Goal: Information Seeking & Learning: Compare options

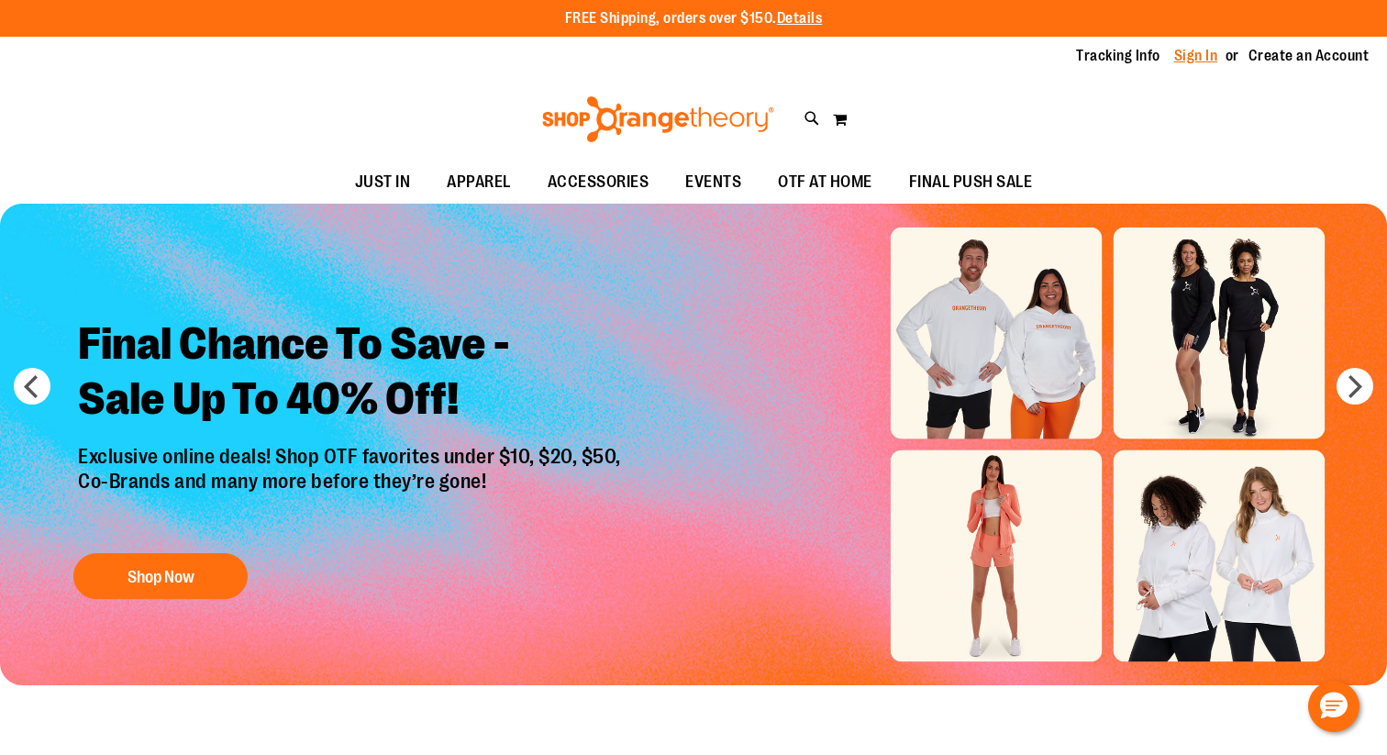
click at [1203, 66] on link "Sign In" at bounding box center [1196, 56] width 44 height 20
type input "**********"
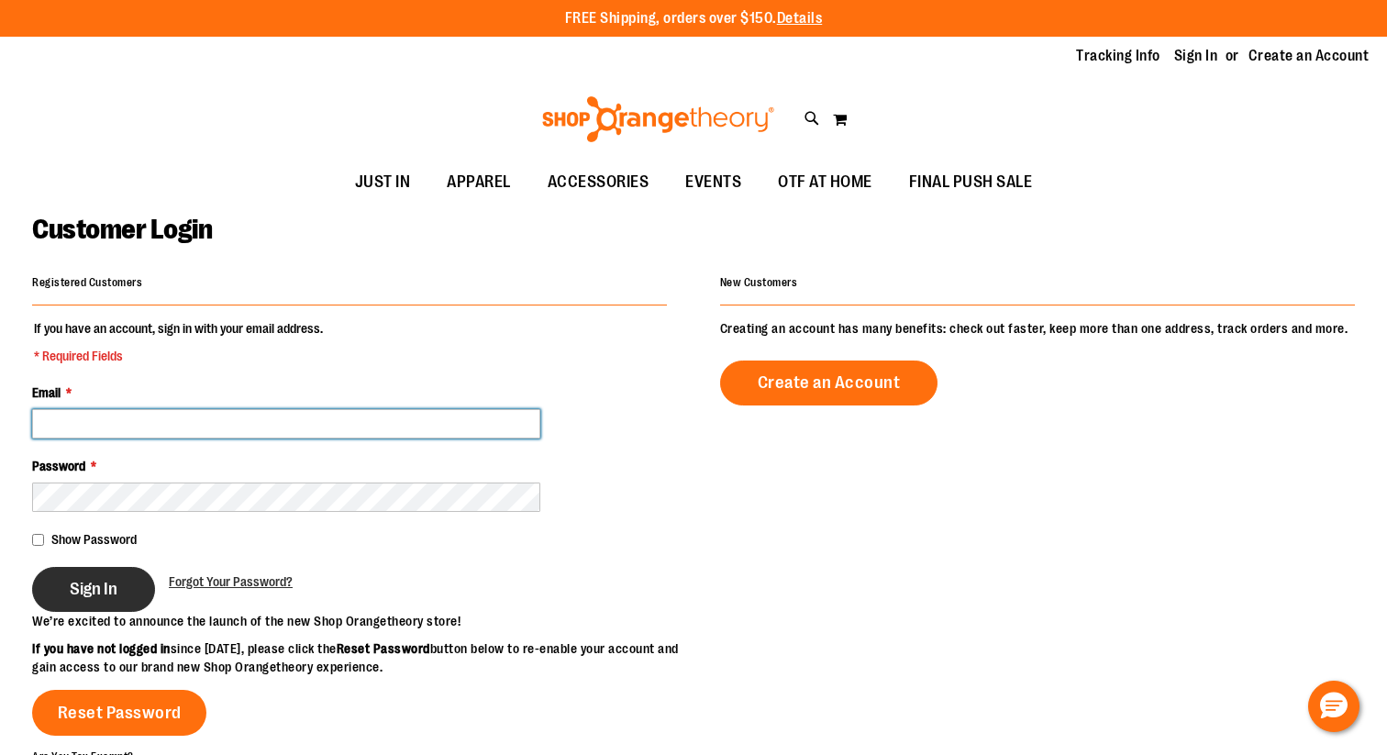
type input "**********"
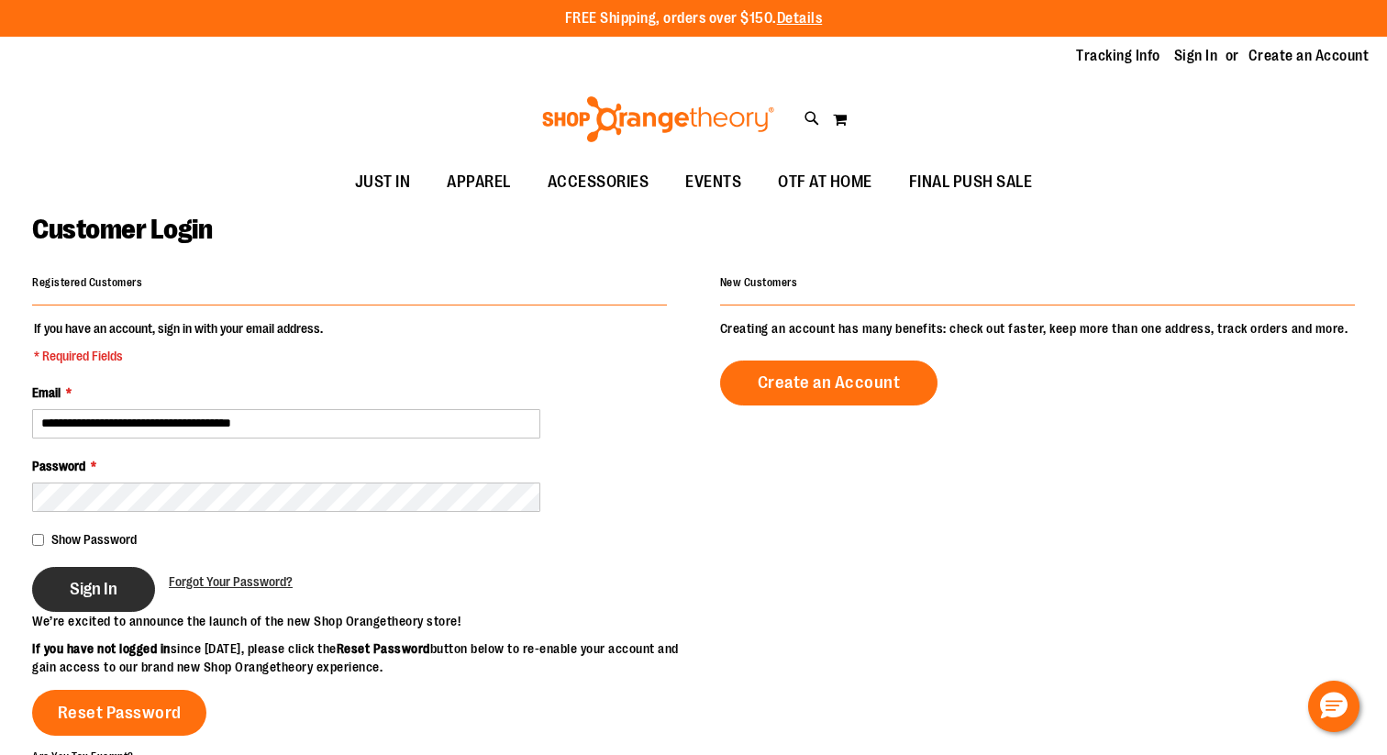
type input "**********"
click at [105, 592] on span "Sign In" at bounding box center [94, 589] width 48 height 20
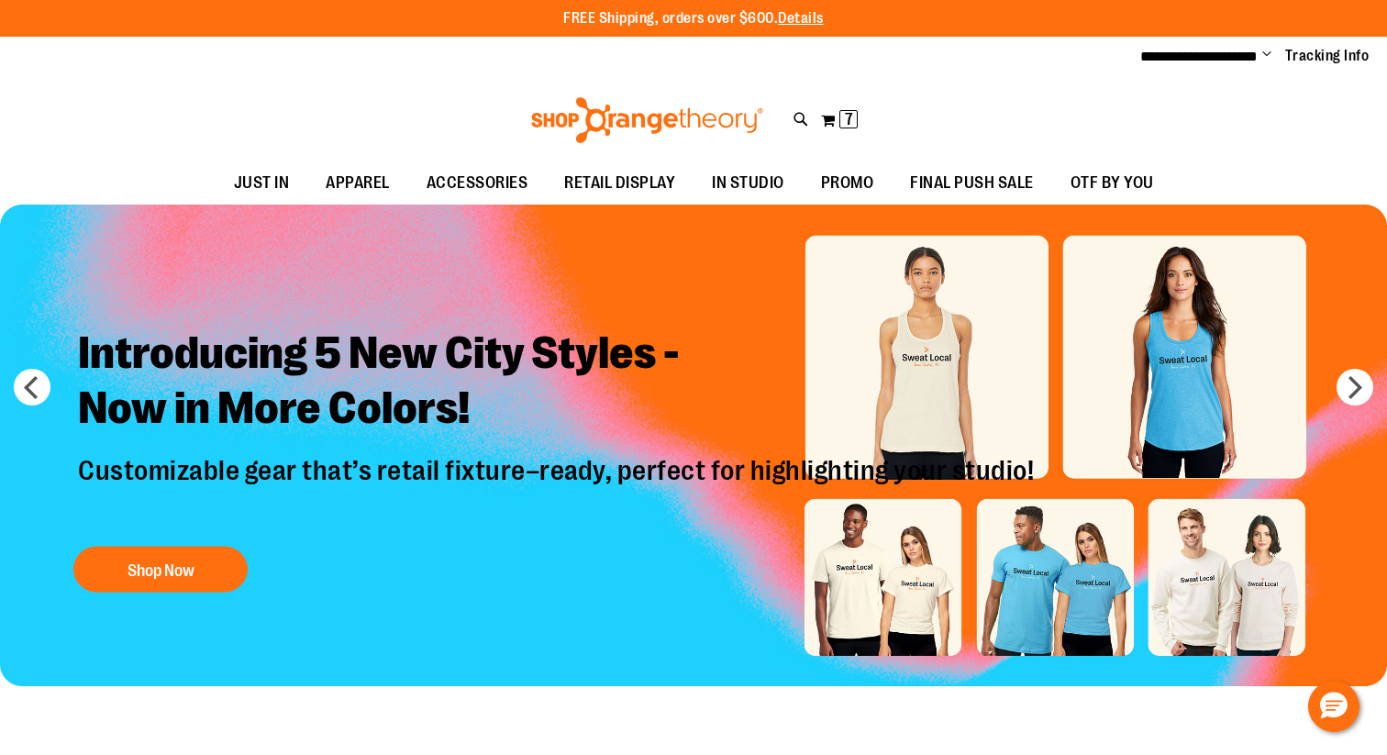
type input "**********"
click at [860, 121] on div "Toggle Nav Search Popular Suggestions Advanced Search" at bounding box center [693, 120] width 1387 height 84
click at [853, 119] on span "7 7 items" at bounding box center [848, 119] width 18 height 18
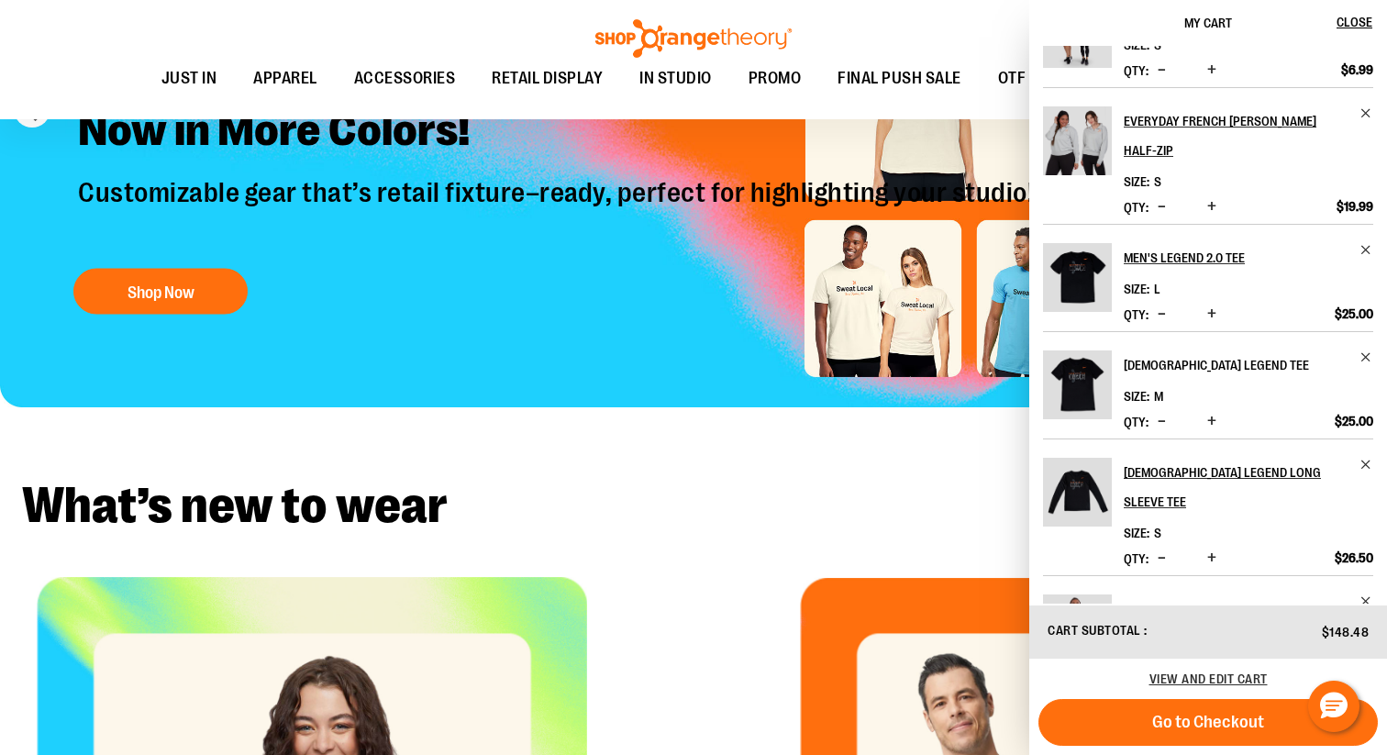
scroll to position [83, 0]
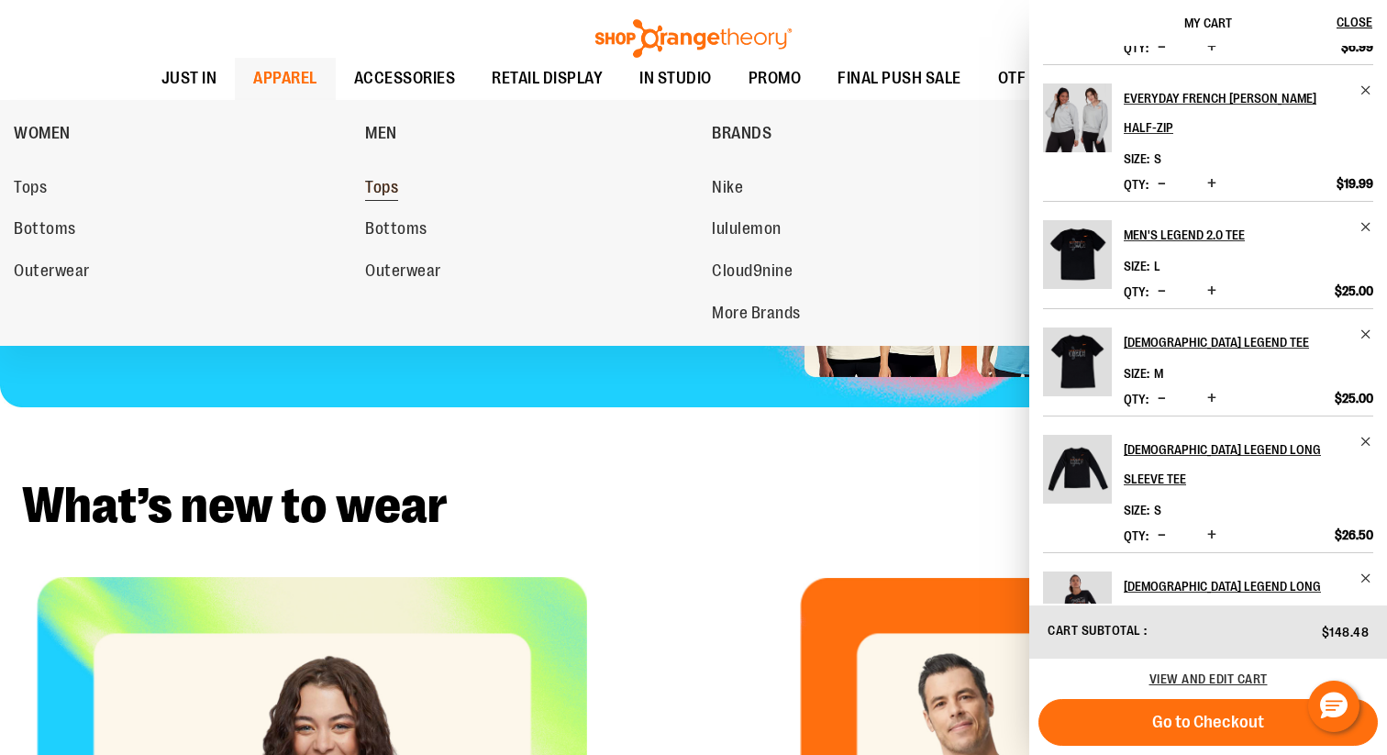
click at [367, 204] on link "Tops" at bounding box center [529, 187] width 328 height 33
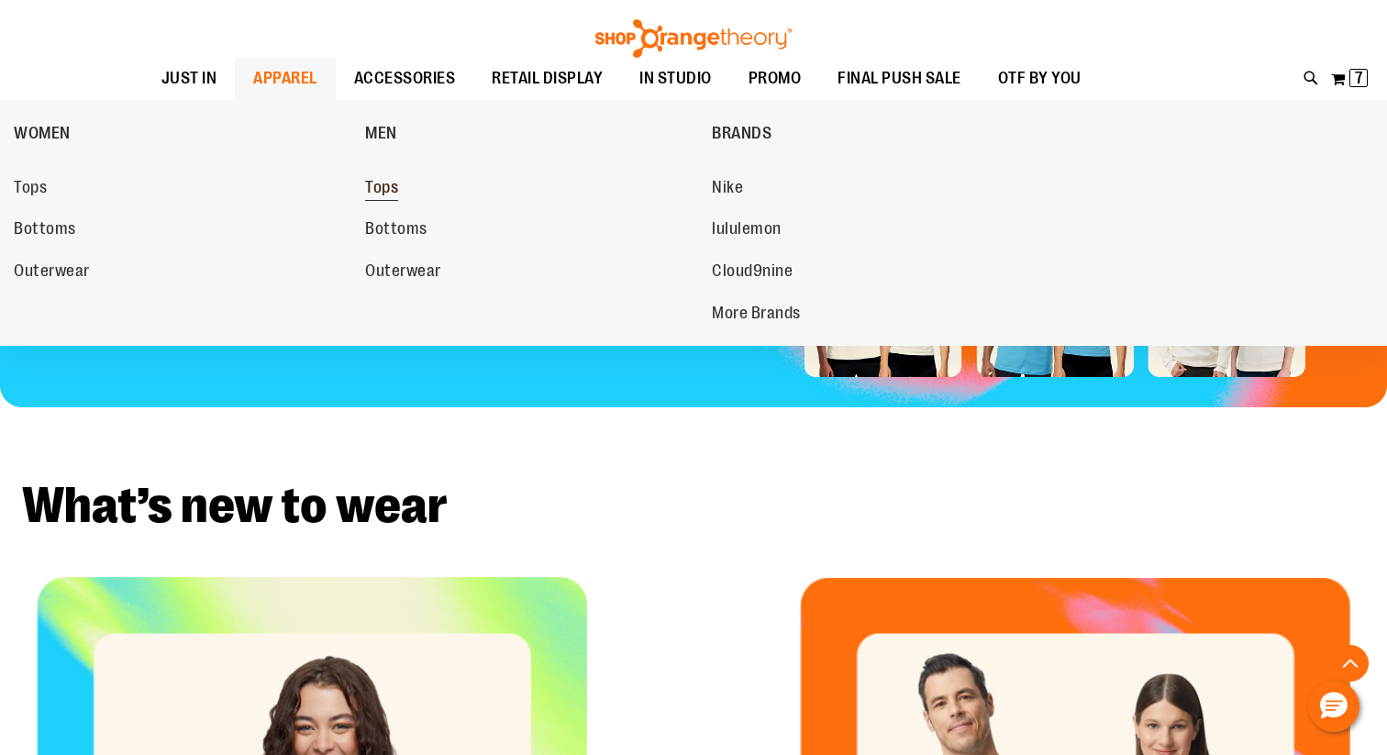
click at [365, 196] on span "Tops" at bounding box center [381, 189] width 33 height 23
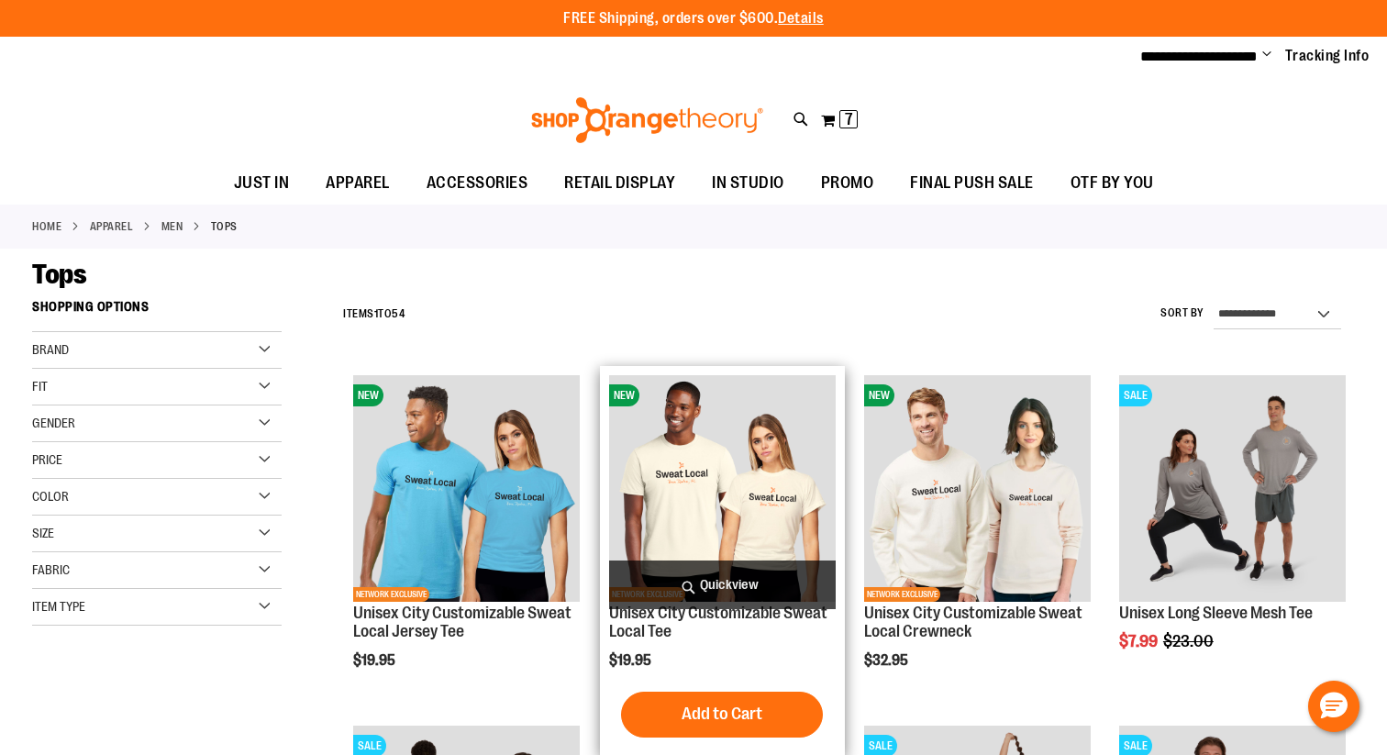
type input "**********"
click at [732, 492] on img "product" at bounding box center [722, 488] width 227 height 227
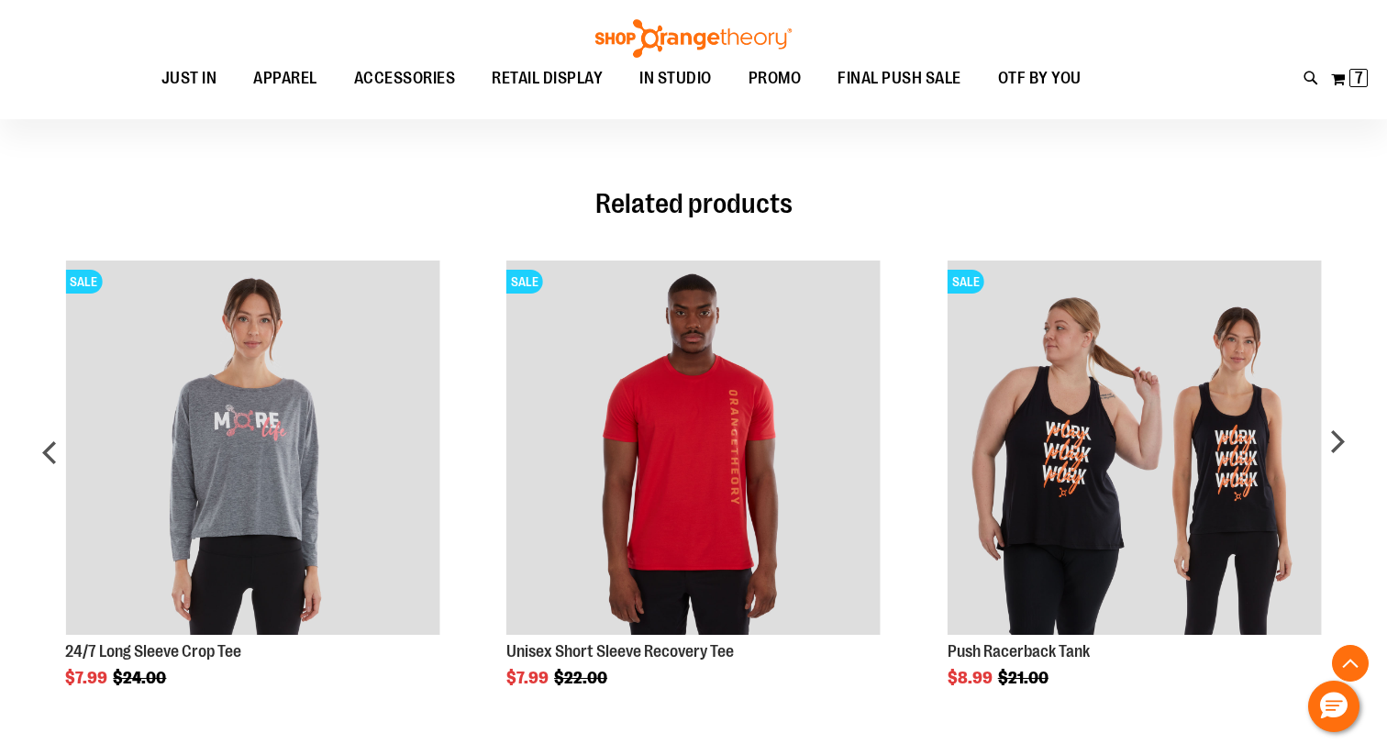
scroll to position [1518, 0]
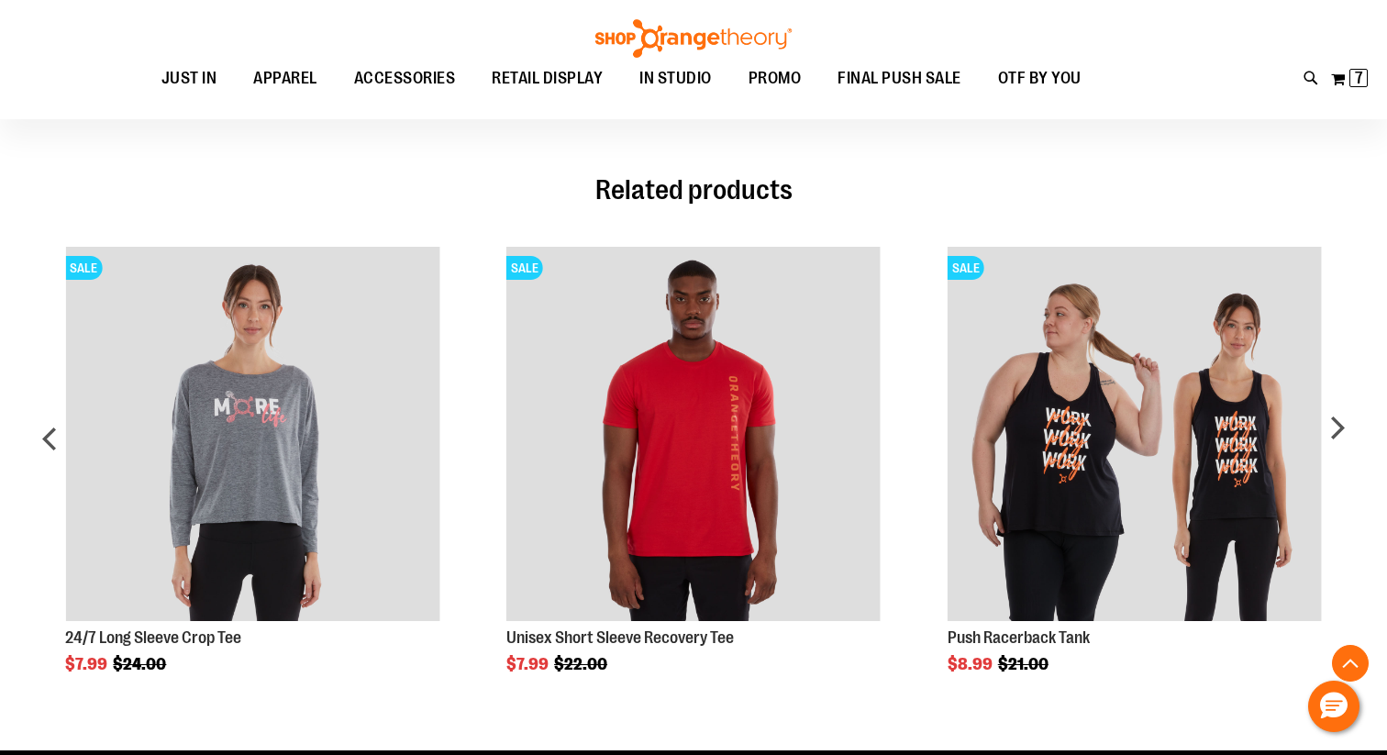
type input "**********"
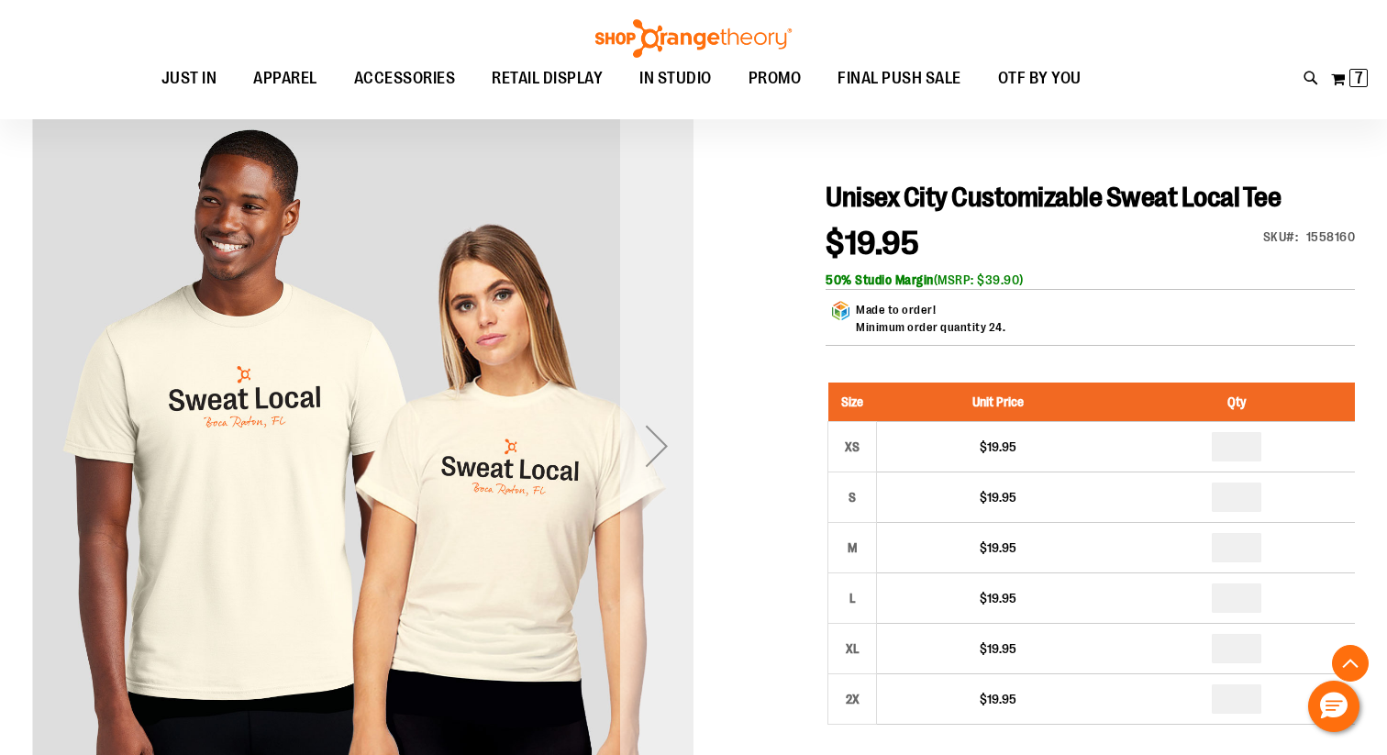
scroll to position [65, 0]
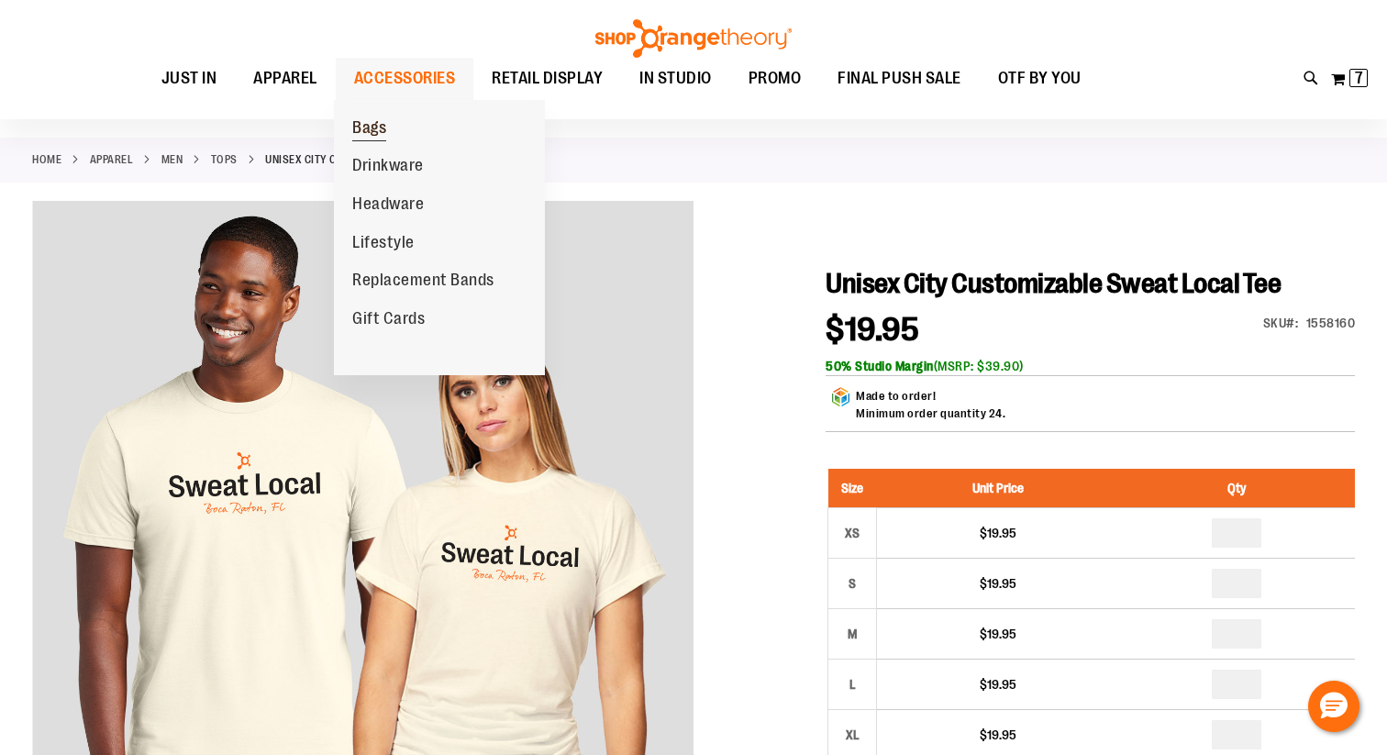
click at [371, 127] on span "Bags" at bounding box center [369, 129] width 34 height 23
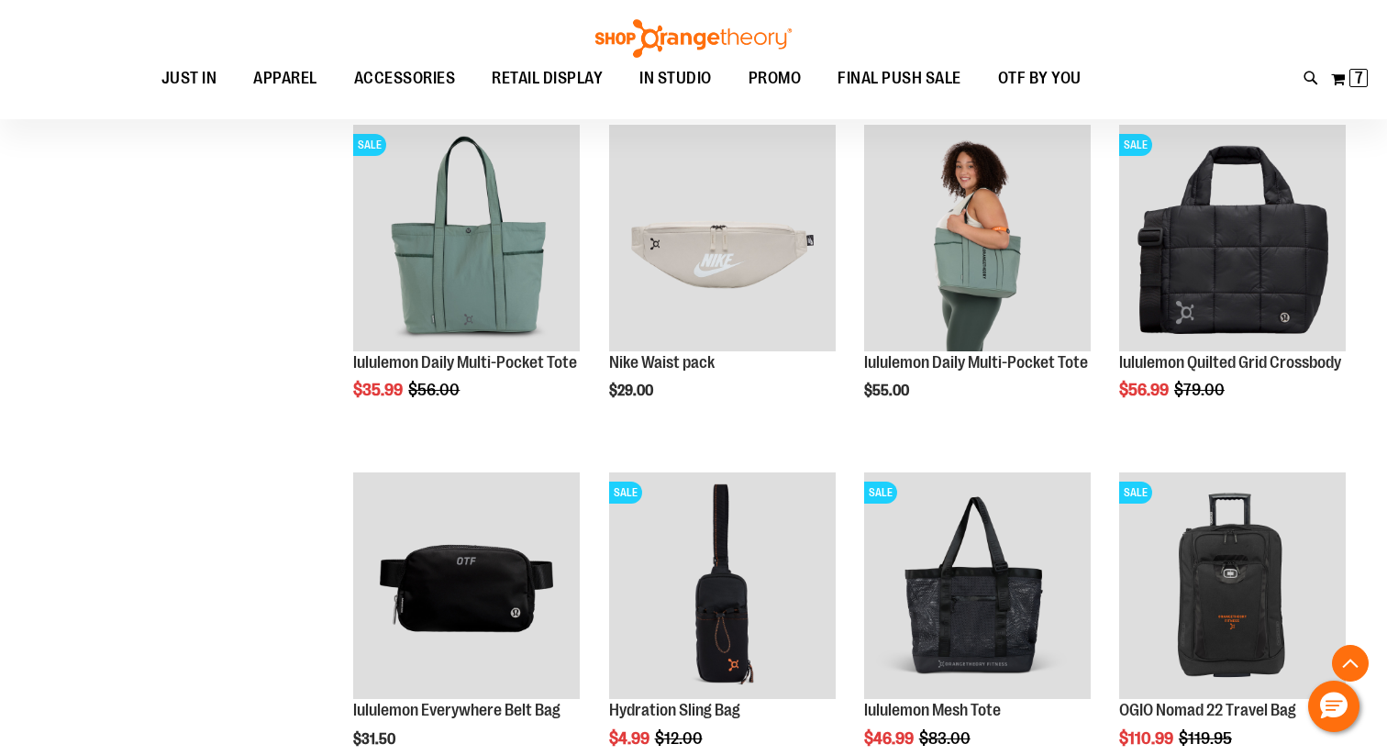
scroll to position [916, 0]
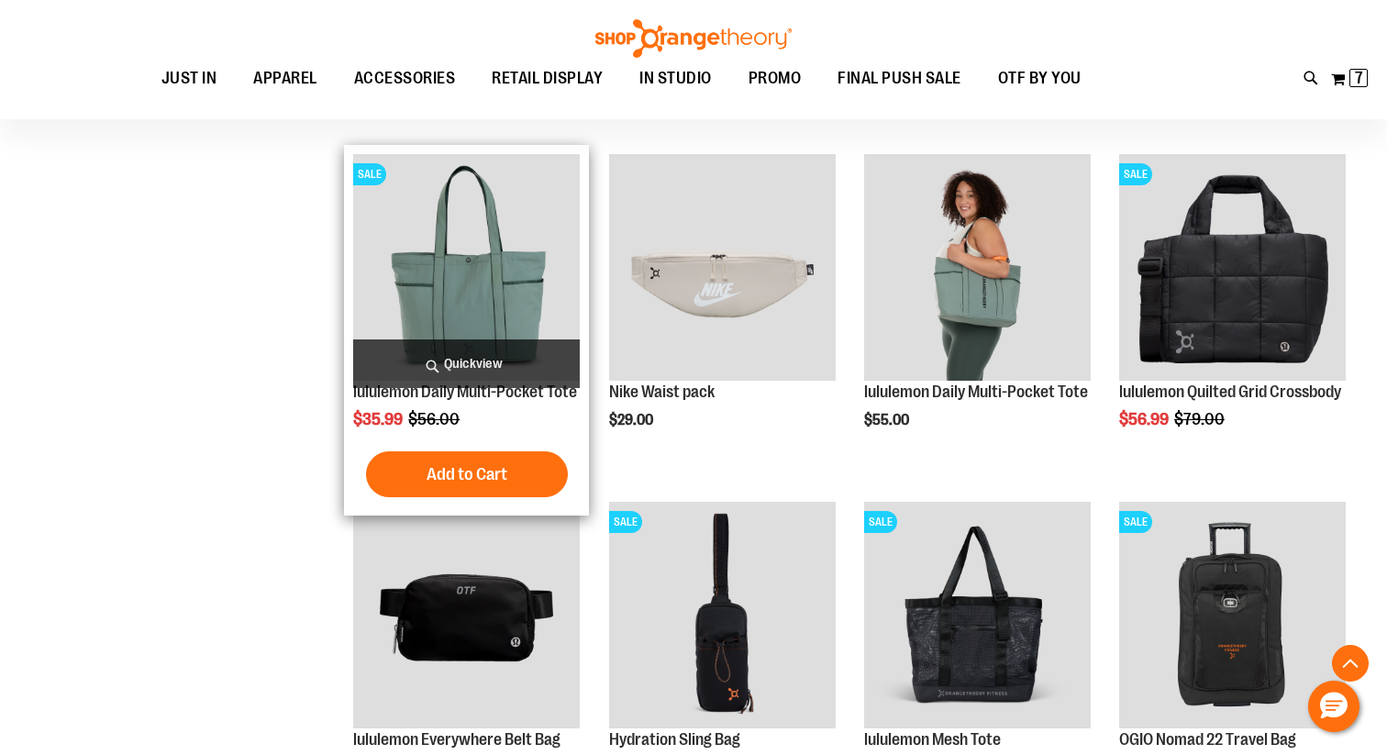
type input "**********"
click at [386, 290] on img "product" at bounding box center [466, 267] width 227 height 227
click at [449, 300] on img "product" at bounding box center [466, 267] width 227 height 227
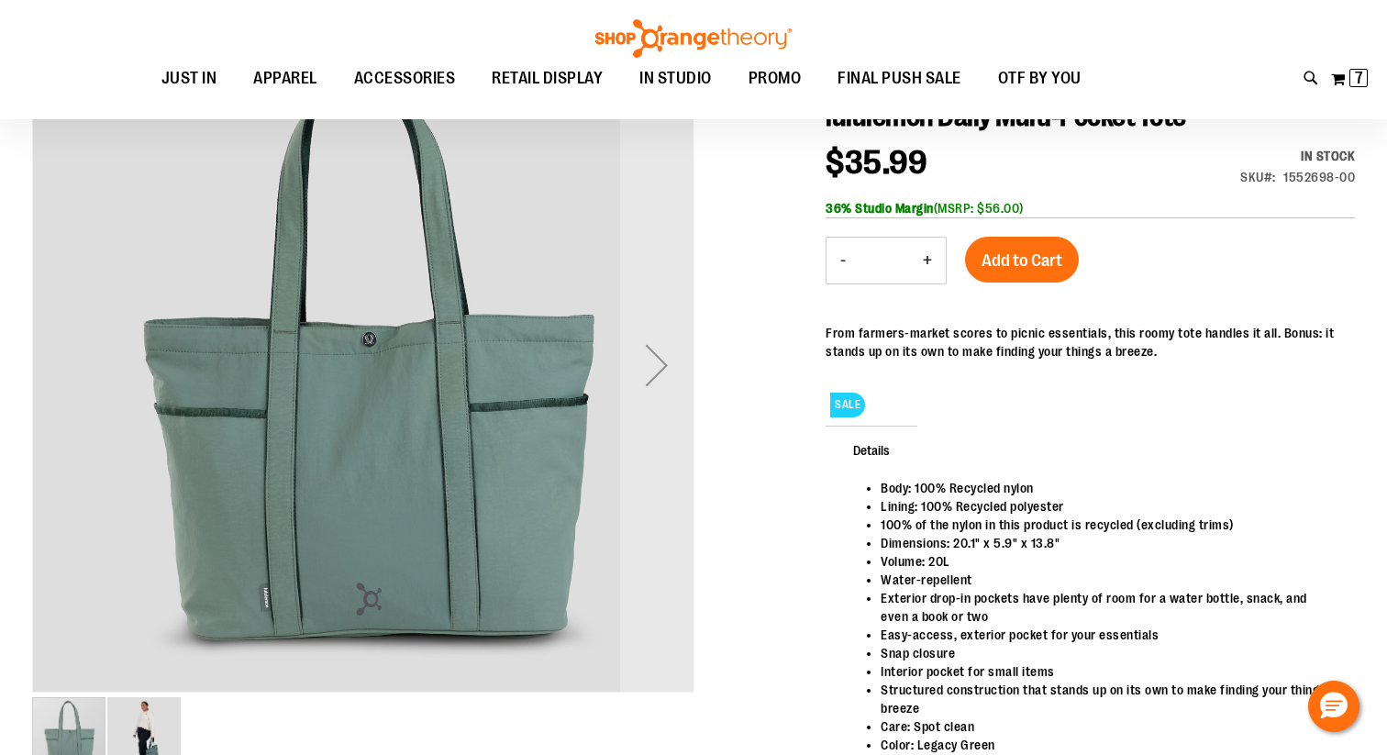
scroll to position [230, 0]
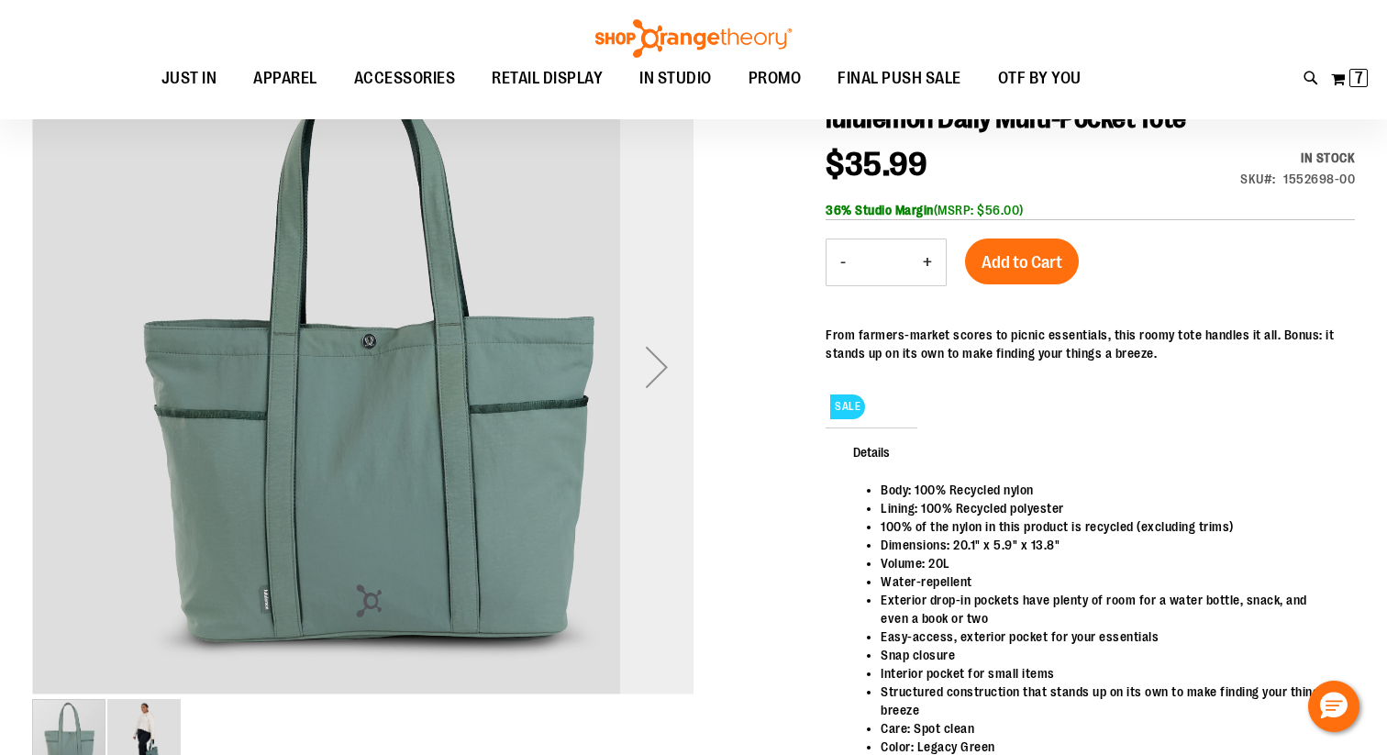
type input "**********"
click at [647, 392] on div "Next" at bounding box center [656, 366] width 73 height 73
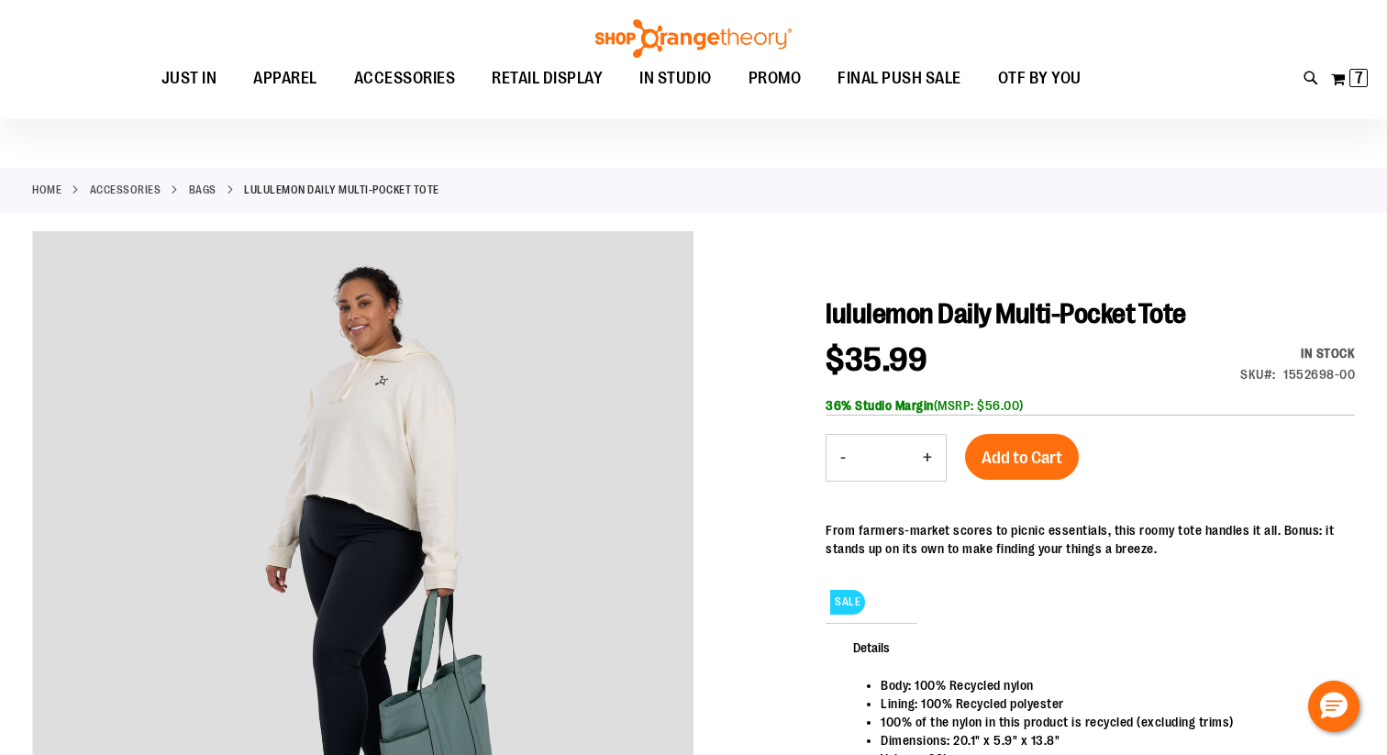
scroll to position [0, 0]
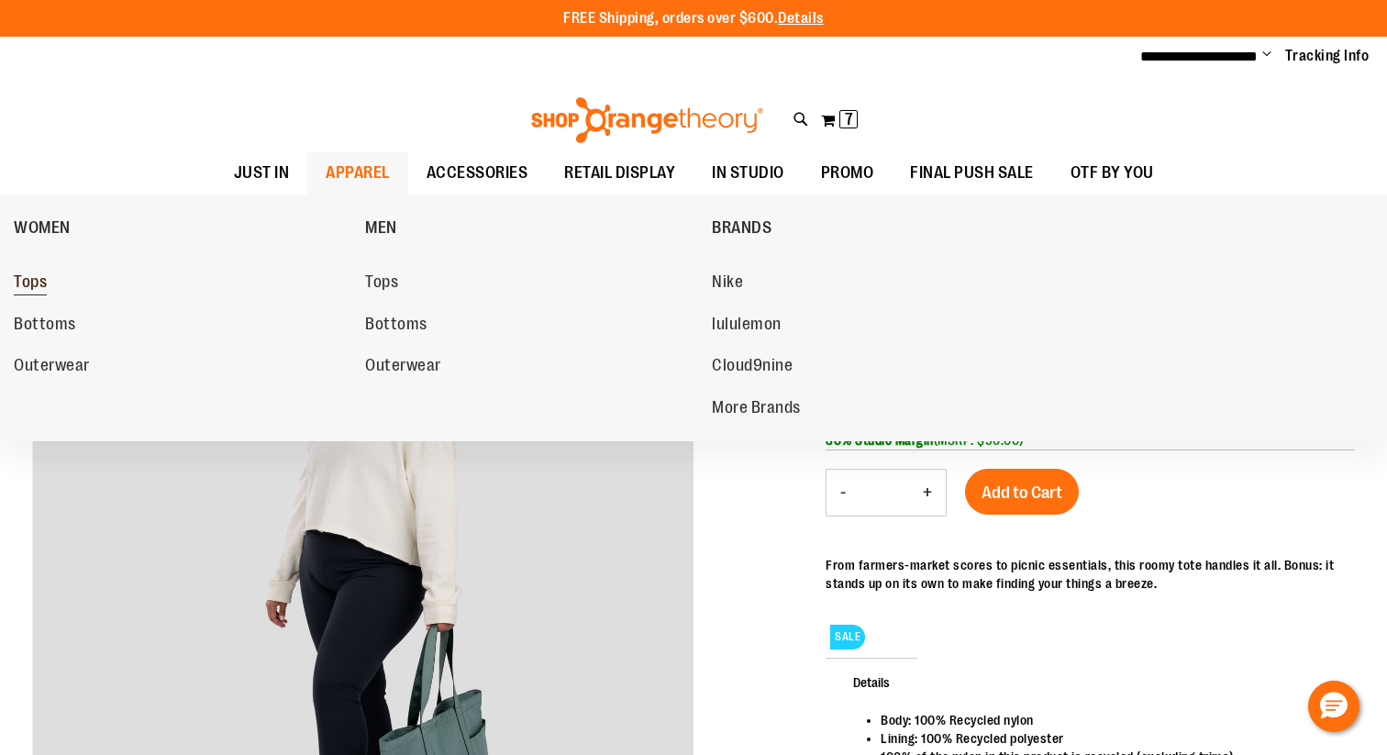
click at [39, 289] on span "Tops" at bounding box center [30, 283] width 33 height 23
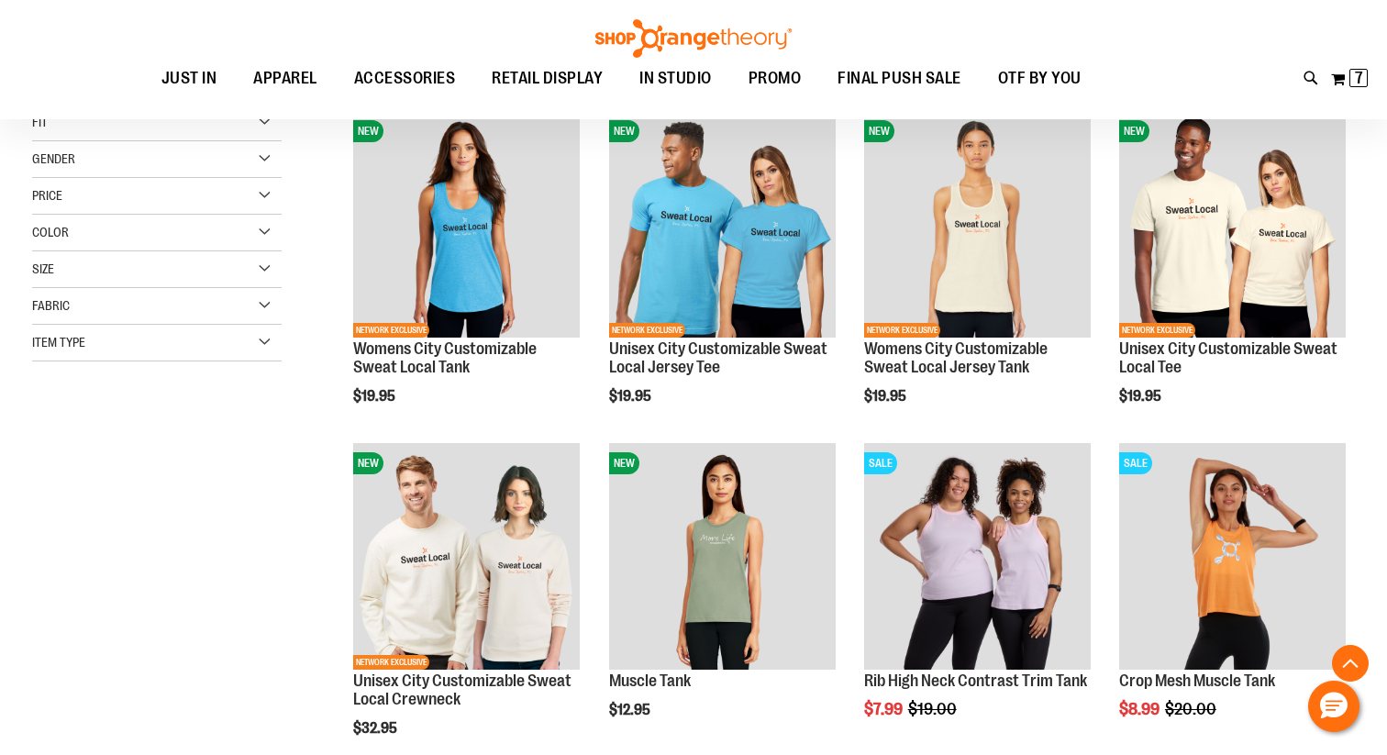
scroll to position [288, 0]
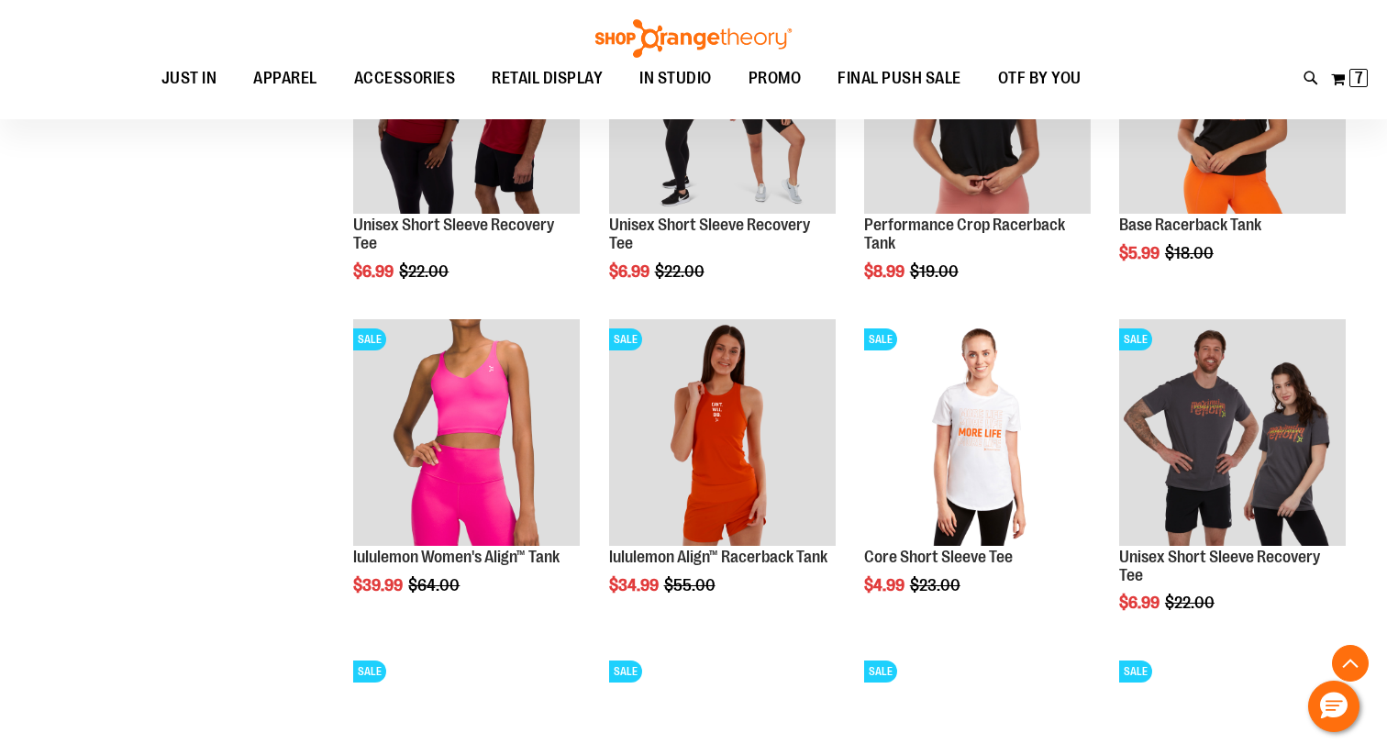
scroll to position [1413, 0]
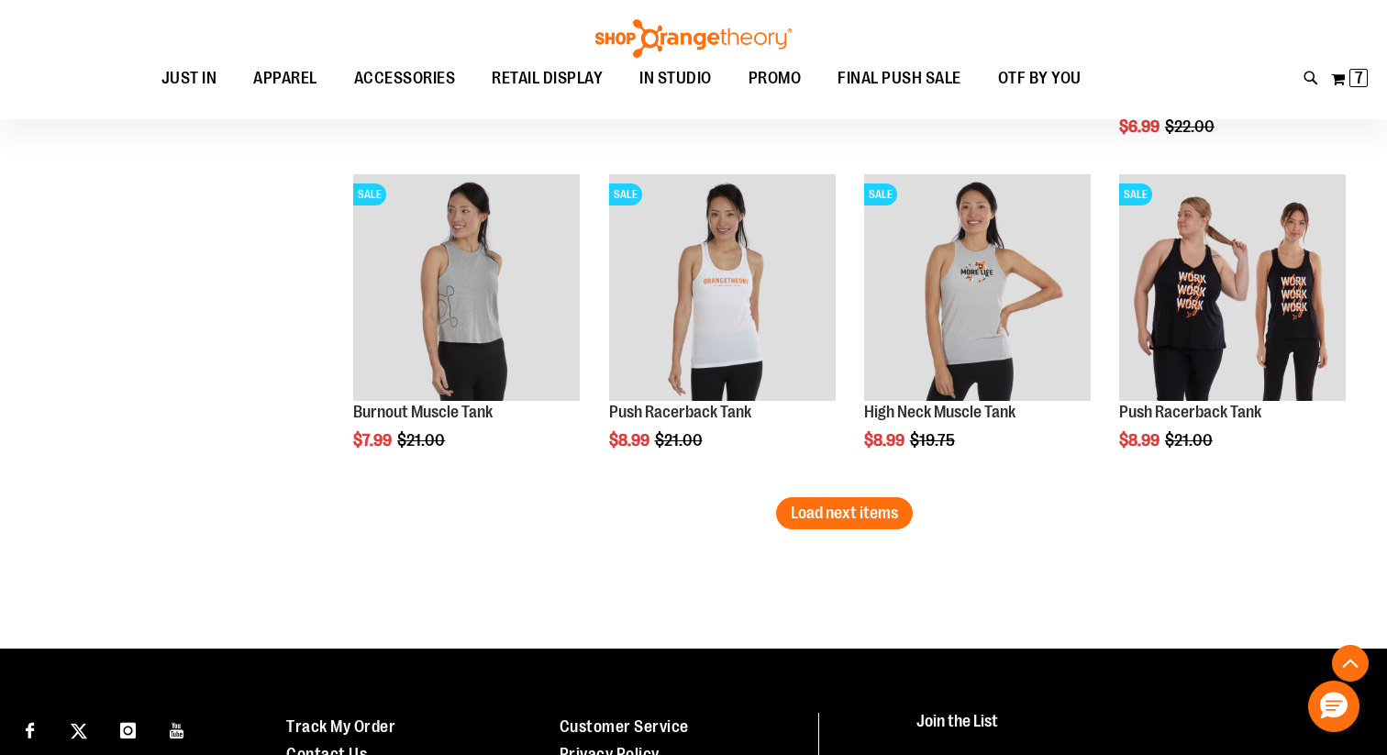
scroll to position [2856, 0]
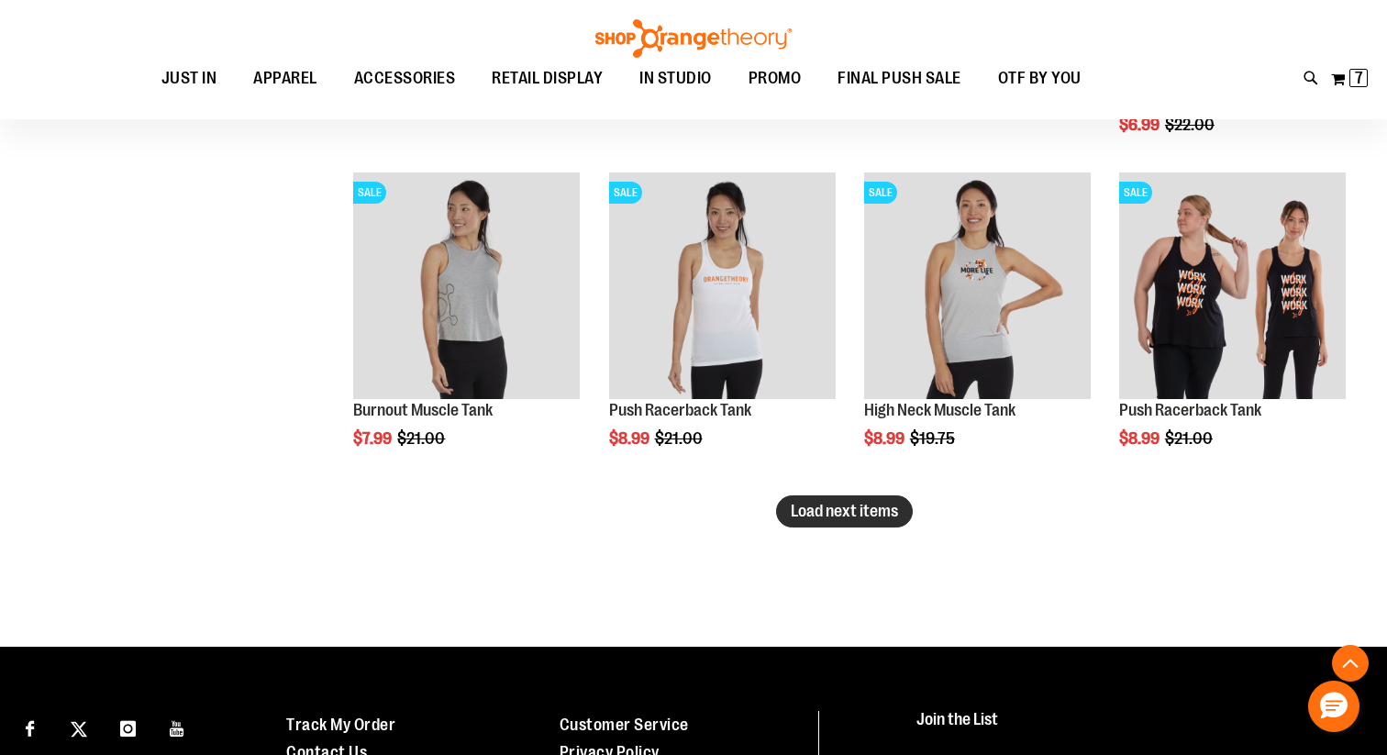
type input "**********"
click at [871, 518] on span "Load next items" at bounding box center [843, 511] width 107 height 18
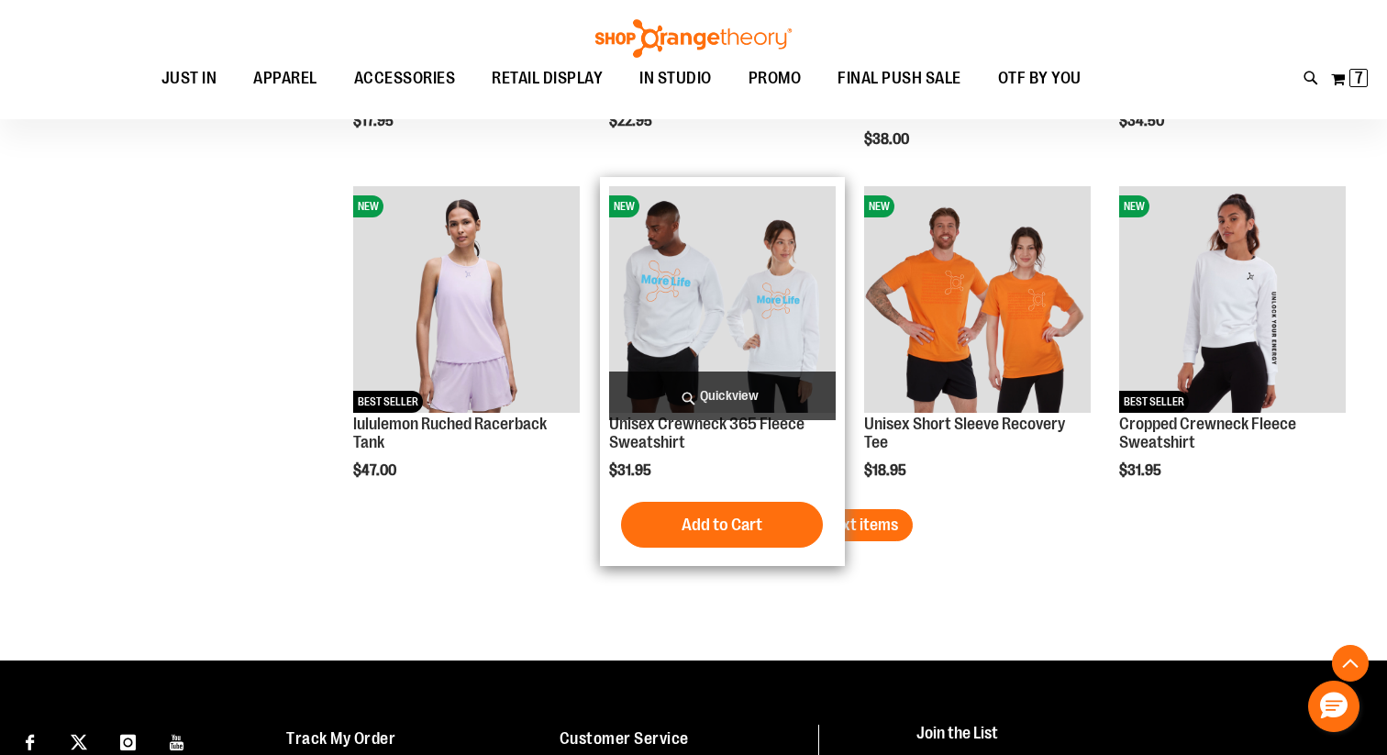
scroll to position [3851, 0]
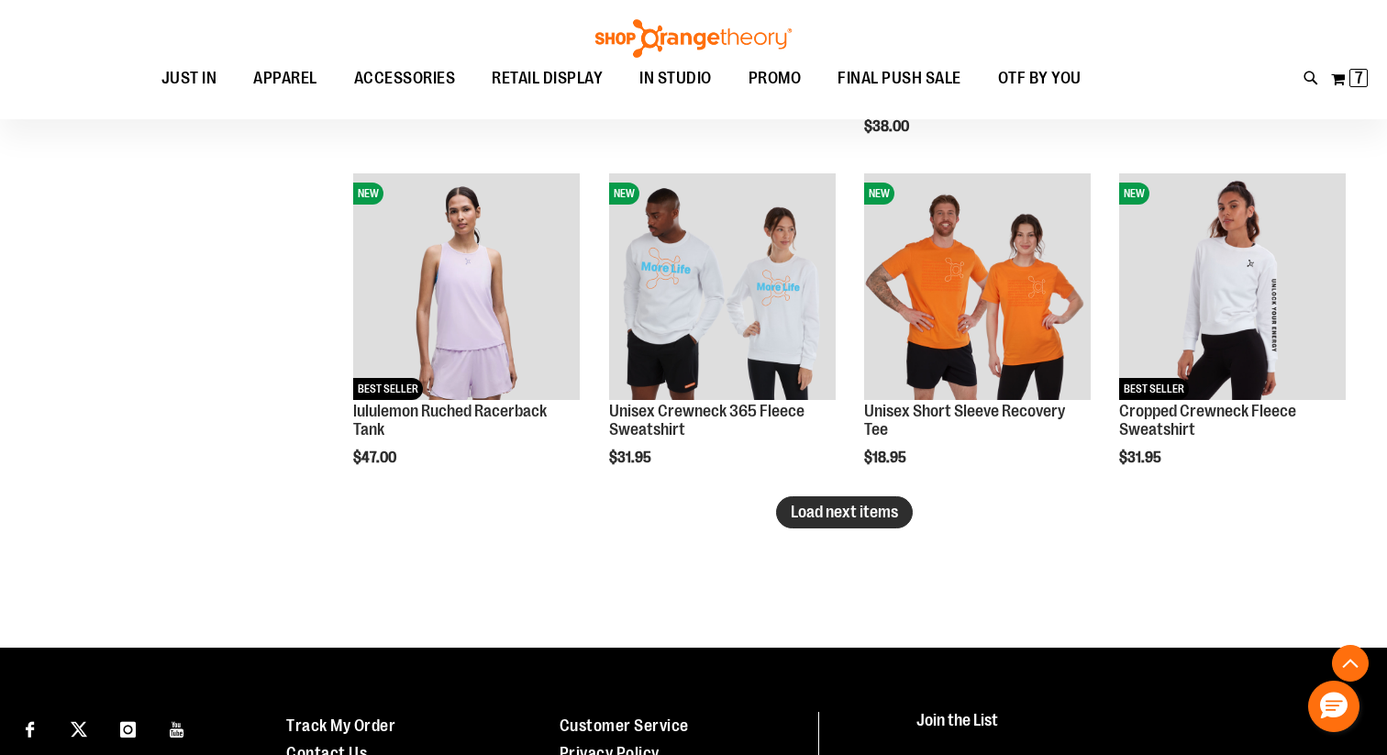
click at [818, 515] on span "Load next items" at bounding box center [843, 512] width 107 height 18
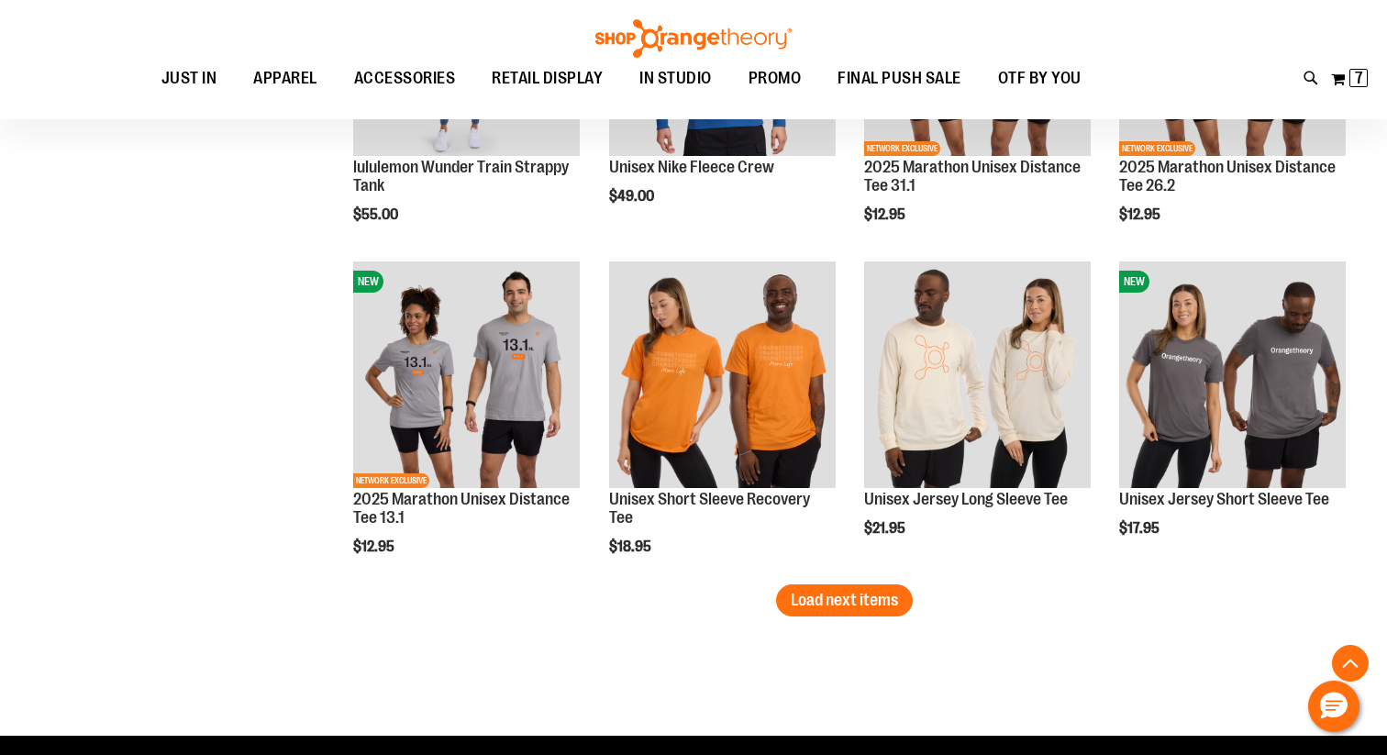
scroll to position [4758, 0]
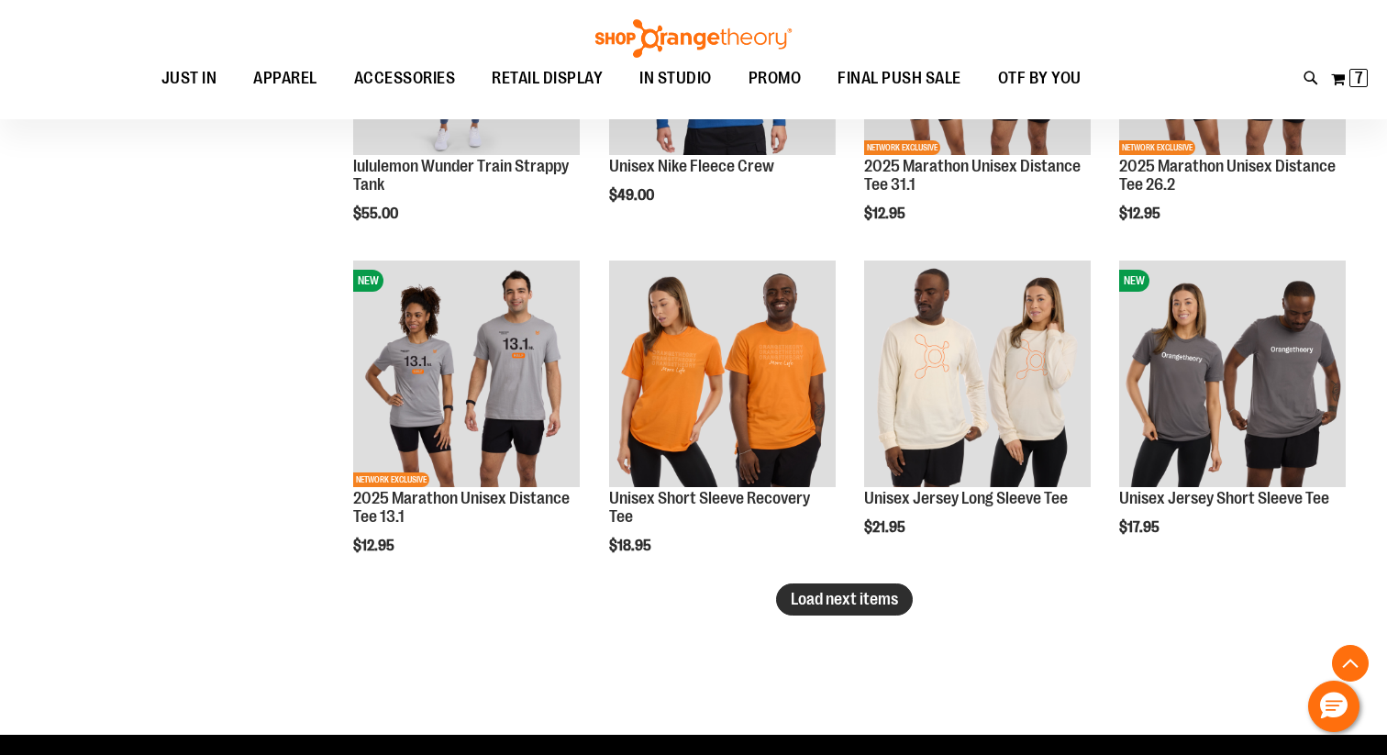
click at [866, 591] on span "Load next items" at bounding box center [843, 599] width 107 height 18
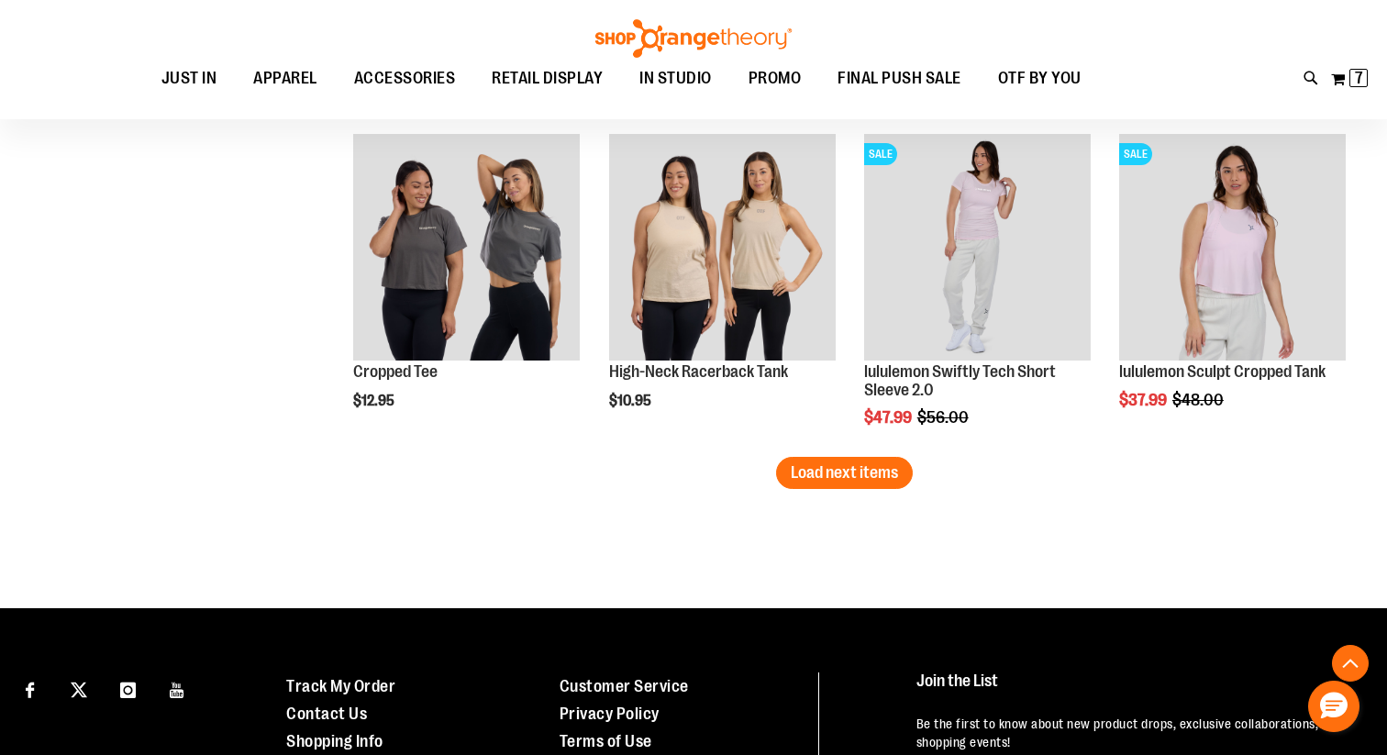
scroll to position [5887, 0]
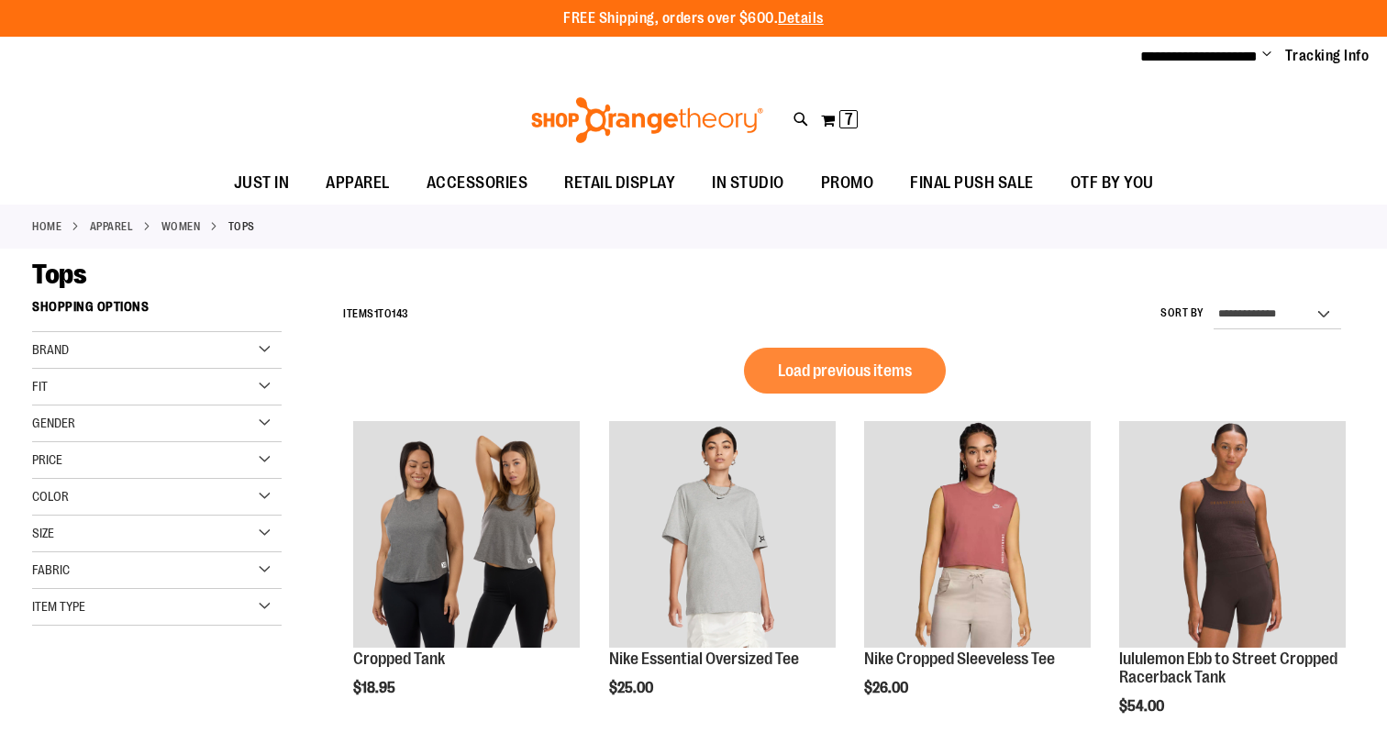
scroll to position [977, 0]
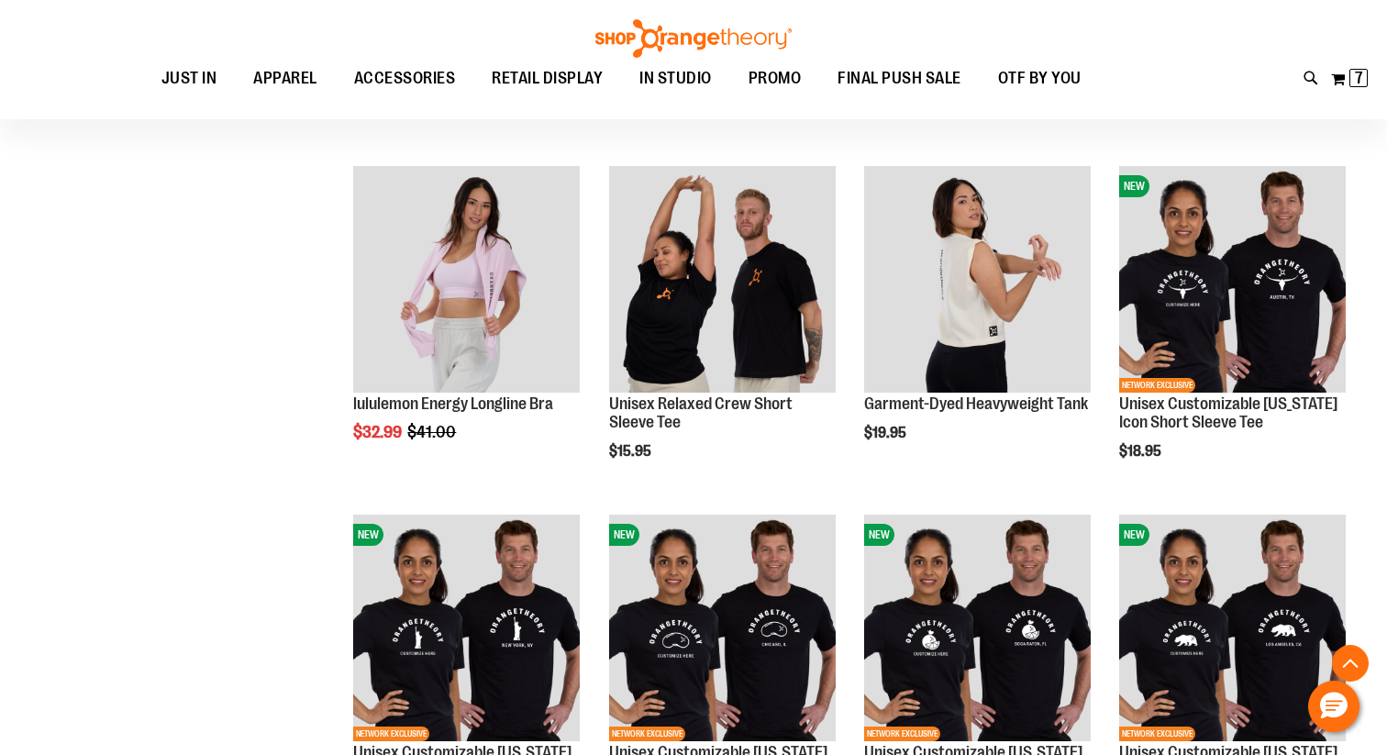
scroll to position [1096, 0]
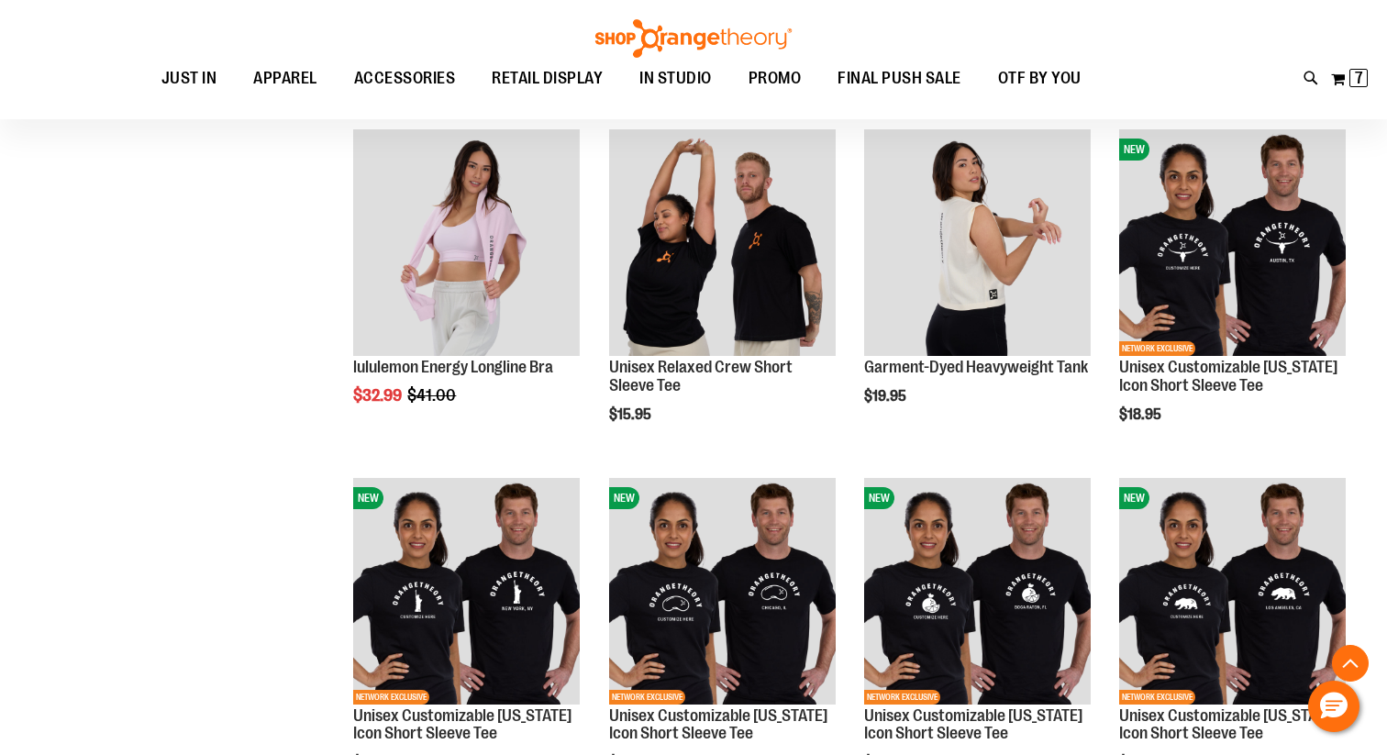
scroll to position [1125, 0]
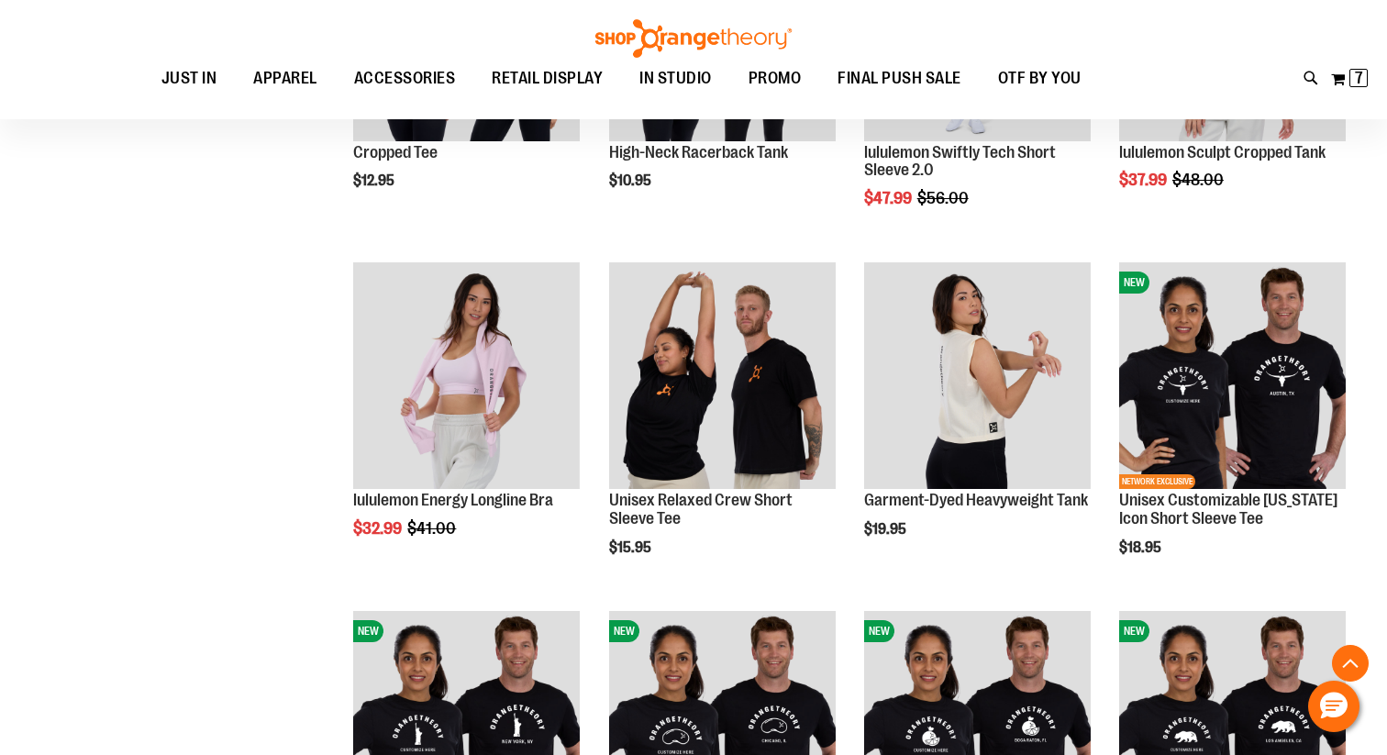
scroll to position [989, 0]
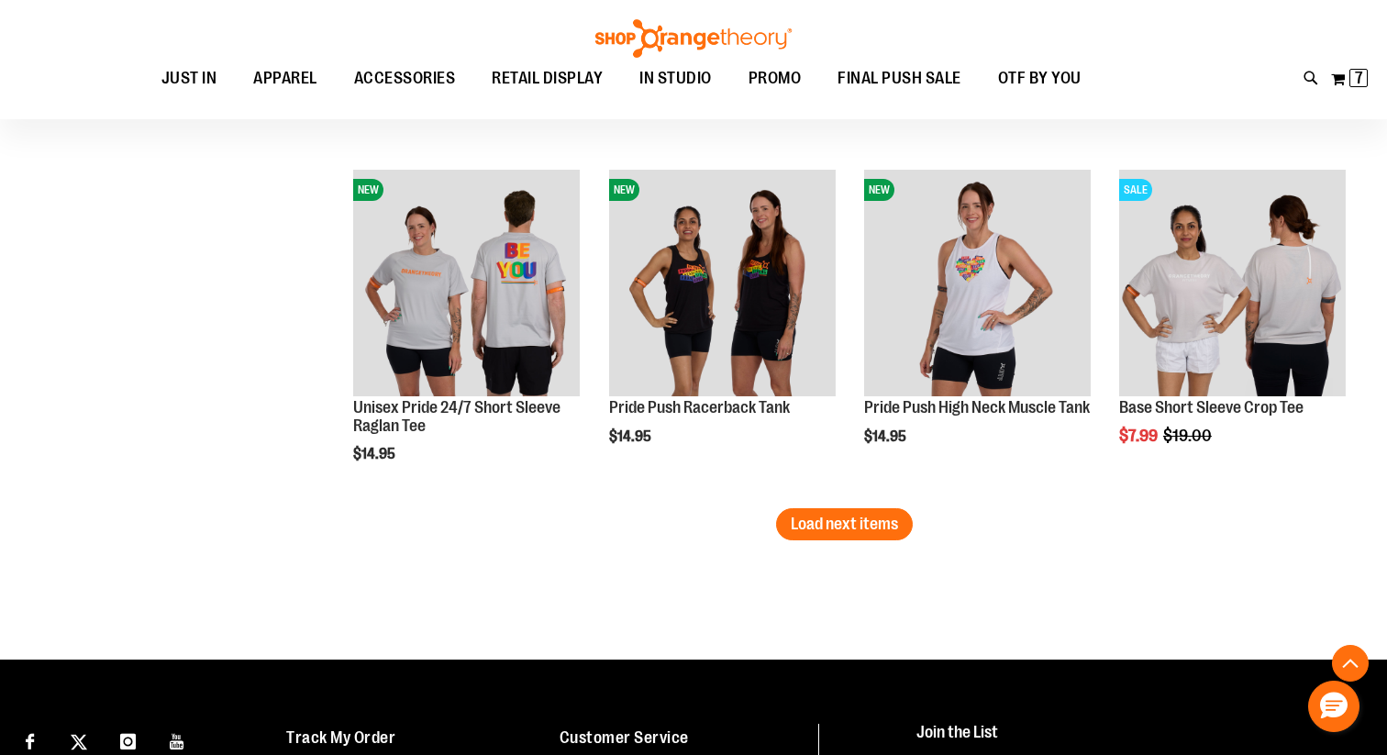
scroll to position [2807, 0]
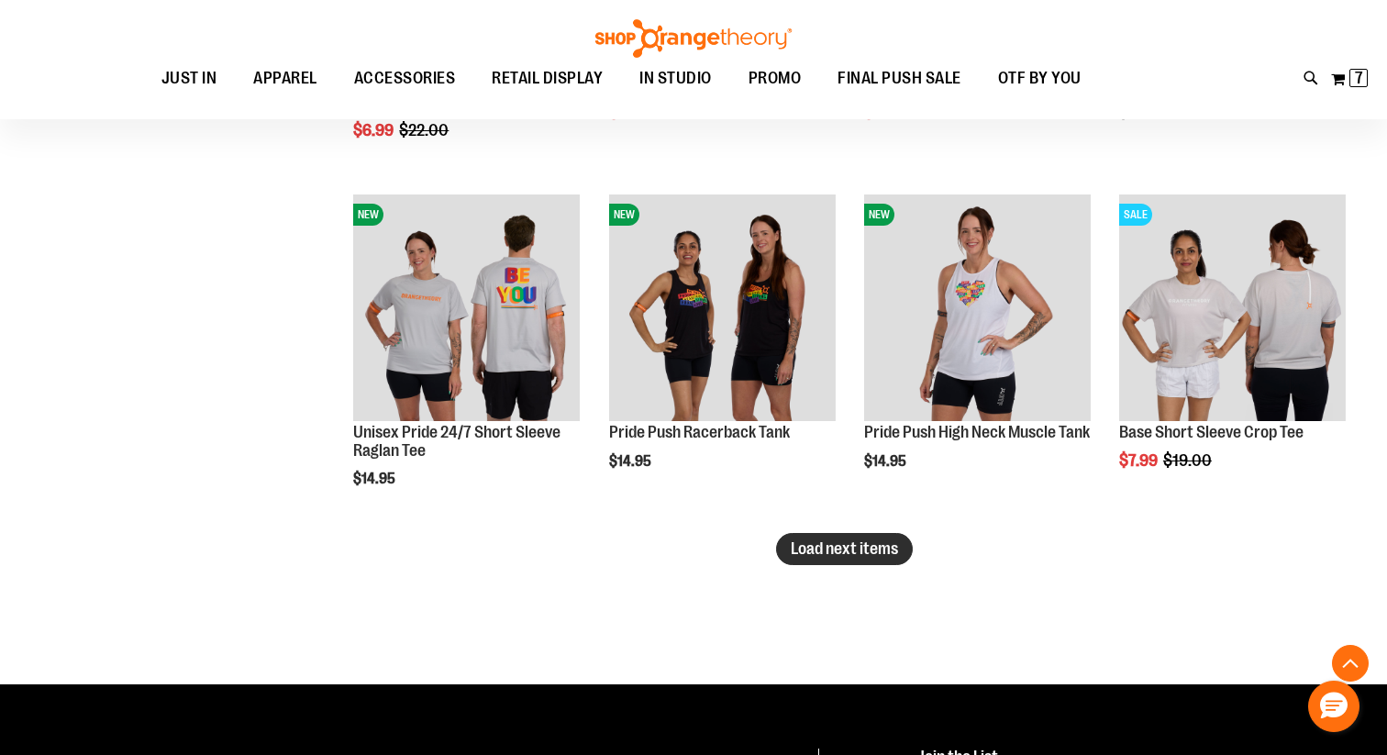
type input "**********"
click at [847, 552] on span "Load next items" at bounding box center [843, 548] width 107 height 18
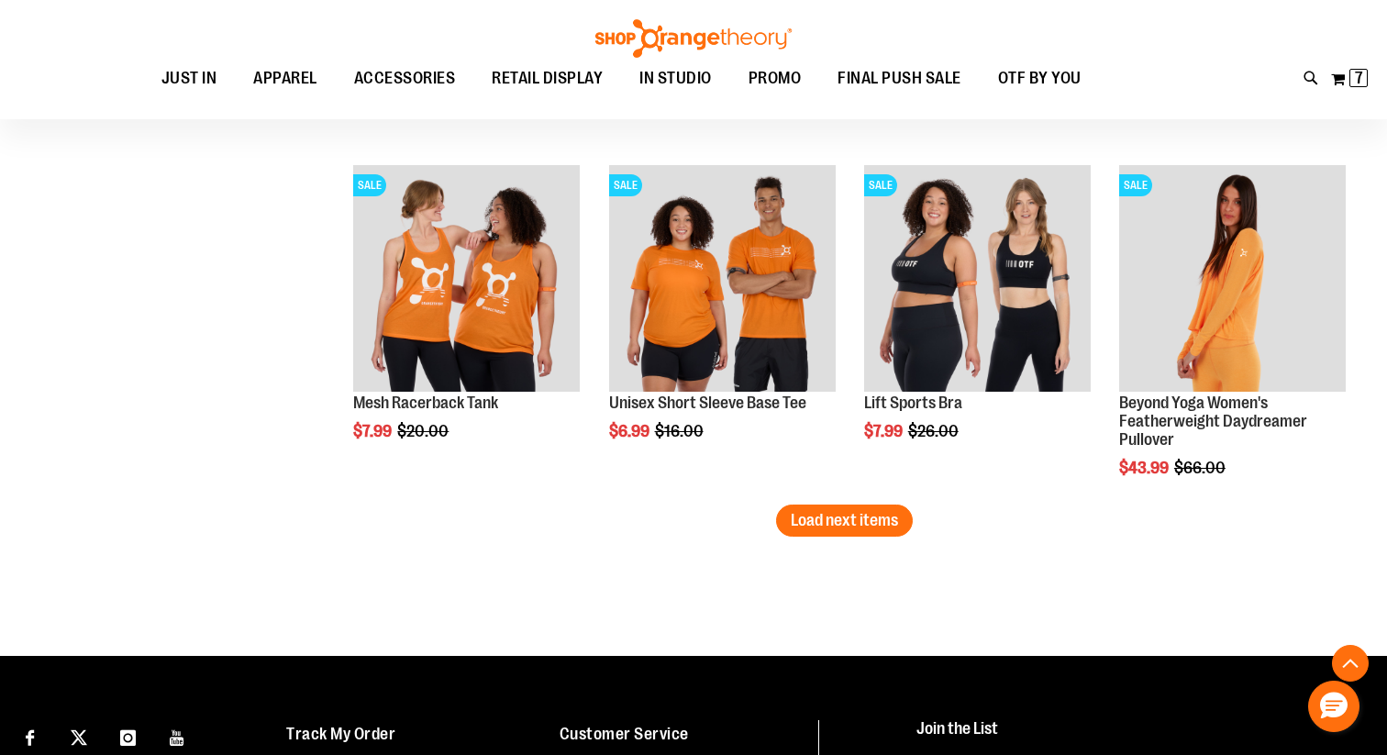
scroll to position [3771, 0]
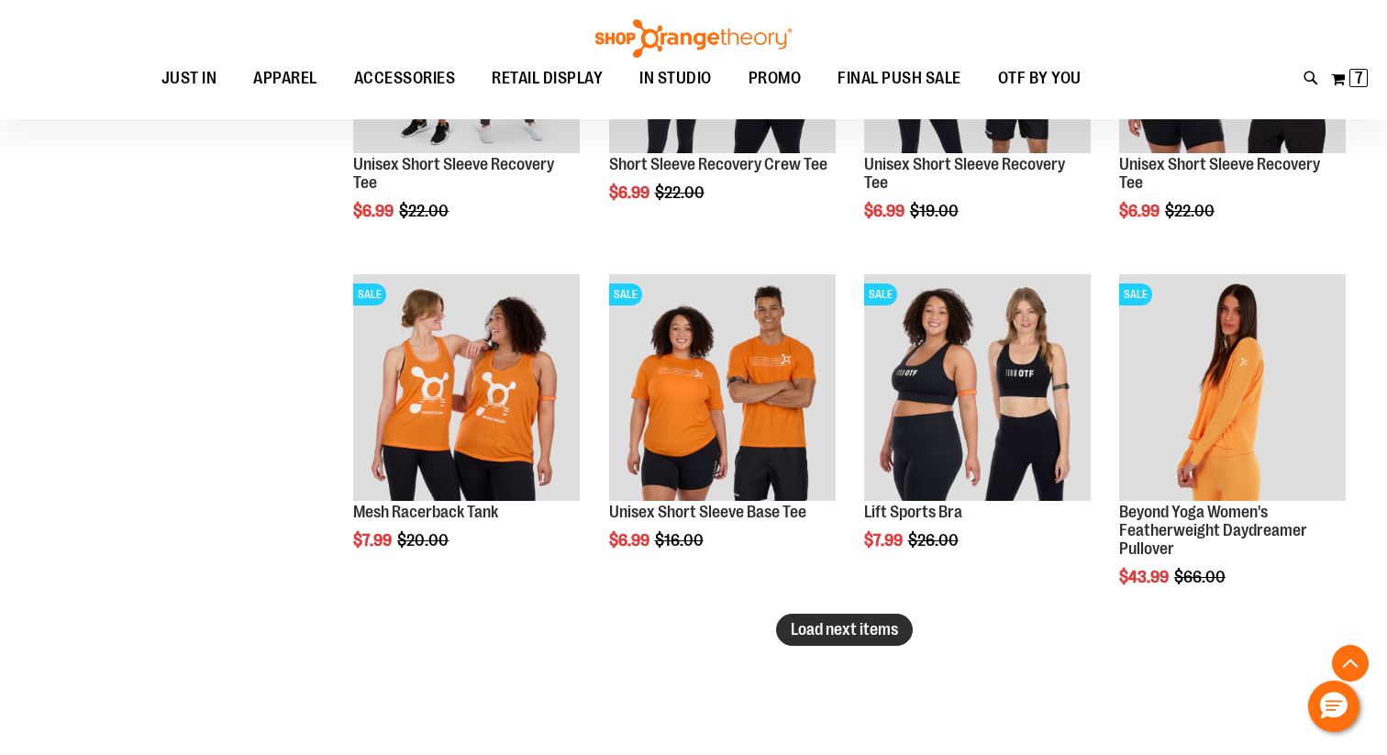
click at [891, 631] on span "Load next items" at bounding box center [843, 629] width 107 height 18
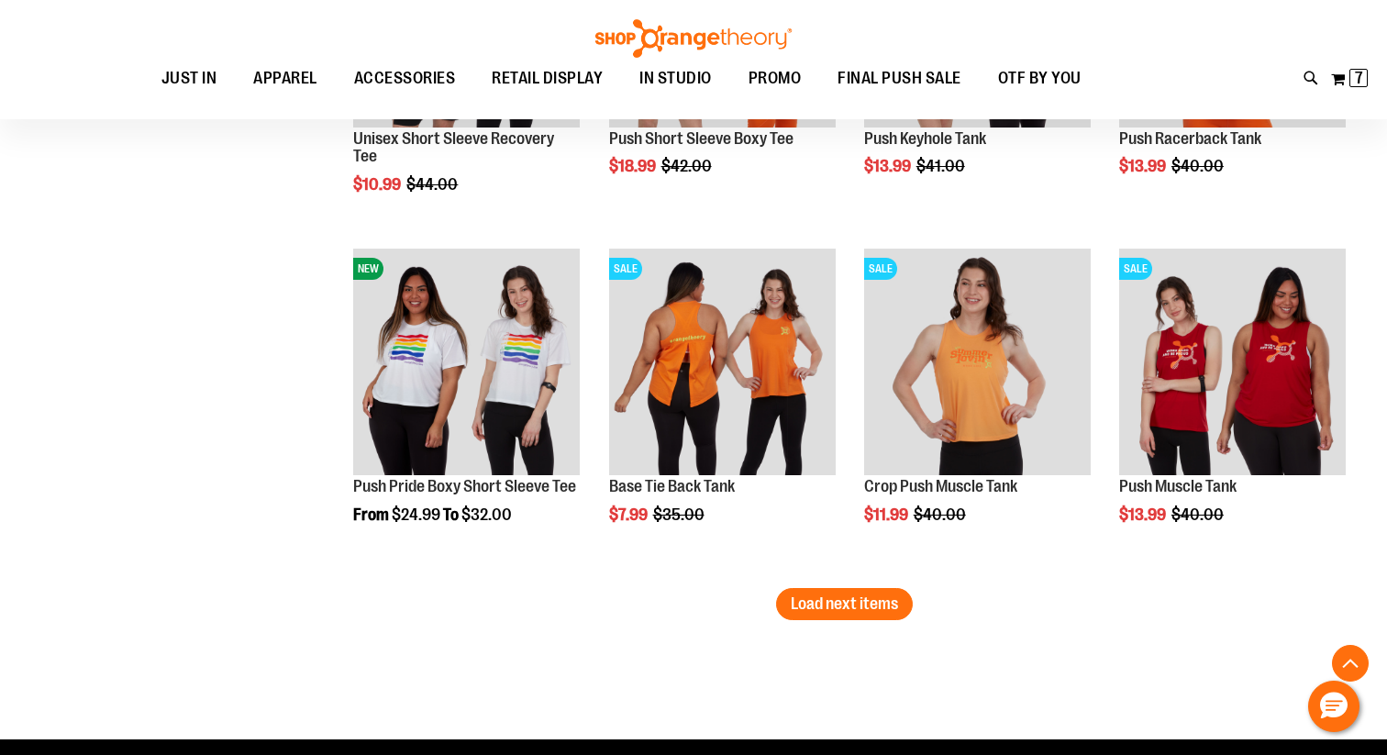
scroll to position [4845, 0]
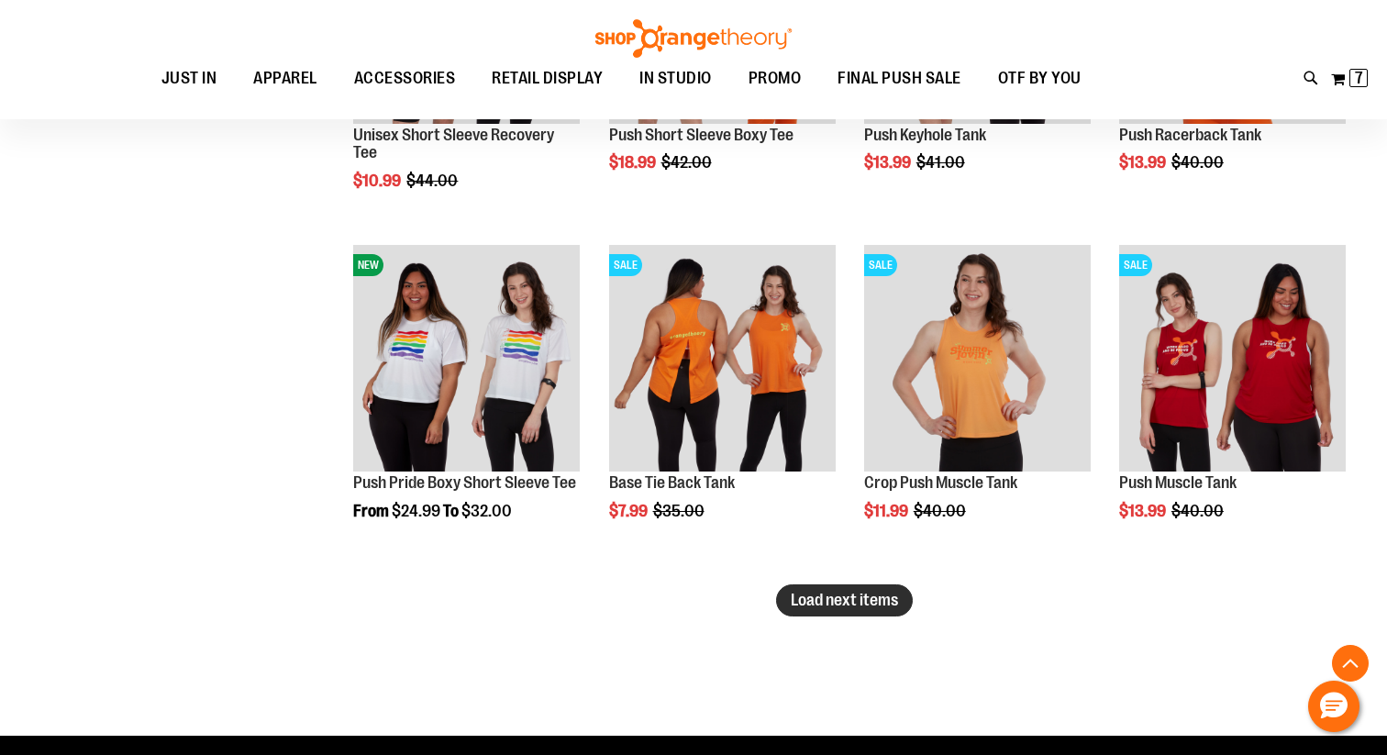
click at [878, 611] on button "Load next items" at bounding box center [844, 600] width 137 height 32
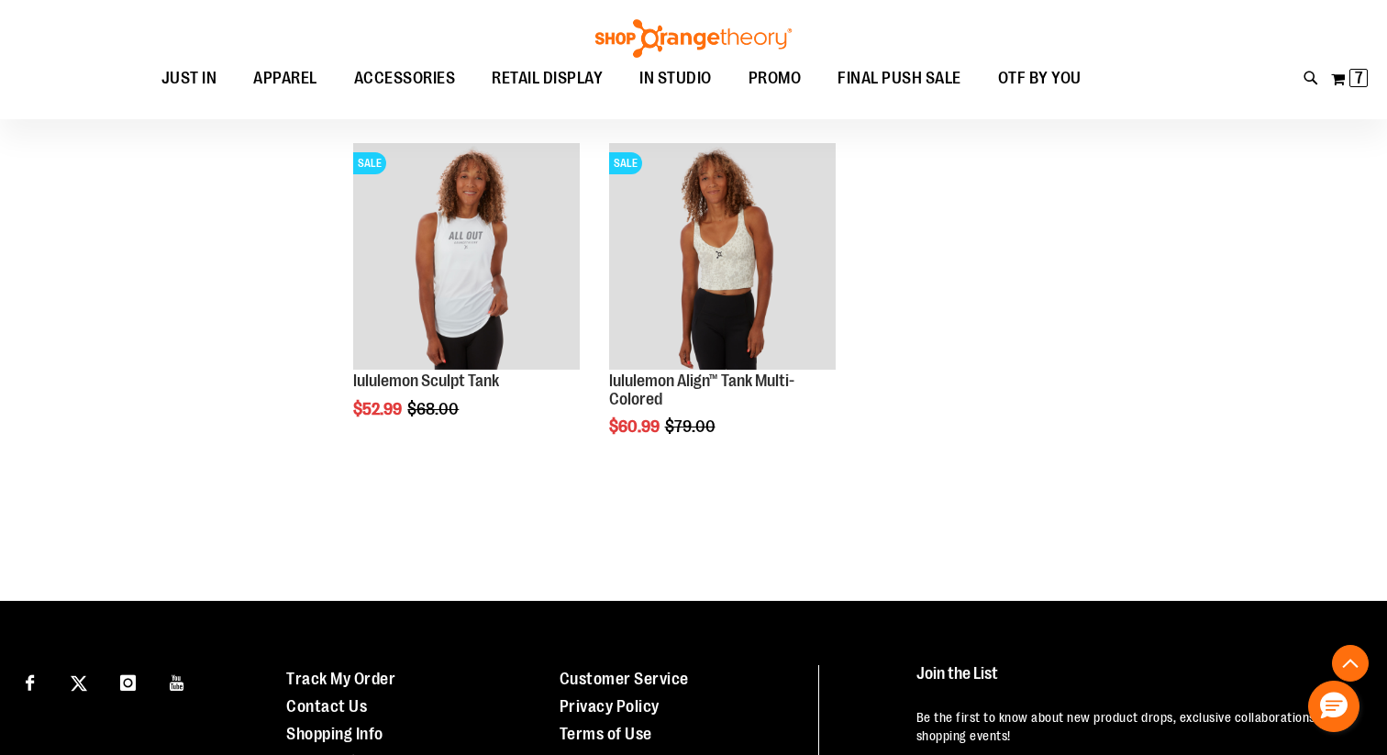
scroll to position [5978, 0]
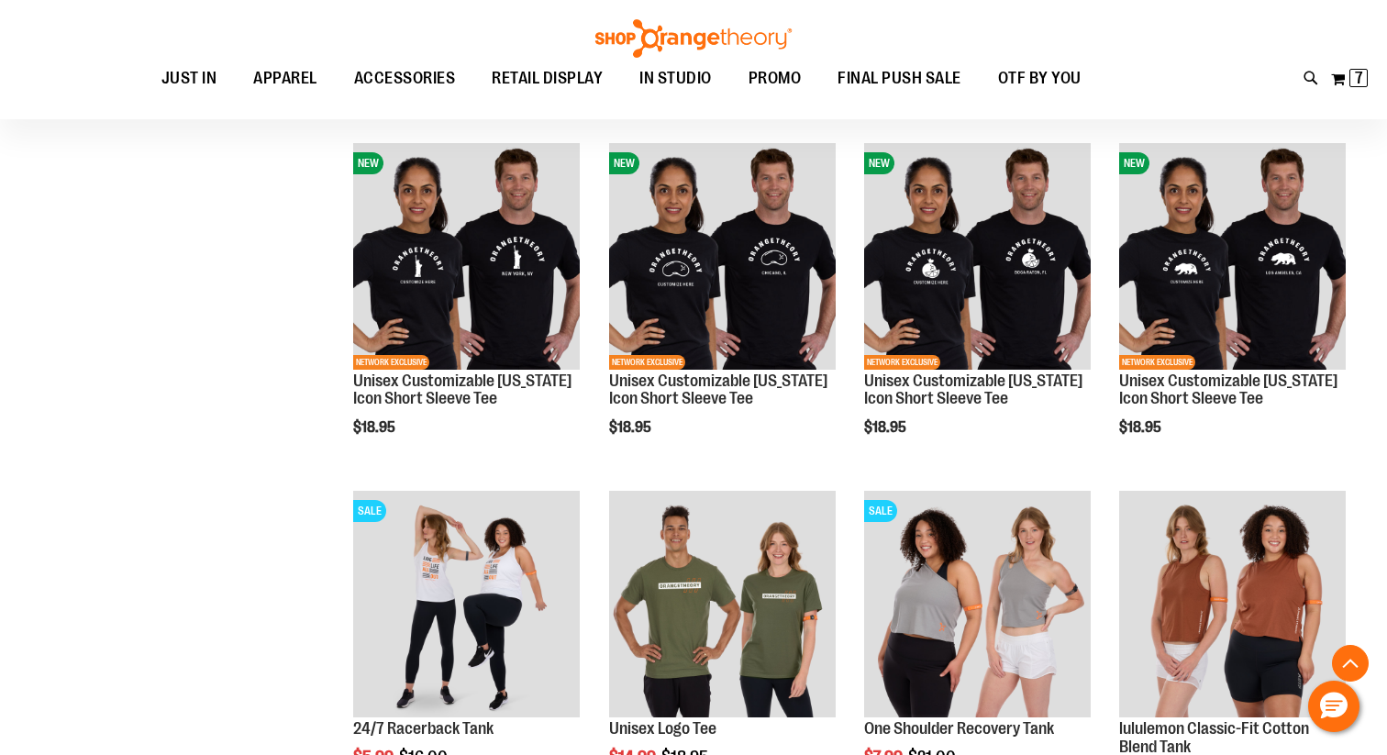
scroll to position [875, 0]
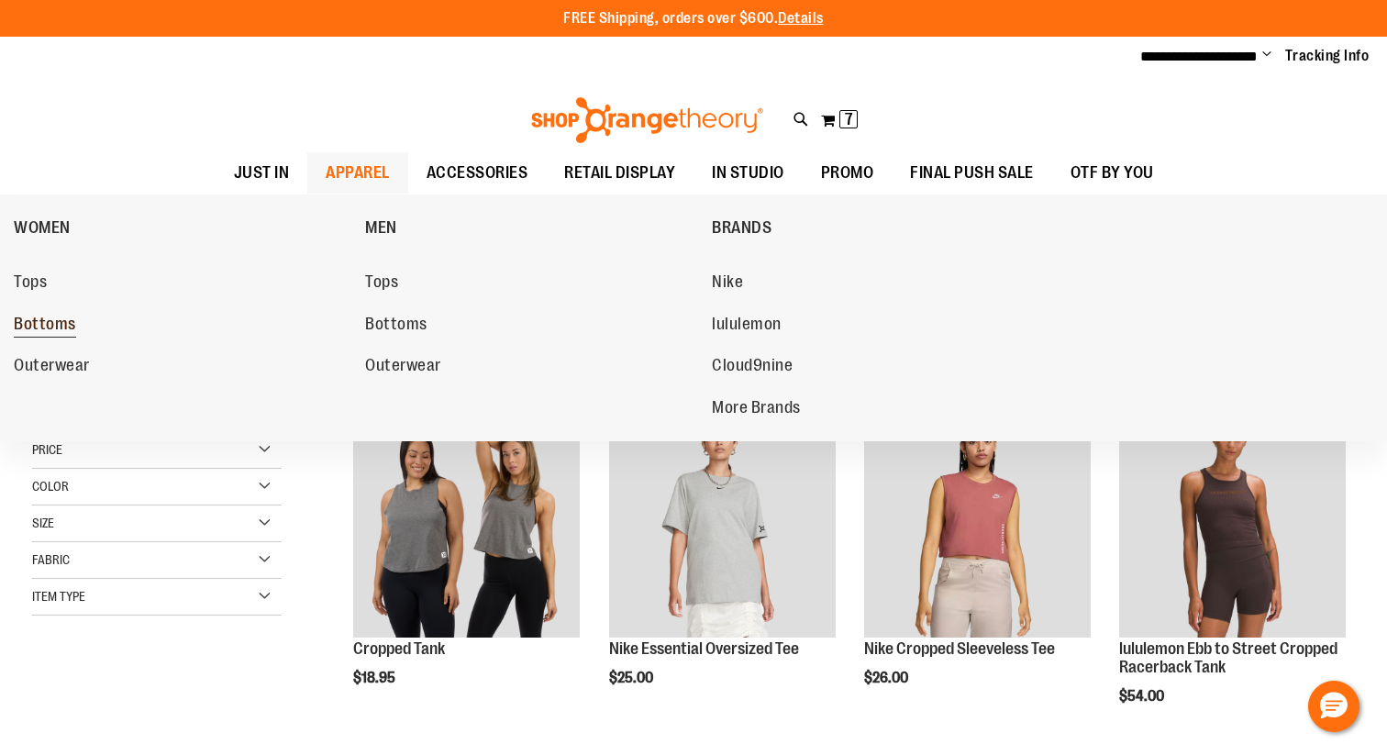
click at [69, 326] on span "Bottoms" at bounding box center [45, 326] width 62 height 23
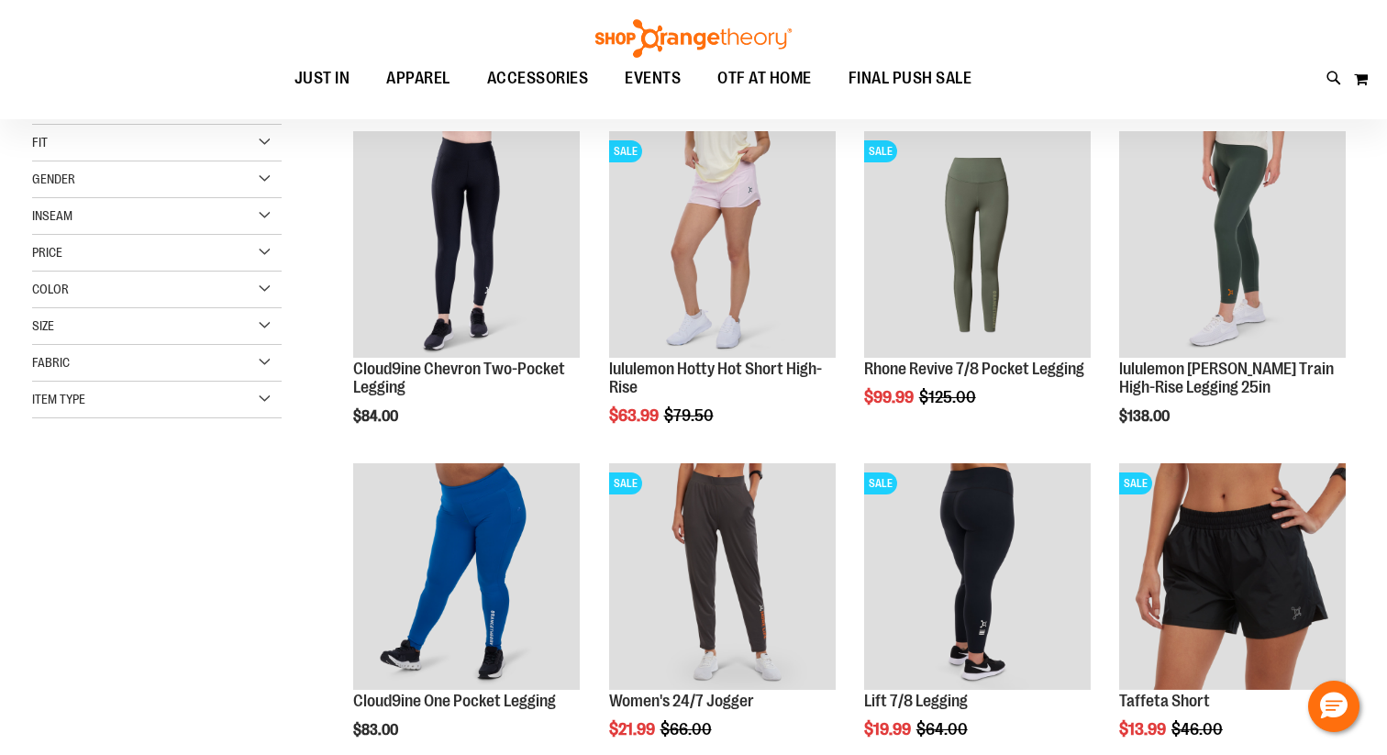
scroll to position [230, 0]
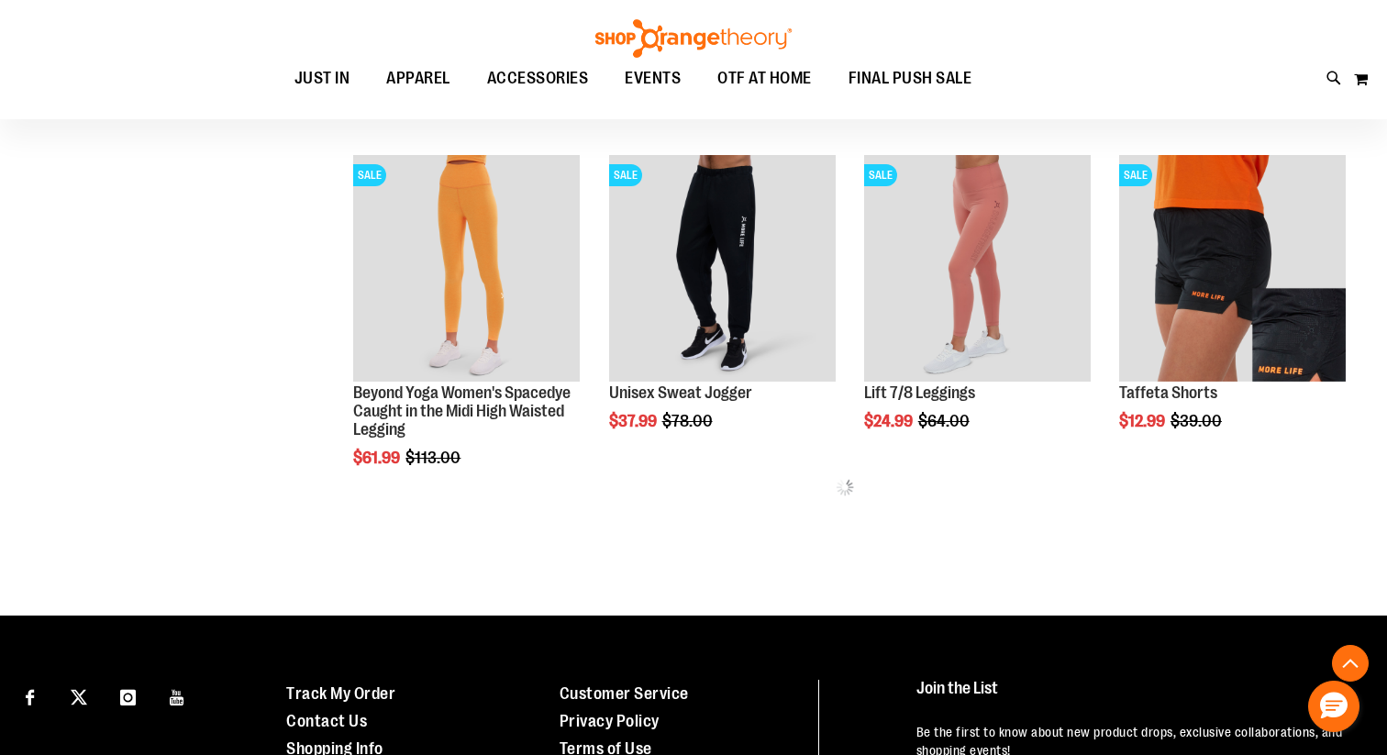
scroll to position [889, 0]
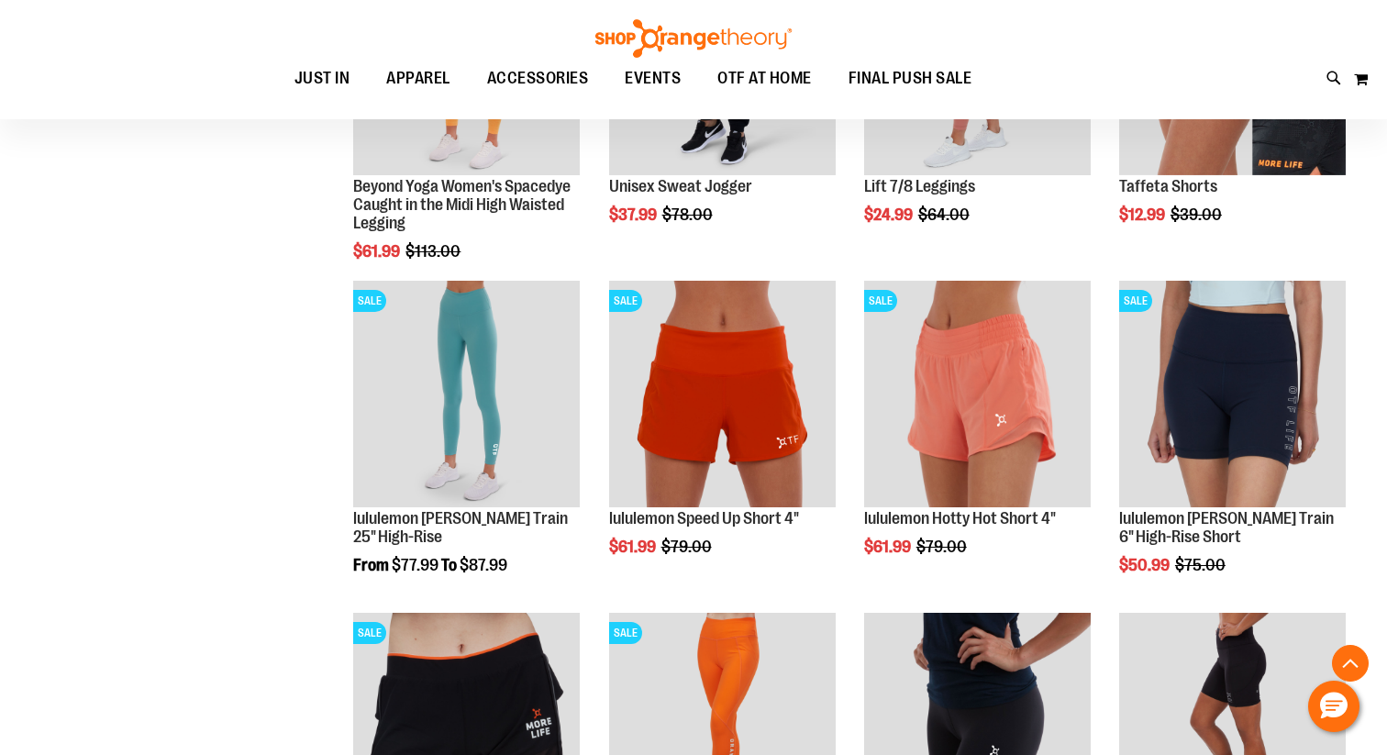
scroll to position [1089, 0]
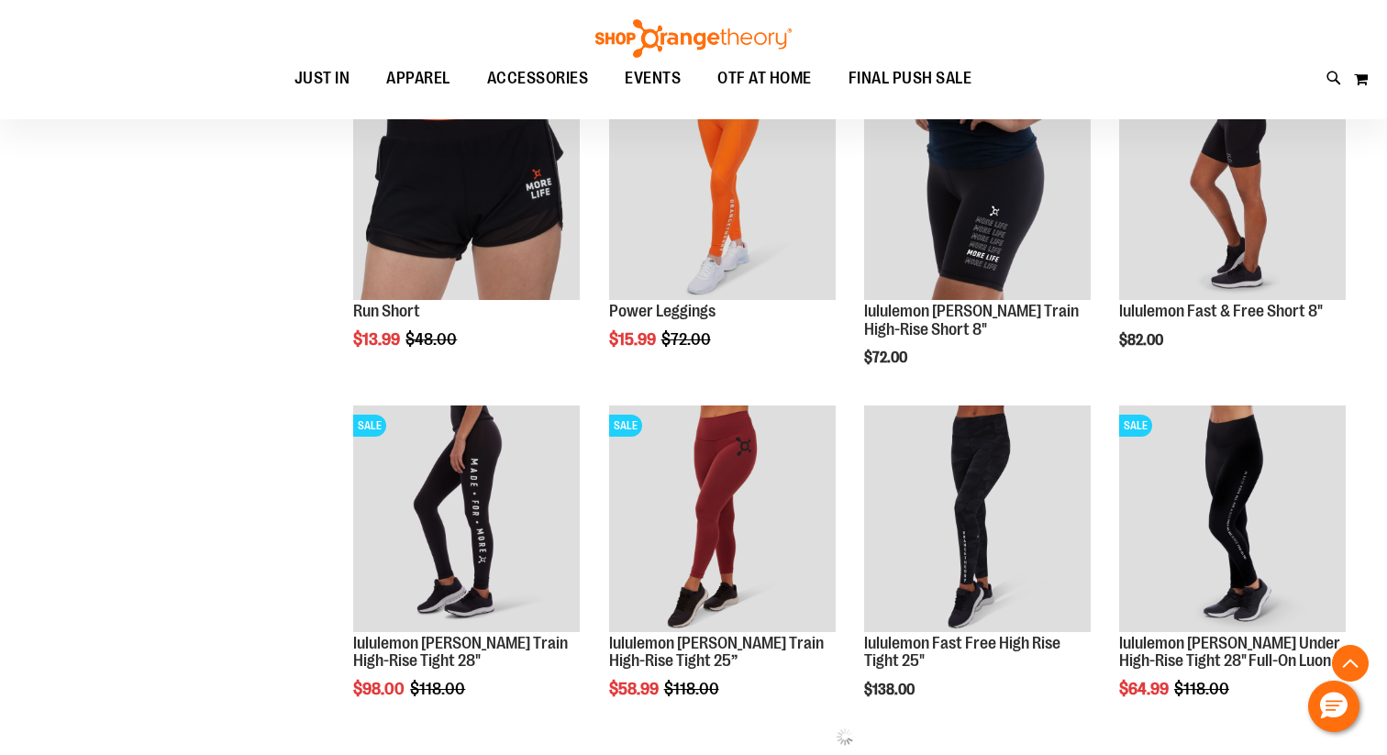
scroll to position [1629, 0]
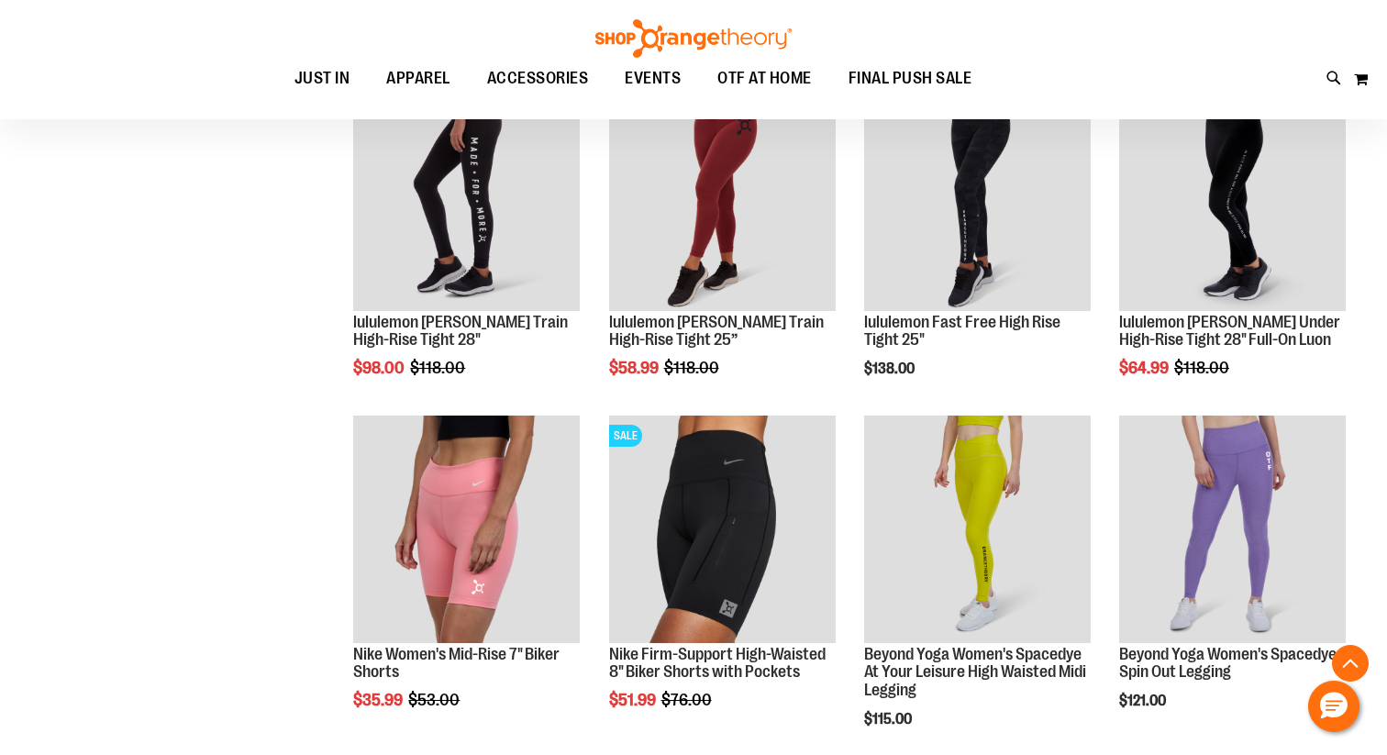
scroll to position [1923, 0]
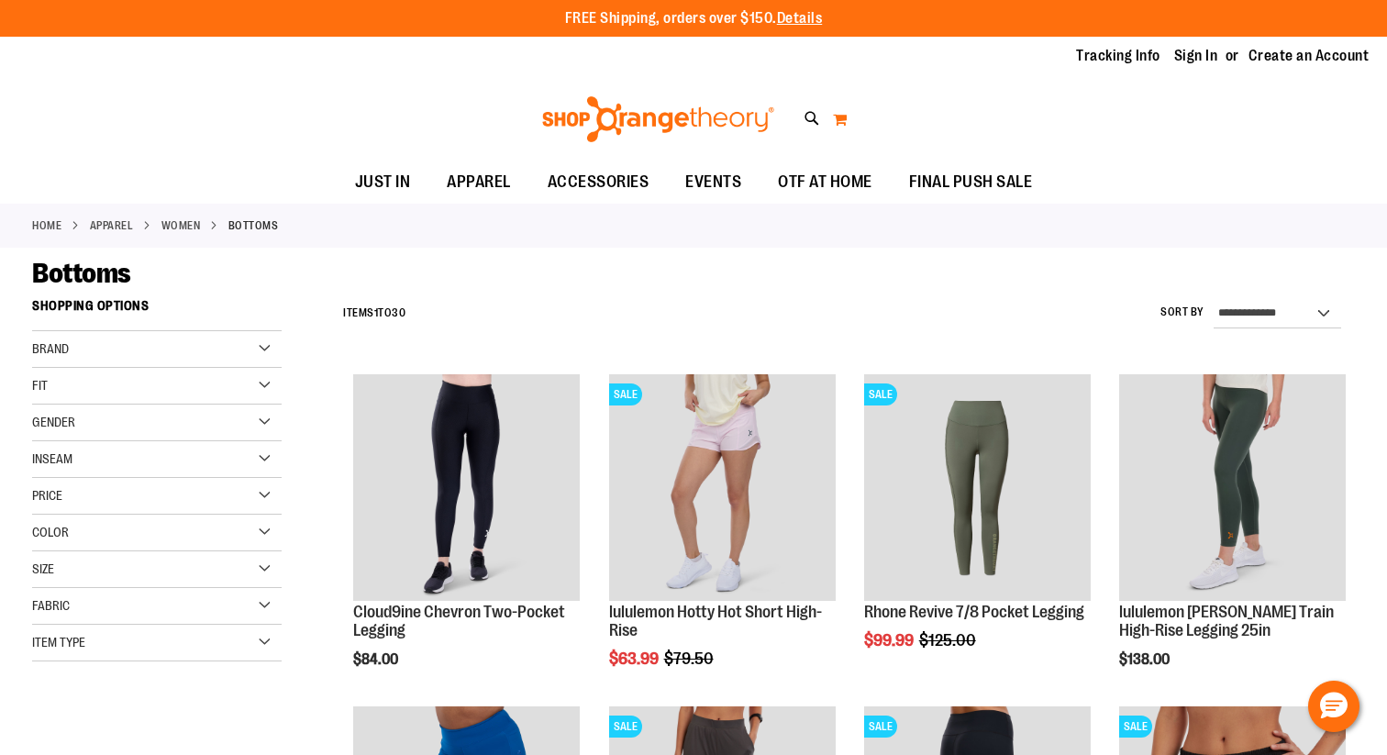
type input "**********"
click at [844, 116] on button "My Cart 0" at bounding box center [840, 119] width 16 height 29
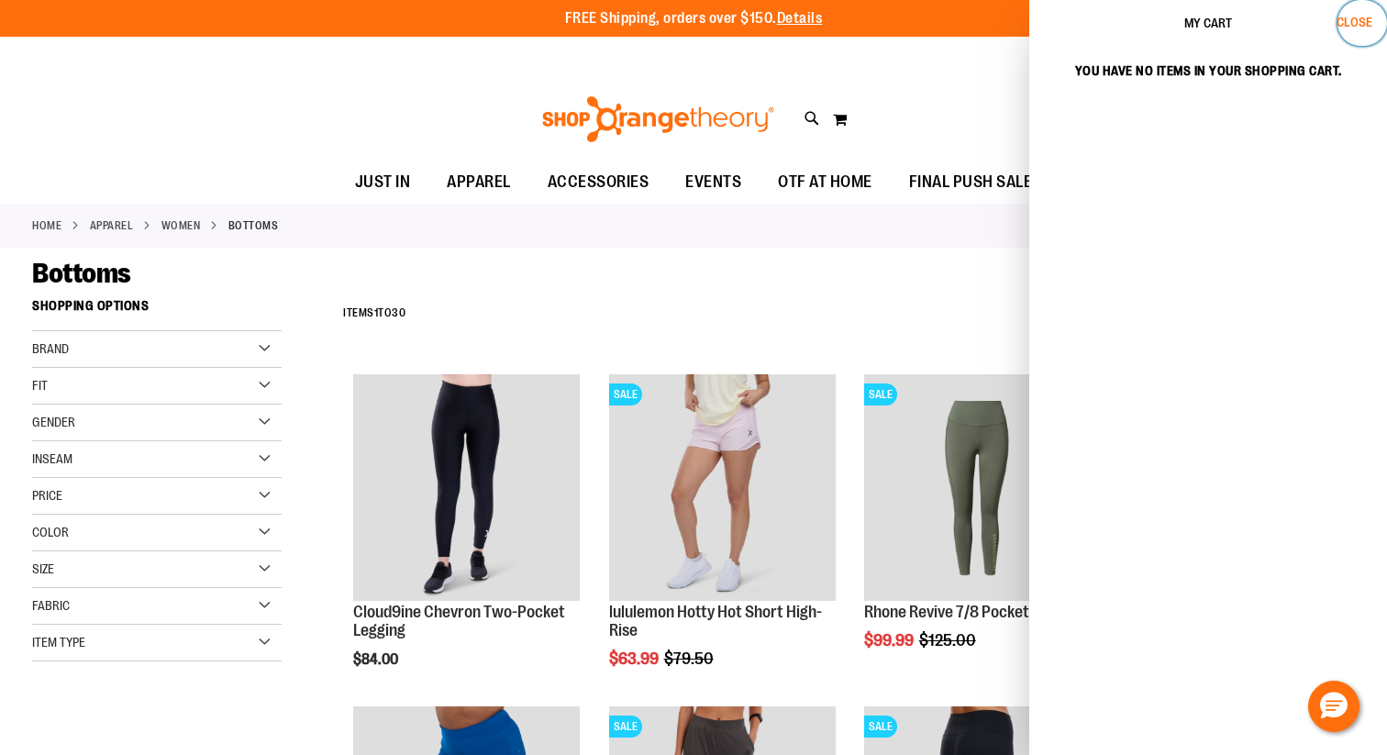
click at [1344, 24] on span "Close" at bounding box center [1354, 22] width 36 height 15
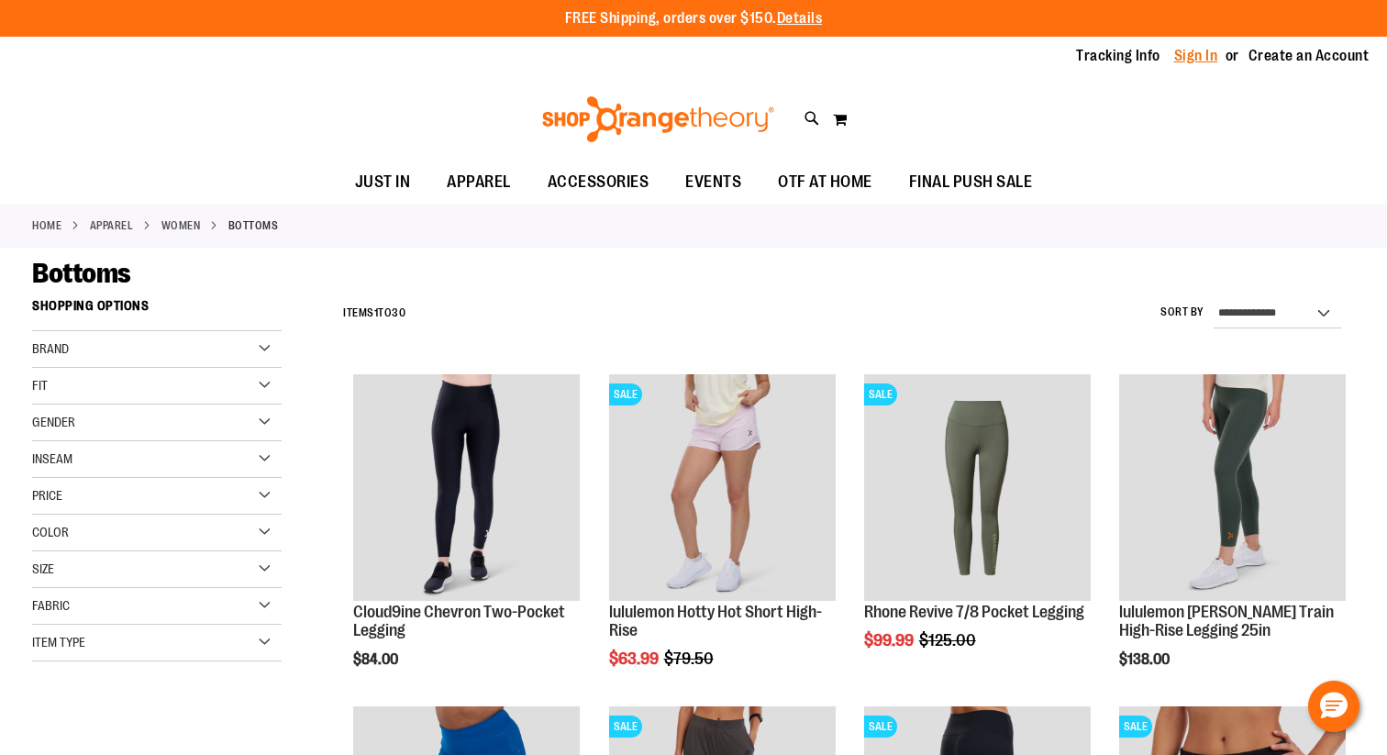
click at [1198, 55] on link "Sign In" at bounding box center [1196, 56] width 44 height 20
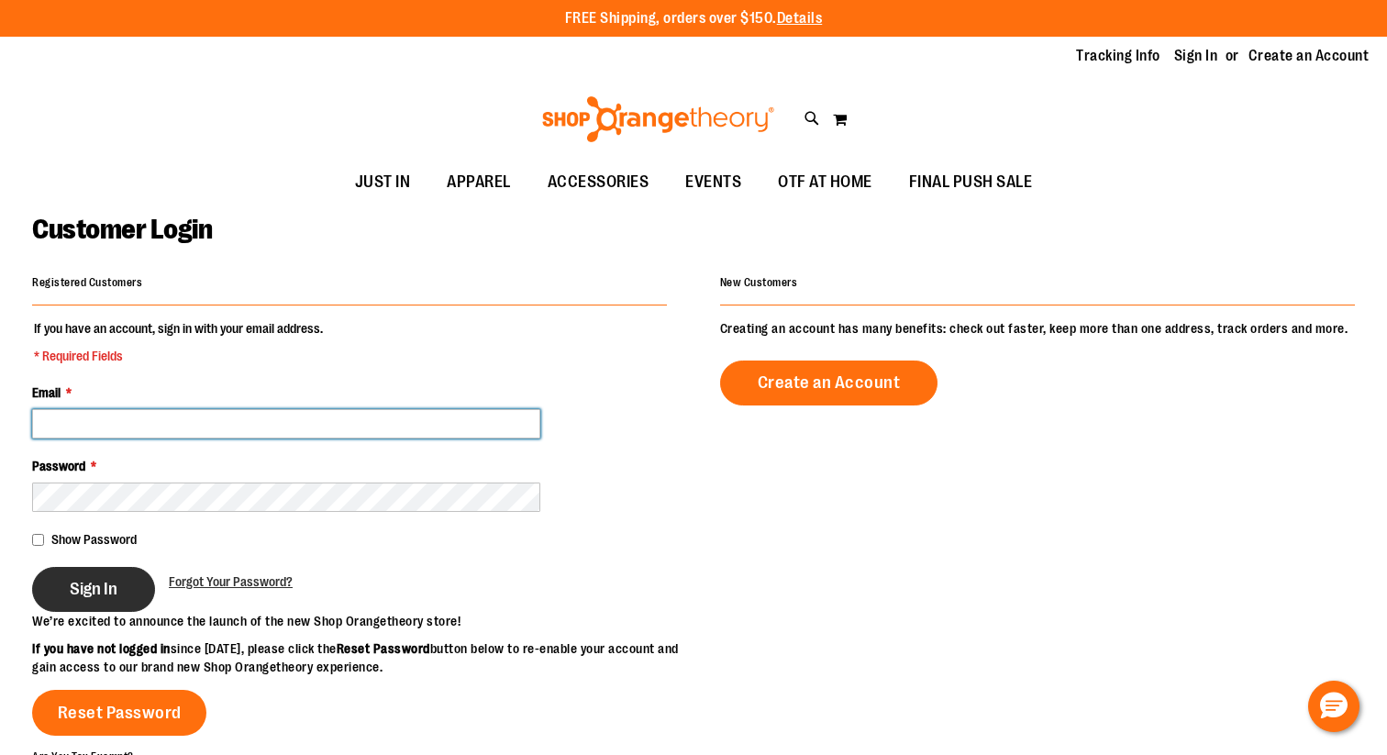
type input "**********"
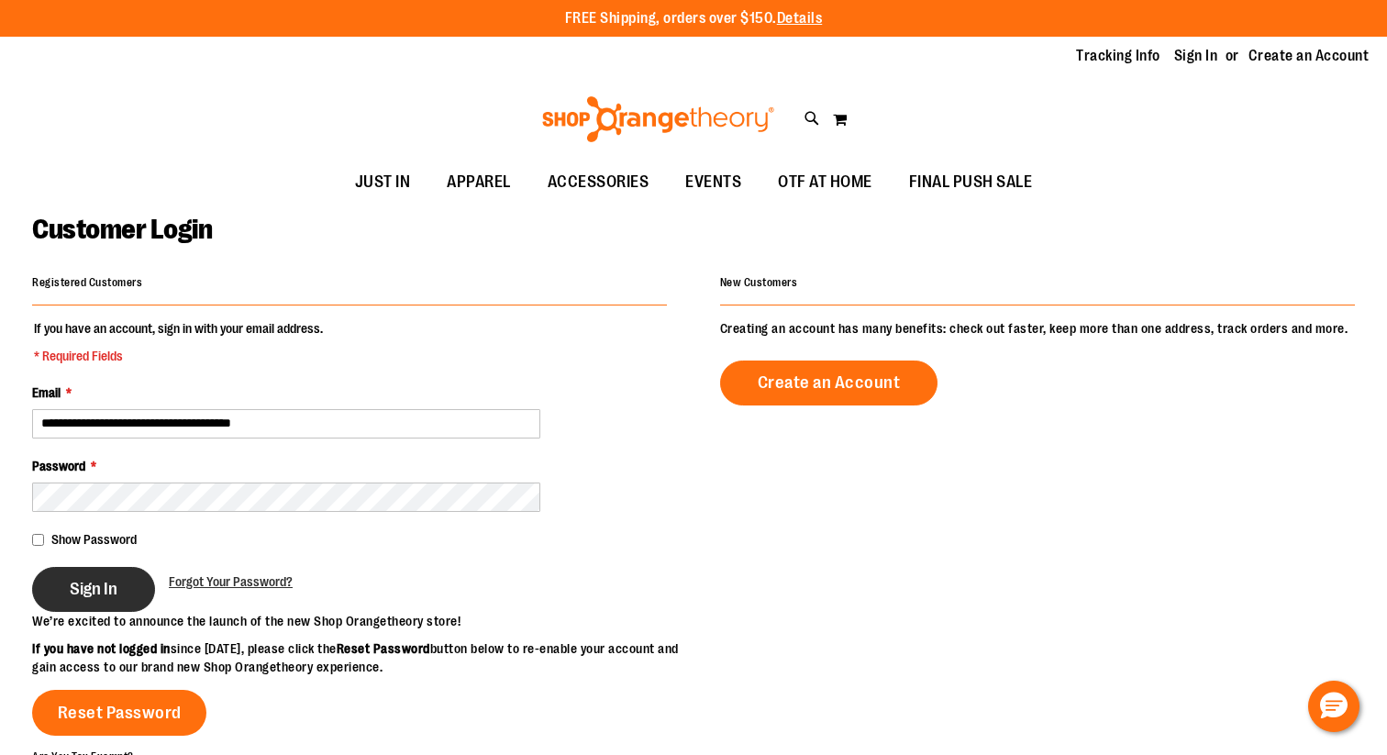
type input "**********"
click at [93, 588] on span "Sign In" at bounding box center [94, 589] width 48 height 20
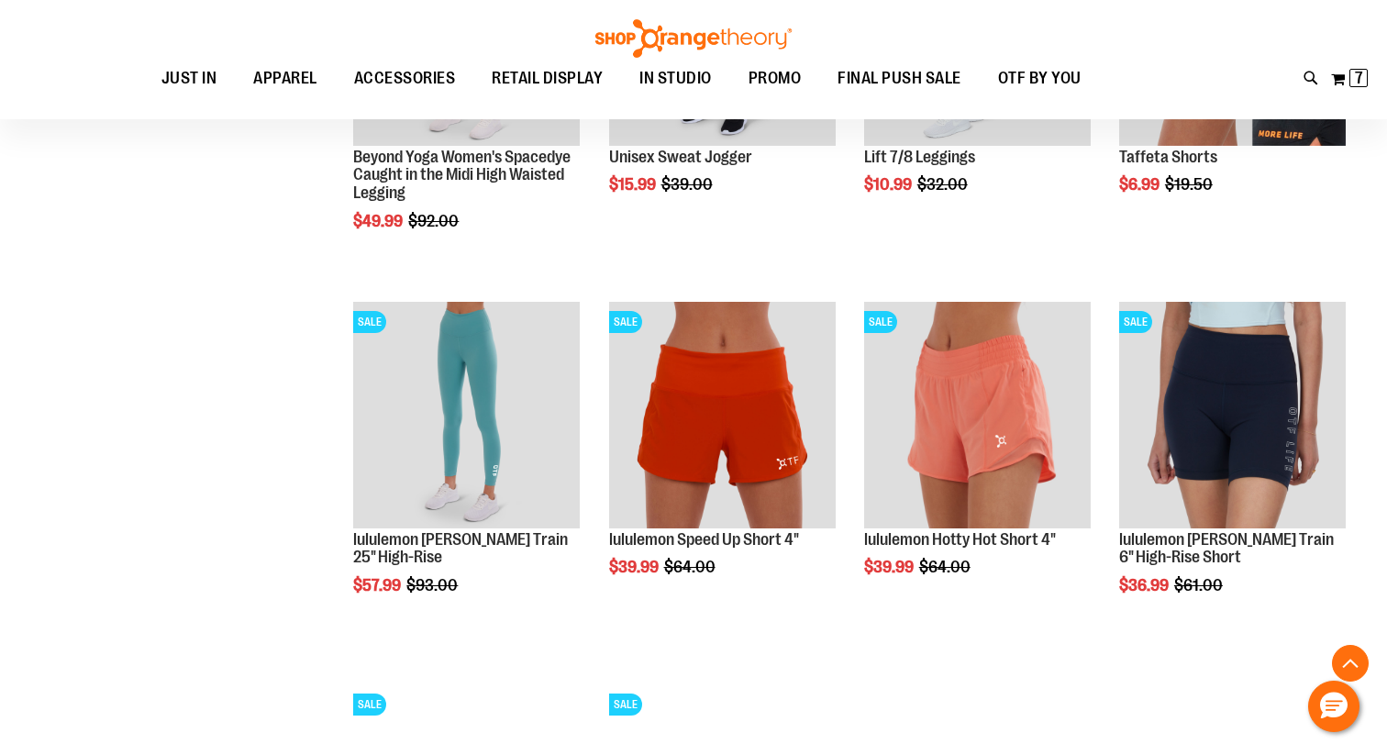
scroll to position [1219, 0]
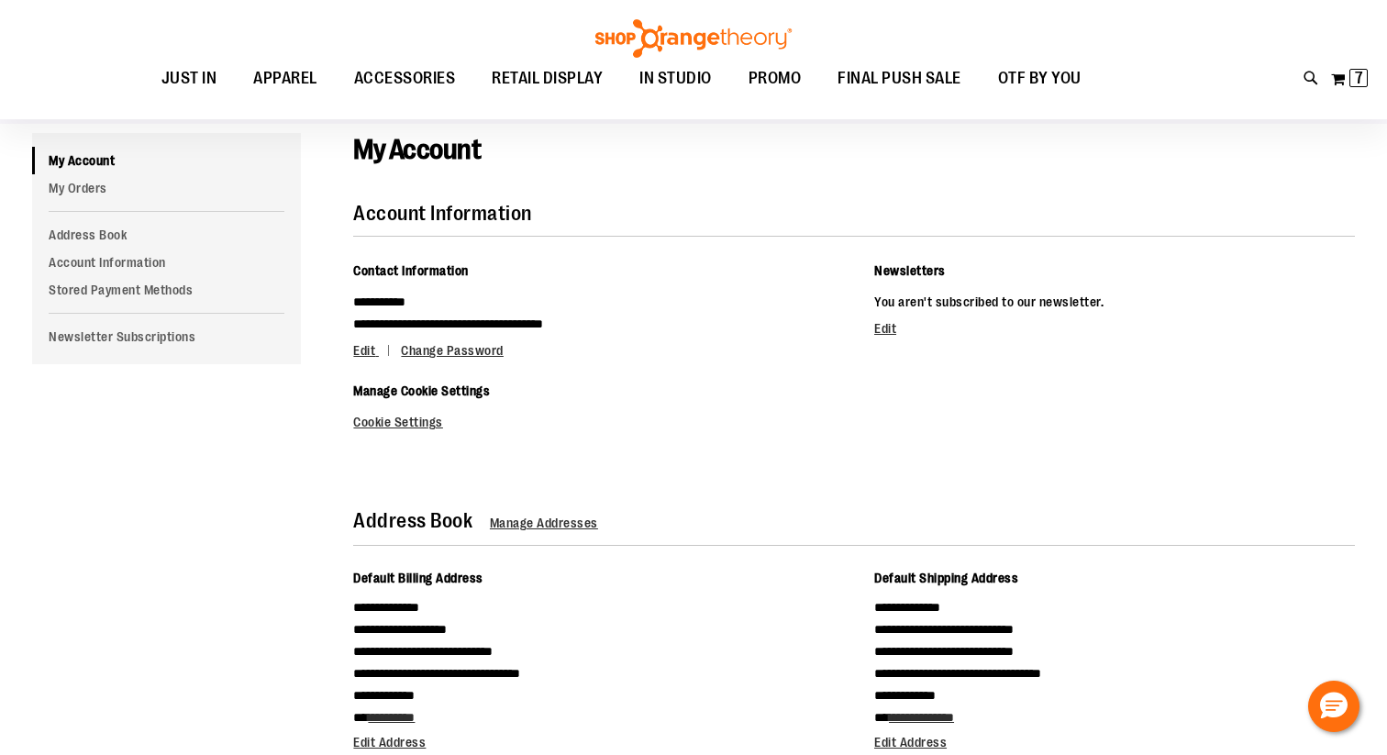
scroll to position [142, 0]
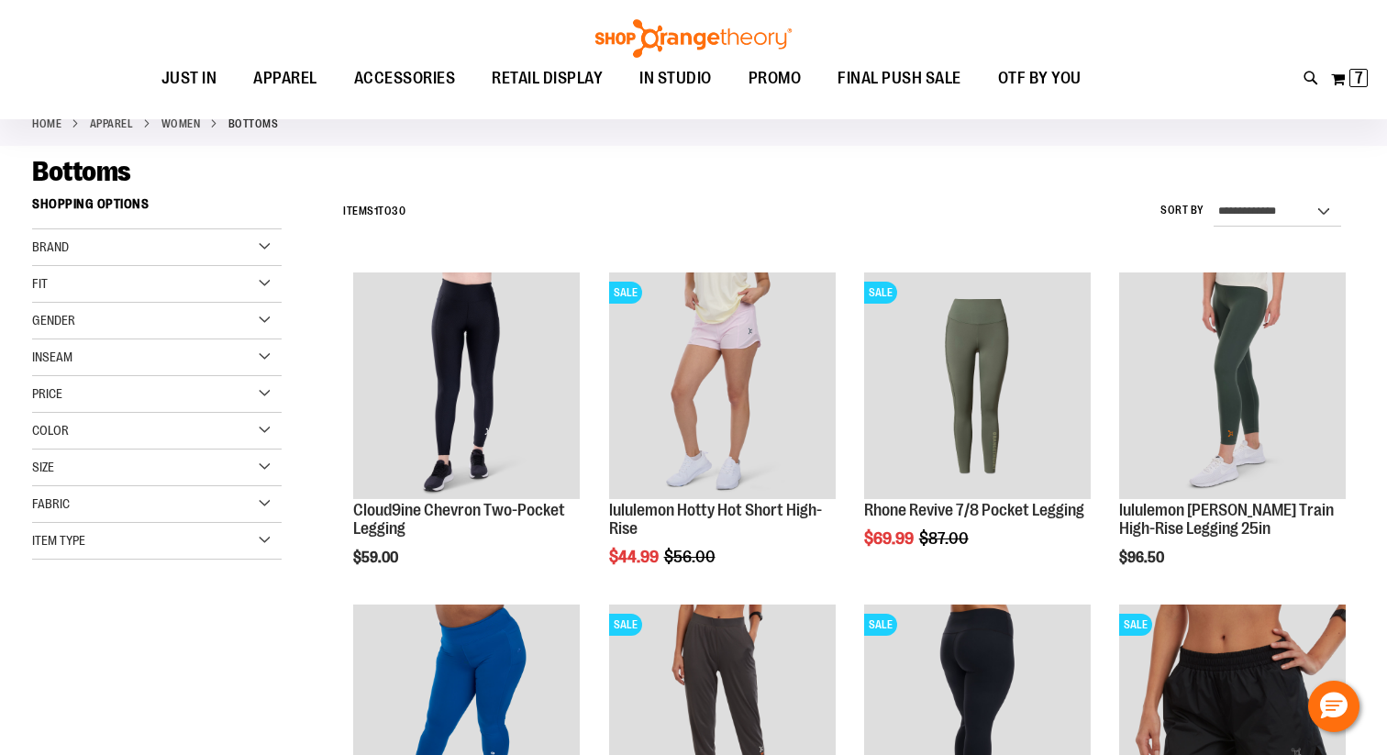
scroll to position [105, 0]
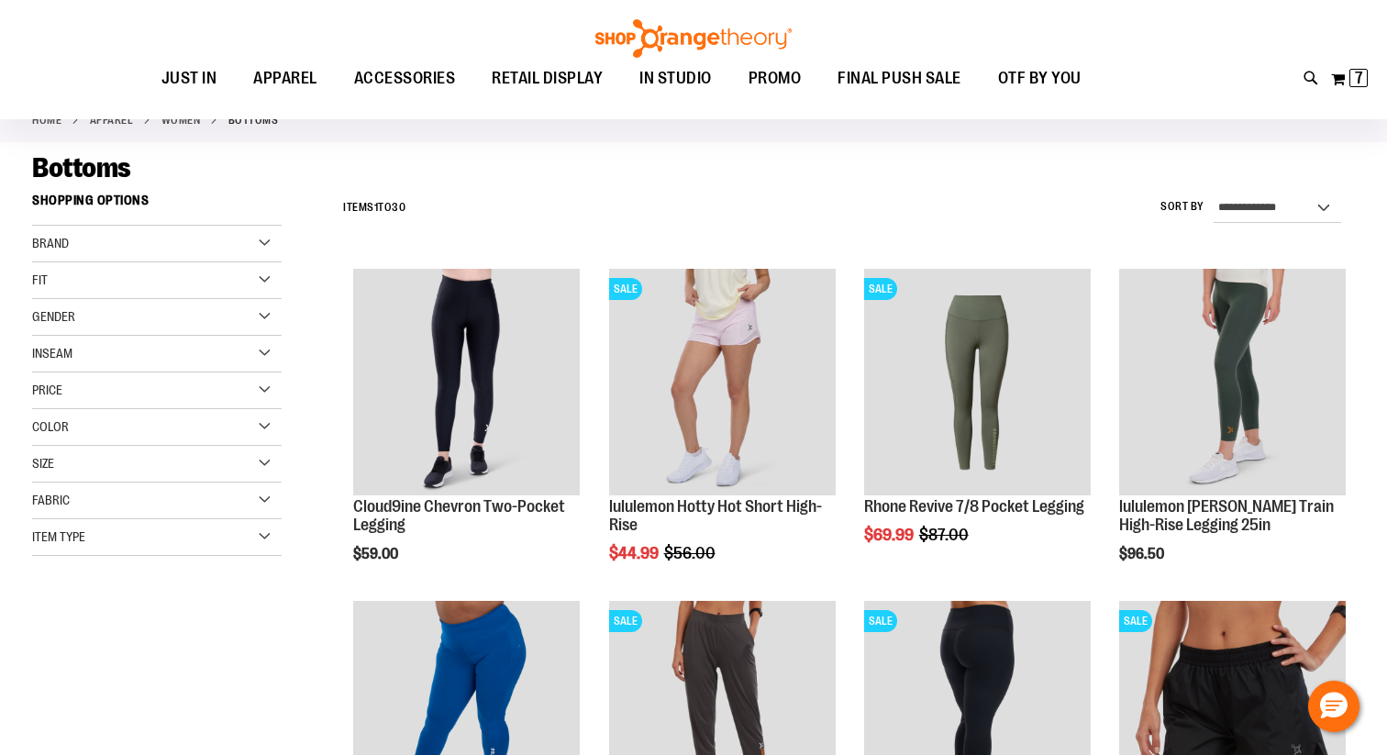
type input "**********"
click at [265, 246] on div "Brand" at bounding box center [156, 244] width 249 height 37
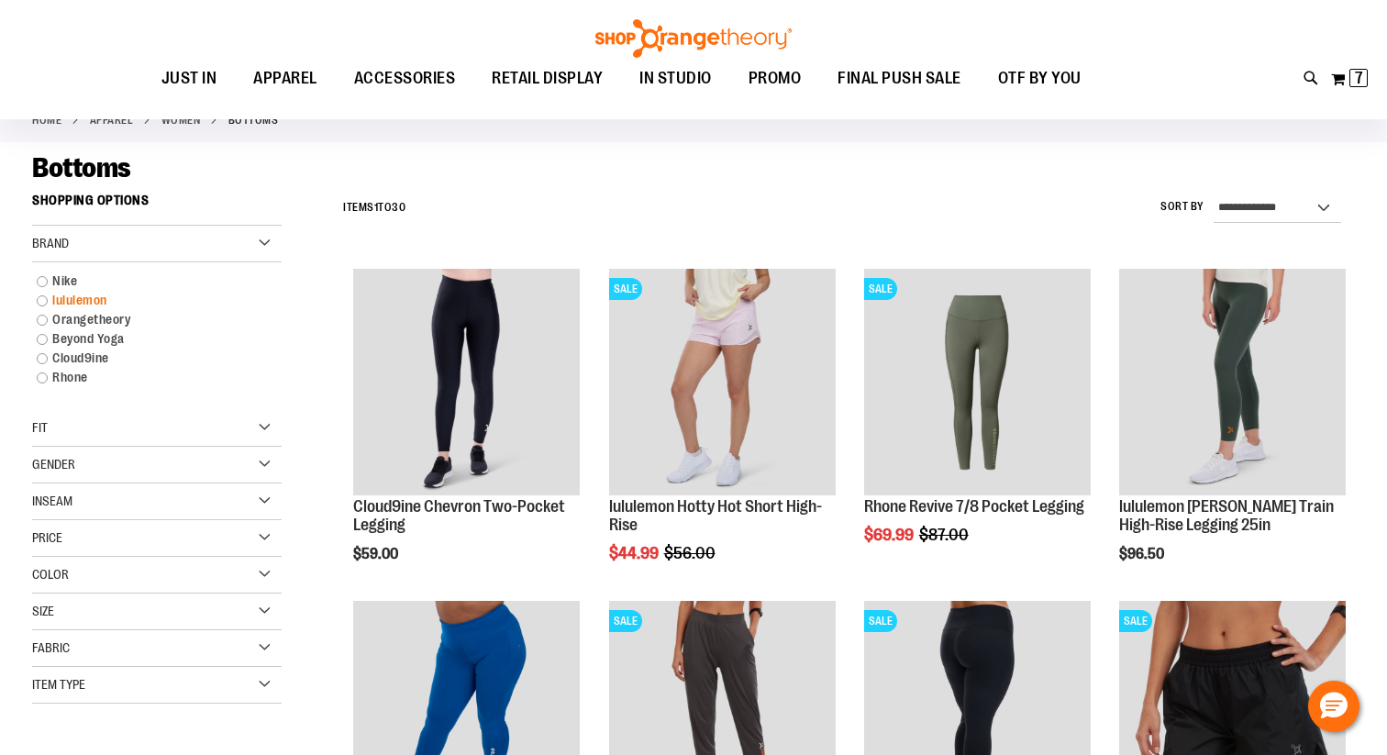
click at [67, 296] on link "lululemon" at bounding box center [147, 300] width 239 height 19
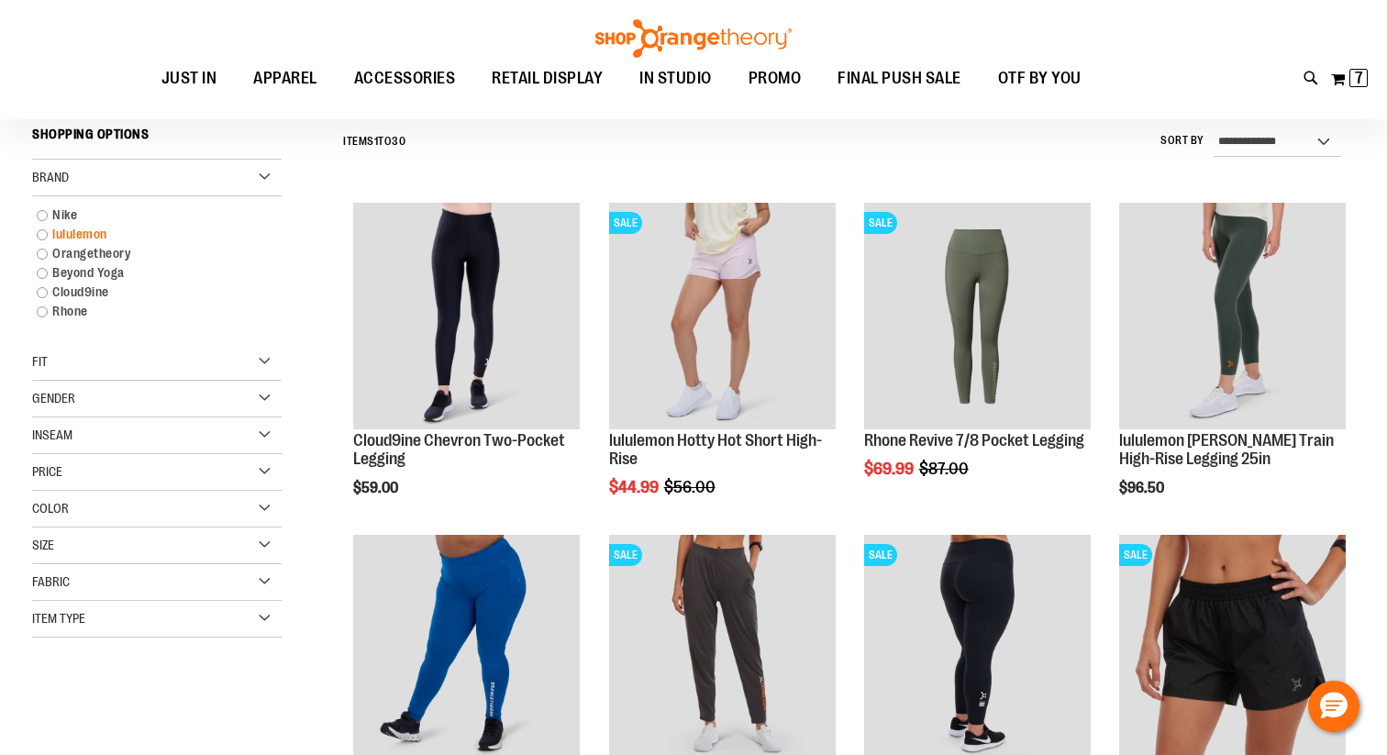
scroll to position [171, 0]
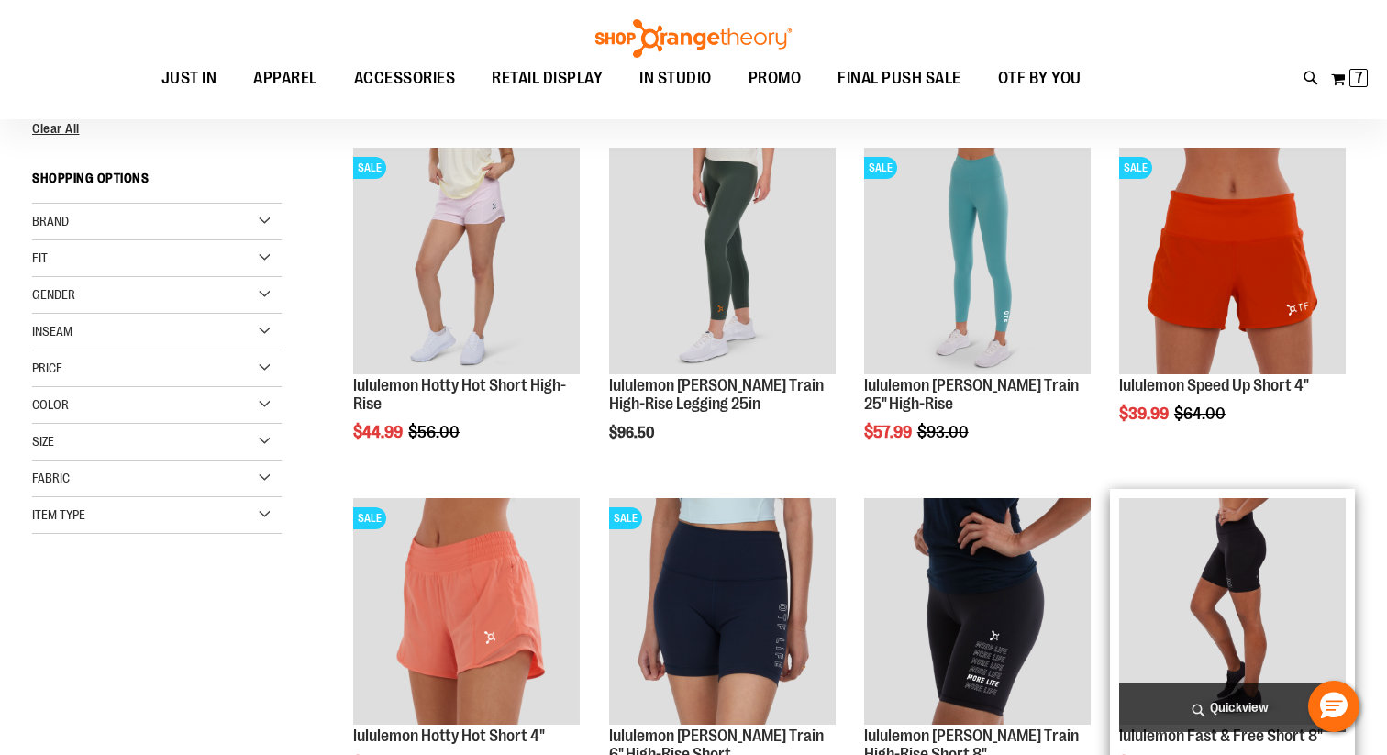
scroll to position [227, 0]
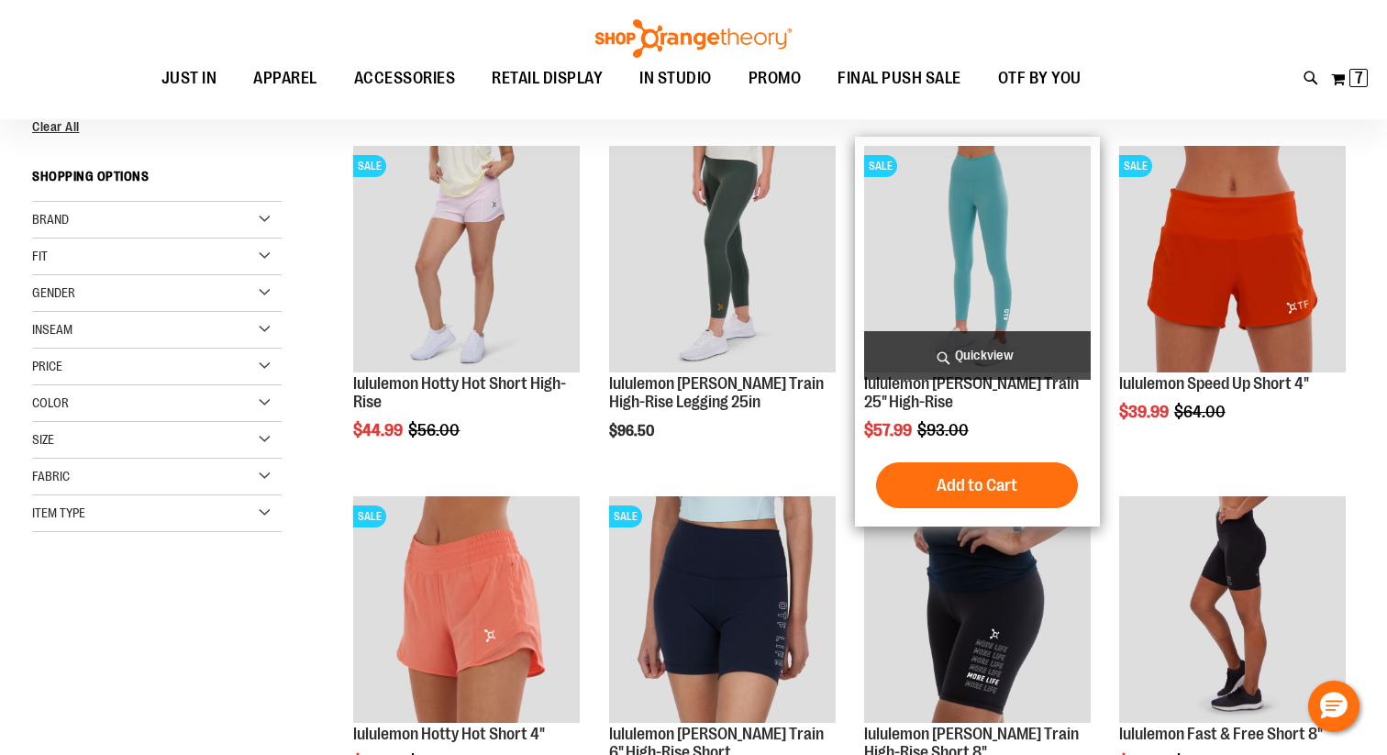
click at [977, 348] on span "Quickview" at bounding box center [977, 355] width 227 height 49
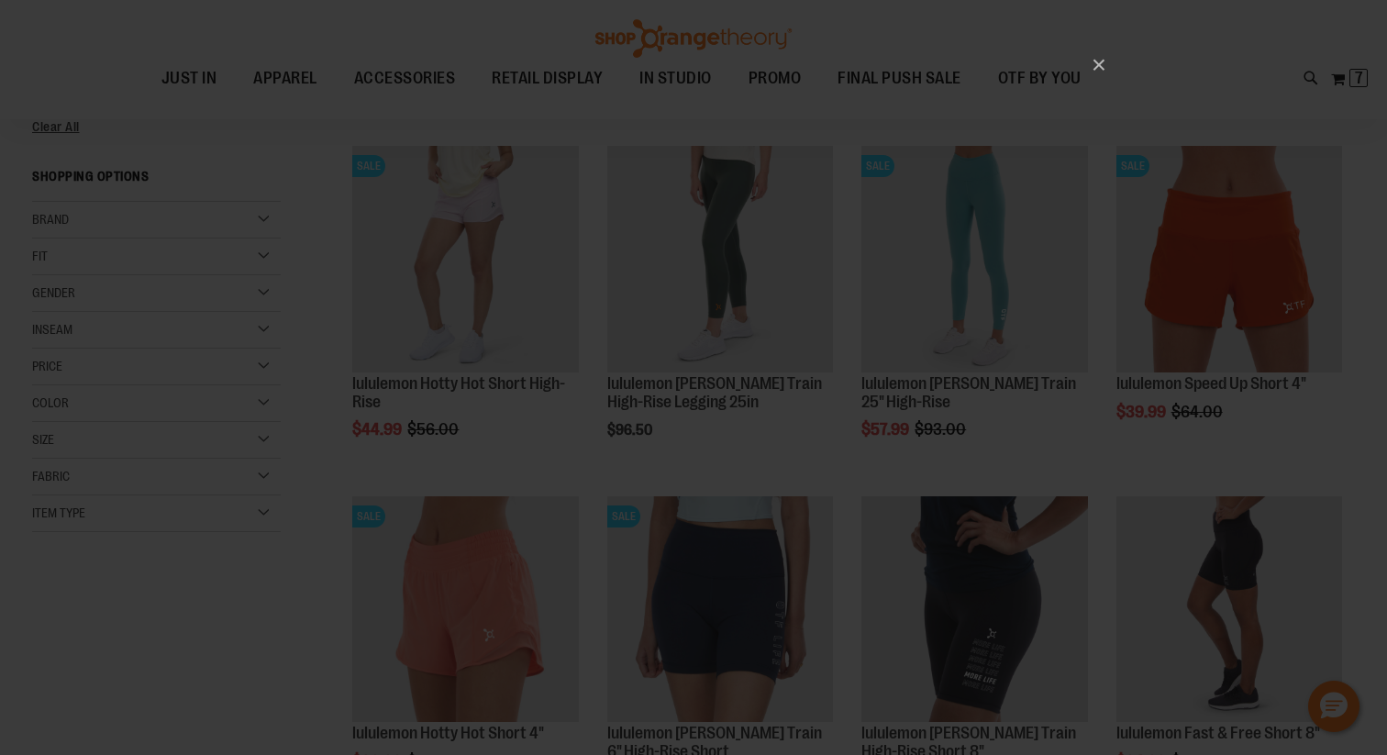
scroll to position [0, 0]
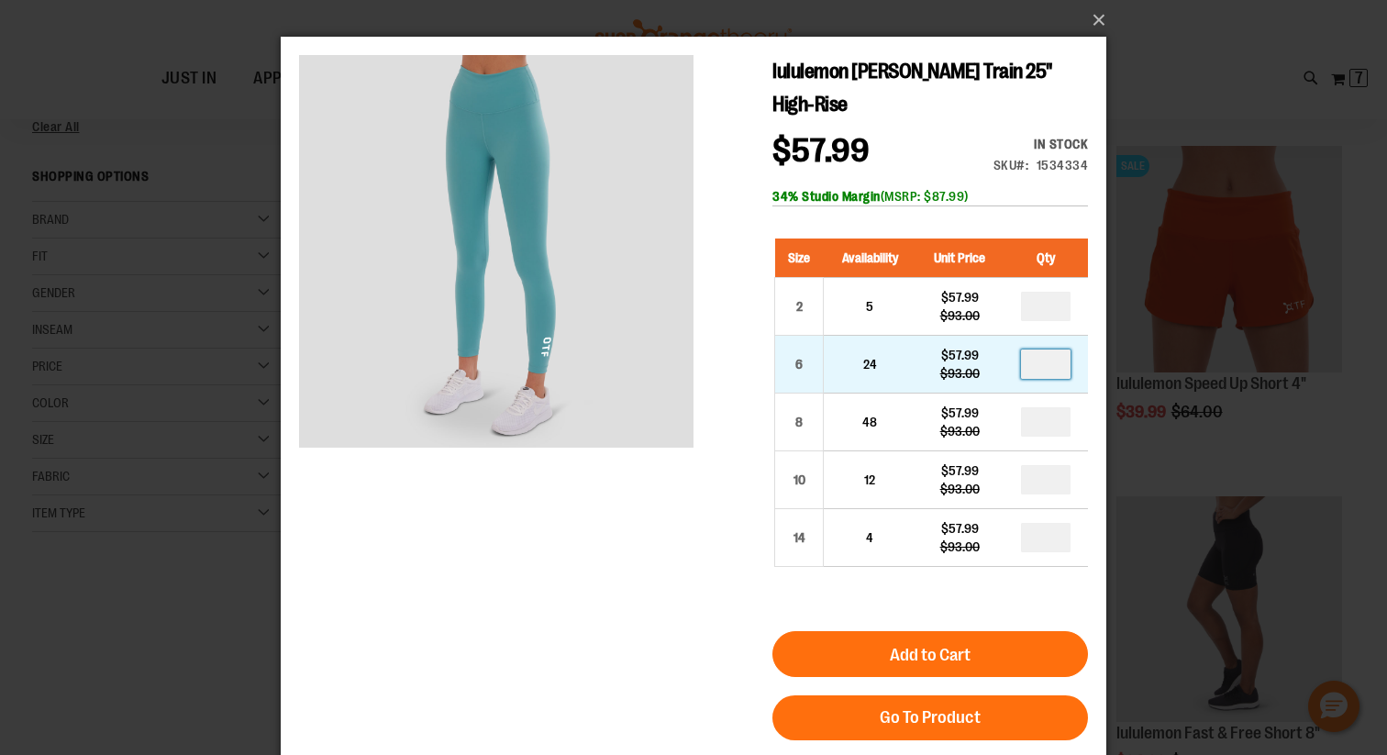
click at [1063, 349] on input "number" at bounding box center [1046, 363] width 50 height 29
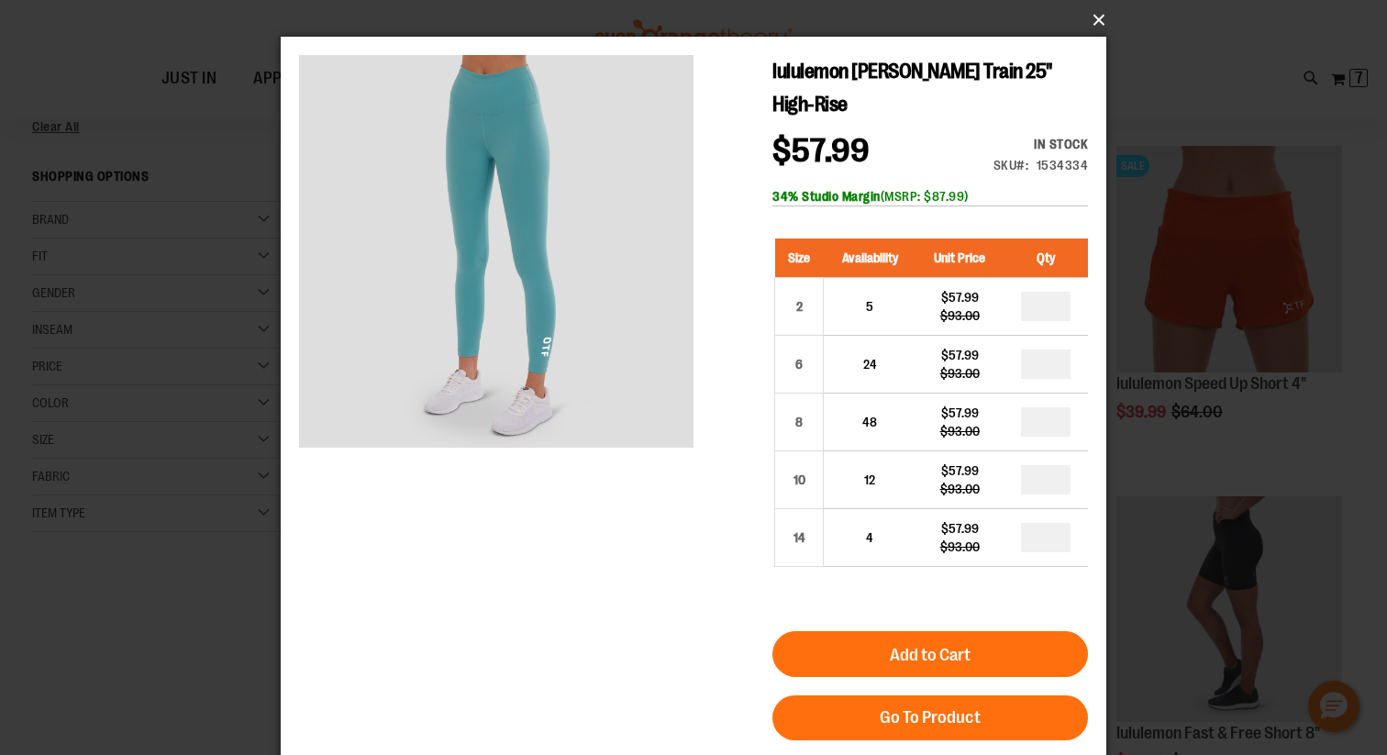
type input "*"
click at [1102, 21] on button "×" at bounding box center [698, 20] width 825 height 40
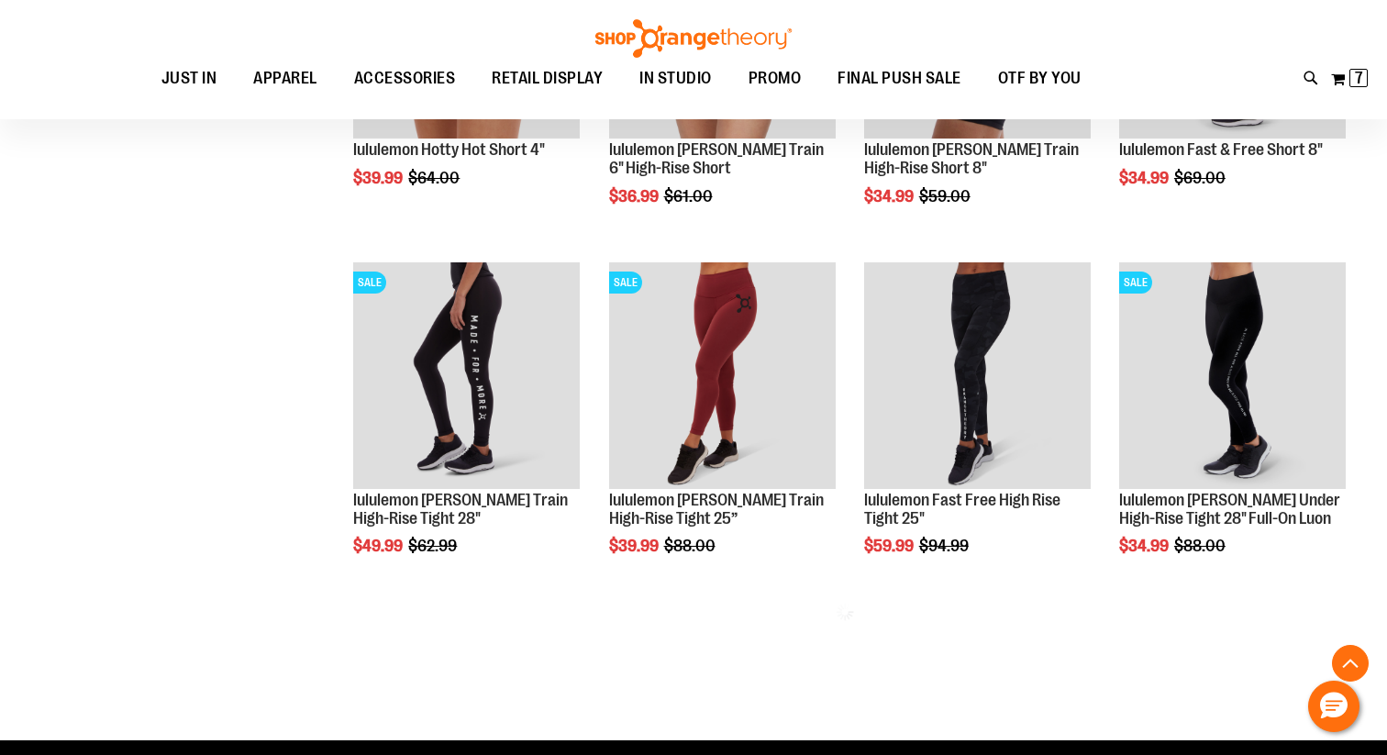
scroll to position [820, 0]
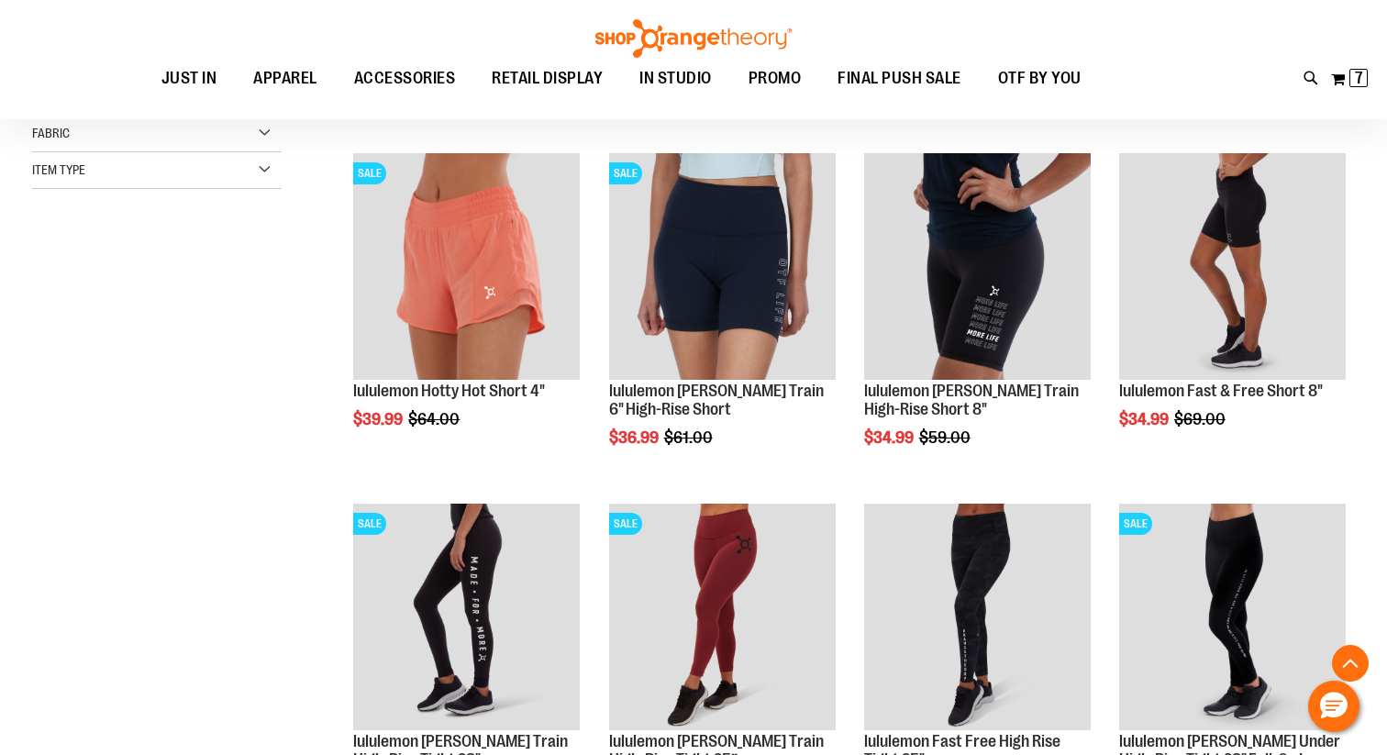
scroll to position [569, 0]
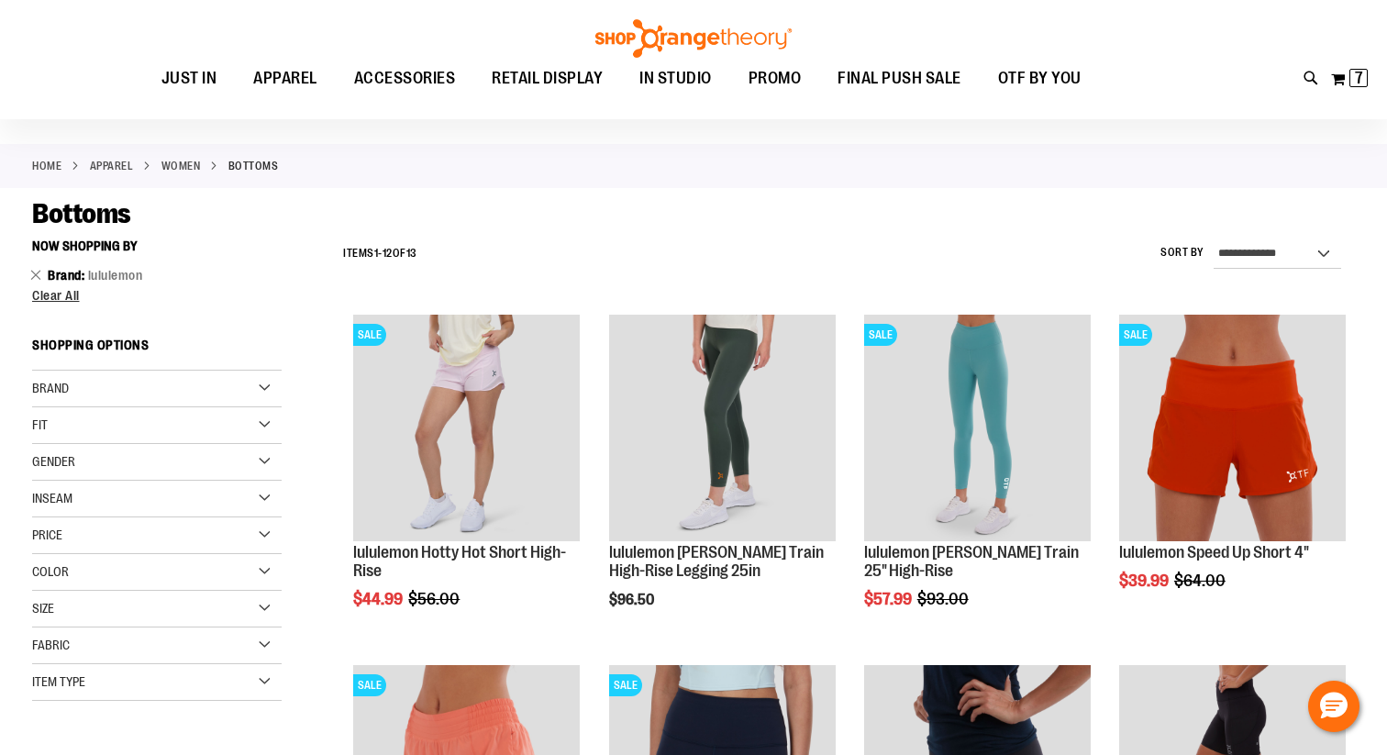
scroll to position [57, 0]
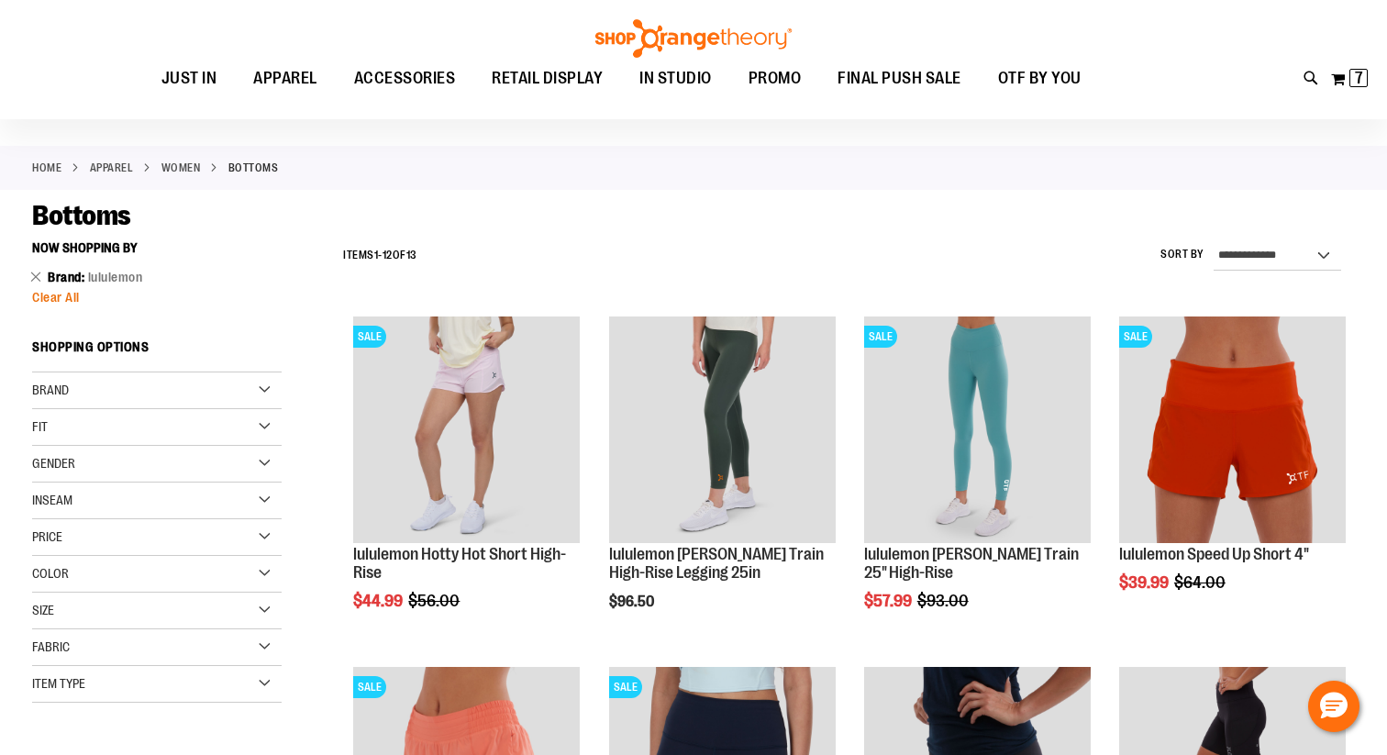
click at [42, 296] on span "Clear All" at bounding box center [56, 297] width 48 height 15
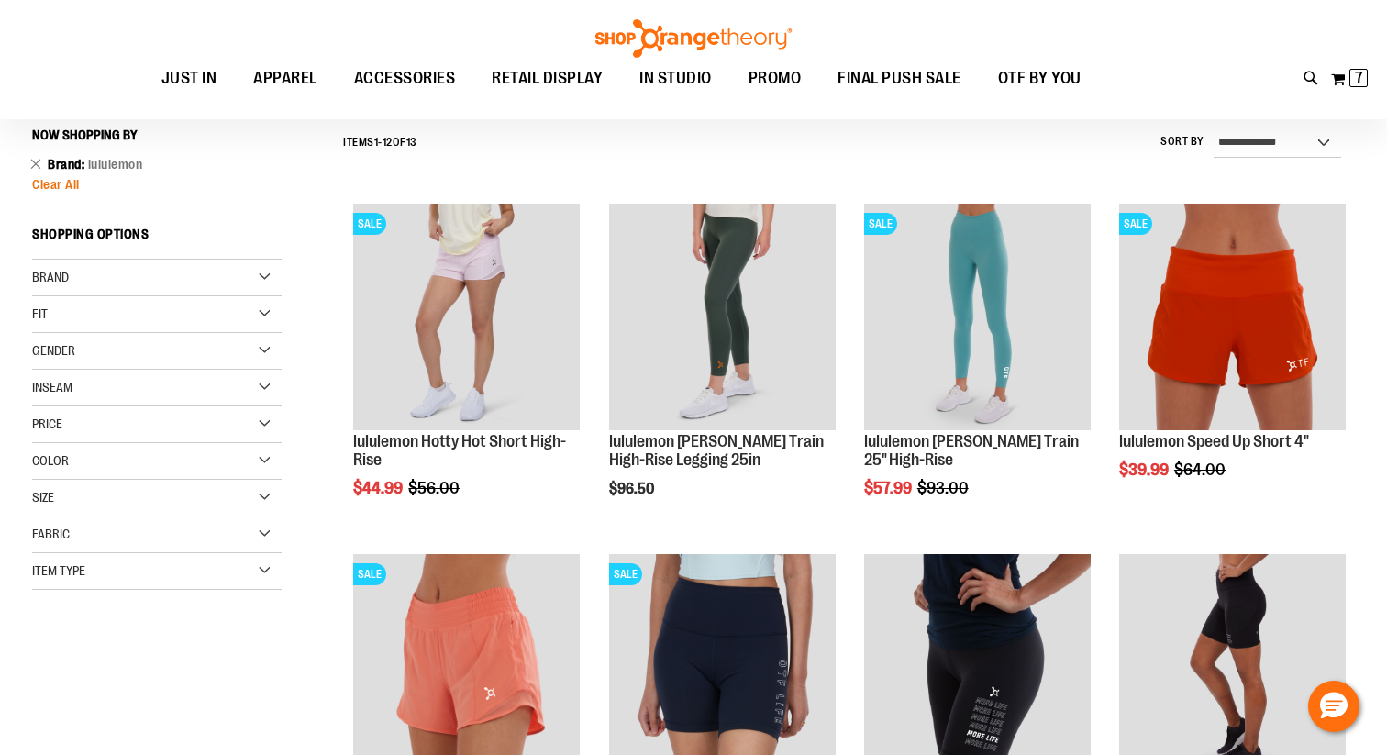
scroll to position [171, 0]
click at [61, 178] on span "Clear All" at bounding box center [56, 183] width 48 height 15
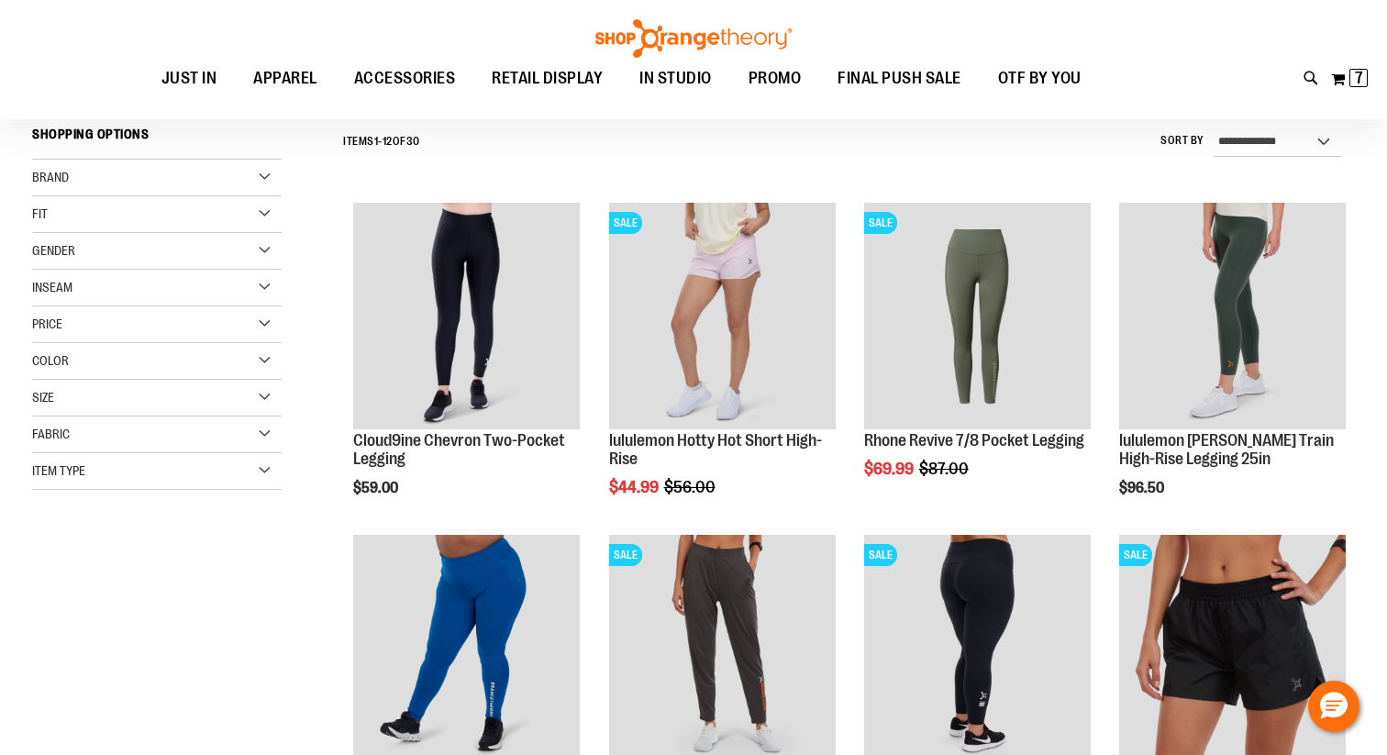
click at [79, 177] on div "Brand" at bounding box center [156, 178] width 249 height 37
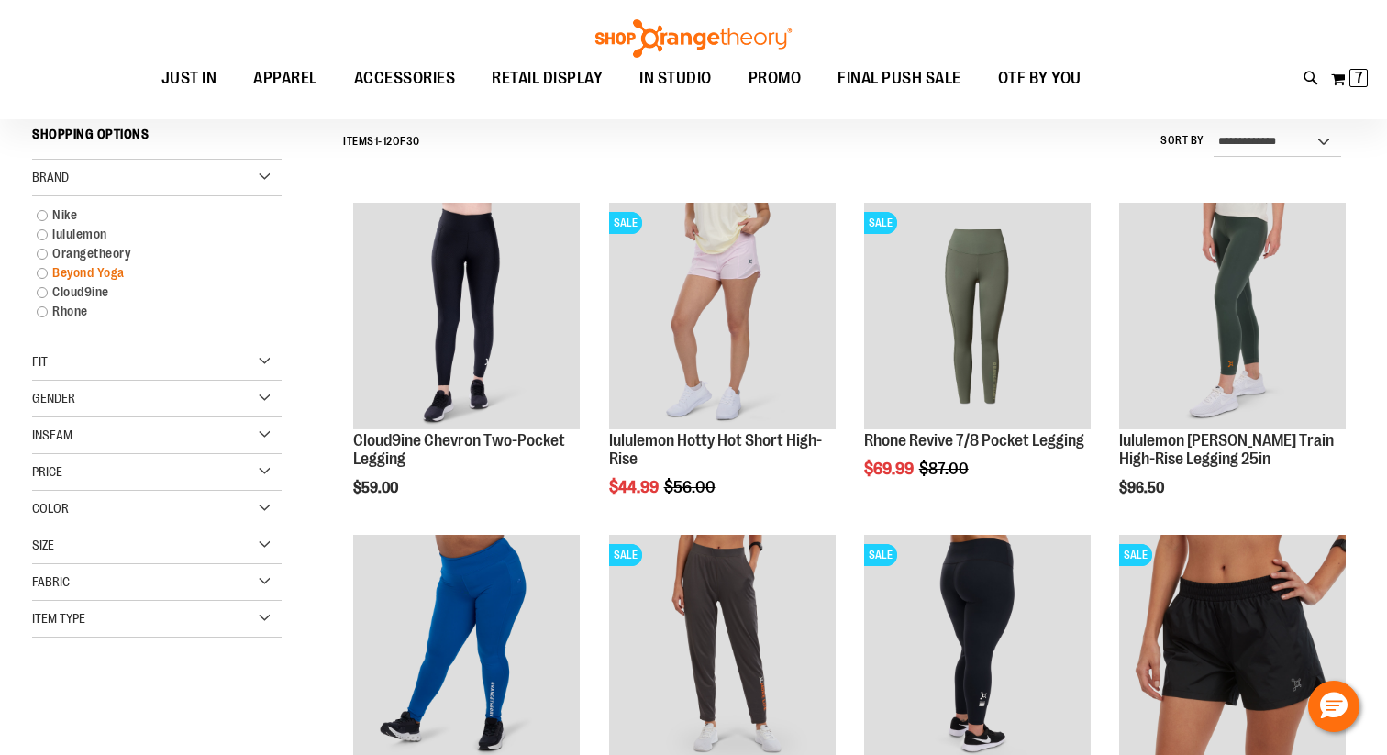
click at [40, 271] on link "Beyond Yoga" at bounding box center [147, 272] width 239 height 19
click at [66, 267] on link "Beyond Yoga" at bounding box center [147, 272] width 239 height 19
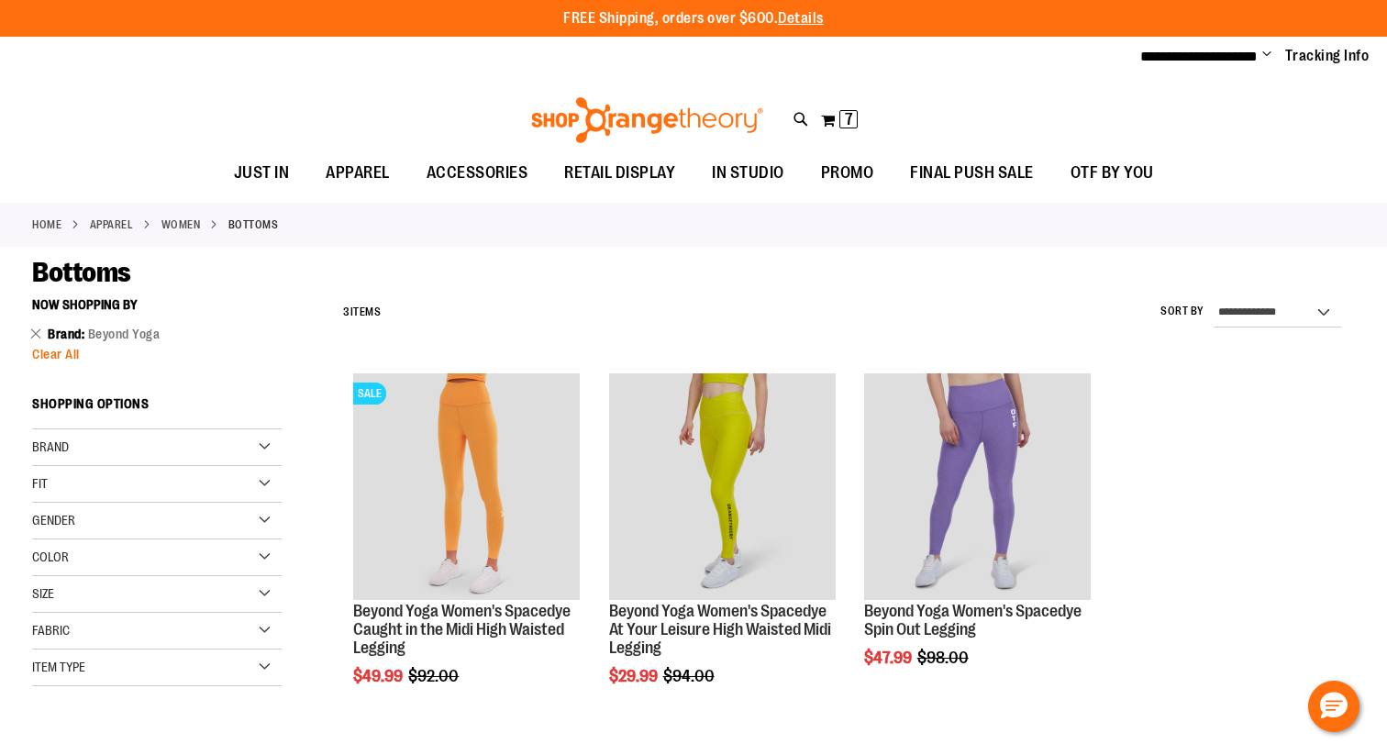
click at [49, 349] on span "Clear All" at bounding box center [56, 354] width 48 height 15
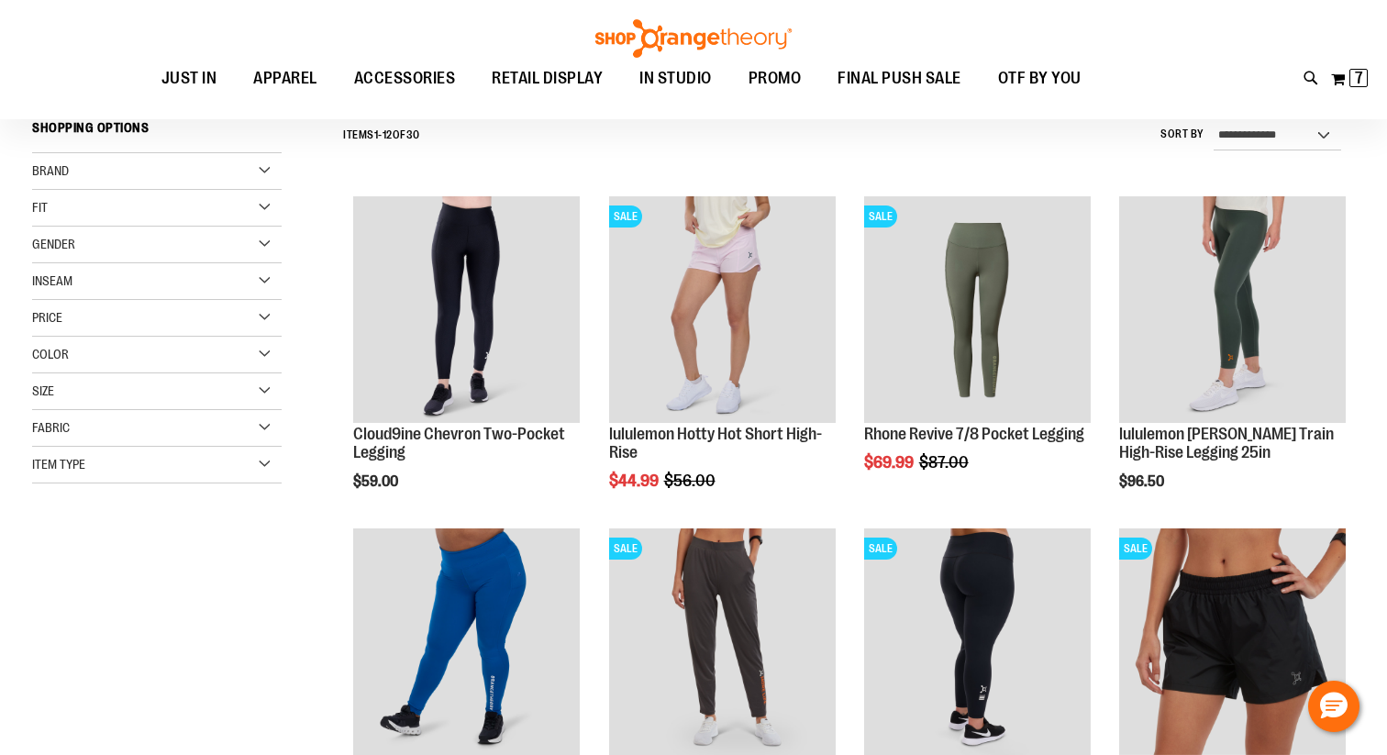
scroll to position [127, 0]
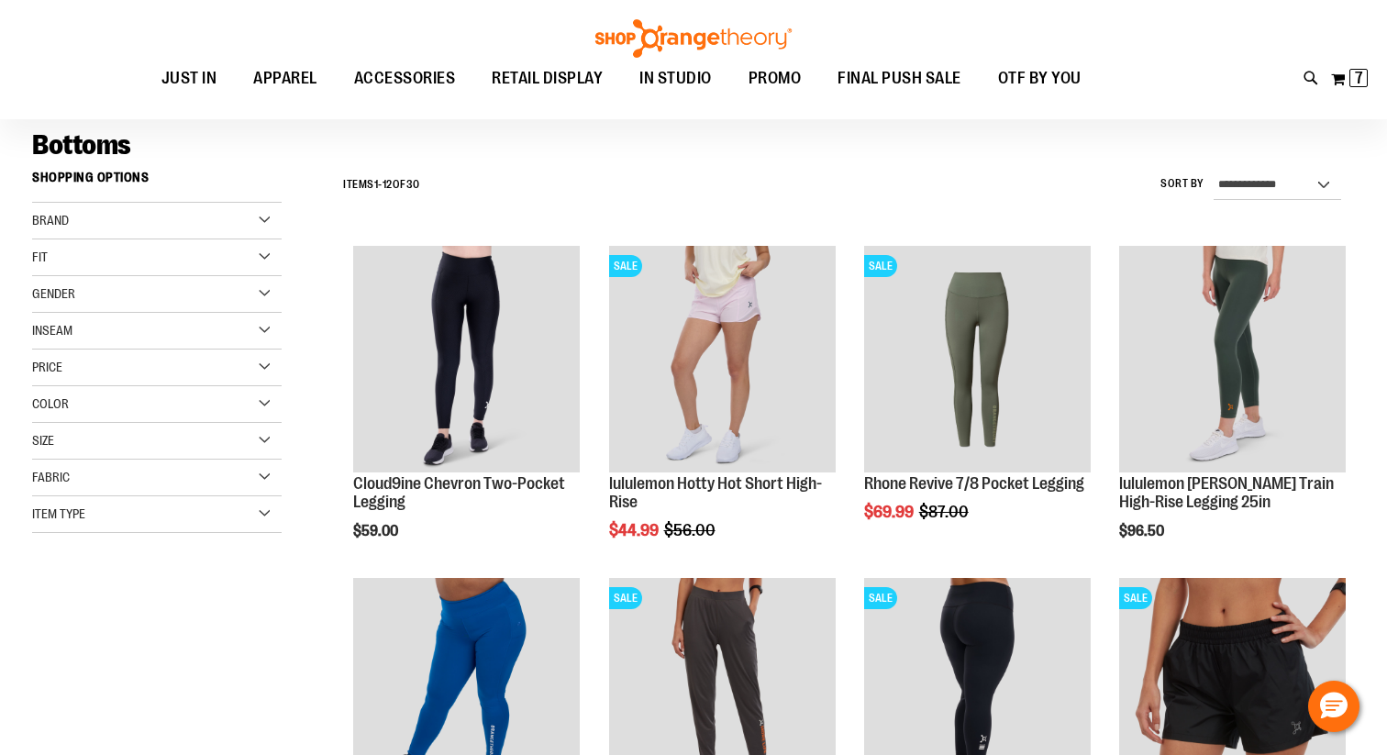
click at [227, 216] on div "Brand" at bounding box center [156, 221] width 249 height 37
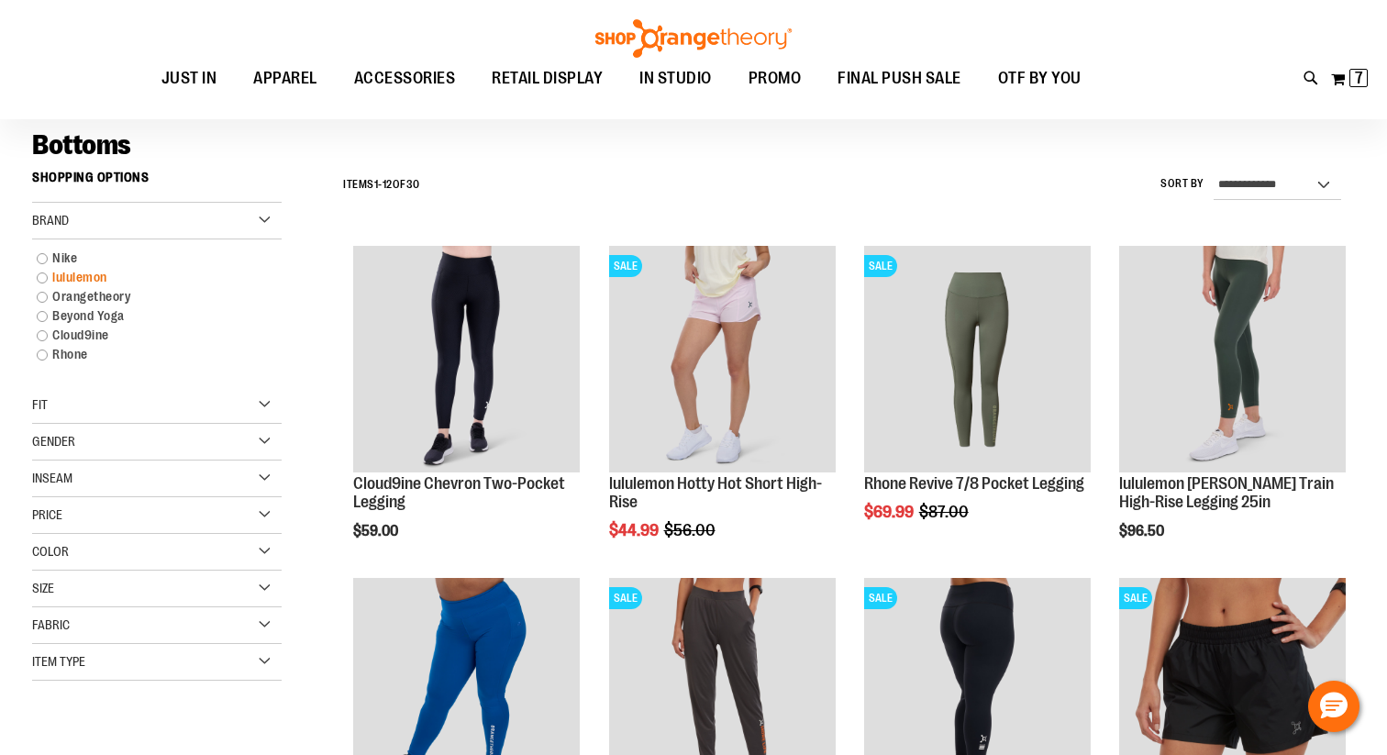
click at [47, 276] on link "lululemon" at bounding box center [147, 277] width 239 height 19
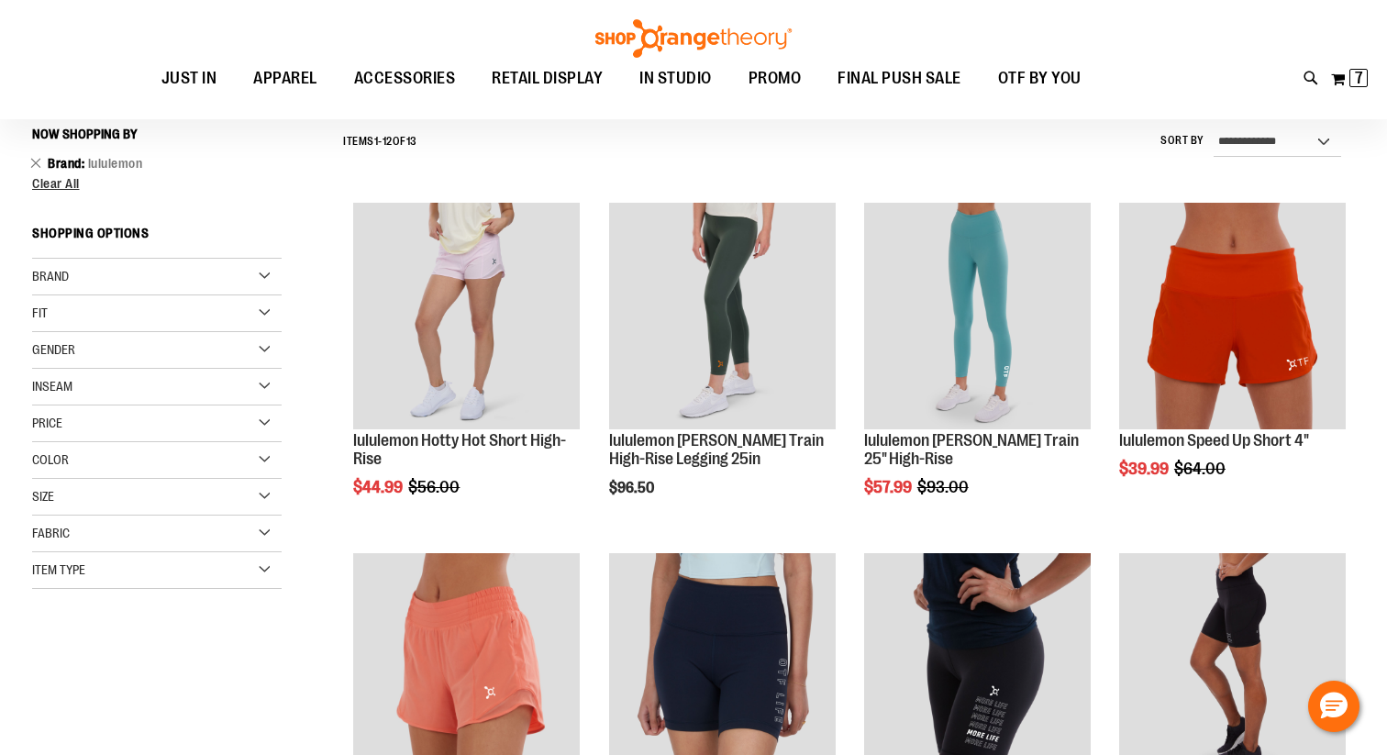
scroll to position [171, 0]
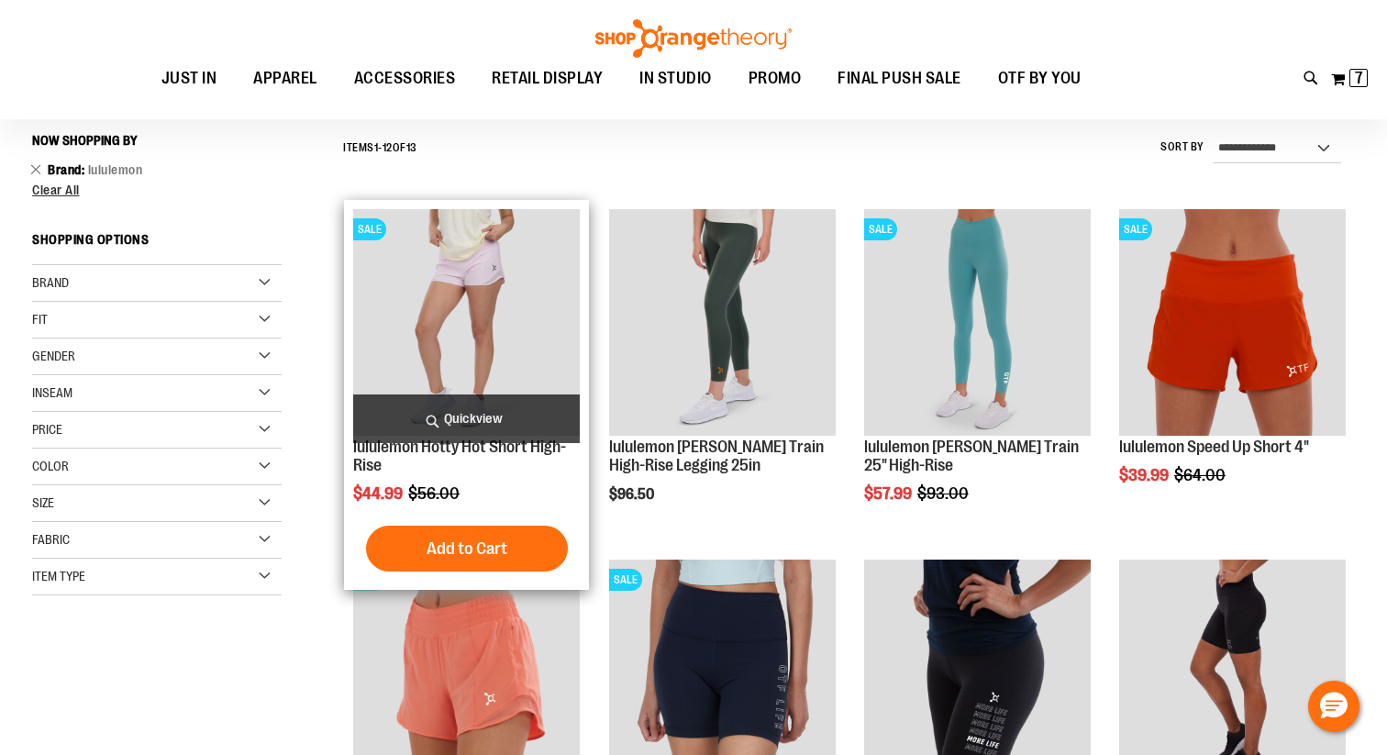
scroll to position [166, 0]
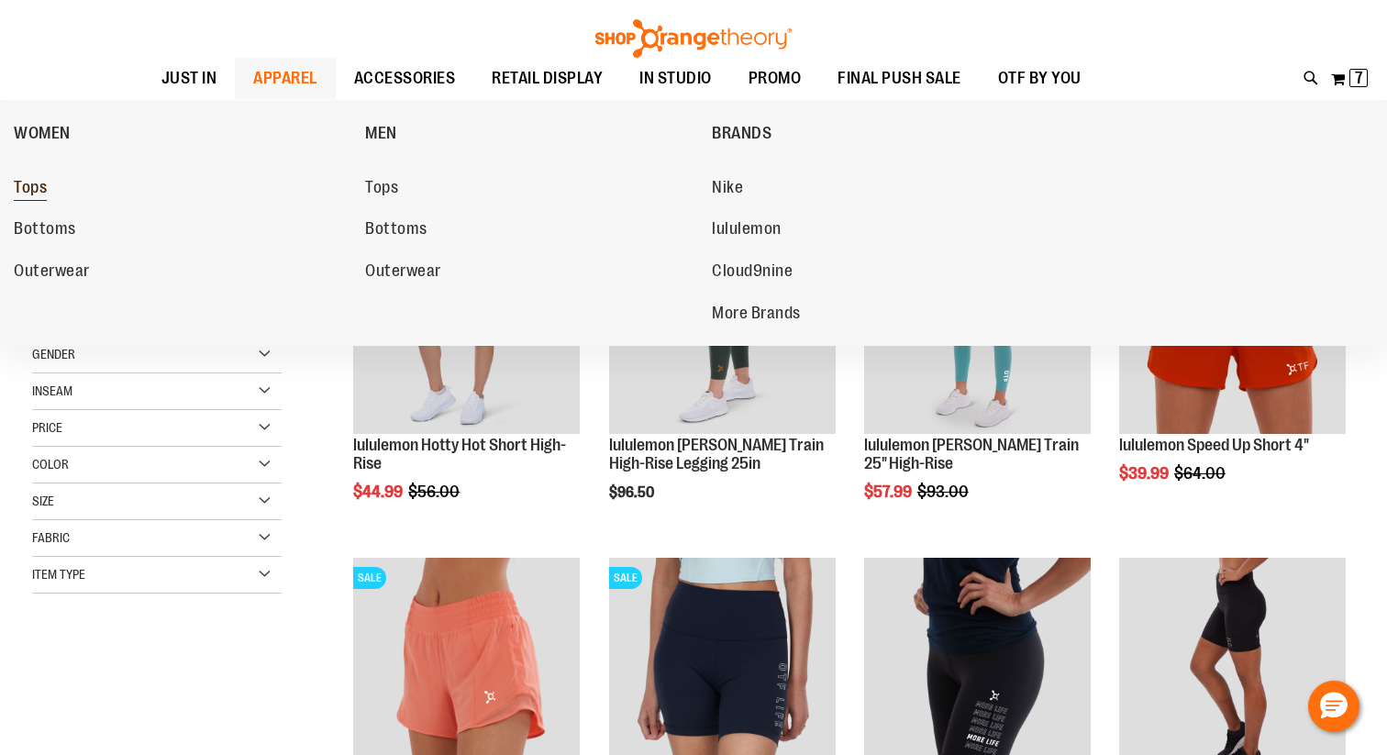
click at [30, 185] on span "Tops" at bounding box center [30, 189] width 33 height 23
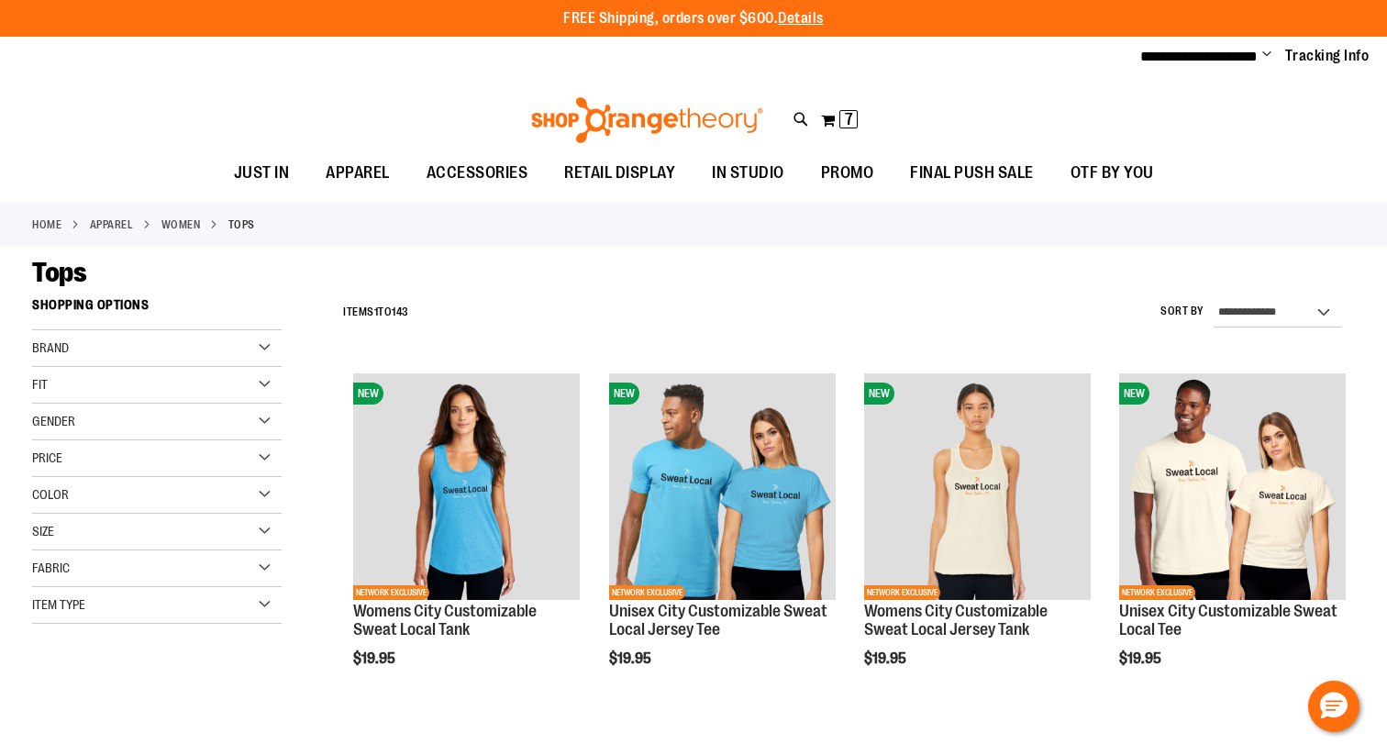
type input "**********"
click at [260, 344] on div "Brand" at bounding box center [156, 348] width 249 height 37
click at [74, 403] on link "lululemon" at bounding box center [147, 404] width 239 height 19
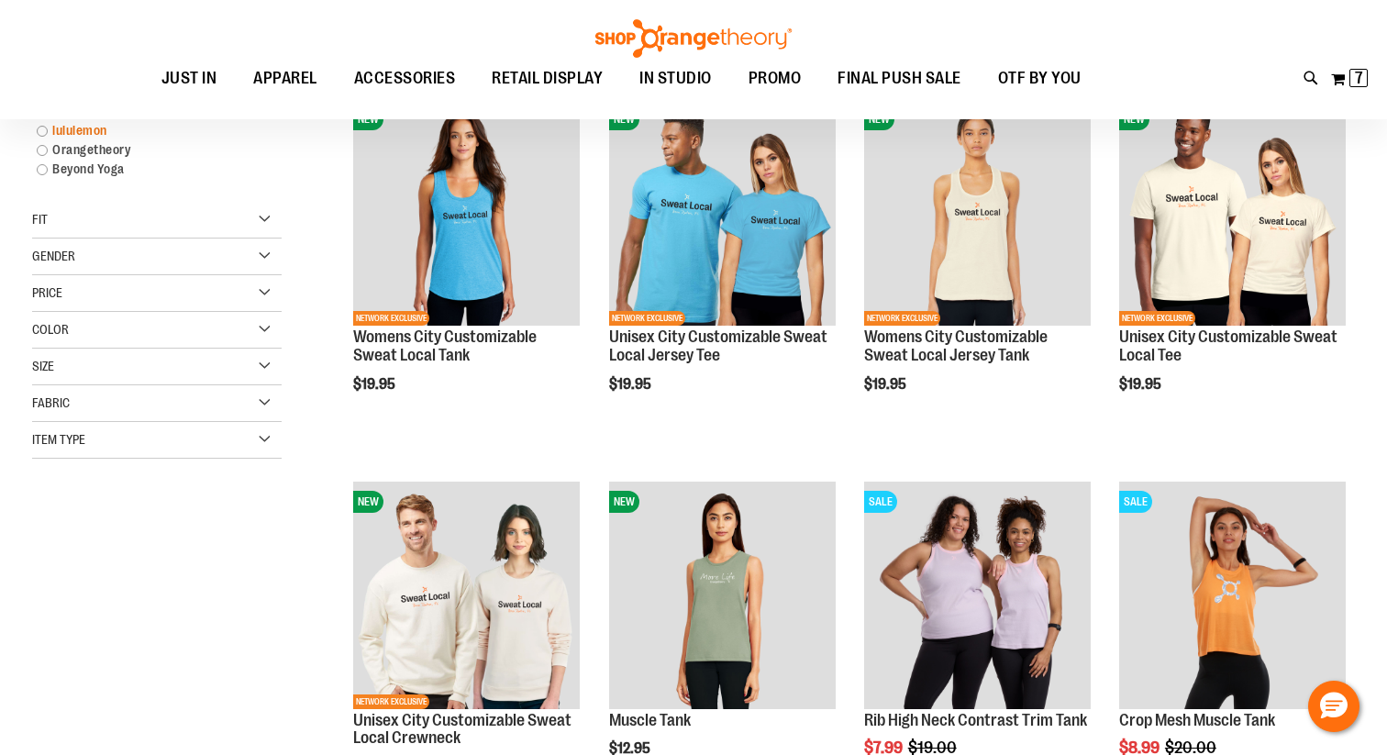
scroll to position [289, 0]
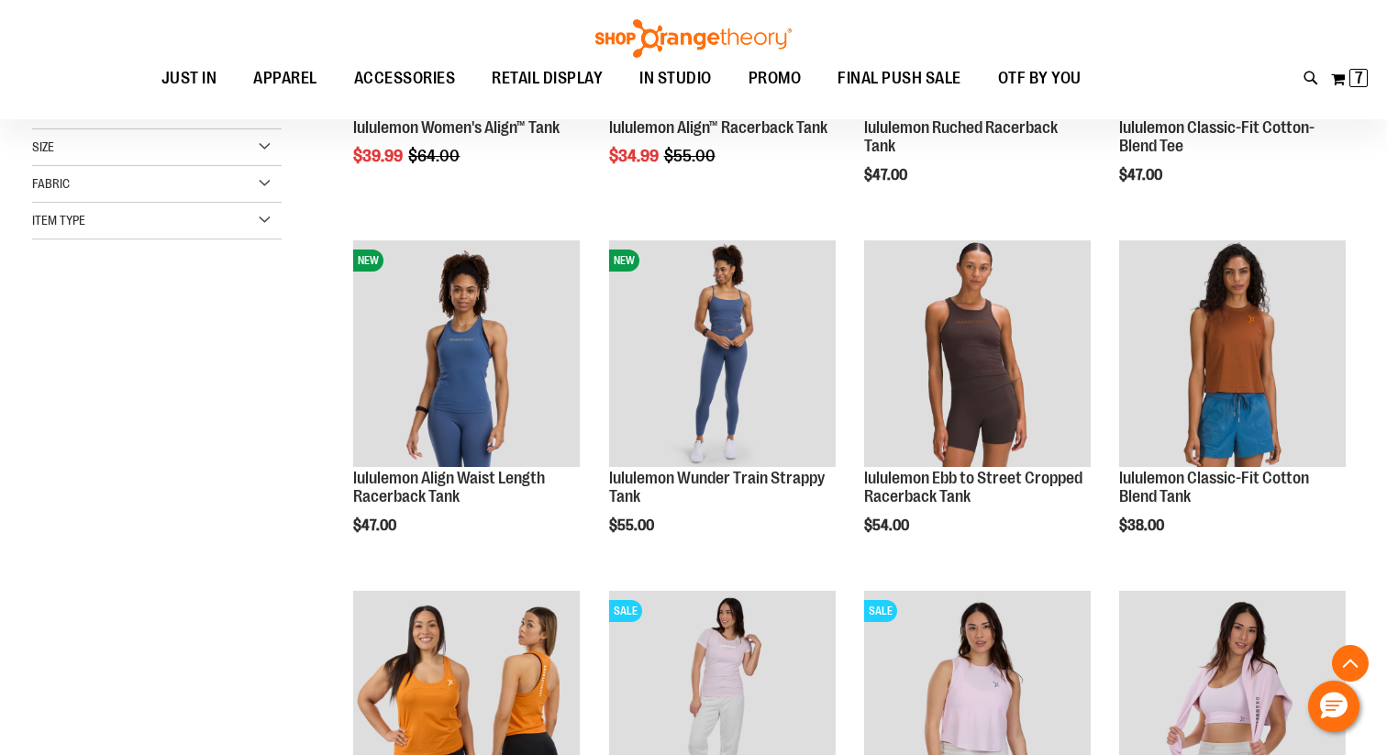
scroll to position [486, 0]
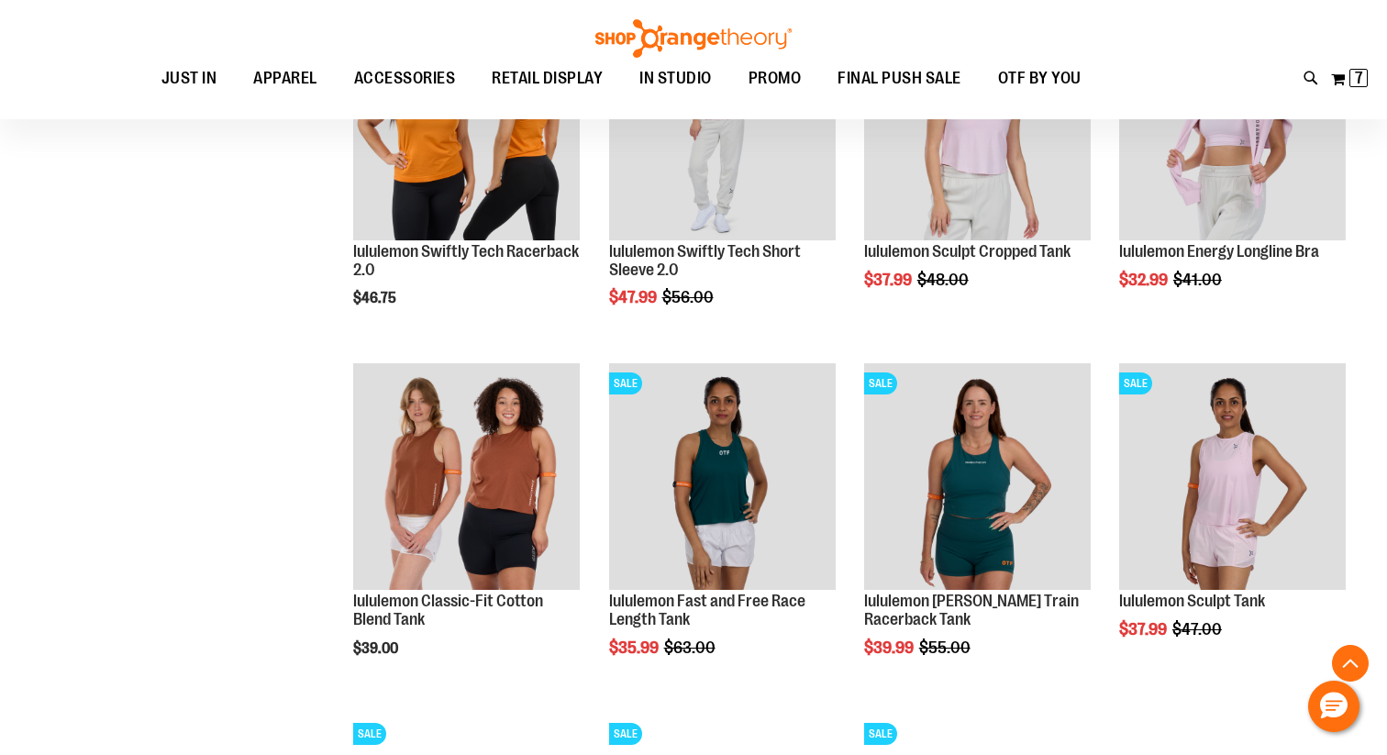
scroll to position [1059, 0]
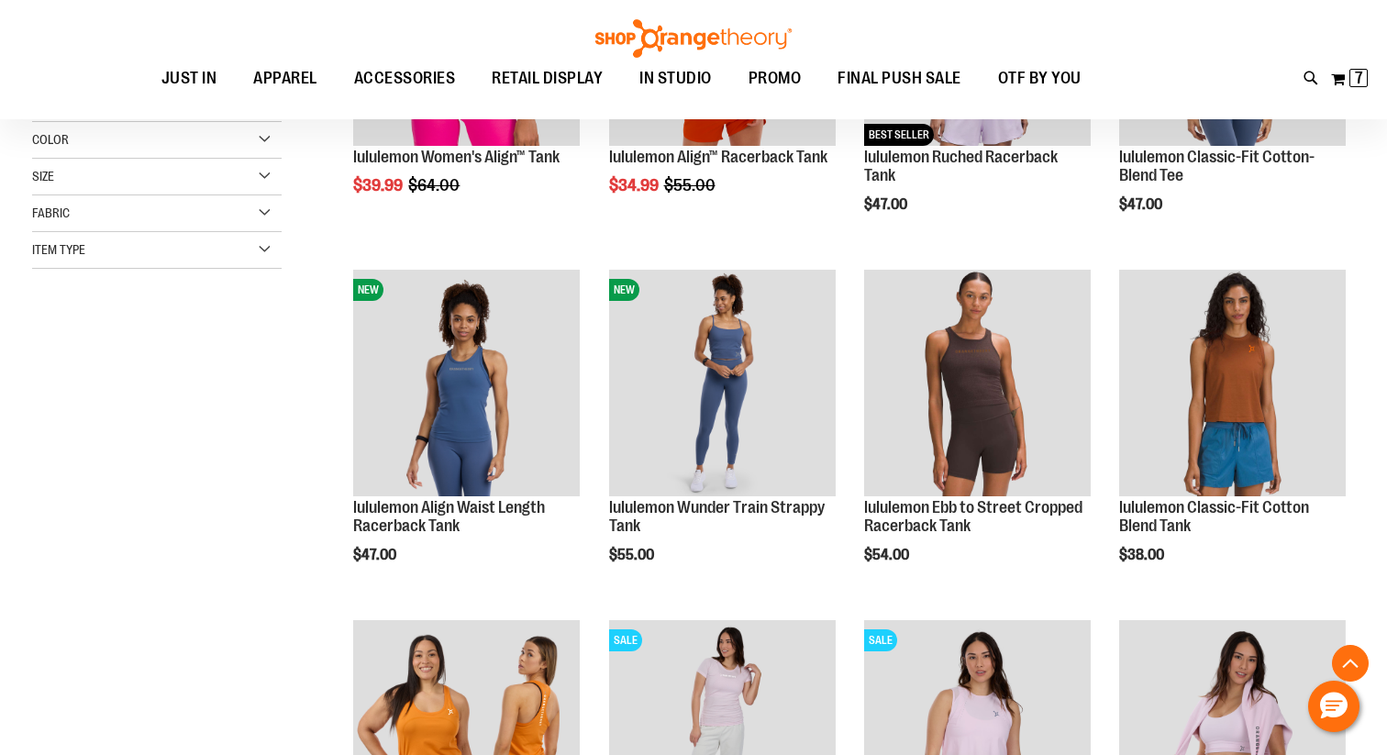
scroll to position [441, 0]
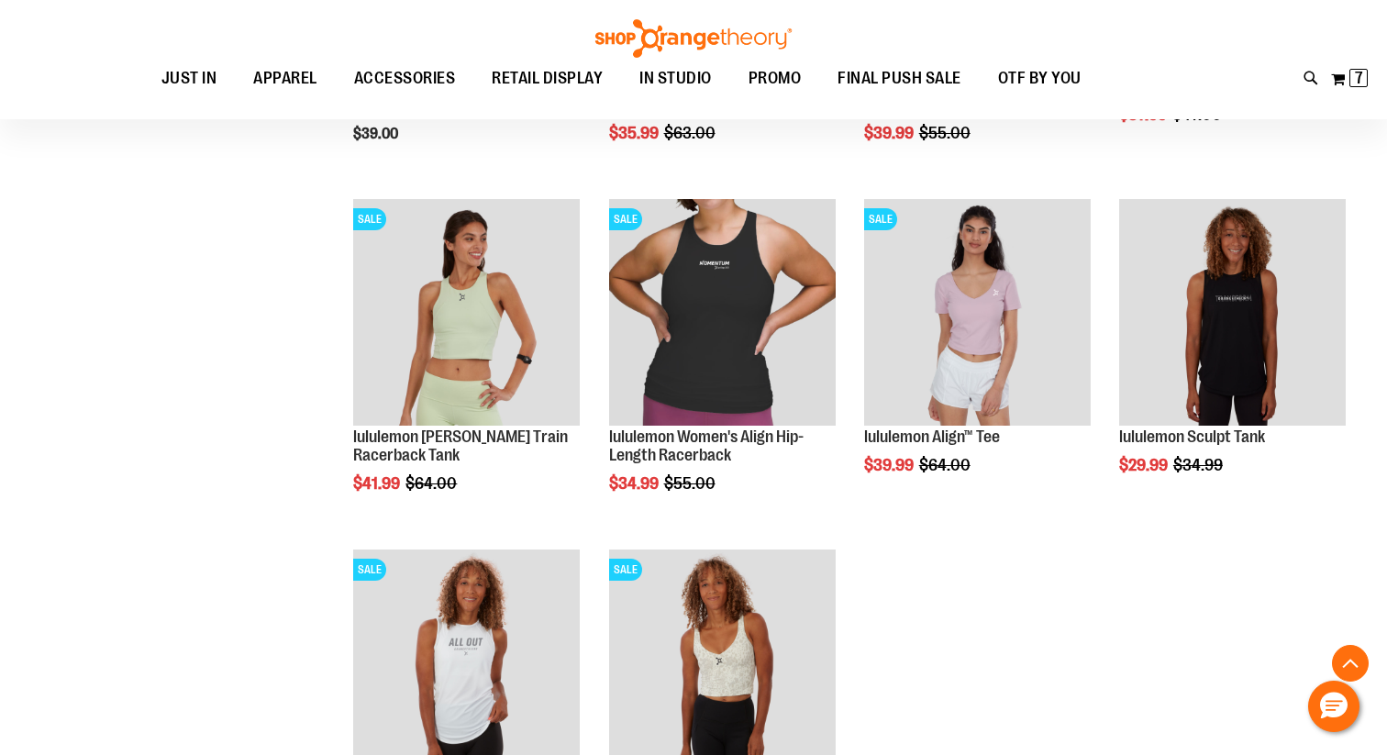
scroll to position [1563, 0]
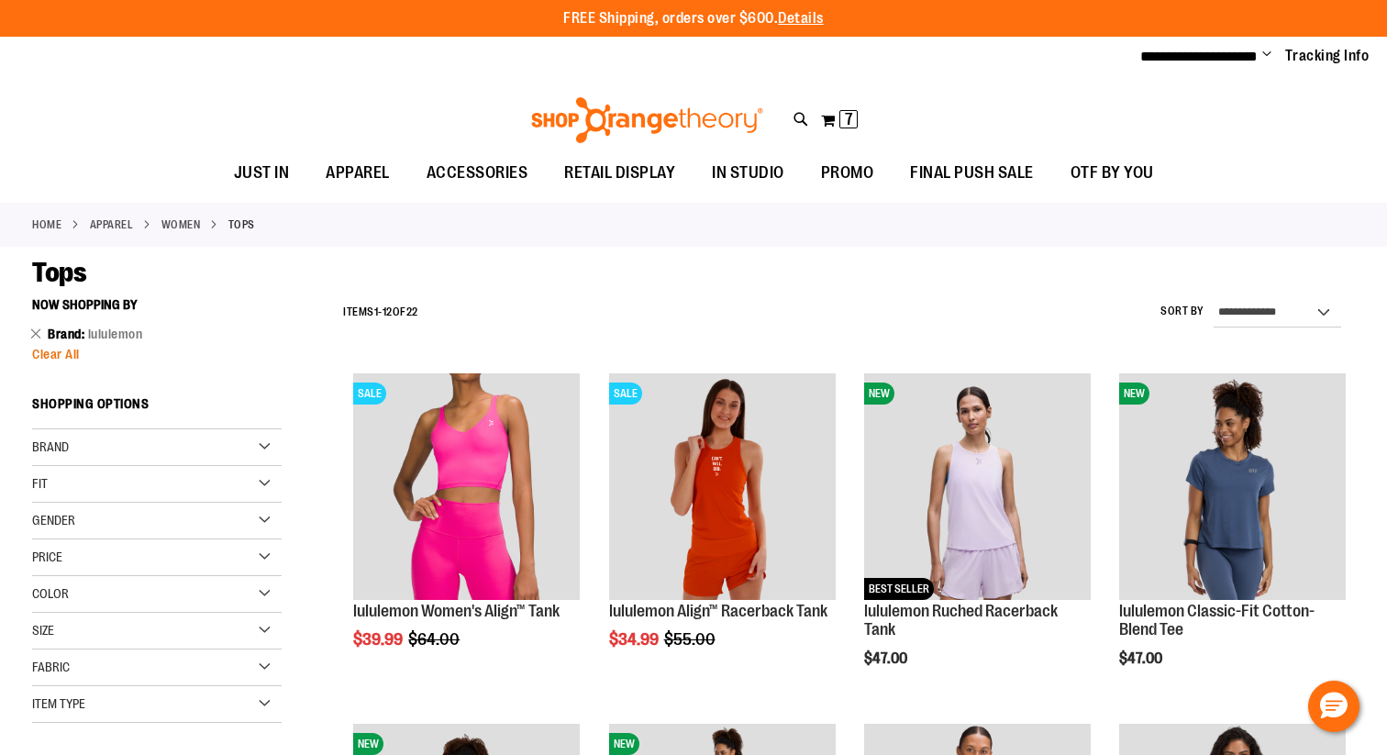
click at [76, 354] on span "Clear All" at bounding box center [56, 354] width 48 height 15
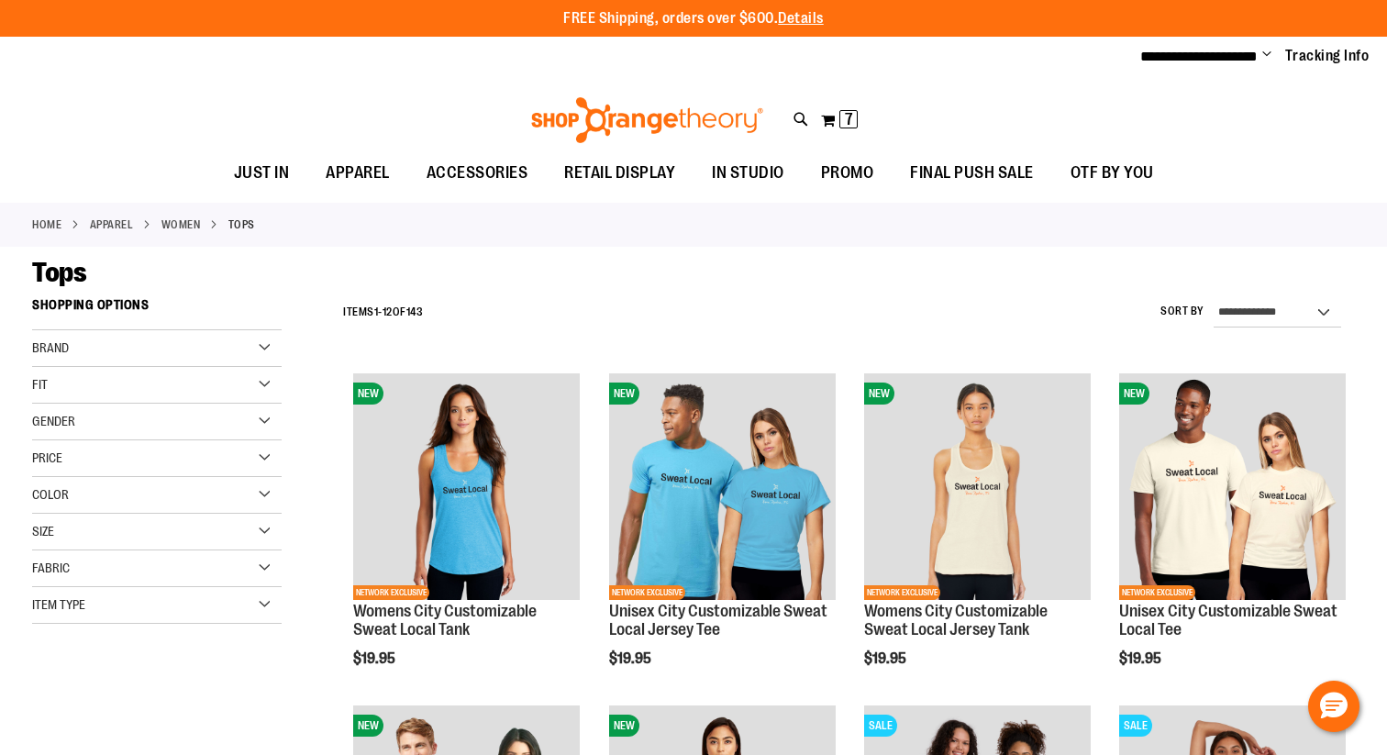
click at [79, 346] on div "Brand" at bounding box center [156, 348] width 249 height 37
click at [70, 425] on link "Orangetheory" at bounding box center [147, 423] width 239 height 19
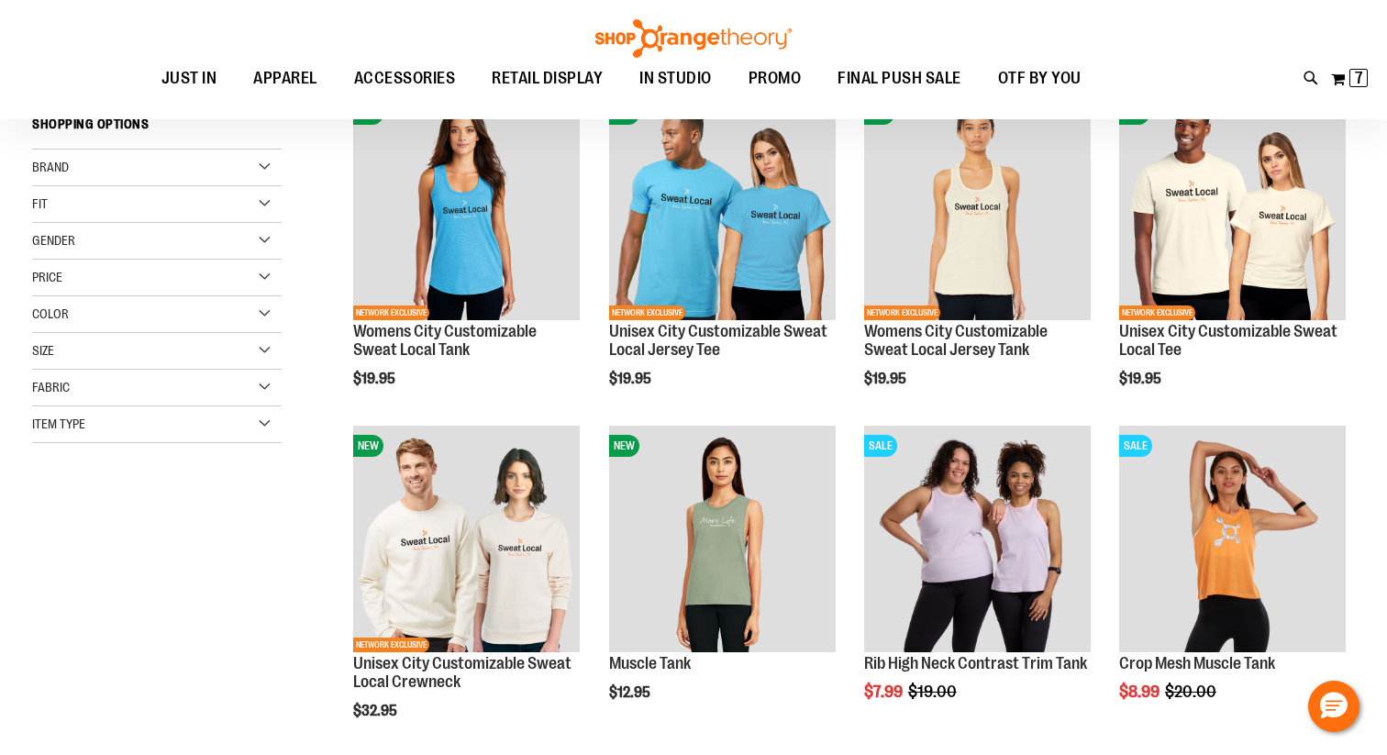
scroll to position [289, 0]
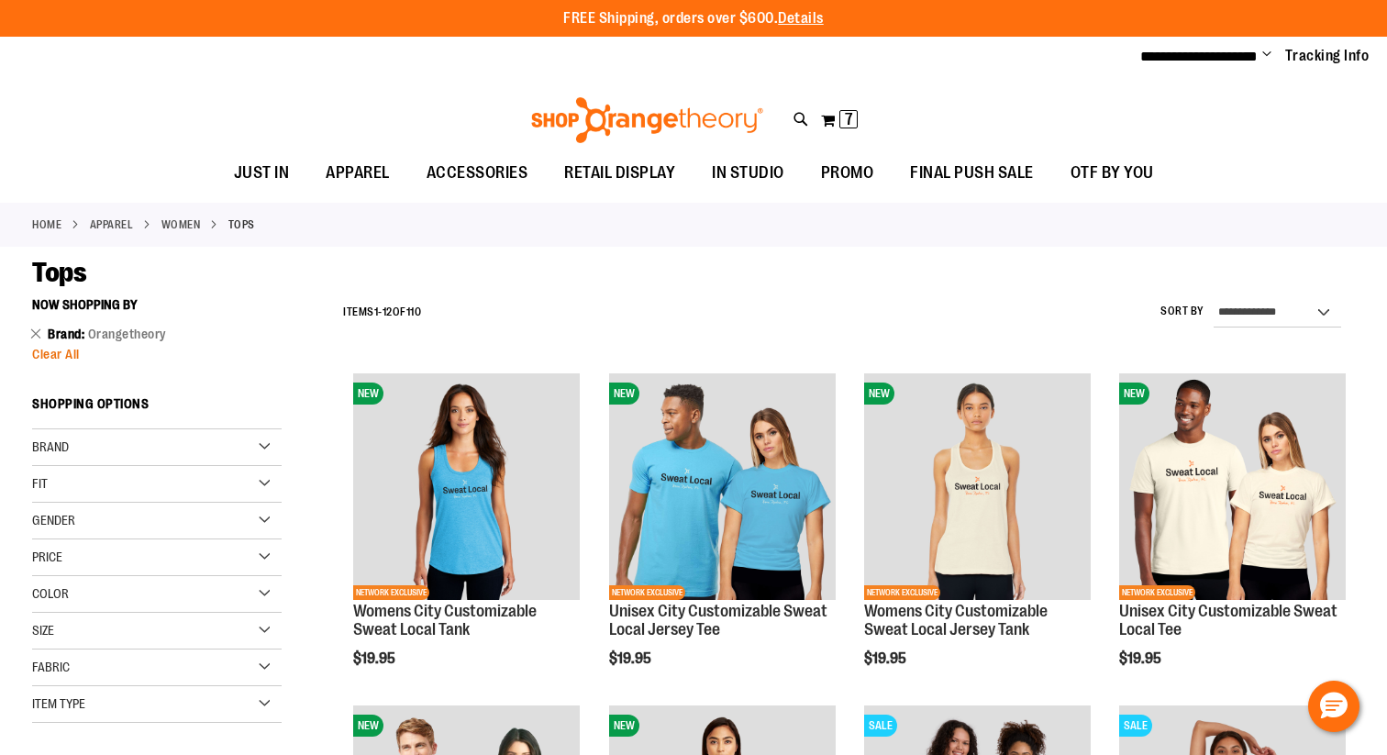
click at [53, 355] on span "Clear All" at bounding box center [56, 354] width 48 height 15
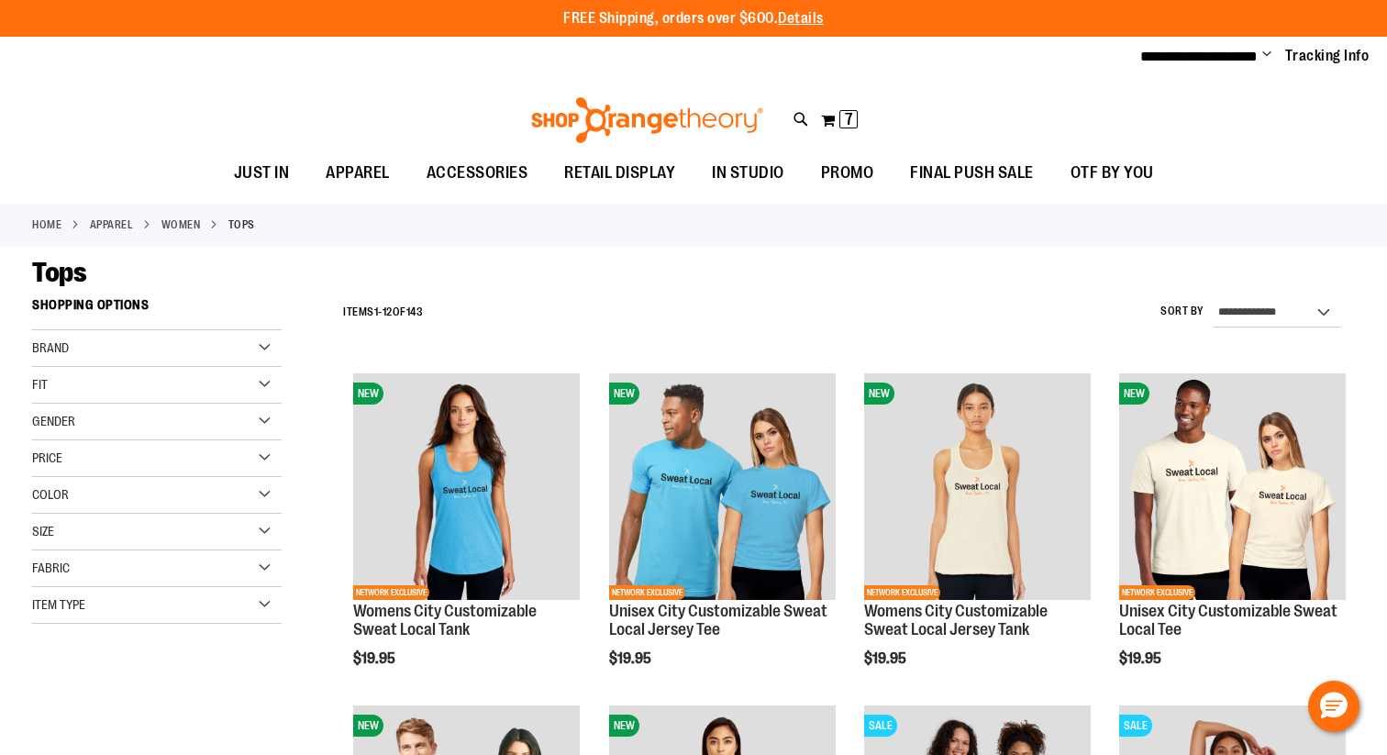
click at [104, 354] on div "Brand" at bounding box center [156, 348] width 249 height 37
click at [83, 442] on link "Beyond Yoga" at bounding box center [147, 443] width 239 height 19
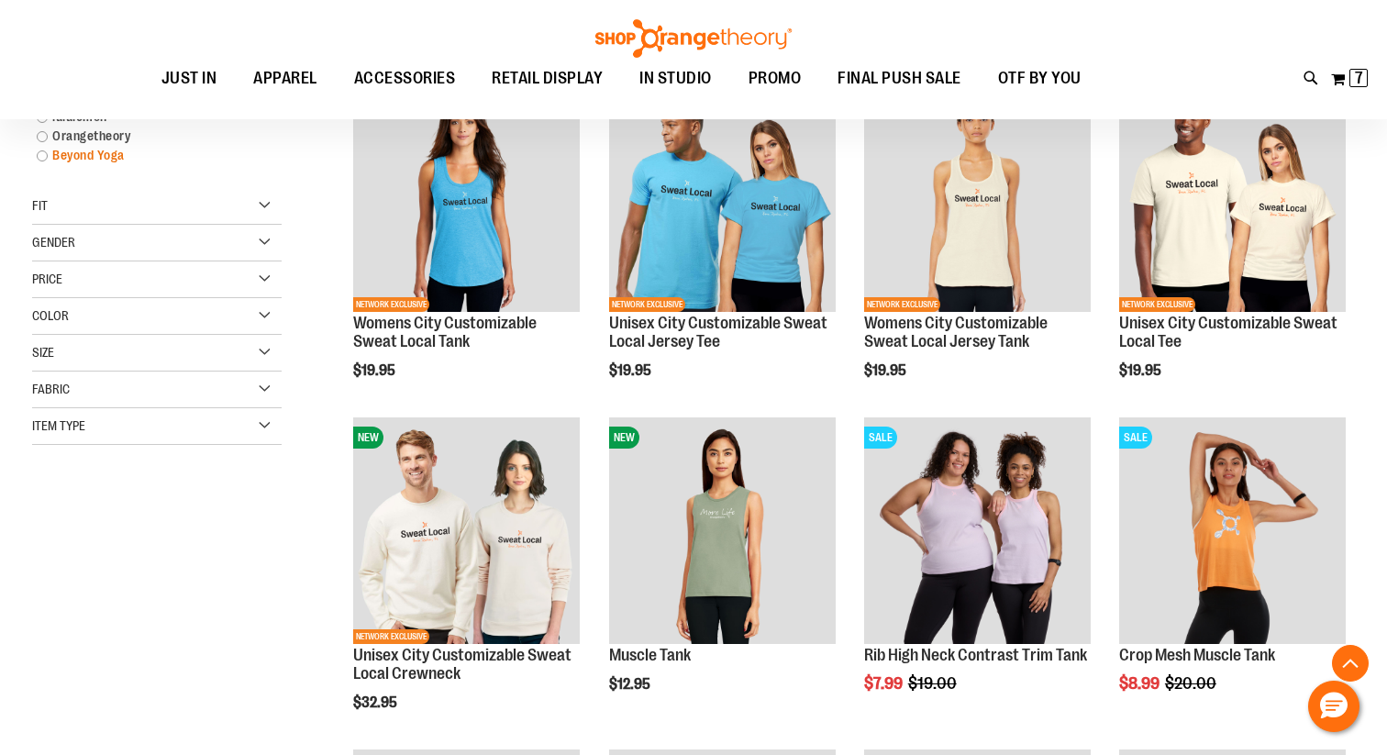
scroll to position [289, 0]
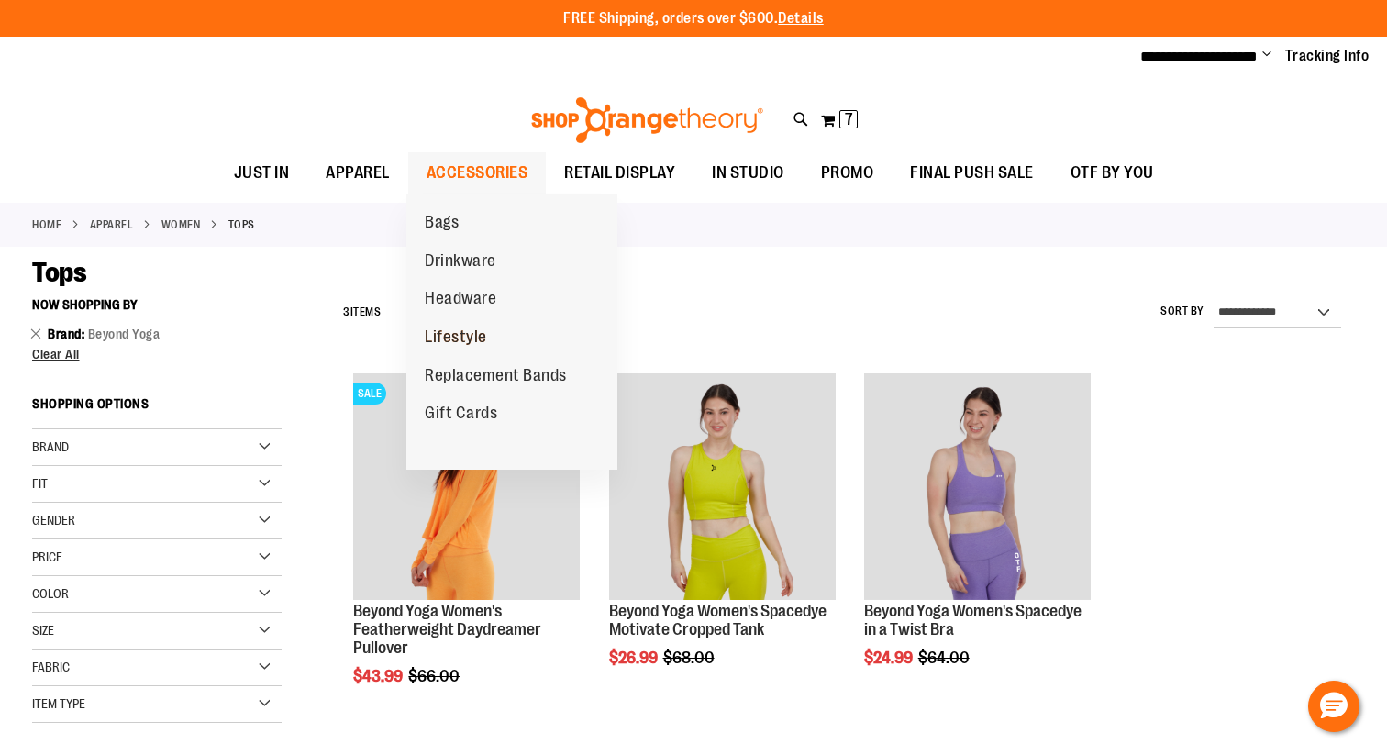
click at [447, 336] on span "Lifestyle" at bounding box center [456, 338] width 62 height 23
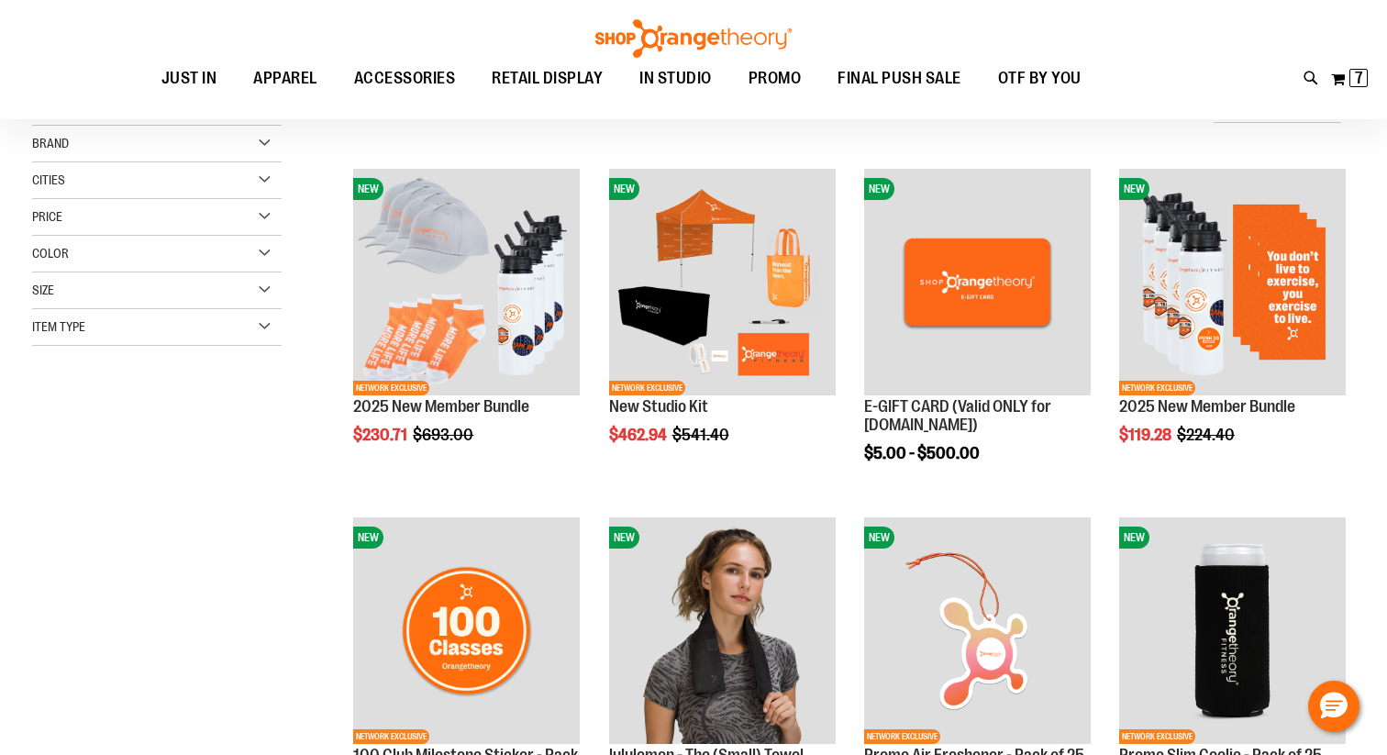
scroll to position [213, 0]
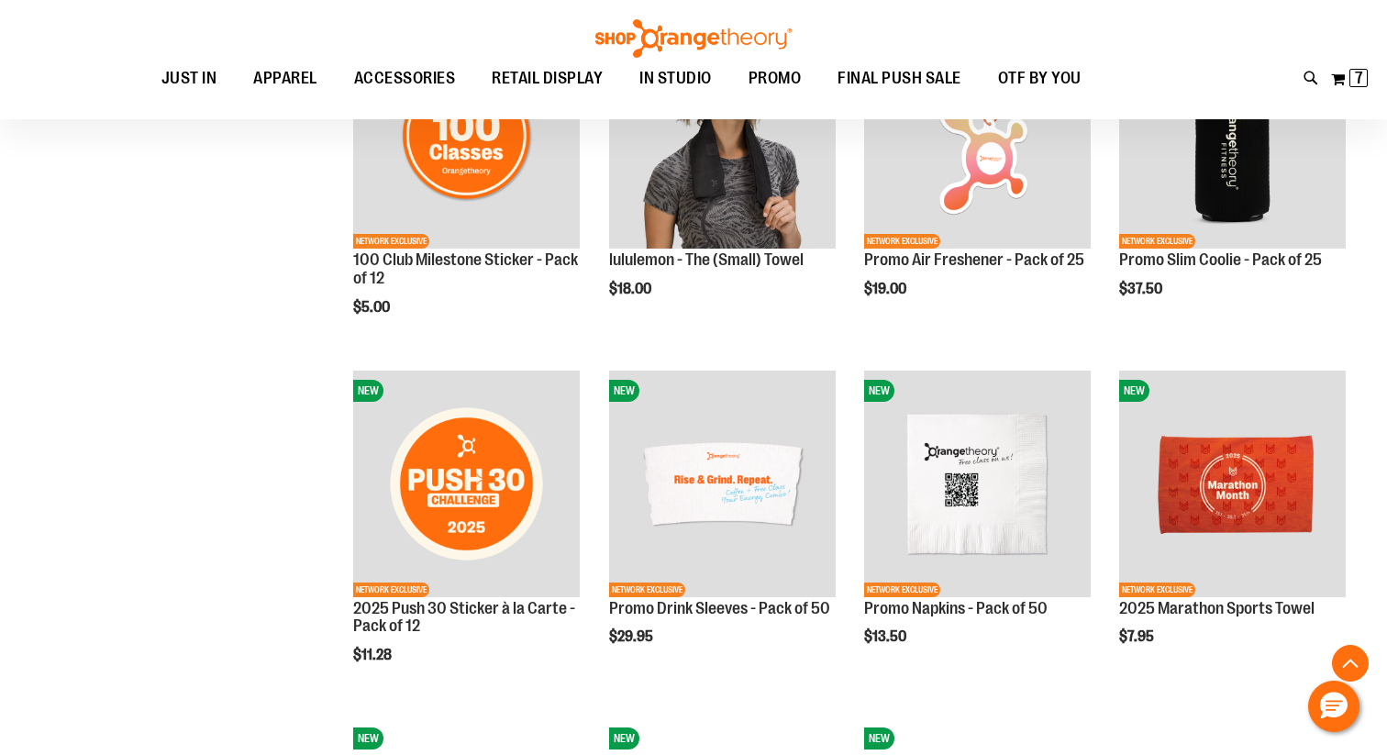
scroll to position [712, 0]
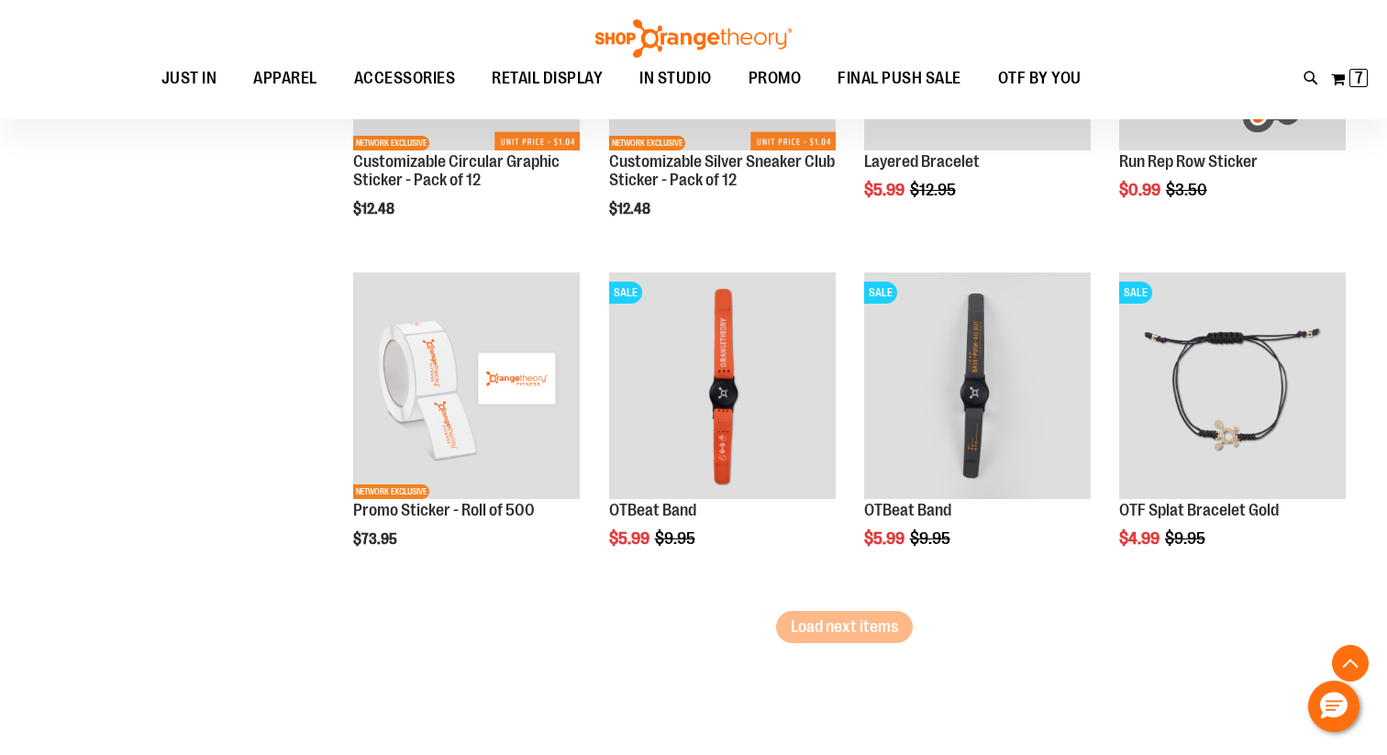
scroll to position [2966, 0]
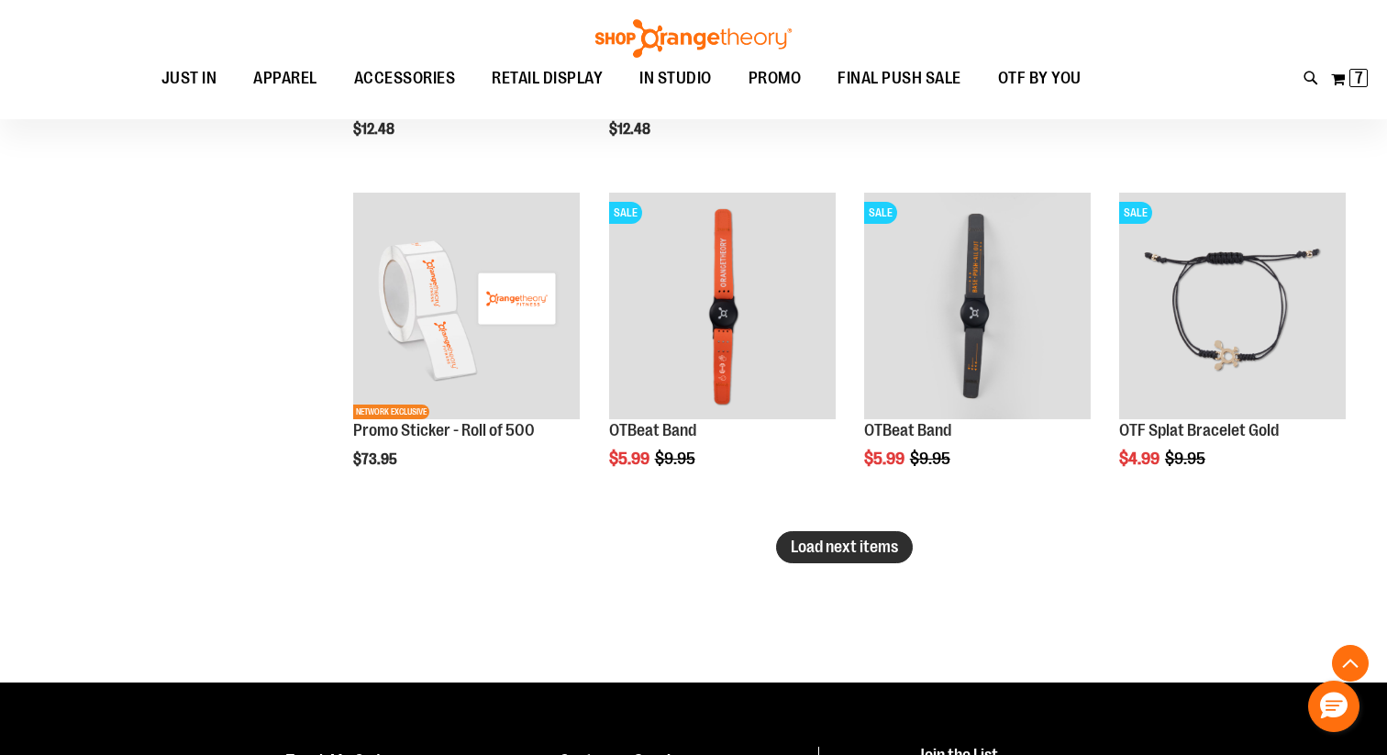
type input "**********"
click at [795, 556] on span "Load next items" at bounding box center [843, 546] width 107 height 18
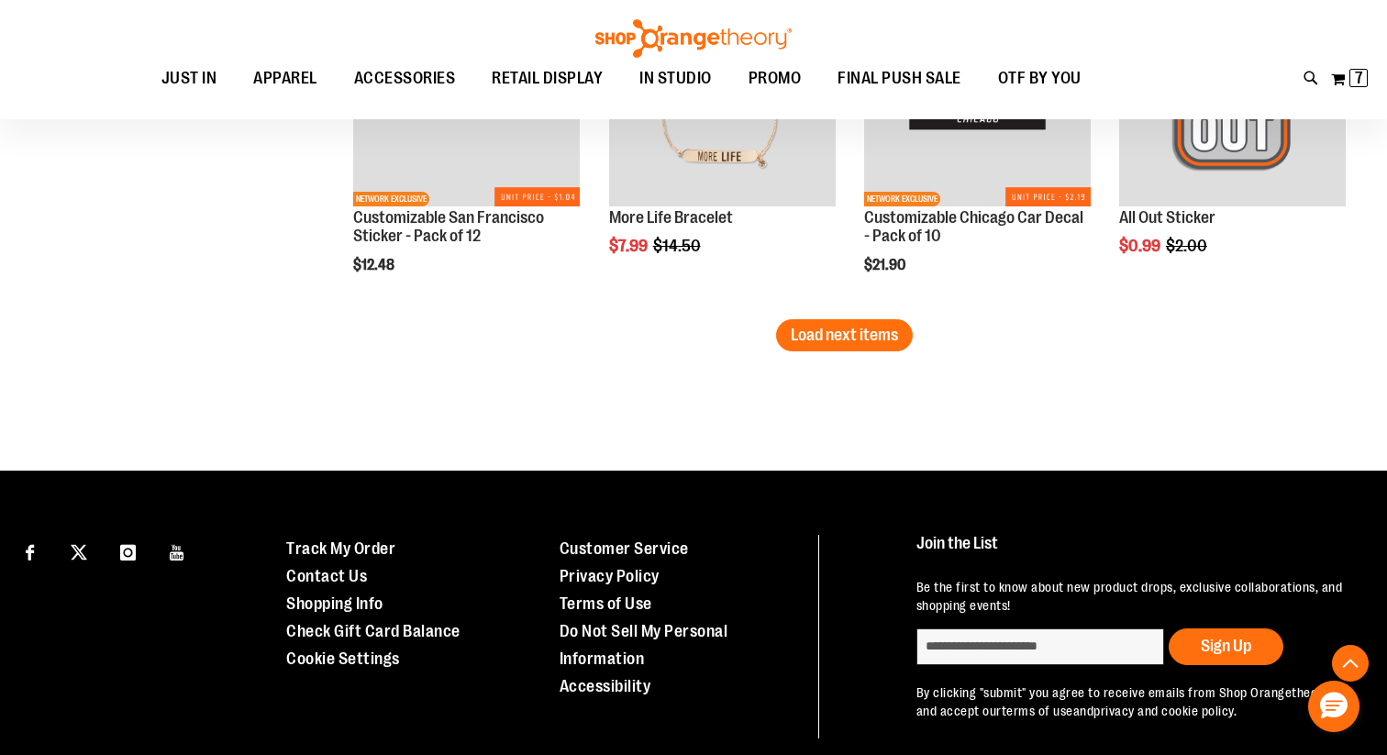
scroll to position [4150, 0]
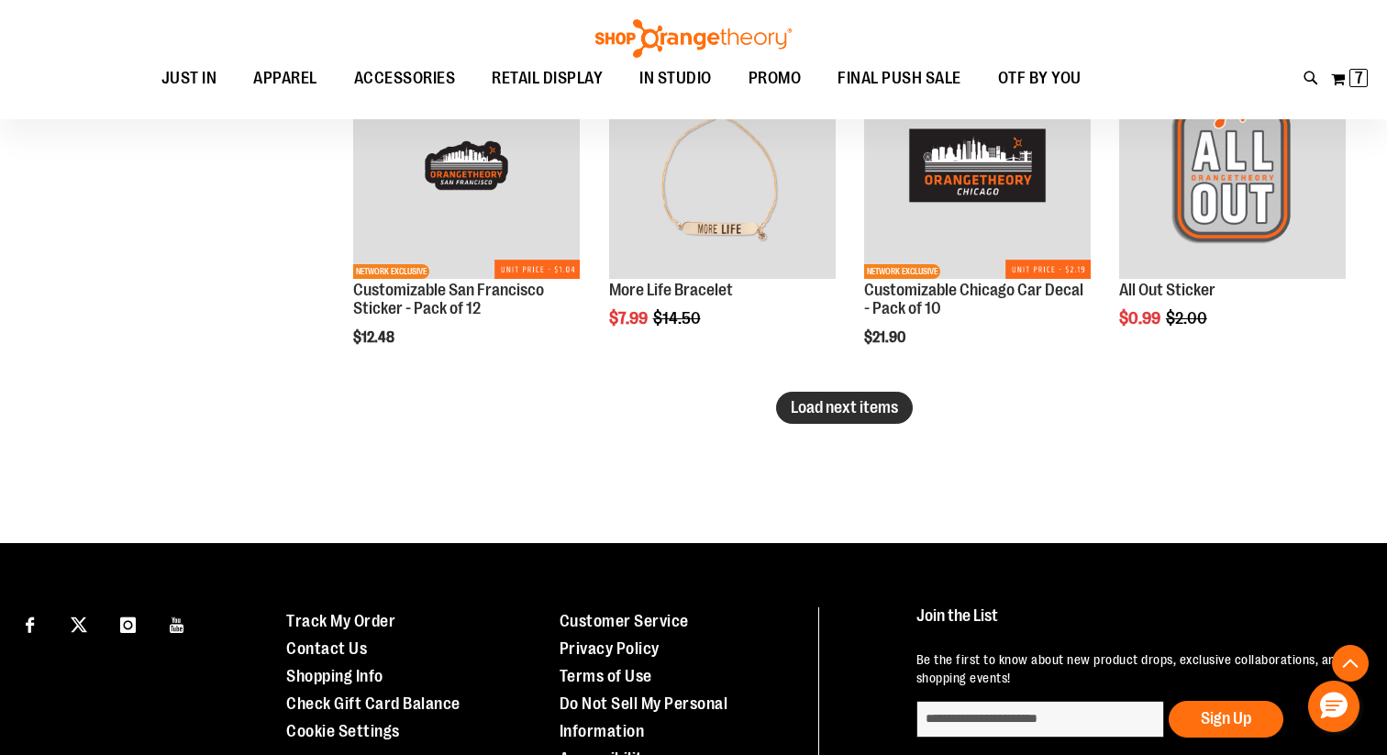
click at [827, 406] on span "Load next items" at bounding box center [843, 407] width 107 height 18
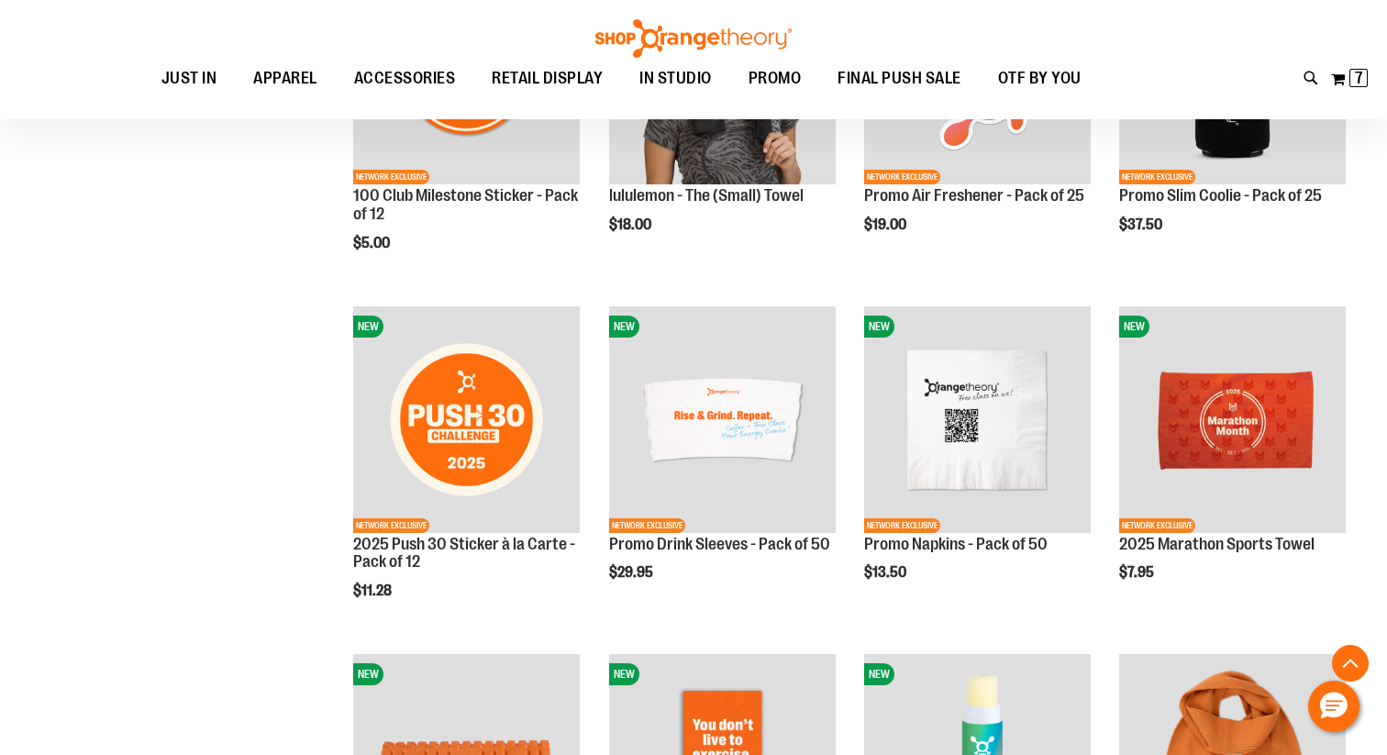
scroll to position [244, 0]
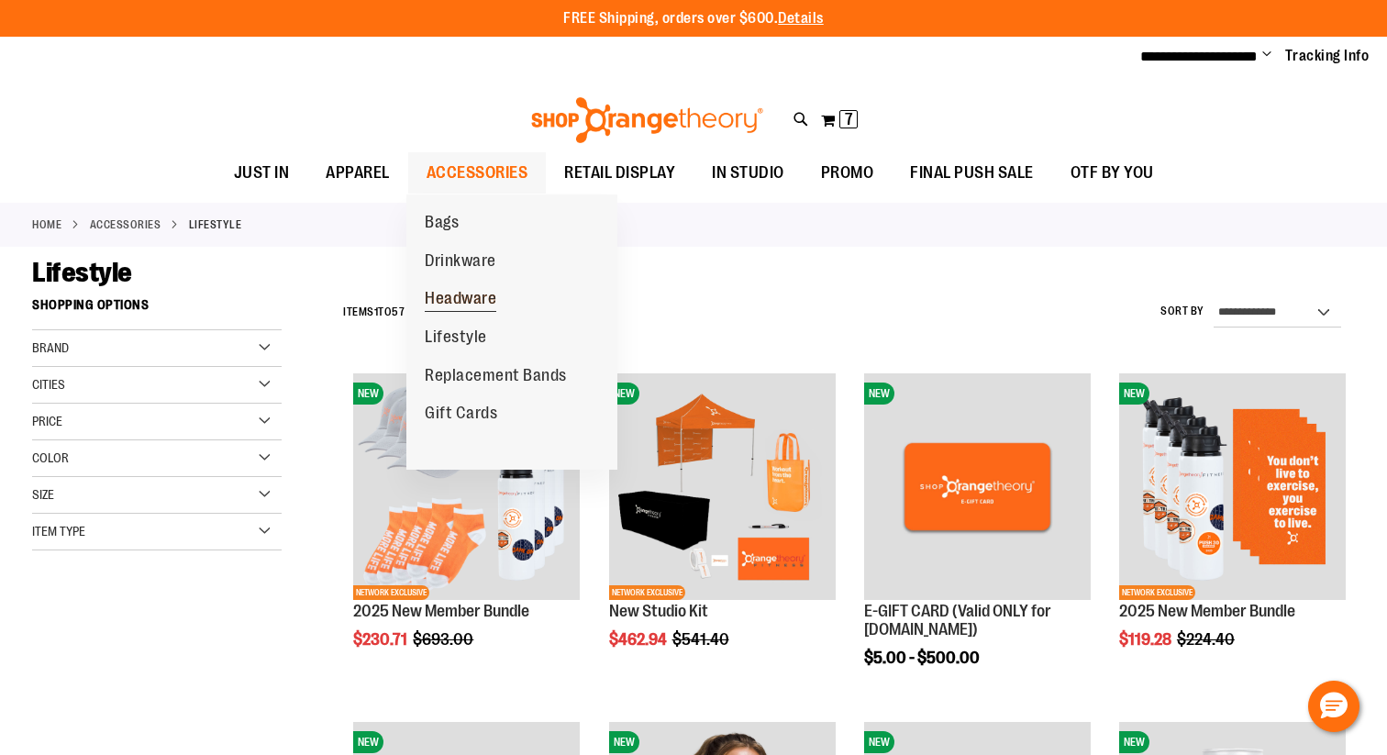
click at [450, 295] on span "Headware" at bounding box center [461, 300] width 72 height 23
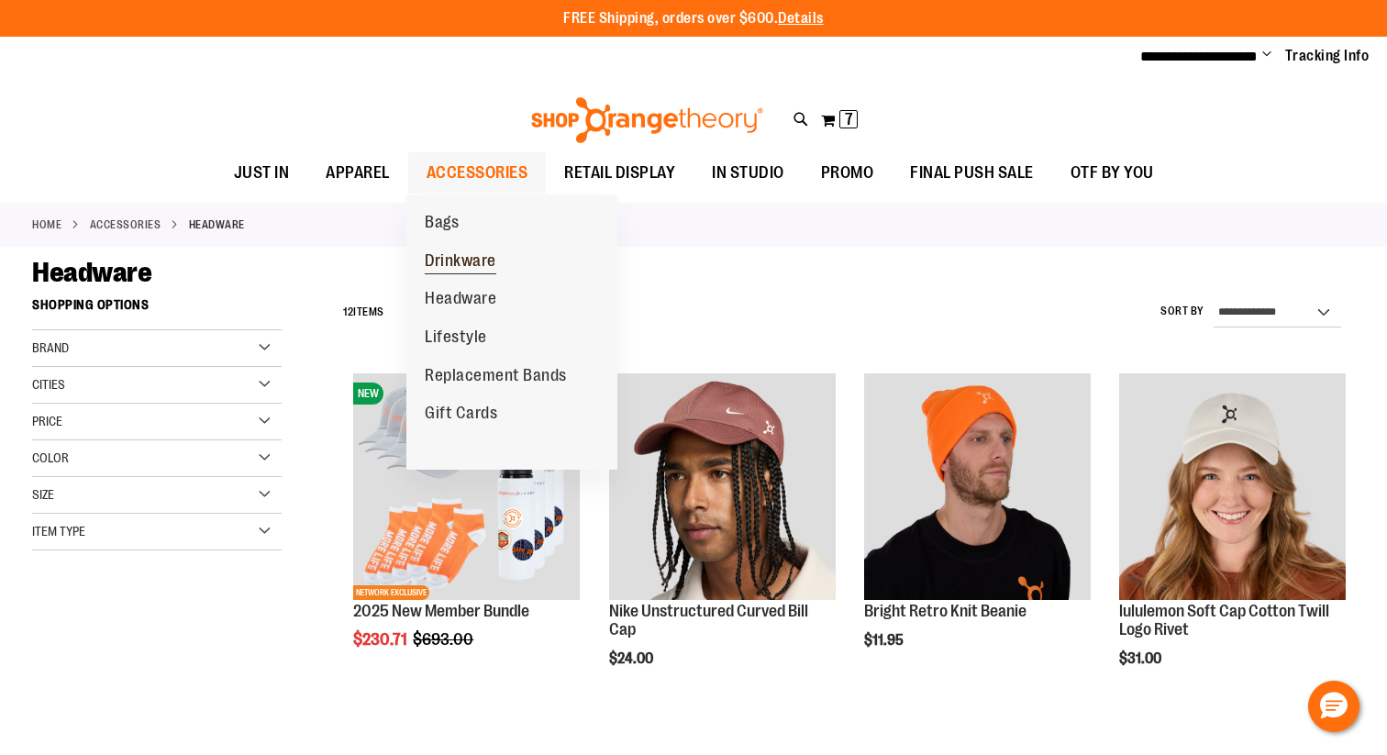
type input "**********"
click at [467, 266] on span "Drinkware" at bounding box center [461, 262] width 72 height 23
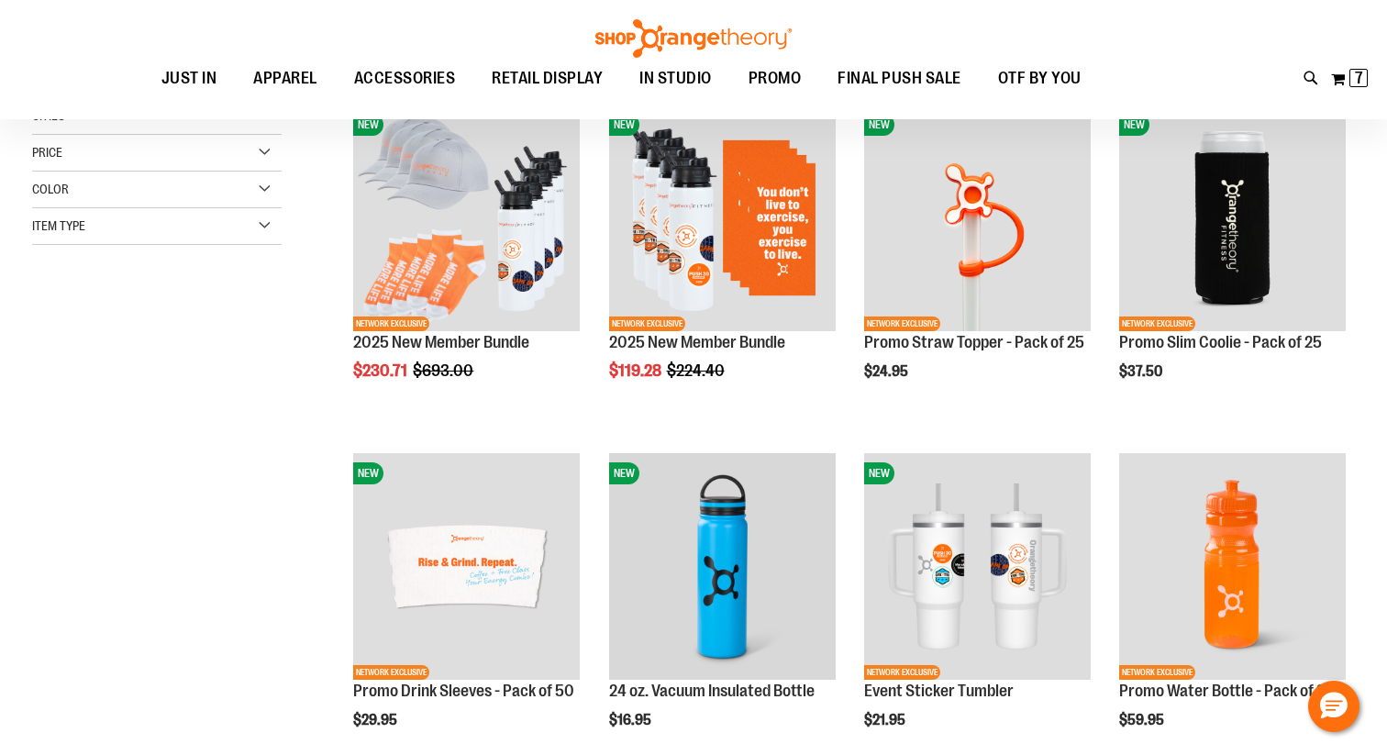
scroll to position [277, 0]
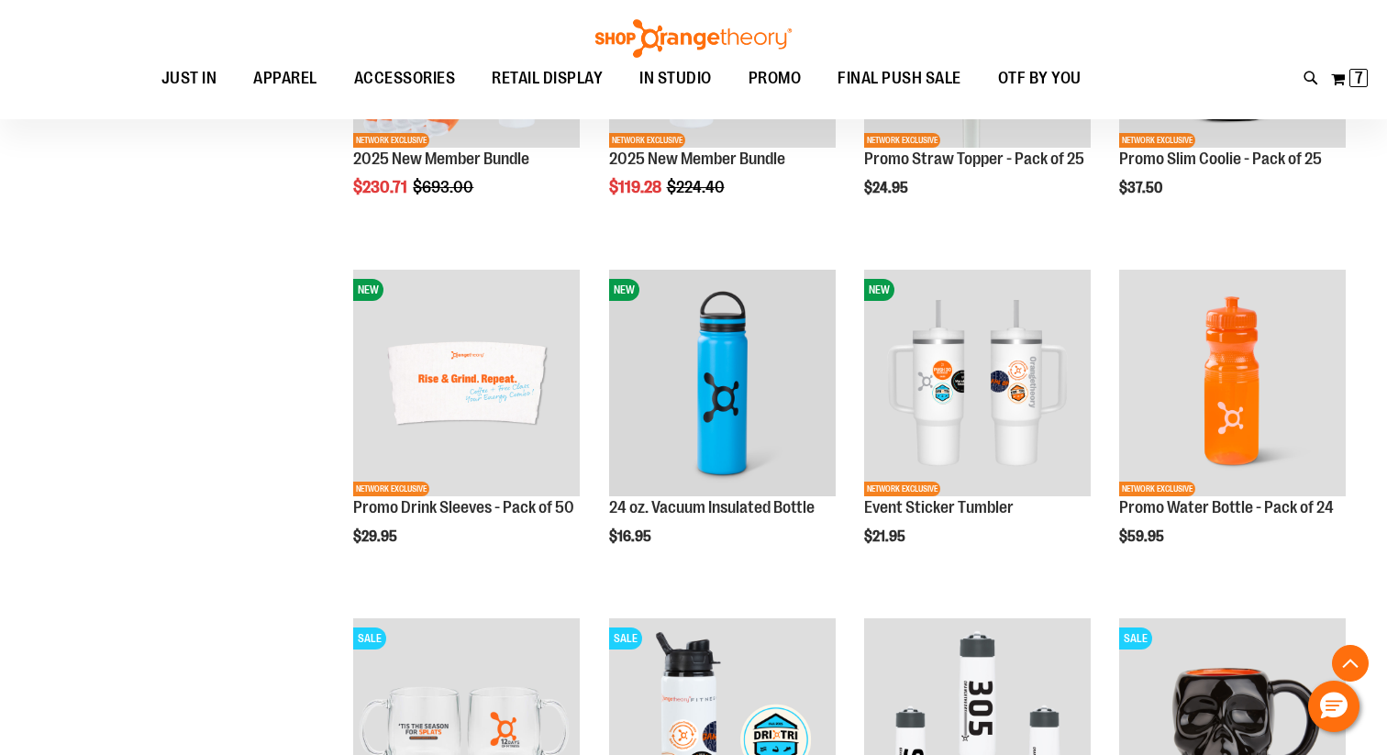
scroll to position [95, 0]
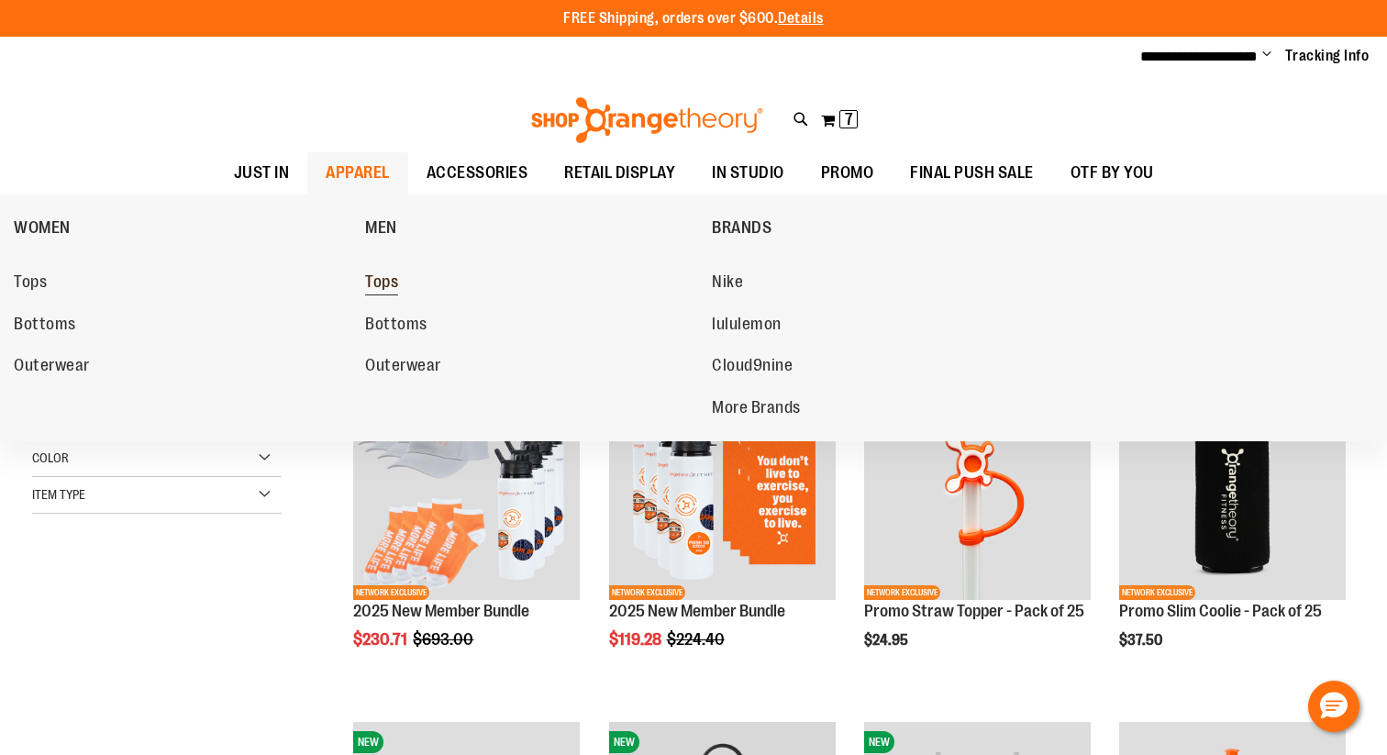
type input "**********"
click at [380, 286] on span "Tops" at bounding box center [381, 283] width 33 height 23
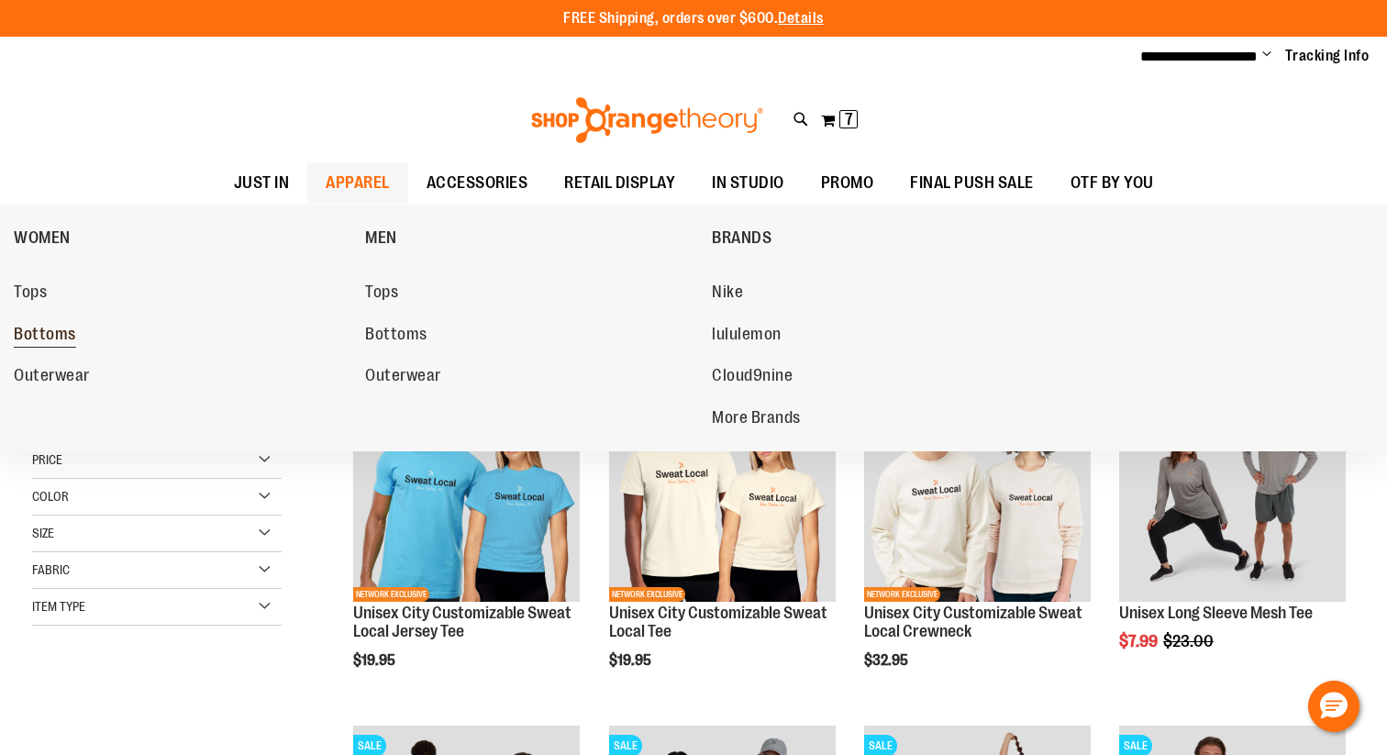
type input "**********"
click at [62, 340] on span "Bottoms" at bounding box center [45, 336] width 62 height 23
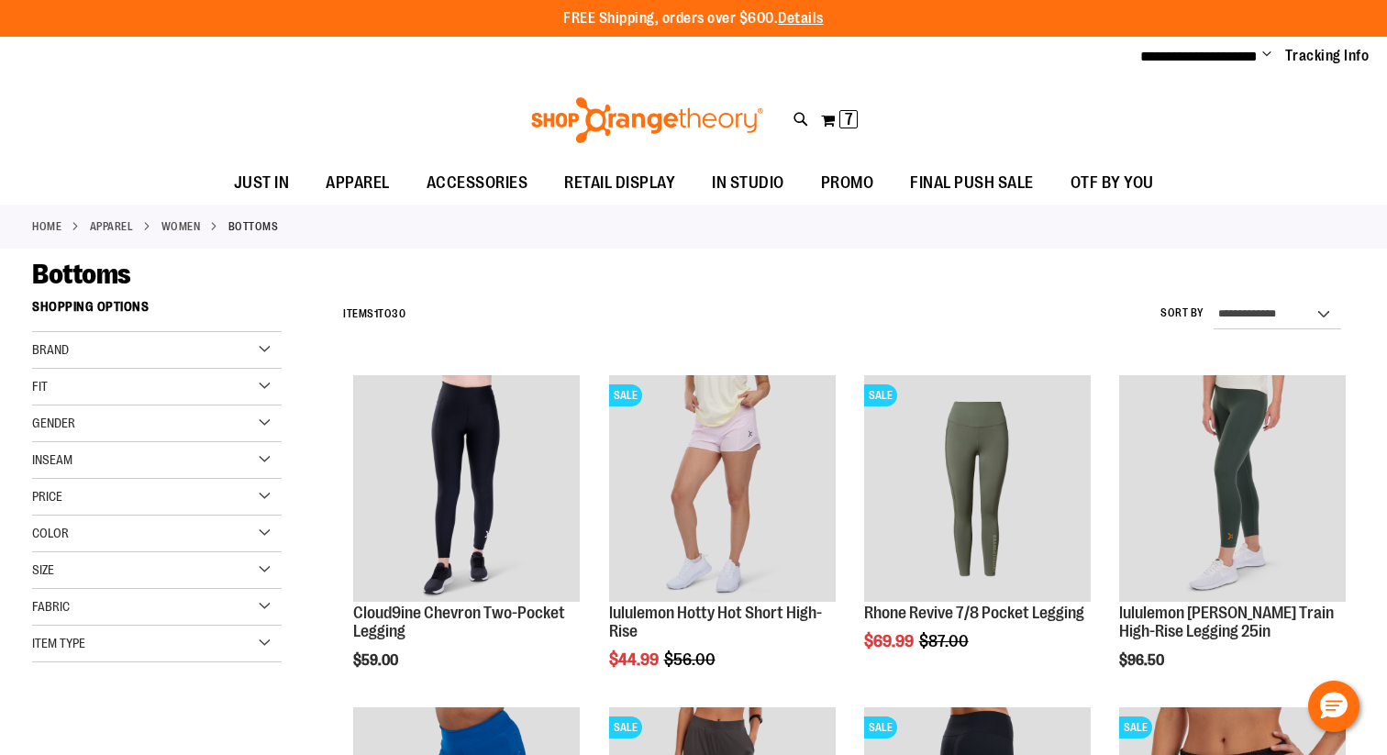
type input "**********"
click at [105, 349] on div "Brand" at bounding box center [156, 350] width 249 height 37
click at [86, 398] on link "lululemon" at bounding box center [147, 406] width 239 height 19
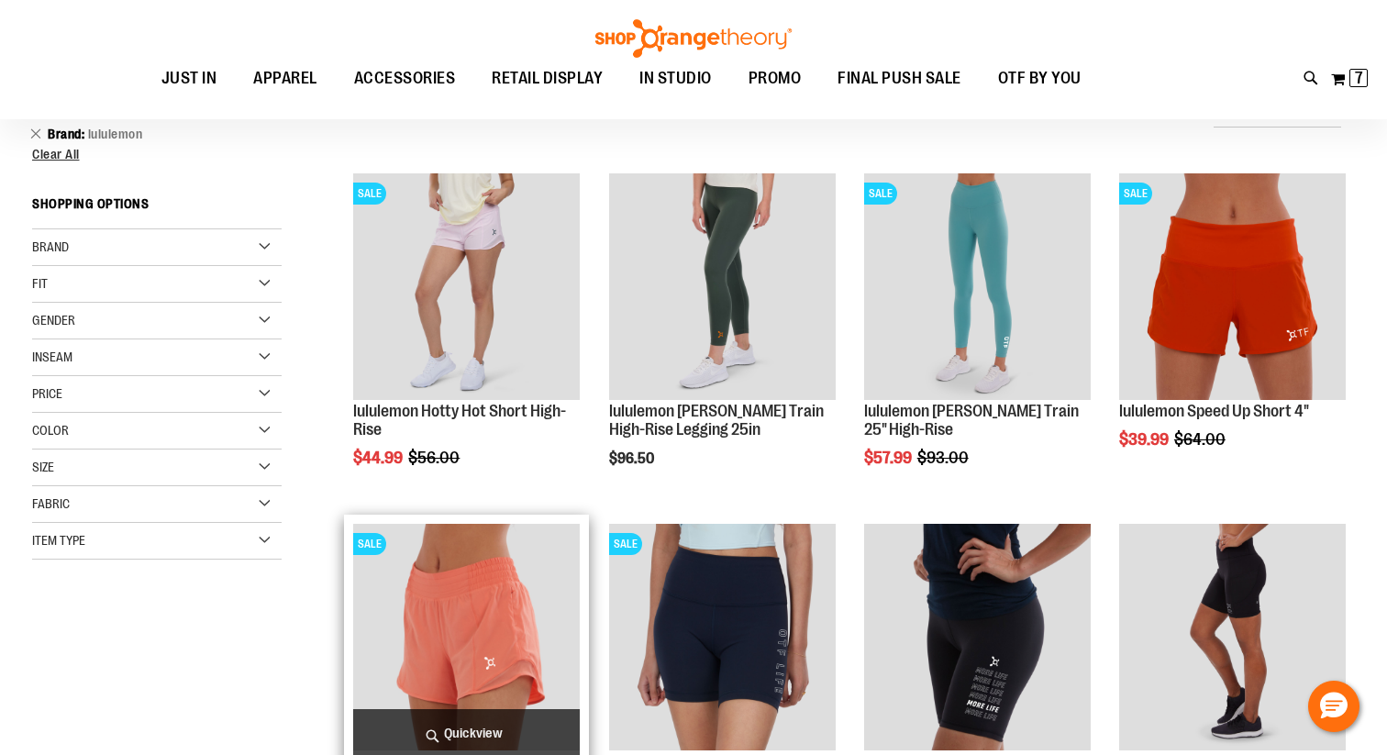
scroll to position [198, 0]
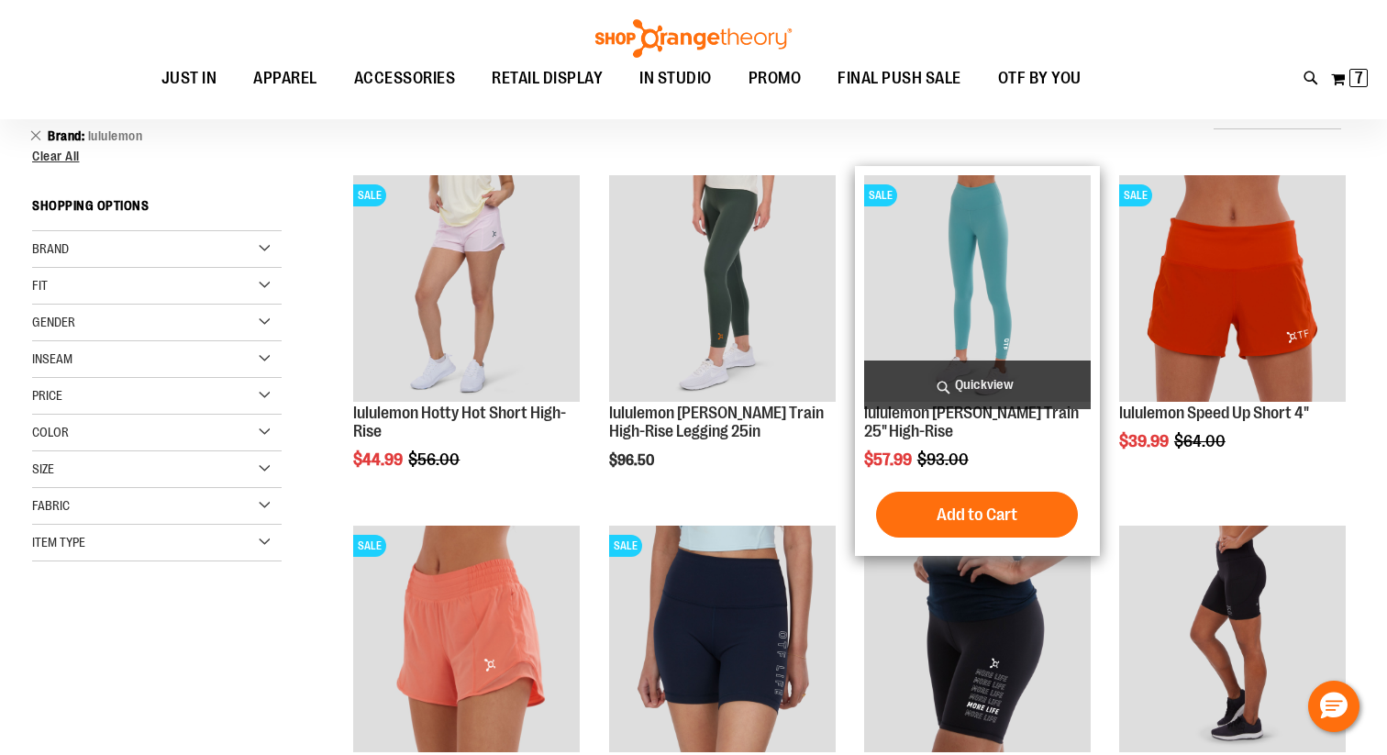
click at [951, 386] on span "Quickview" at bounding box center [977, 384] width 227 height 49
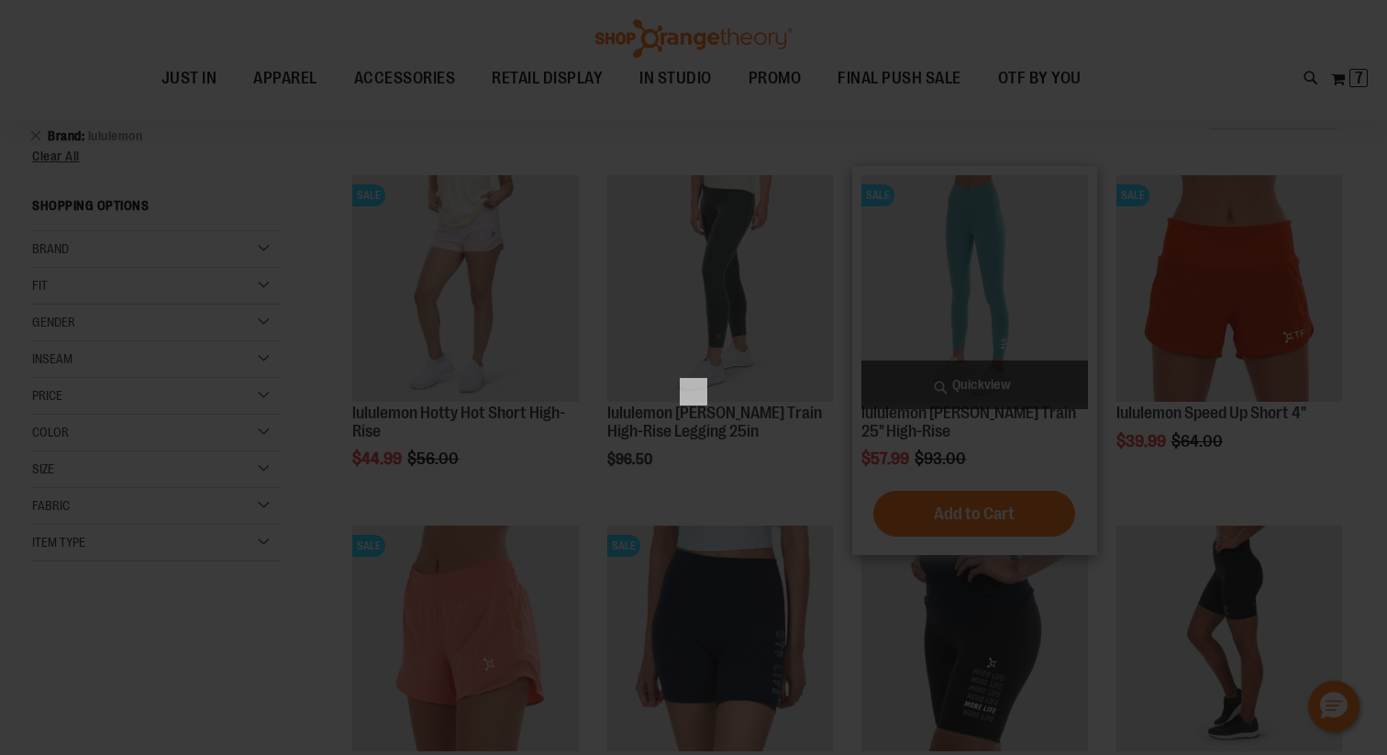
scroll to position [0, 0]
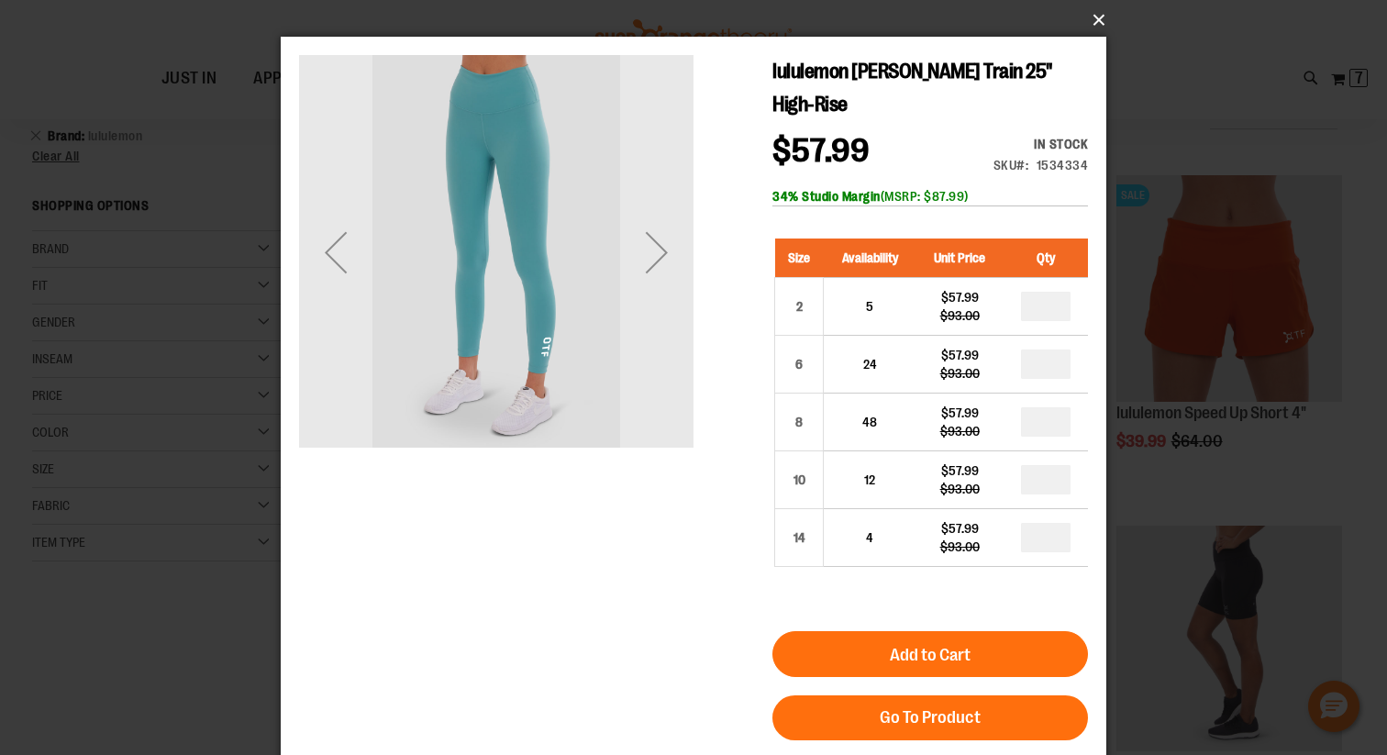
click at [1107, 21] on button "×" at bounding box center [698, 20] width 825 height 40
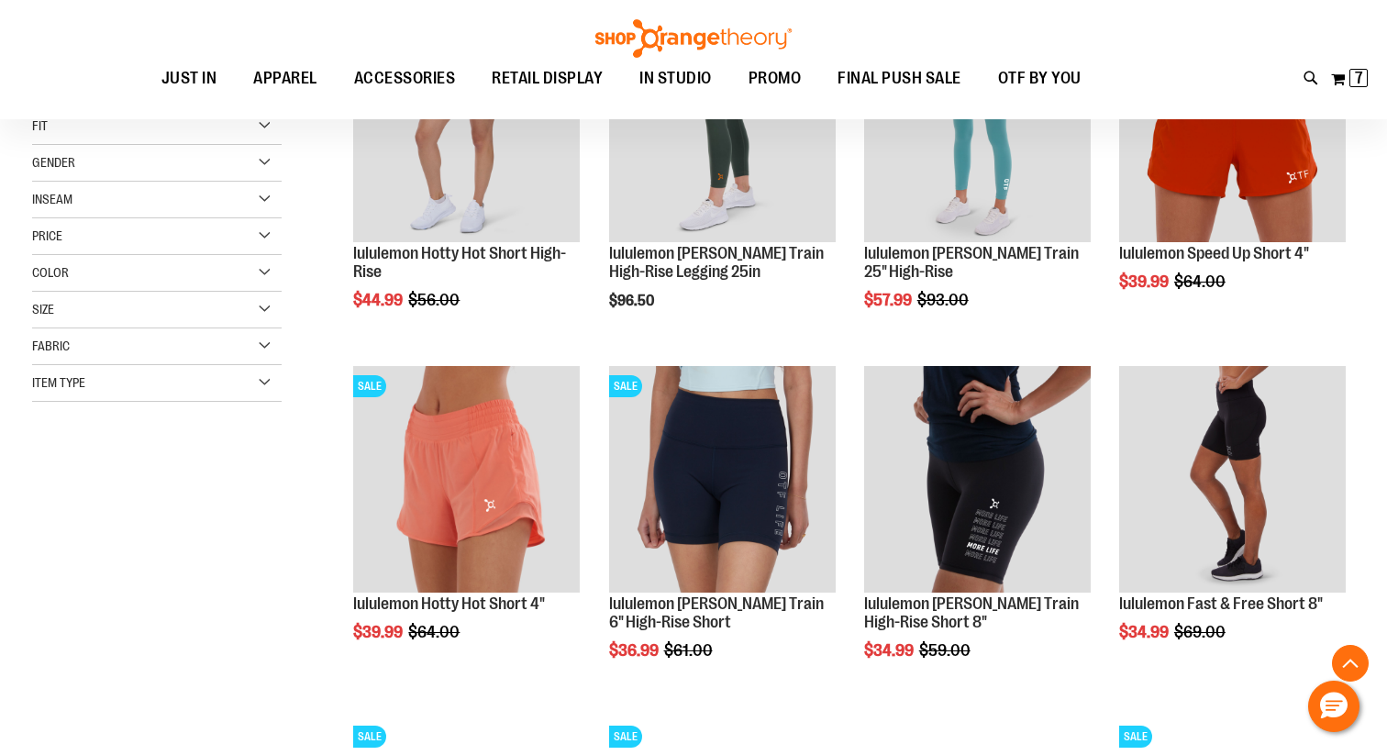
scroll to position [359, 0]
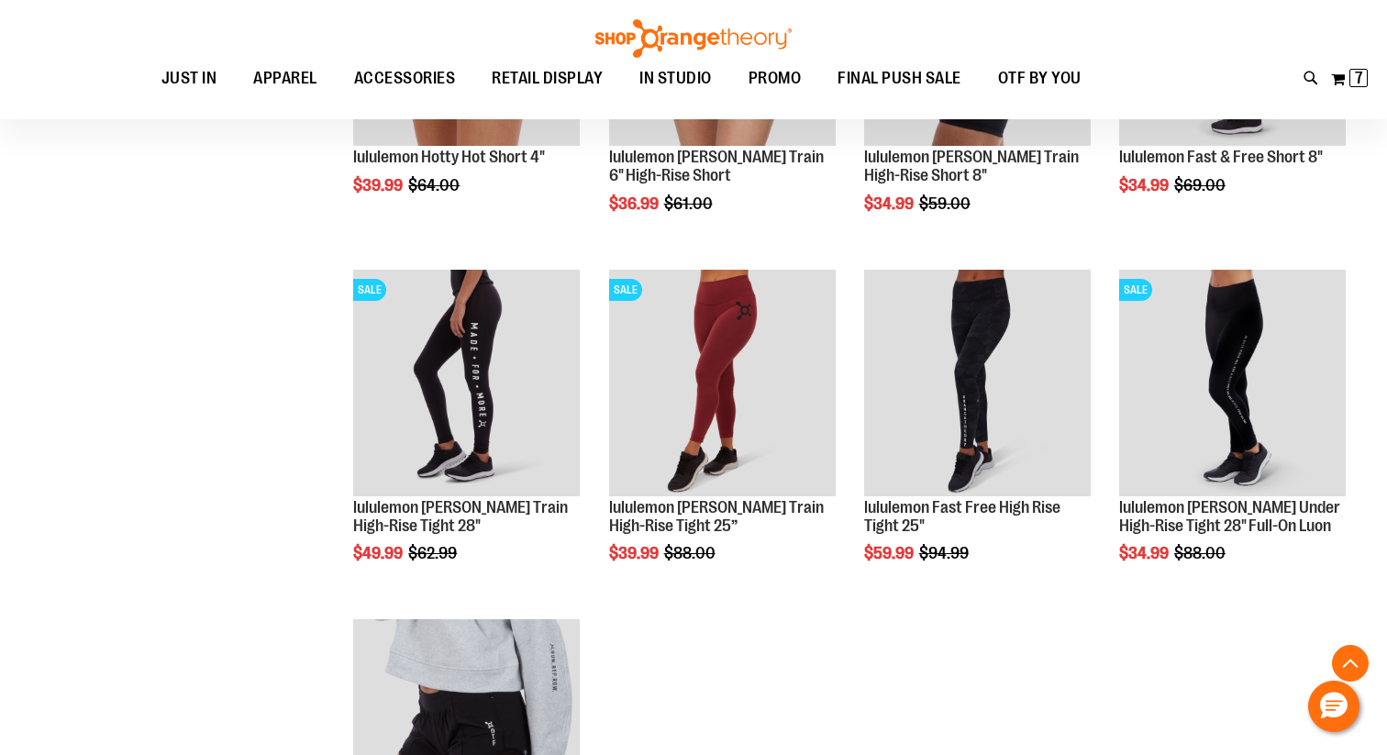
scroll to position [802, 0]
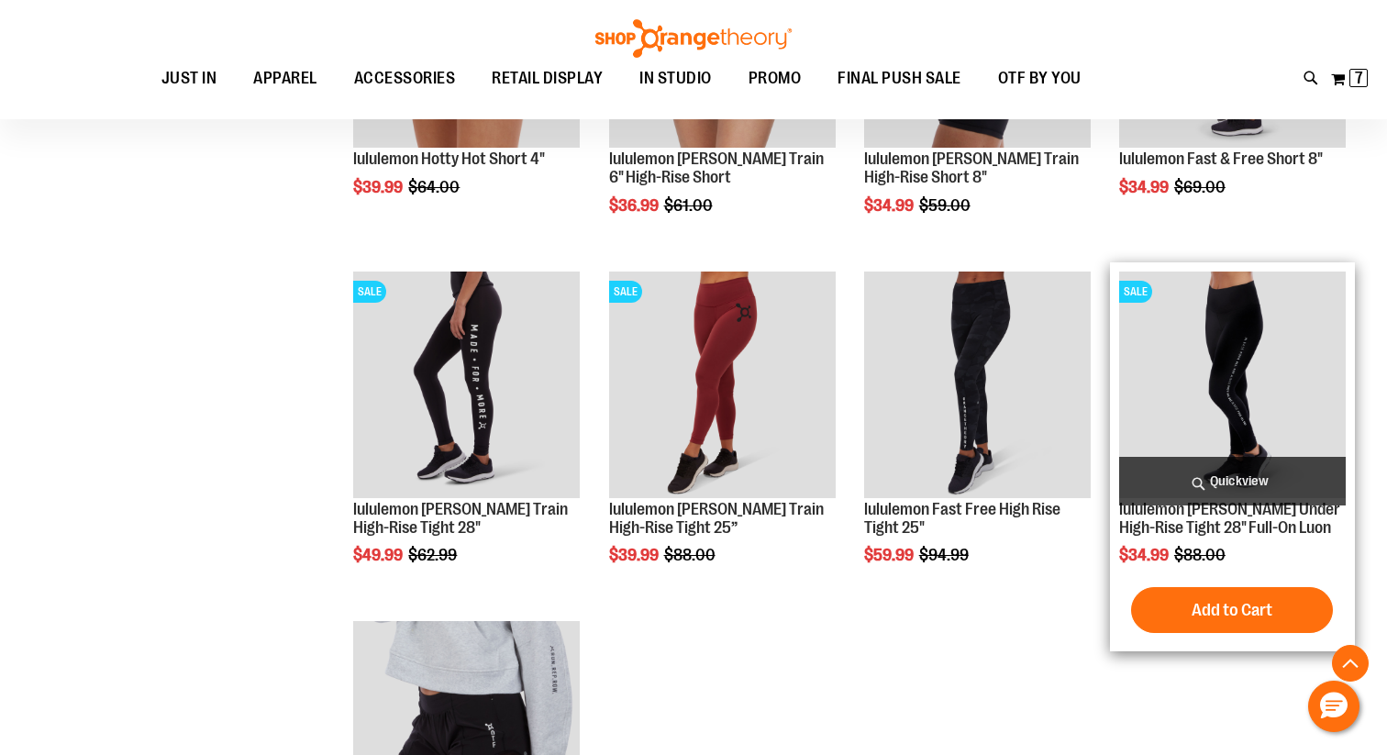
click at [1184, 474] on span "Quickview" at bounding box center [1232, 481] width 227 height 49
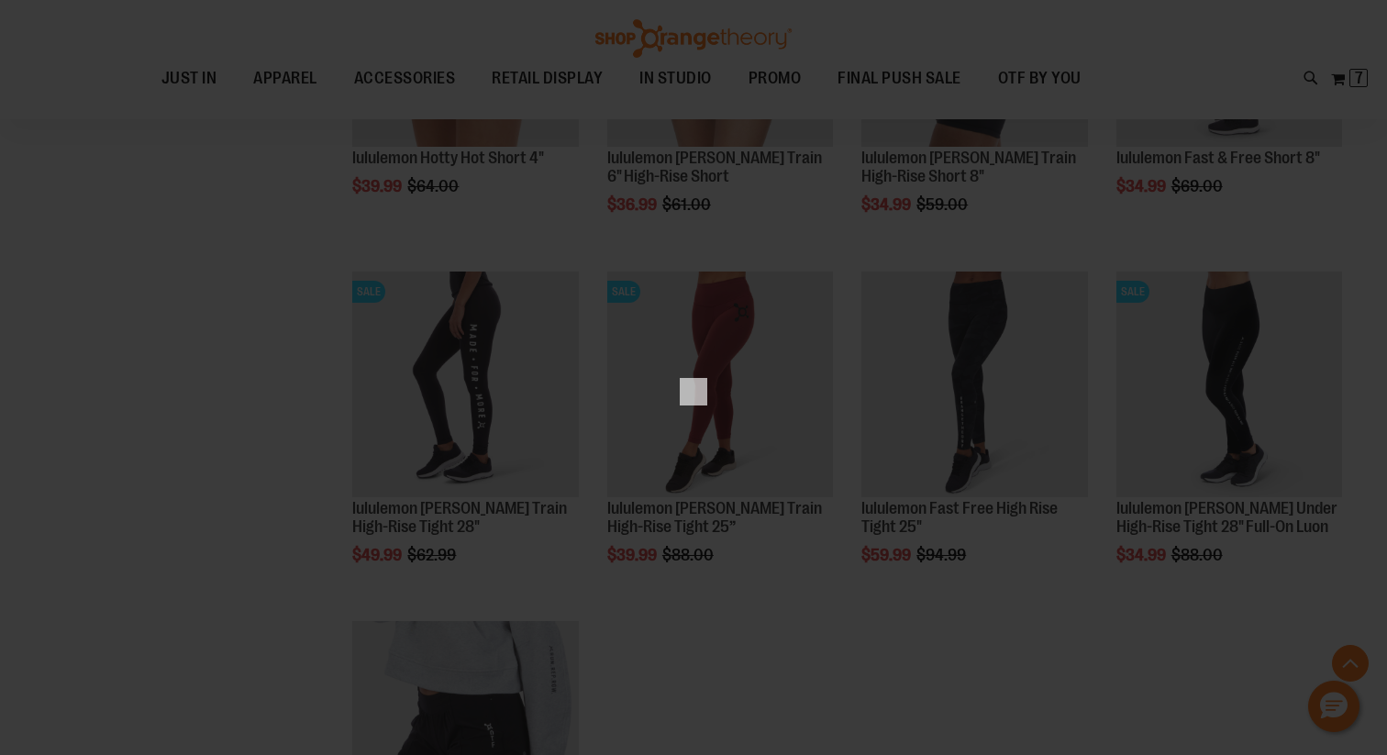
scroll to position [0, 0]
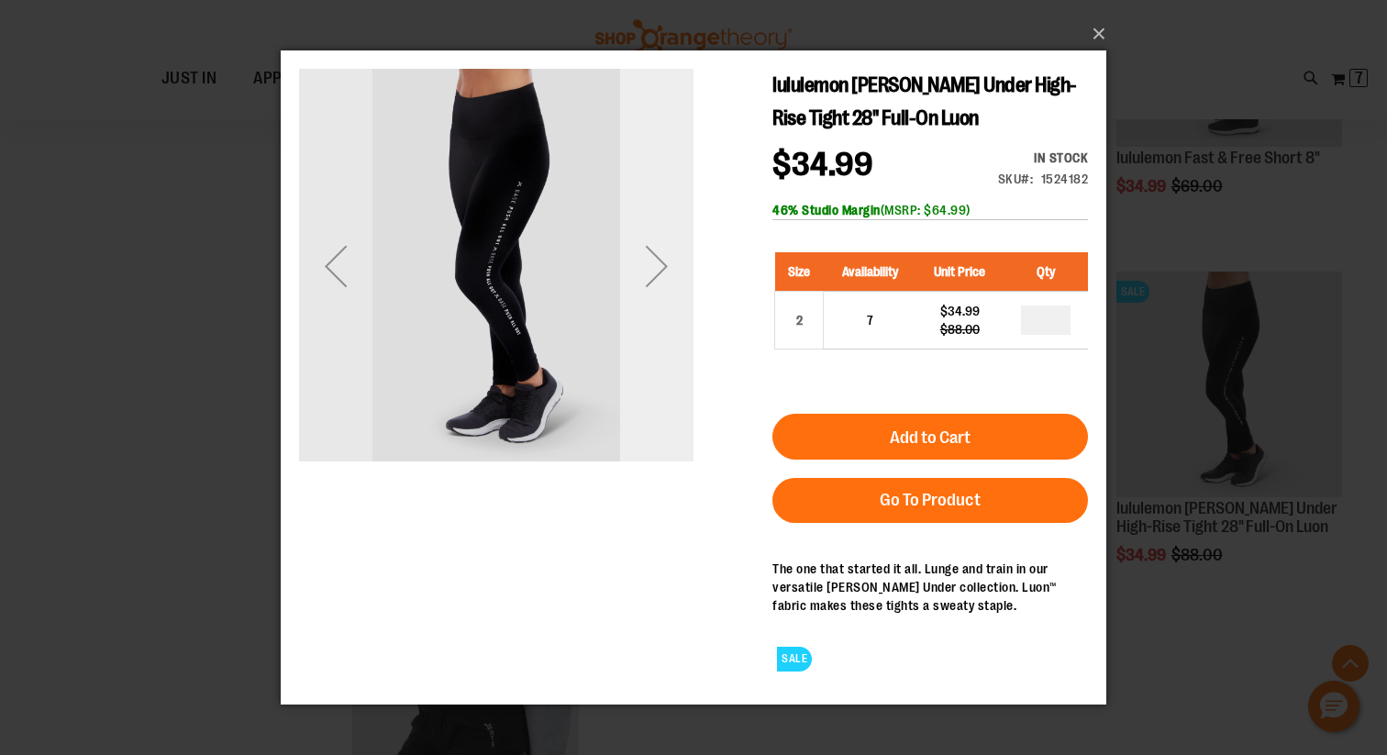
click at [656, 268] on div "Next" at bounding box center [656, 264] width 73 height 73
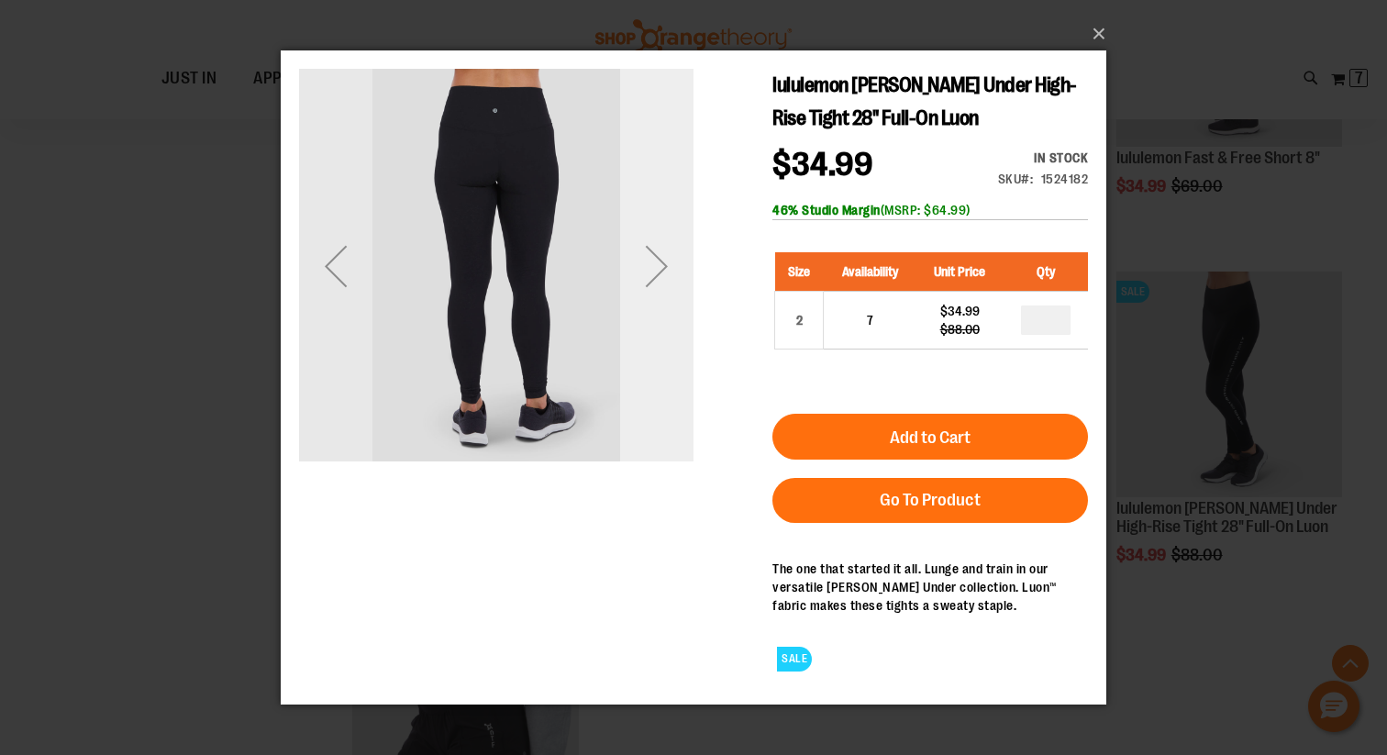
click at [656, 268] on div "Next" at bounding box center [656, 264] width 73 height 73
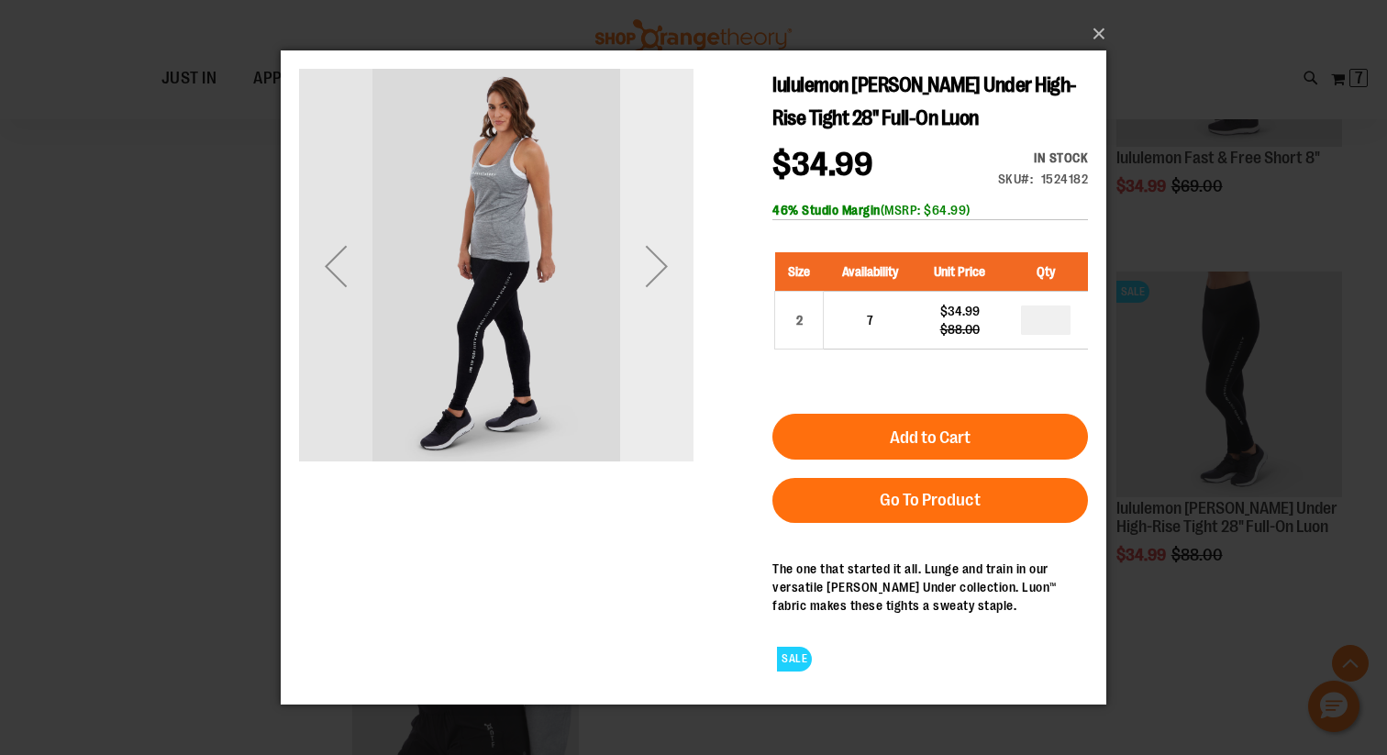
click at [656, 268] on div "Next" at bounding box center [656, 264] width 73 height 73
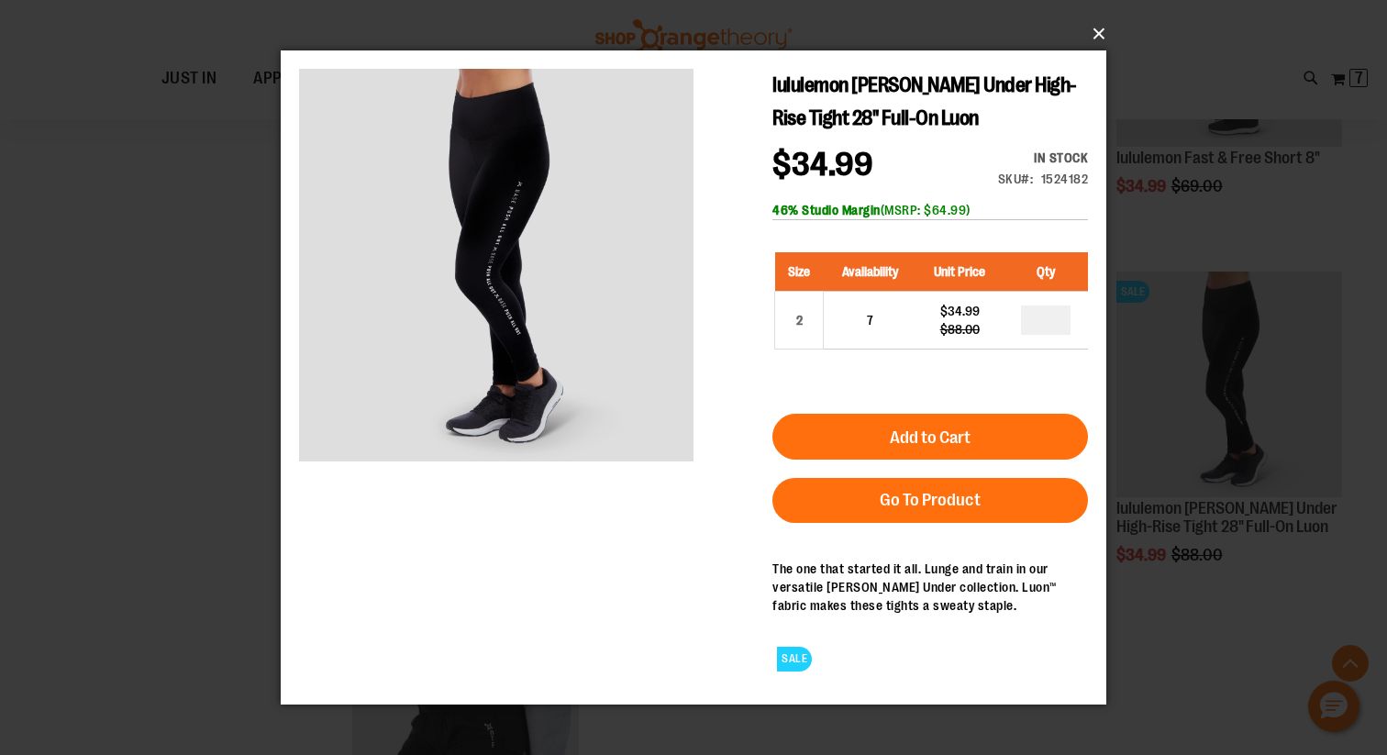
click at [1093, 35] on button "×" at bounding box center [698, 34] width 825 height 40
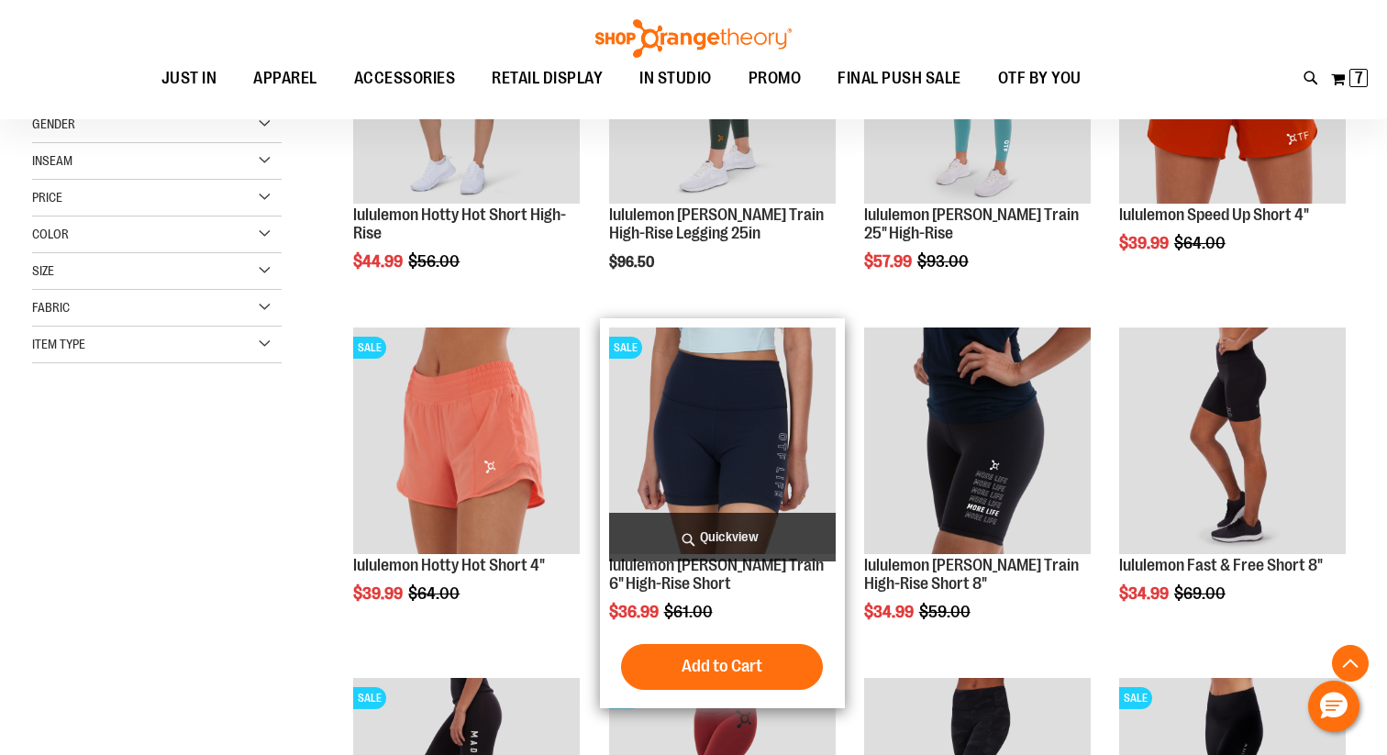
scroll to position [414, 0]
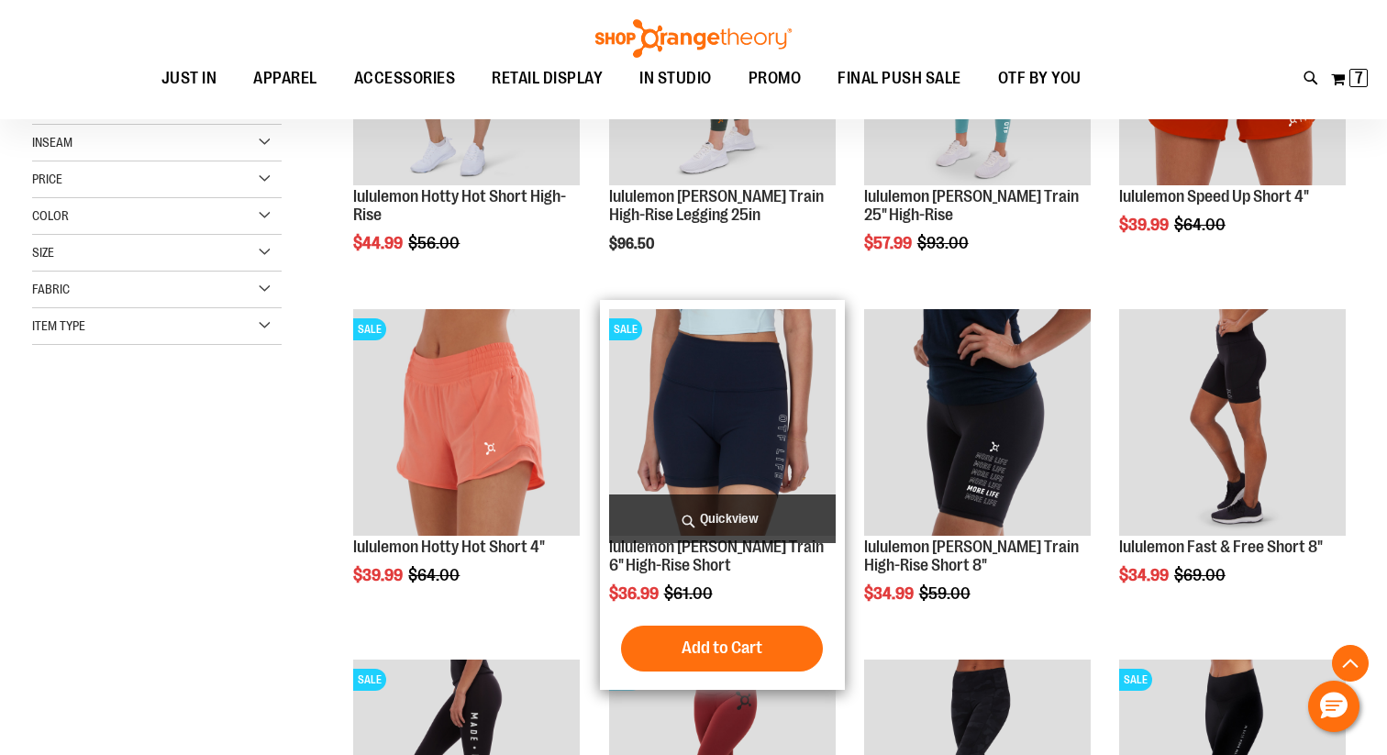
click at [740, 524] on span "Quickview" at bounding box center [722, 518] width 227 height 49
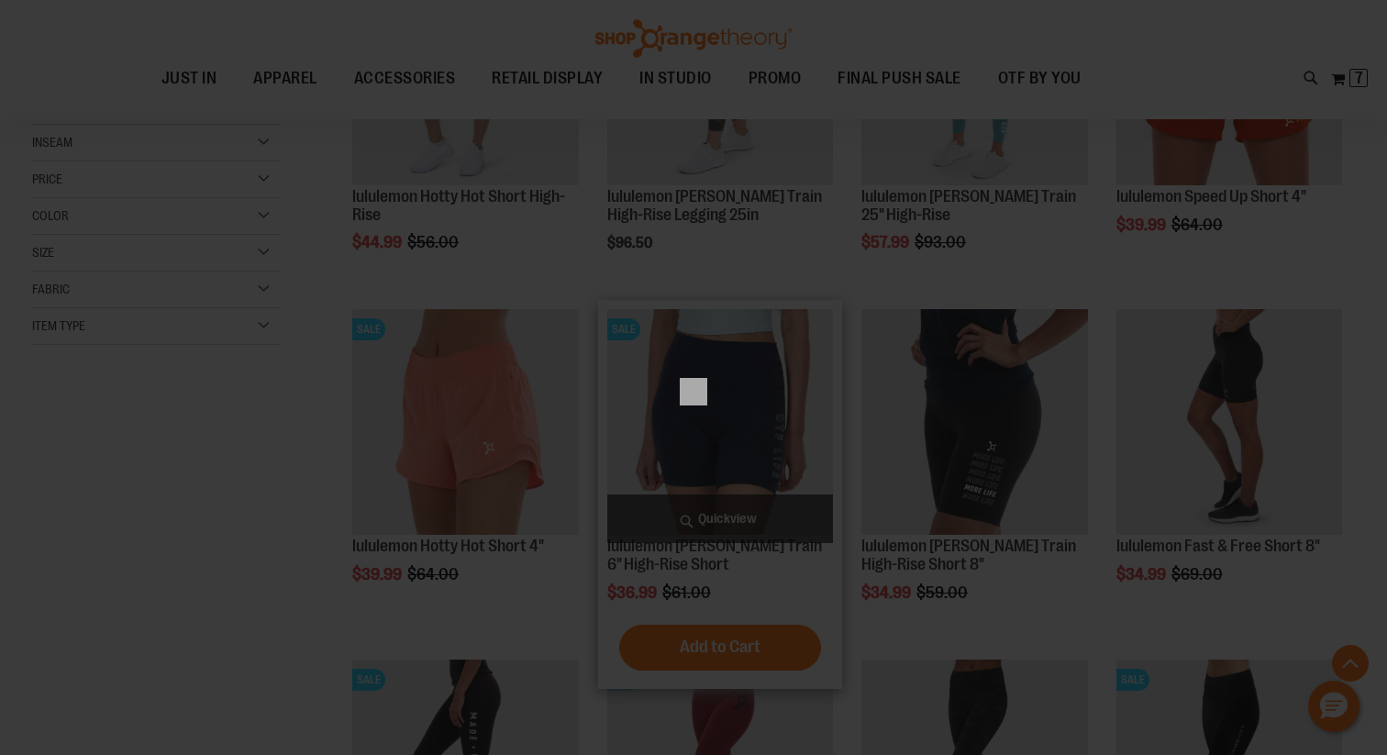
scroll to position [0, 0]
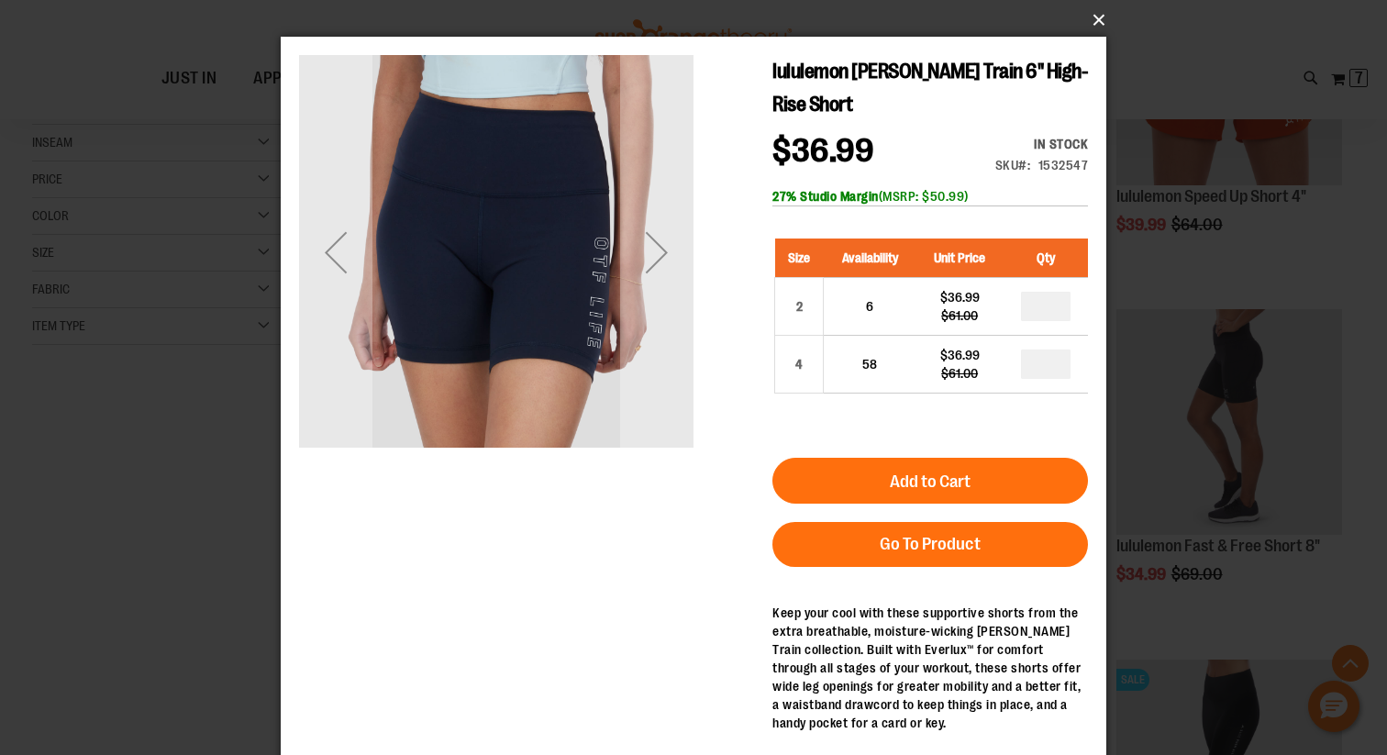
click at [1098, 25] on button "×" at bounding box center [698, 20] width 825 height 40
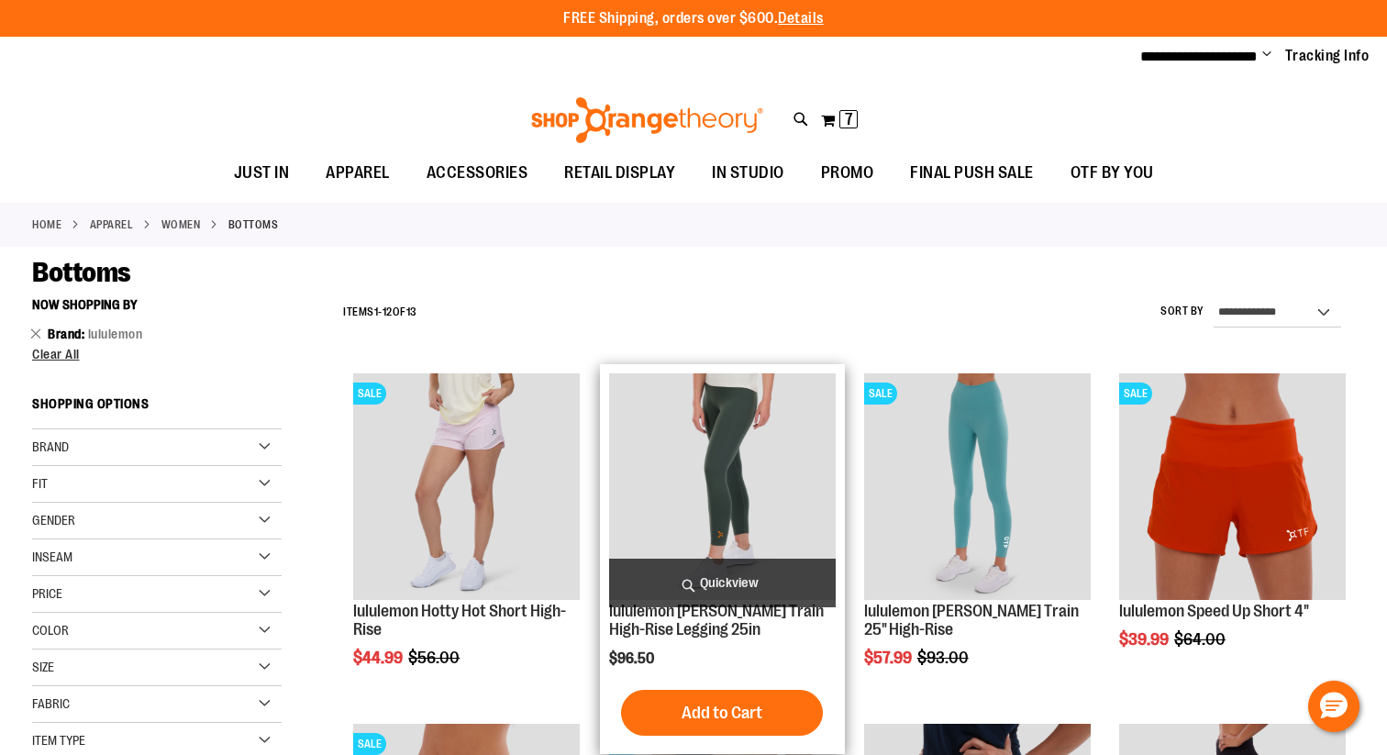
click at [702, 581] on span "Quickview" at bounding box center [722, 582] width 227 height 49
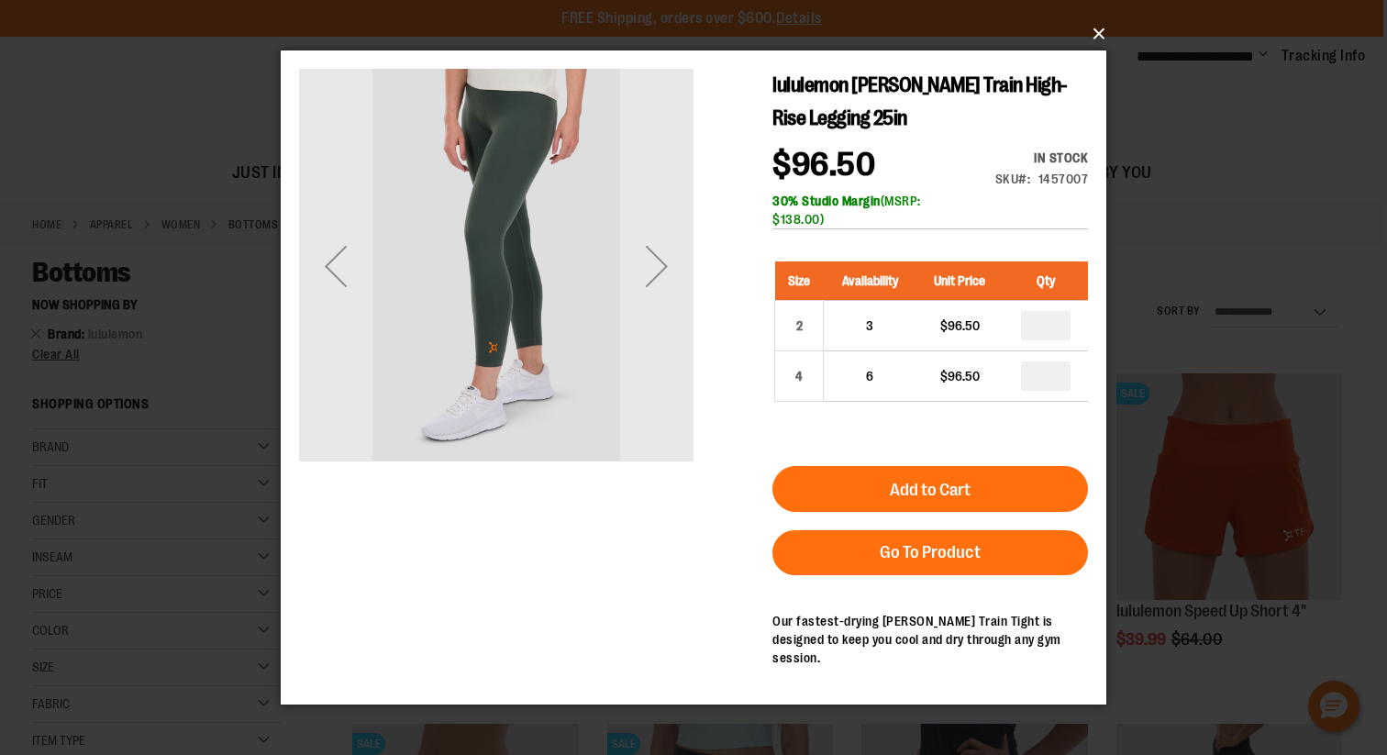
click at [1096, 48] on button "×" at bounding box center [698, 34] width 825 height 40
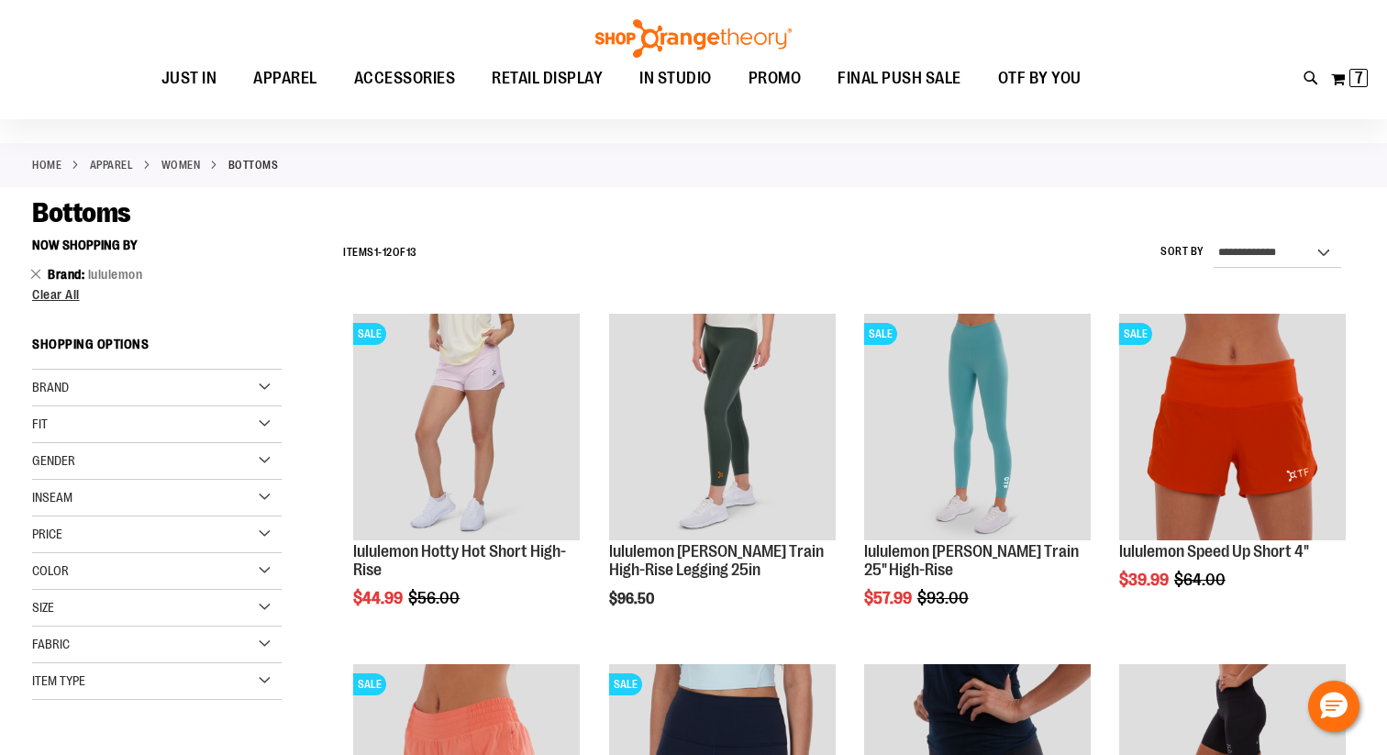
scroll to position [59, 0]
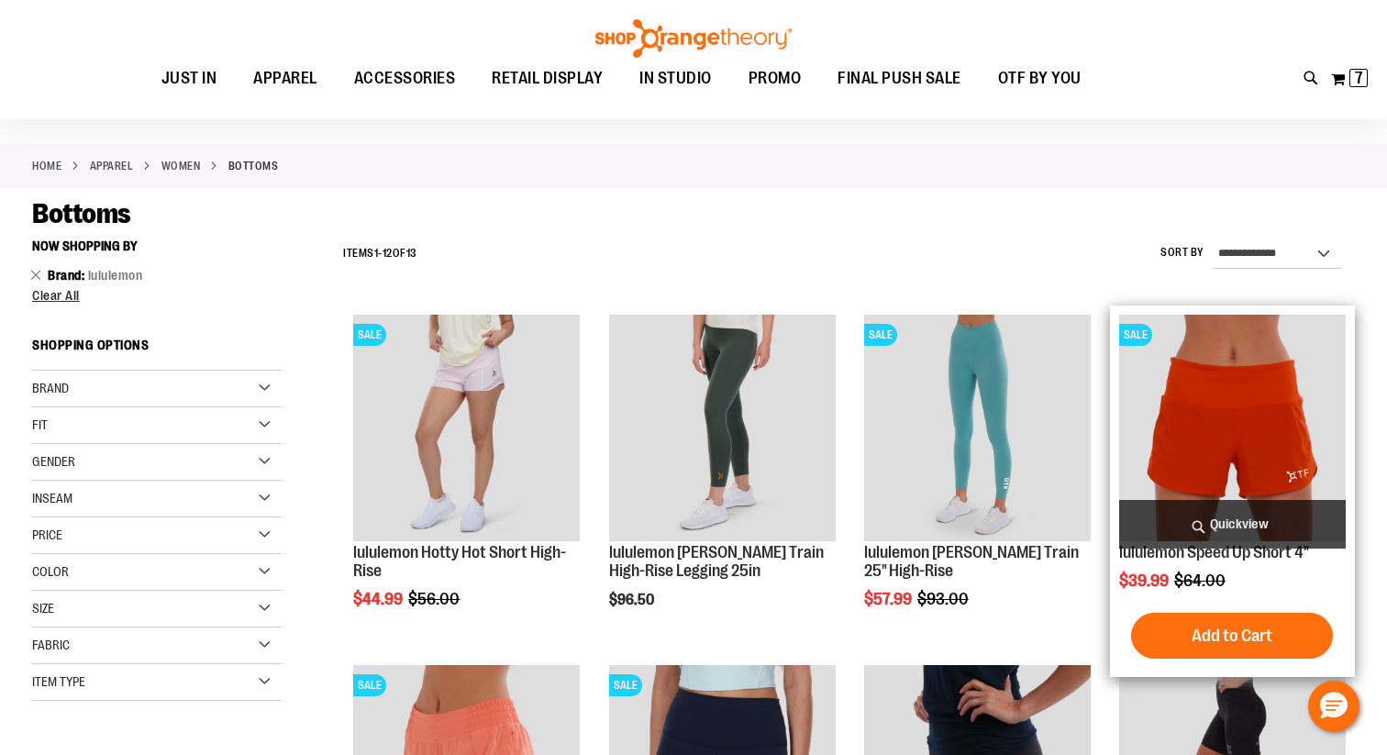
click at [1182, 517] on span "Quickview" at bounding box center [1232, 524] width 227 height 49
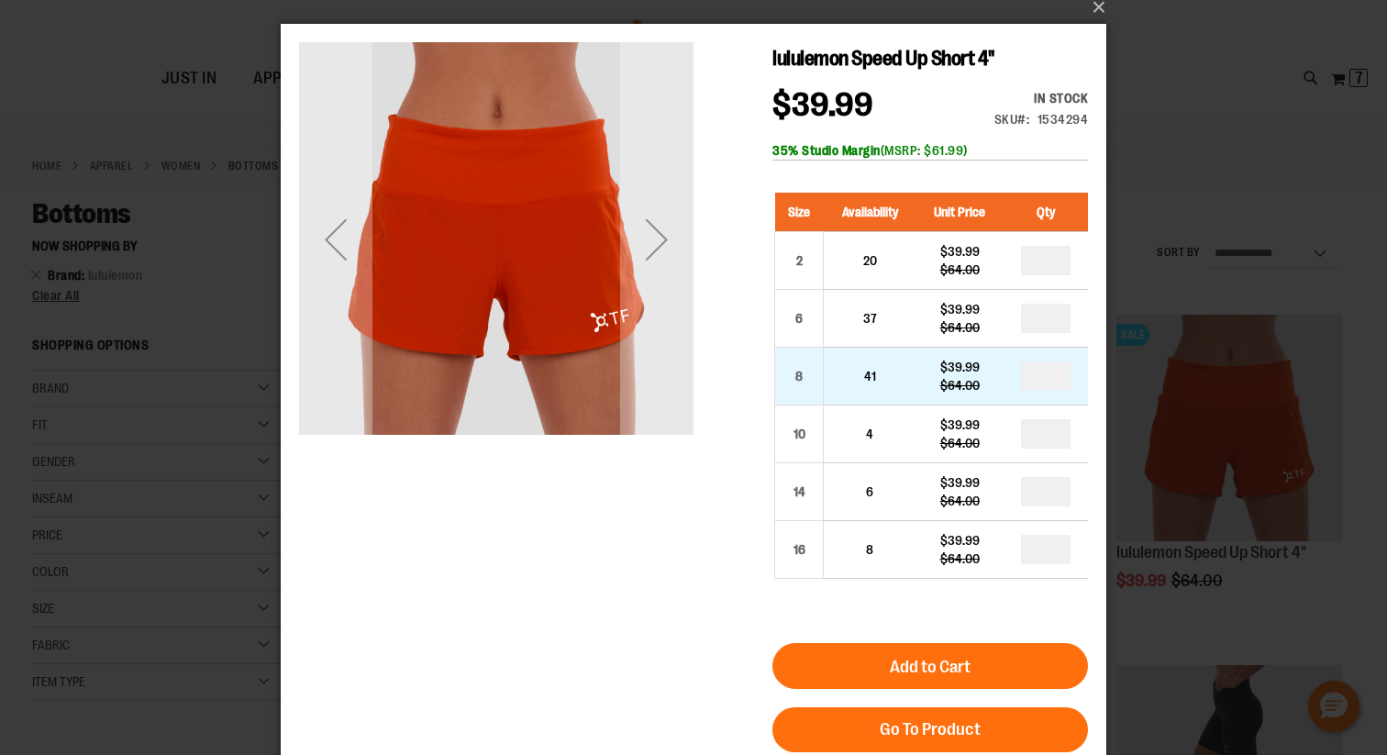
scroll to position [0, 0]
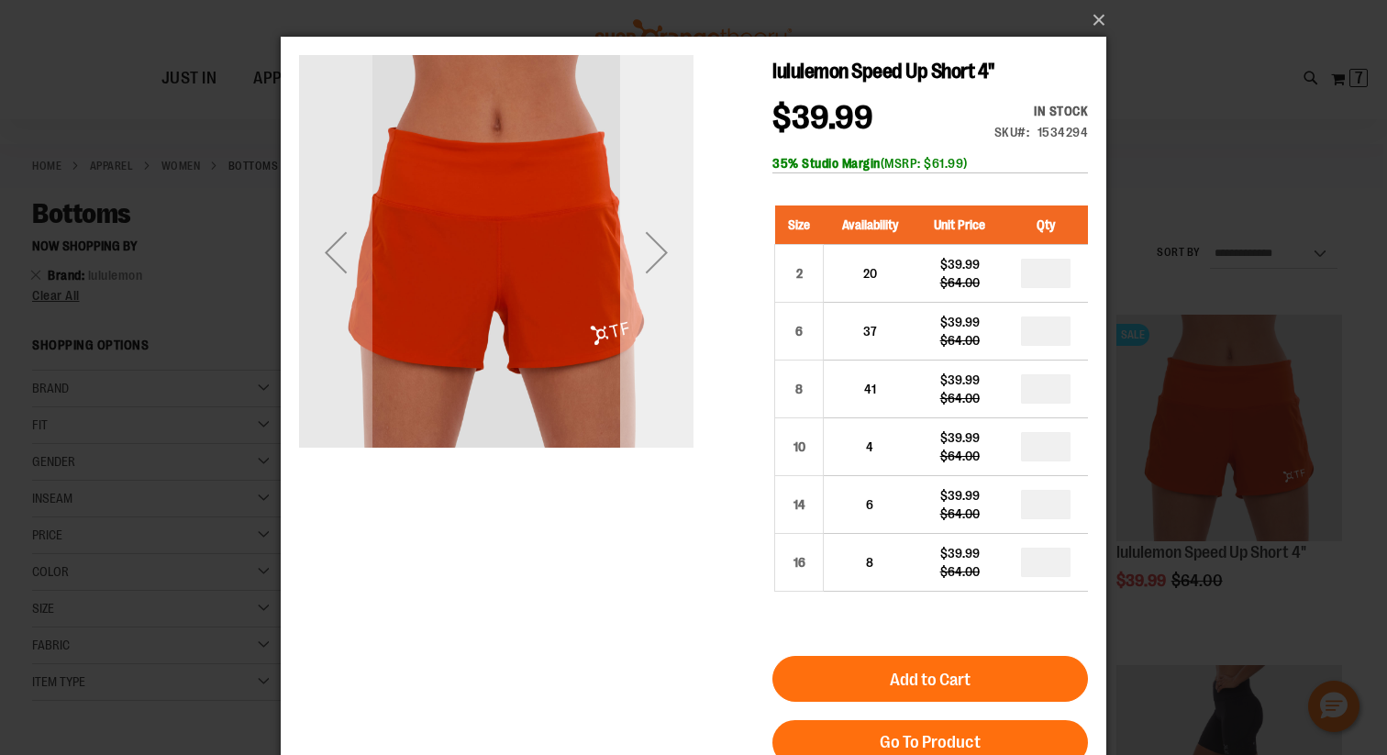
click at [671, 261] on div "Next" at bounding box center [656, 252] width 73 height 73
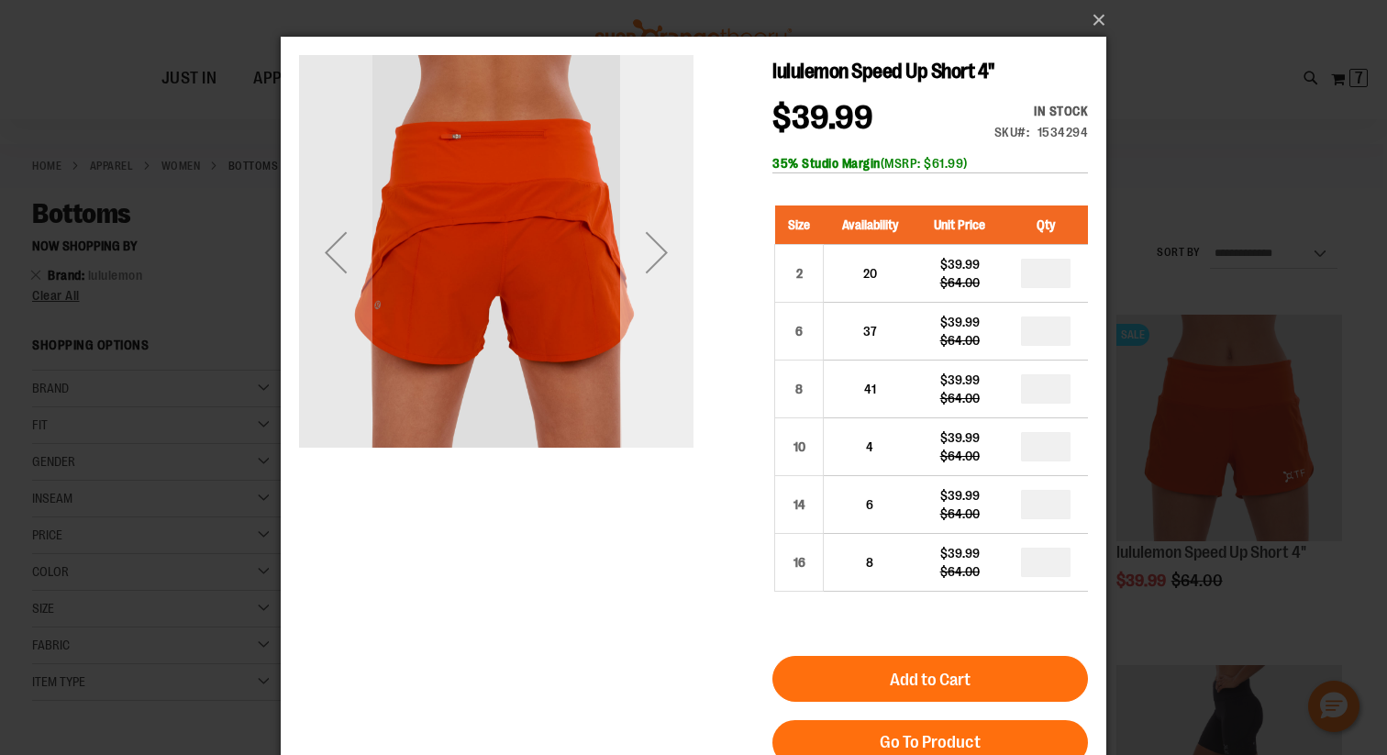
click at [671, 261] on div "Next" at bounding box center [656, 252] width 73 height 73
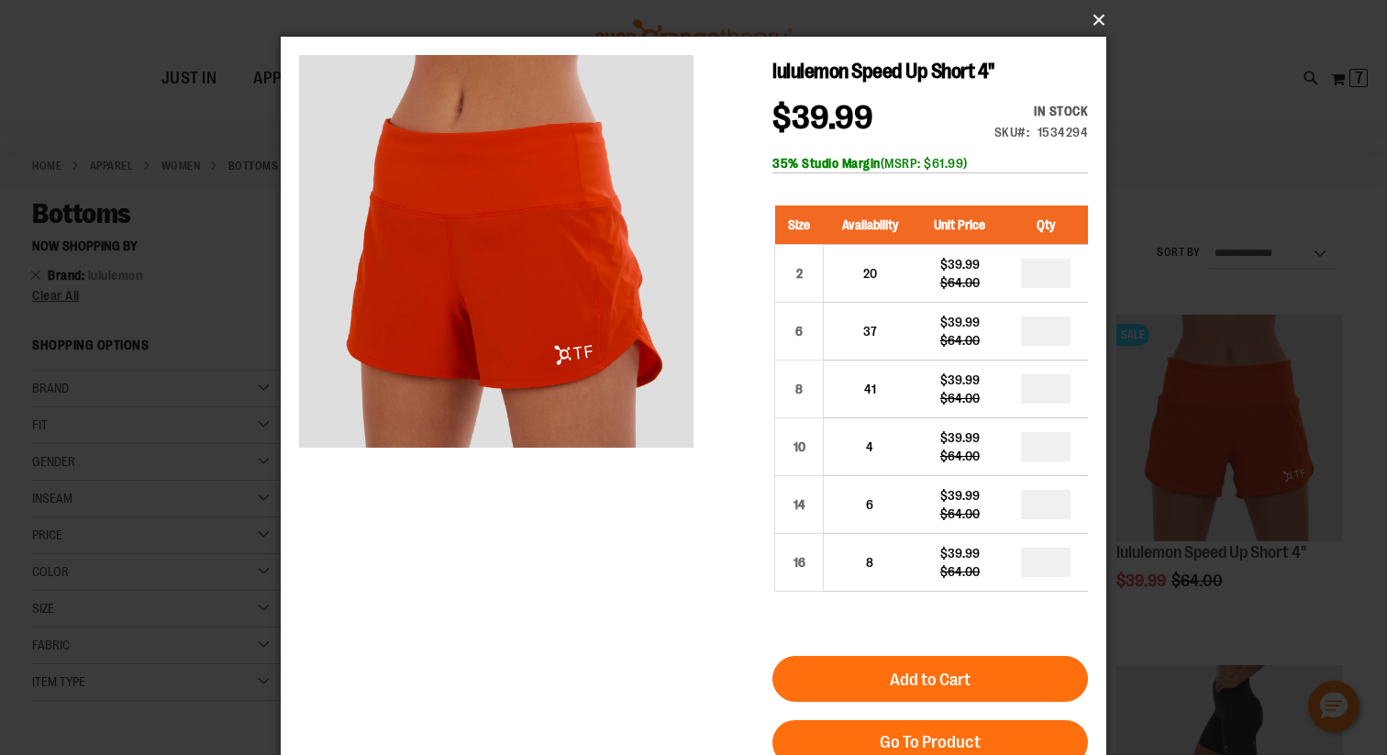
click at [1100, 22] on button "×" at bounding box center [698, 20] width 825 height 40
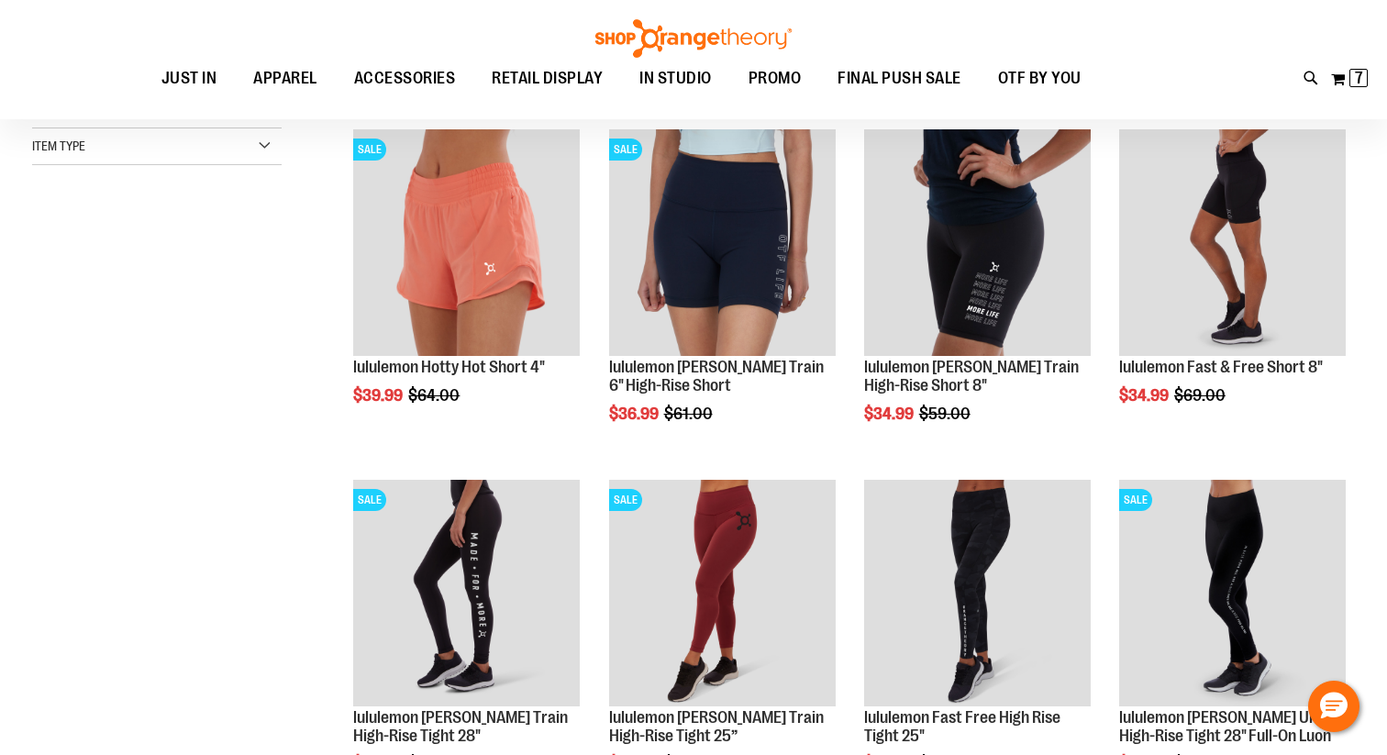
scroll to position [636, 0]
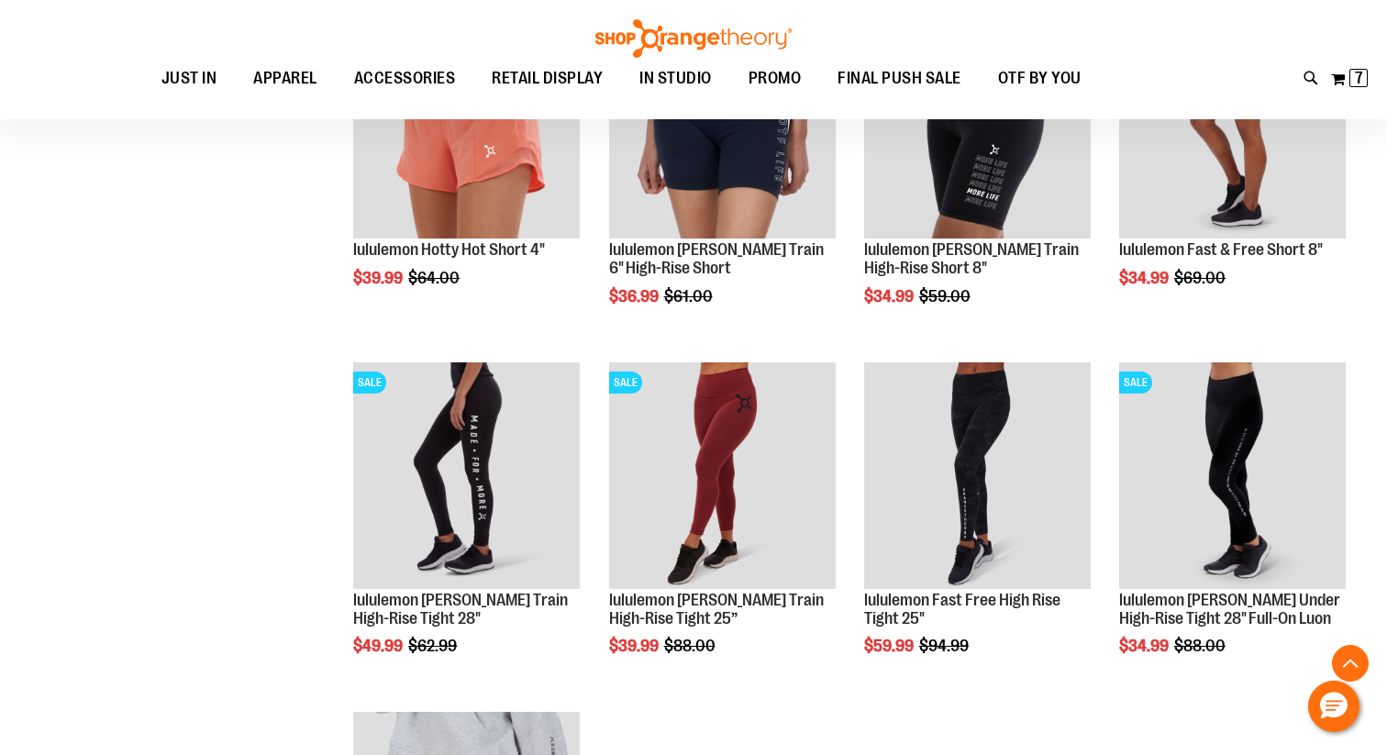
scroll to position [716, 0]
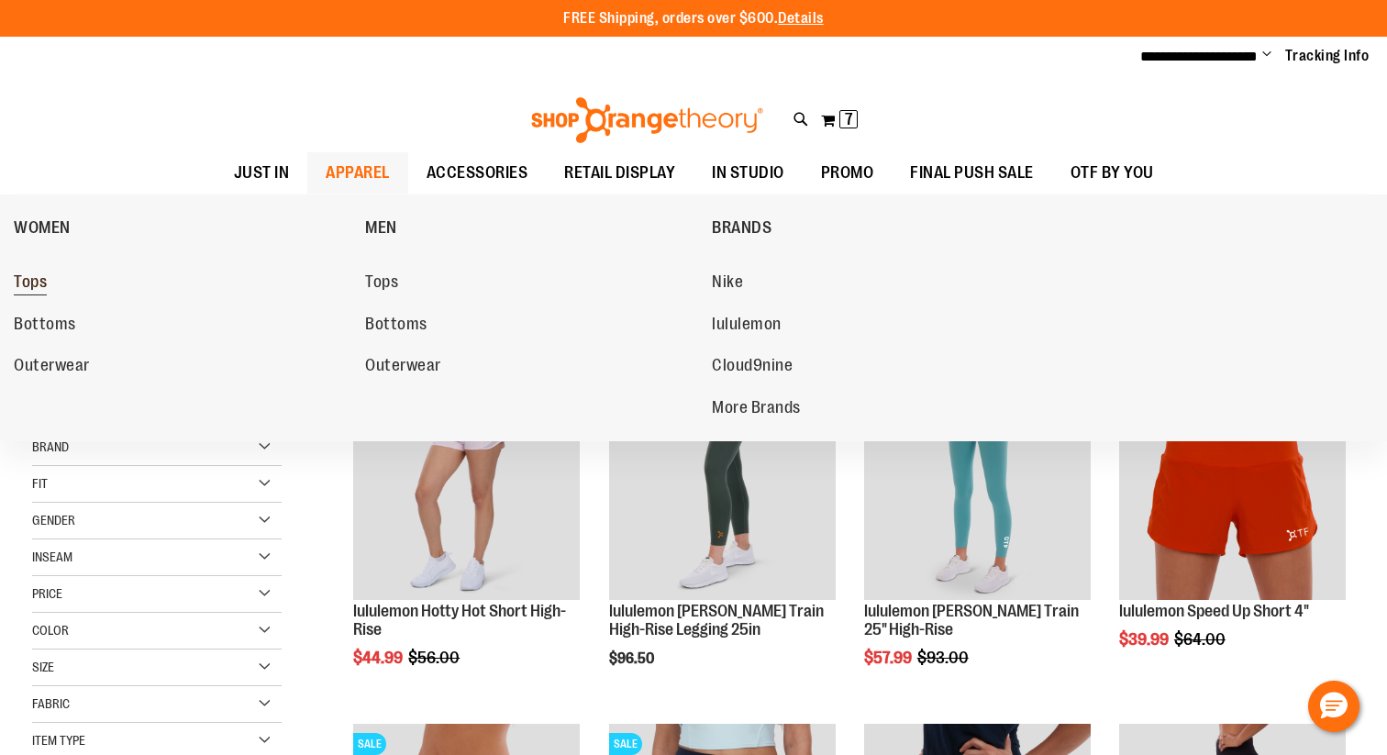
click at [32, 276] on span "Tops" at bounding box center [30, 283] width 33 height 23
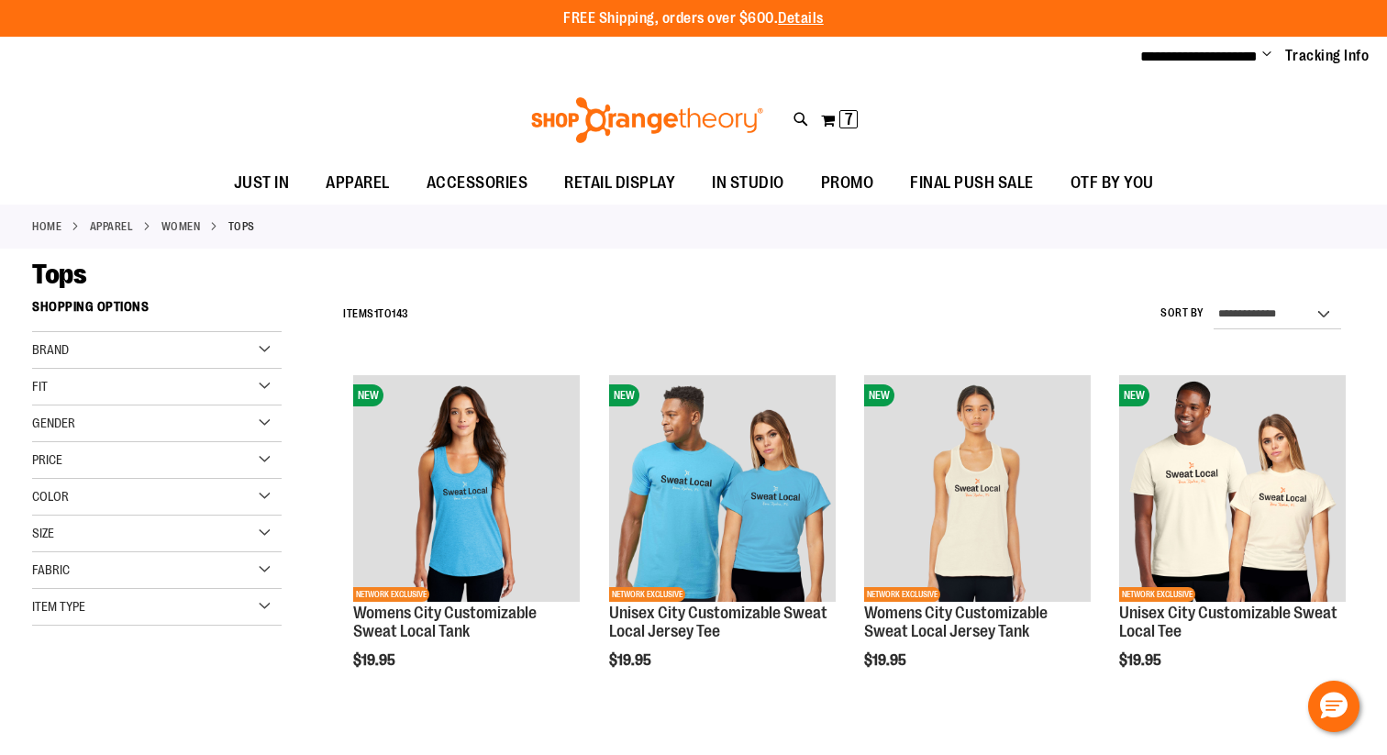
type input "**********"
click at [179, 352] on div "Brand" at bounding box center [156, 350] width 249 height 37
click at [98, 404] on link "lululemon" at bounding box center [147, 406] width 239 height 19
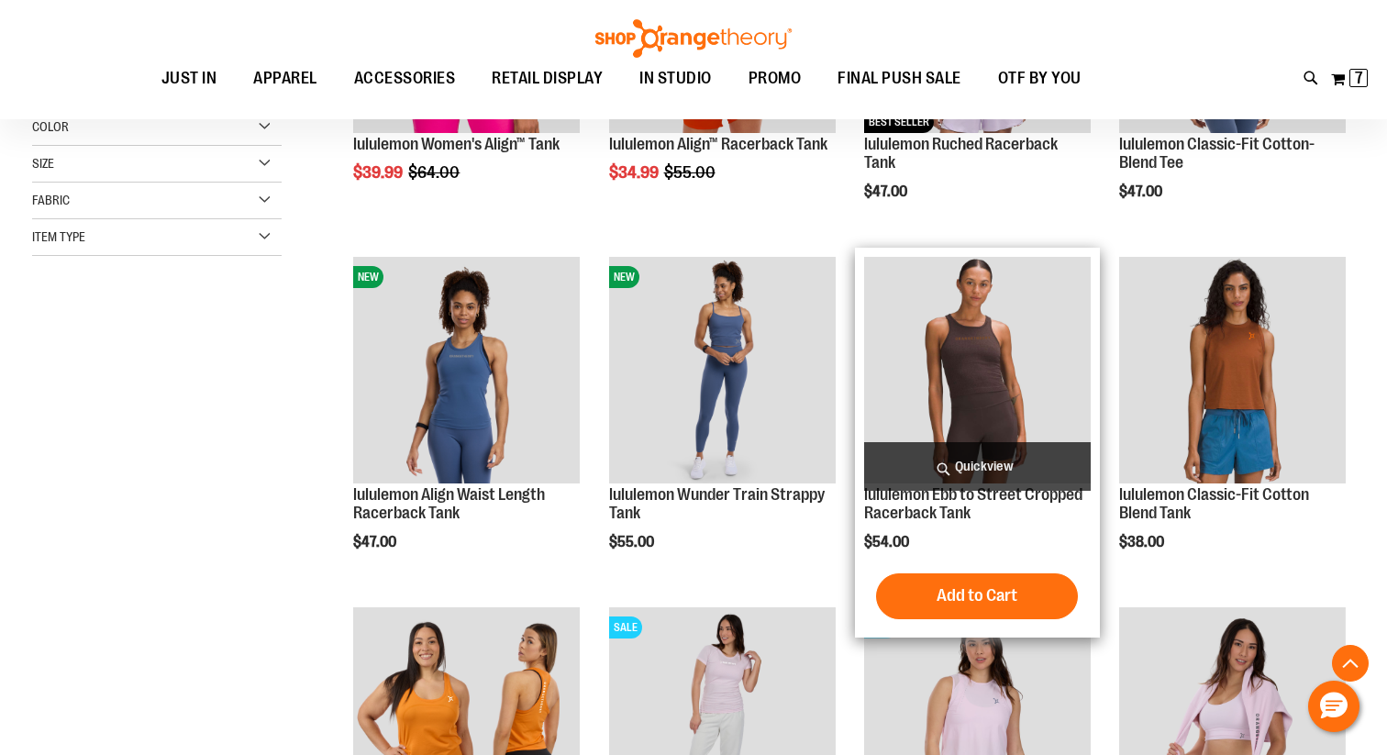
scroll to position [491, 0]
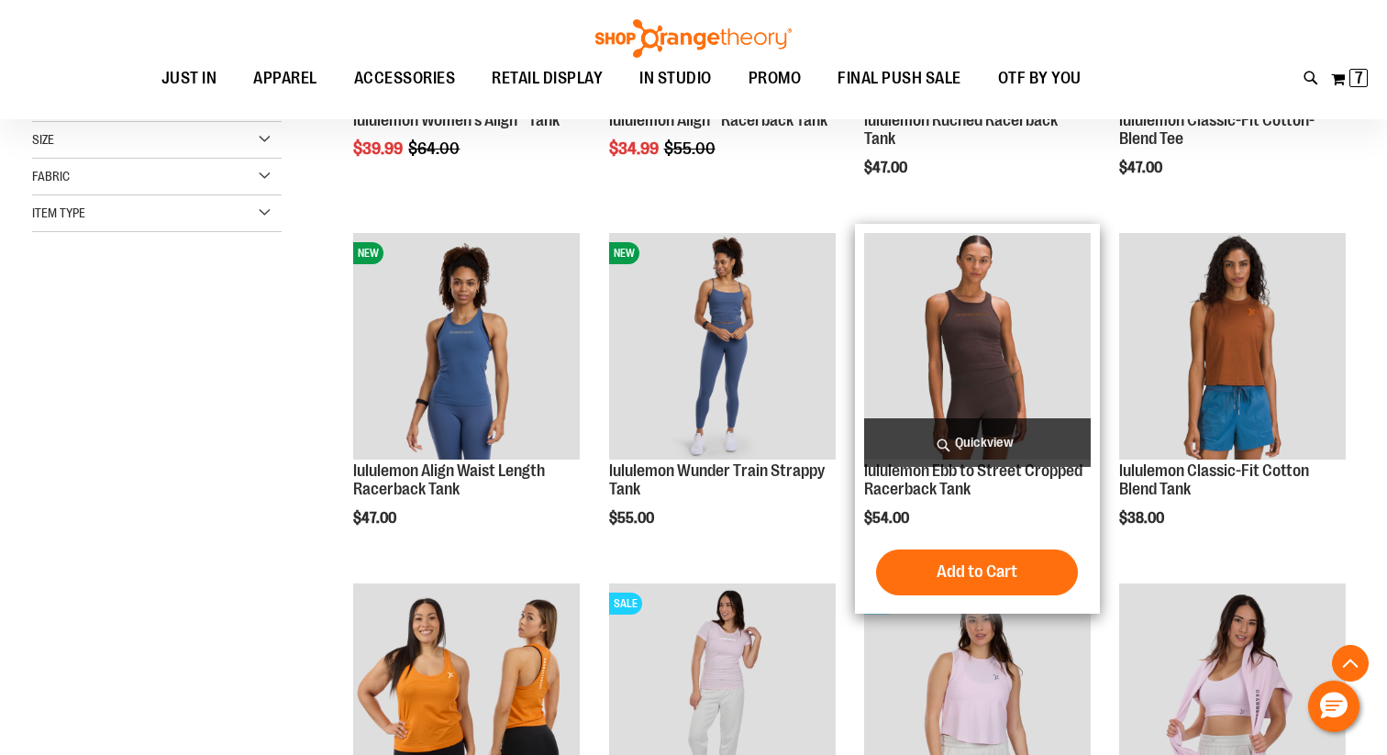
click at [989, 451] on span "Quickview" at bounding box center [977, 442] width 227 height 49
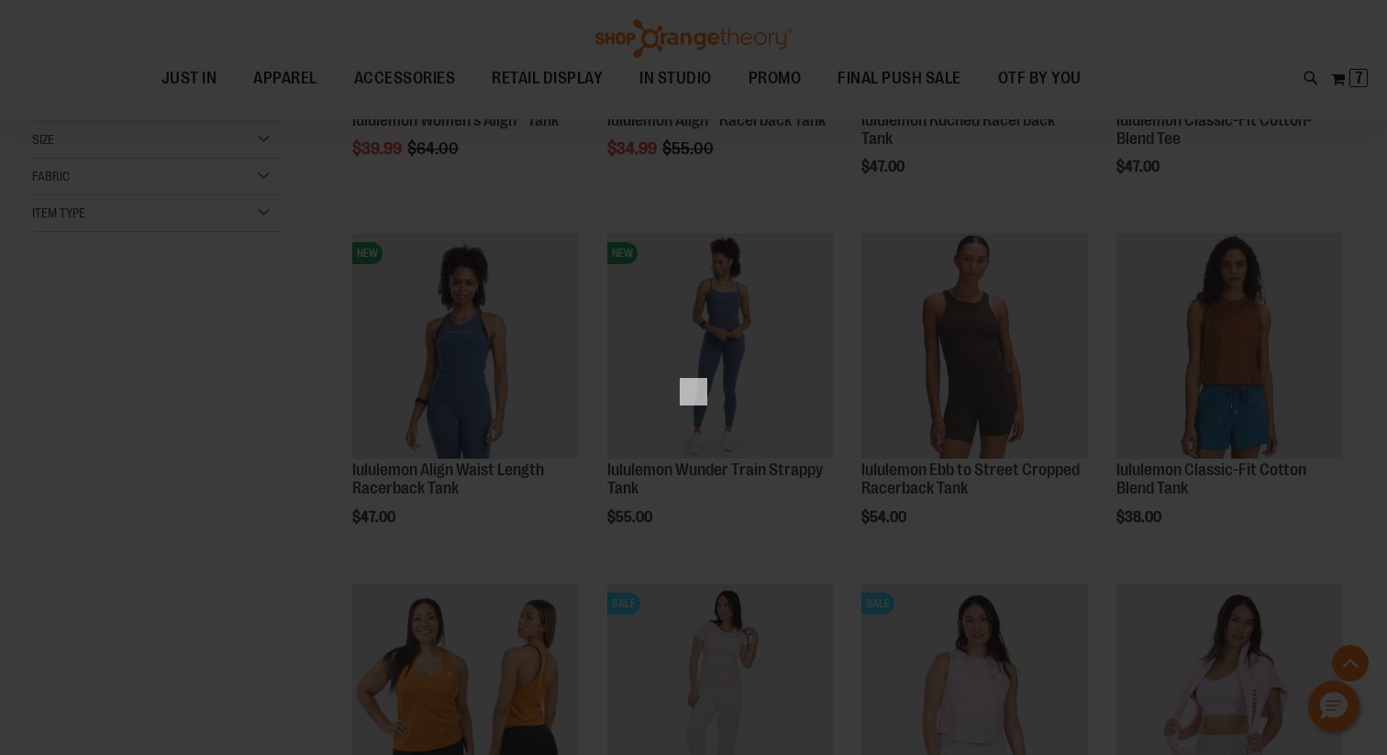
scroll to position [0, 0]
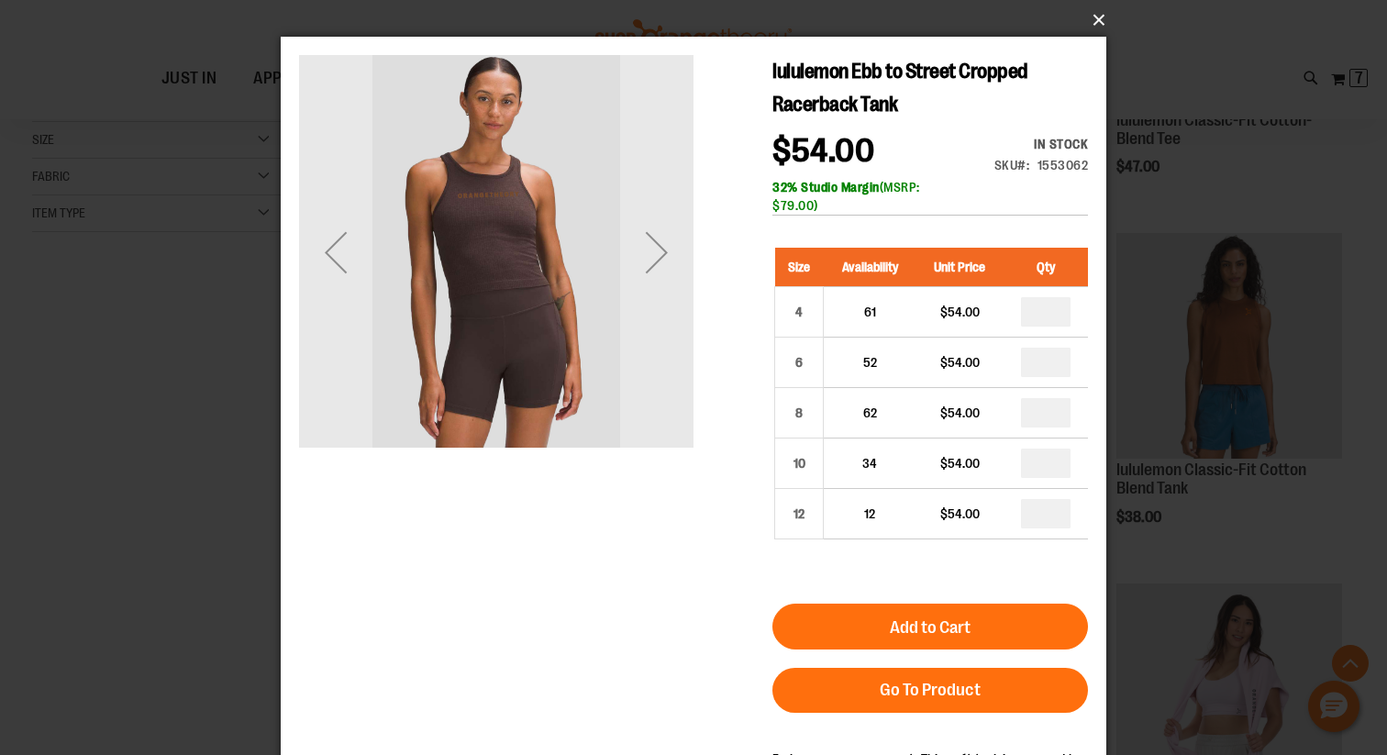
click at [1098, 19] on button "×" at bounding box center [698, 20] width 825 height 40
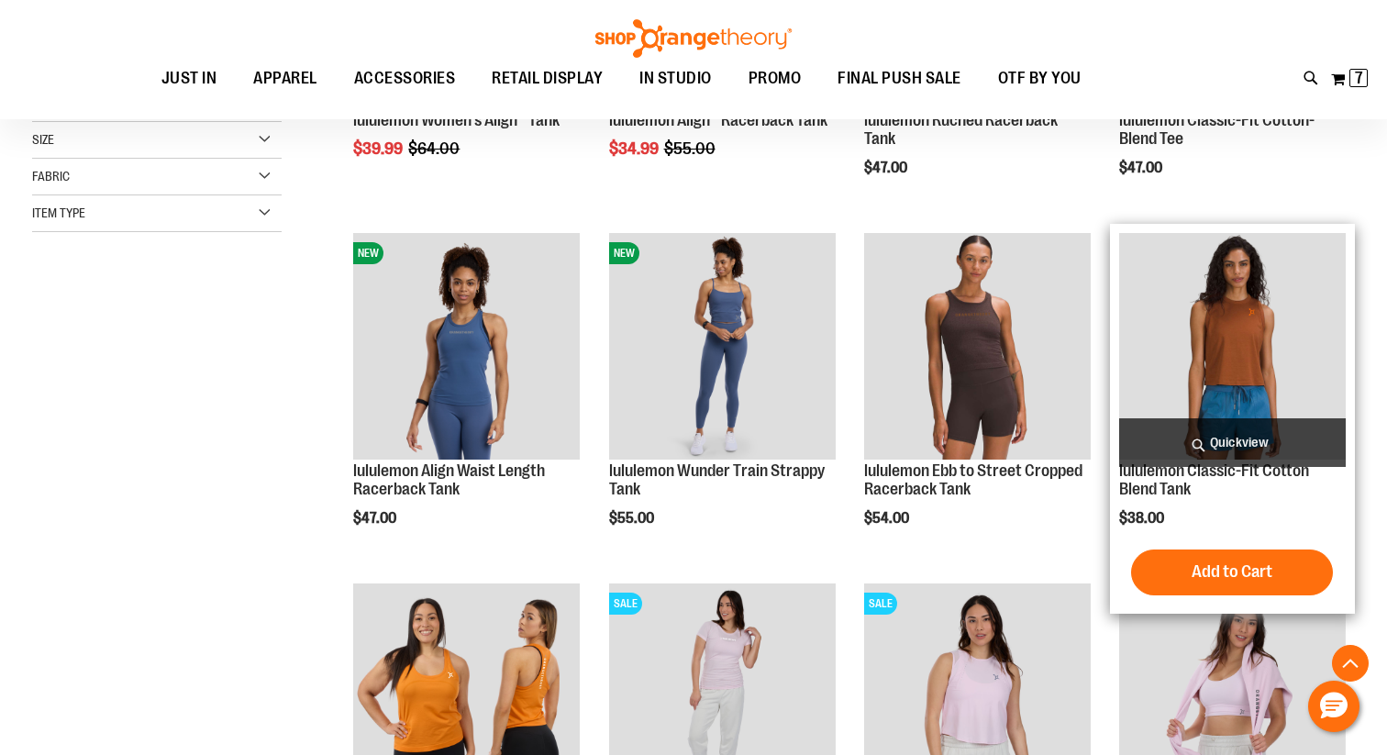
click at [1251, 433] on span "Quickview" at bounding box center [1232, 442] width 227 height 49
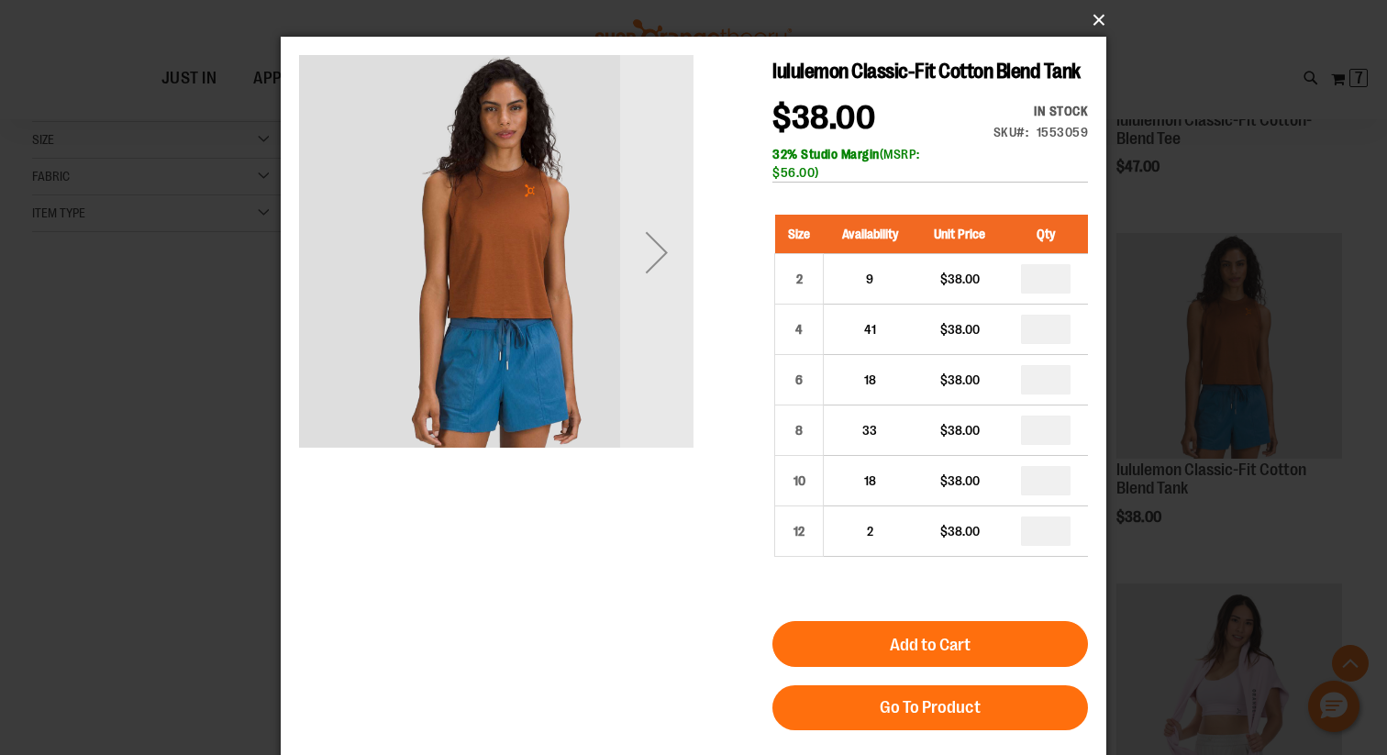
click at [1096, 20] on button "×" at bounding box center [698, 20] width 825 height 40
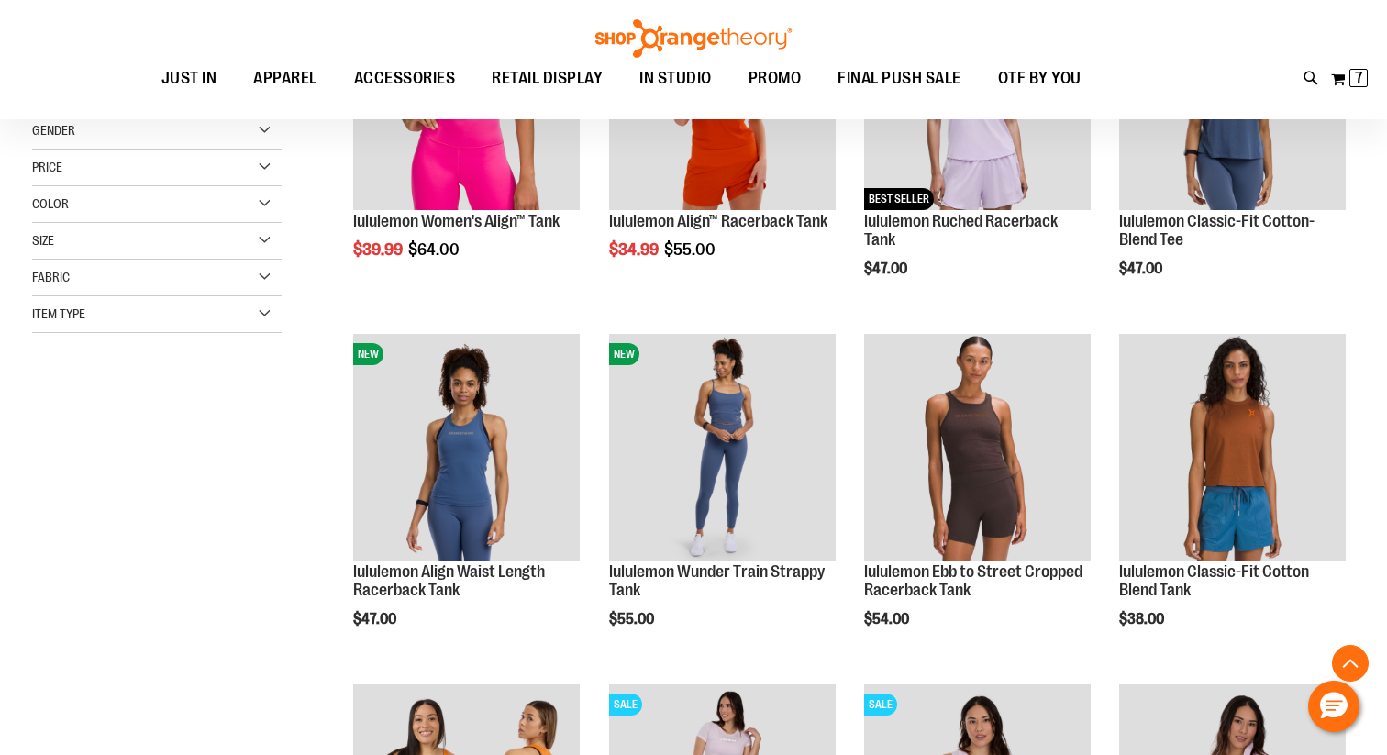
scroll to position [372, 0]
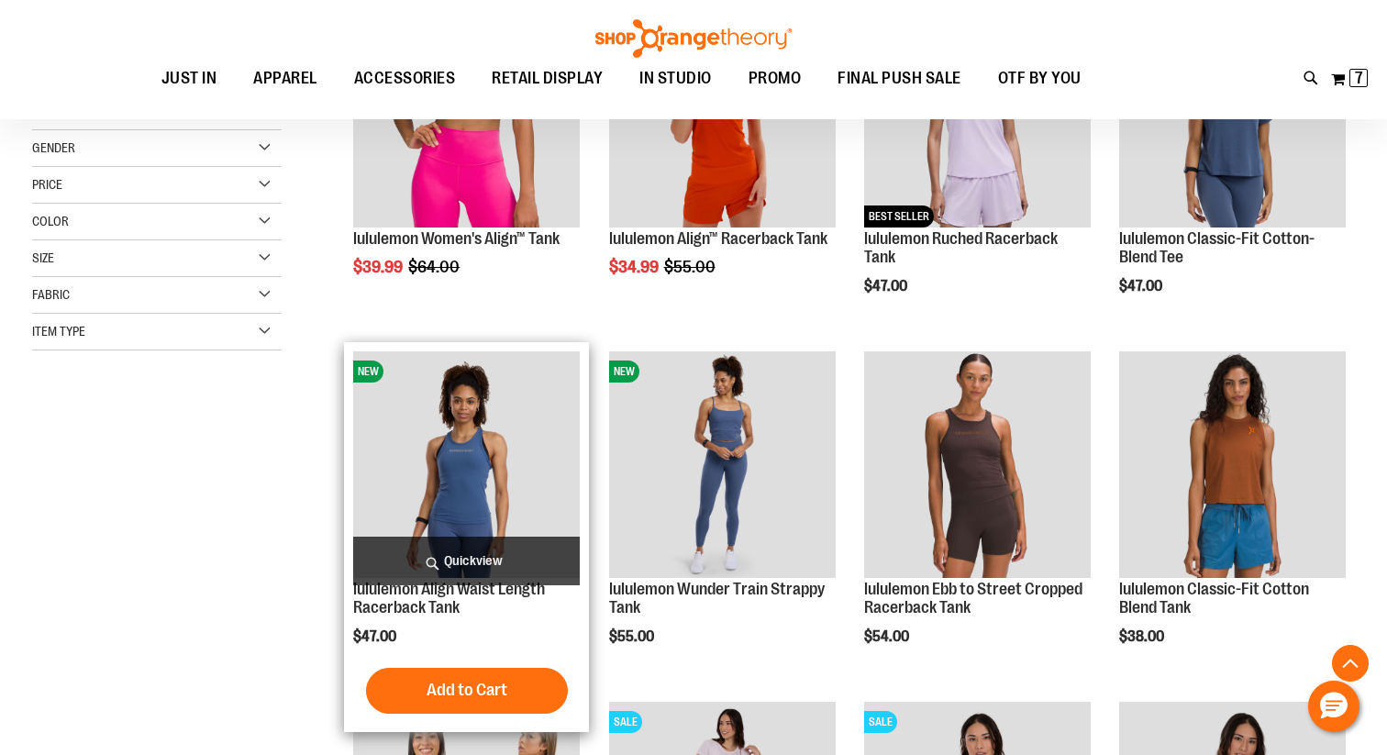
click at [459, 561] on span "Quickview" at bounding box center [466, 560] width 227 height 49
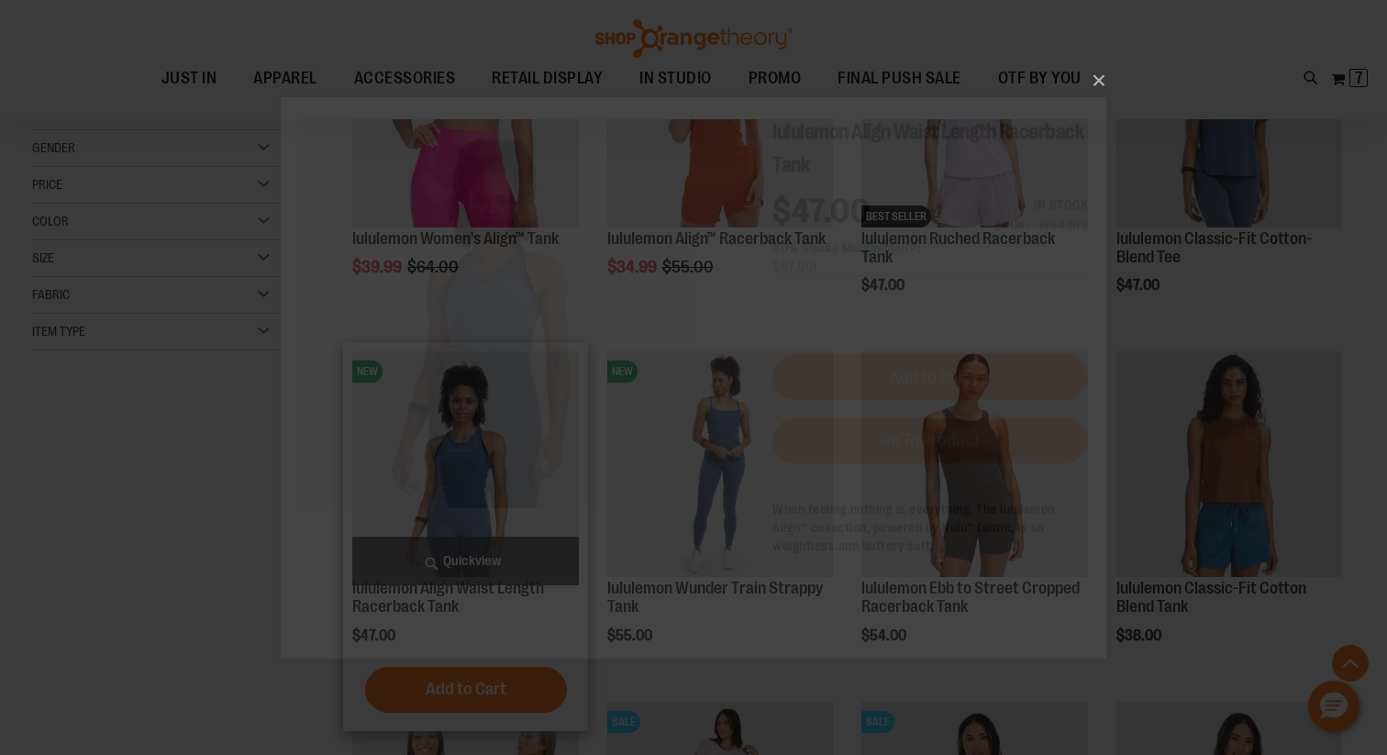
scroll to position [0, 0]
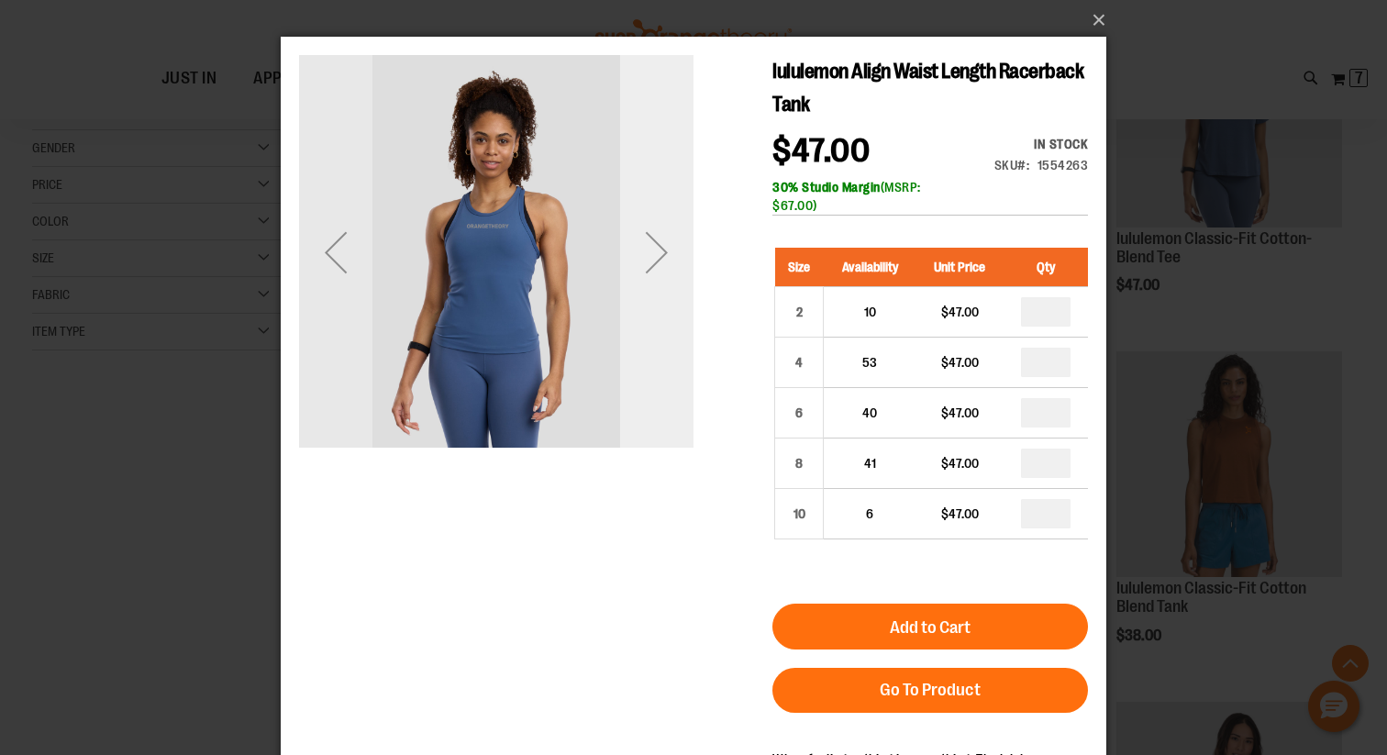
click at [669, 264] on div "Next" at bounding box center [656, 252] width 73 height 73
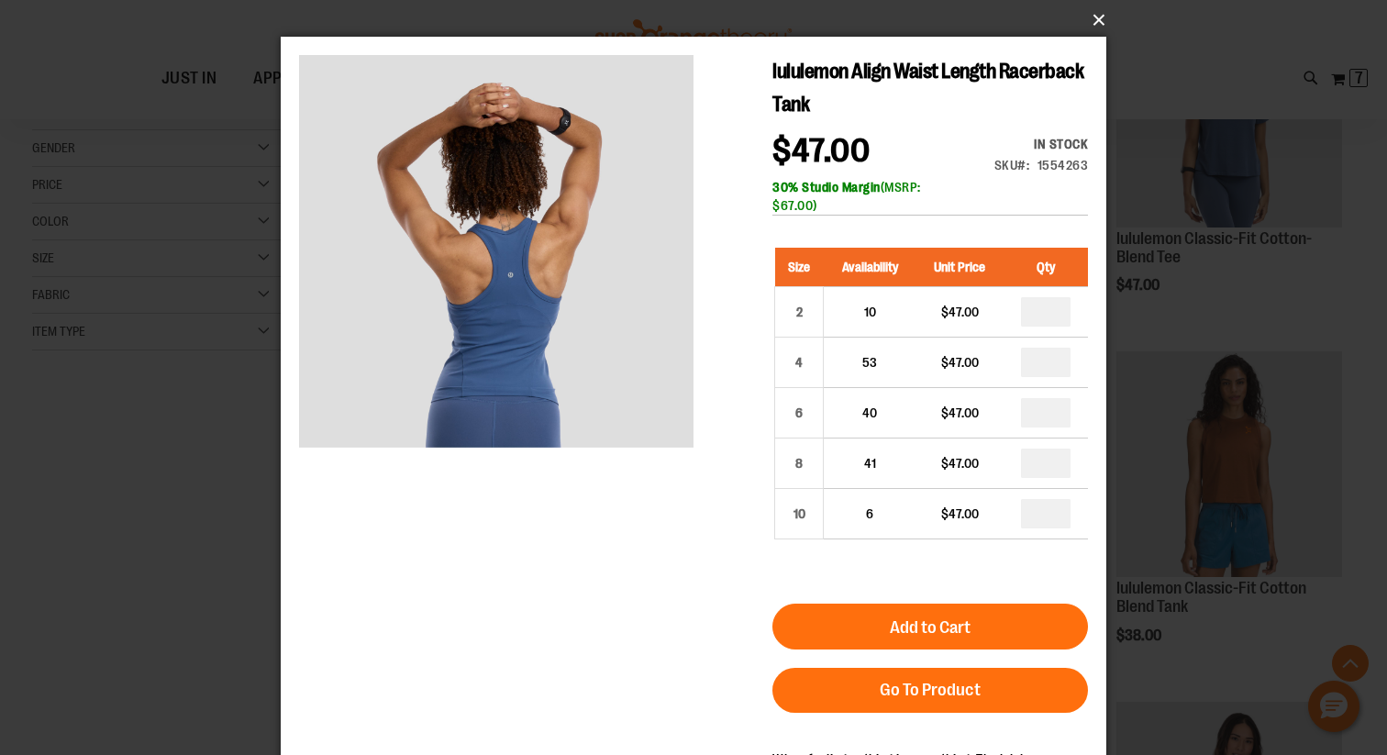
click at [1094, 17] on button "×" at bounding box center [698, 20] width 825 height 40
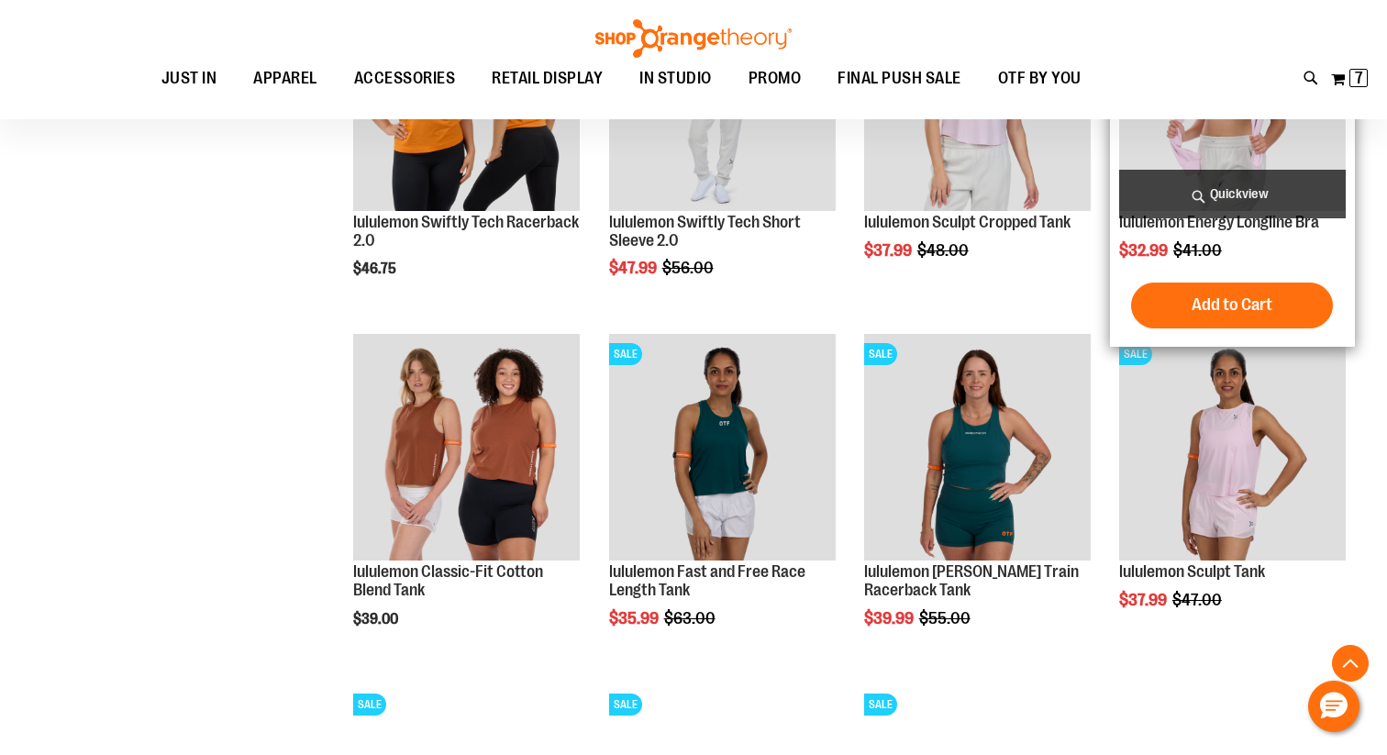
scroll to position [1091, 0]
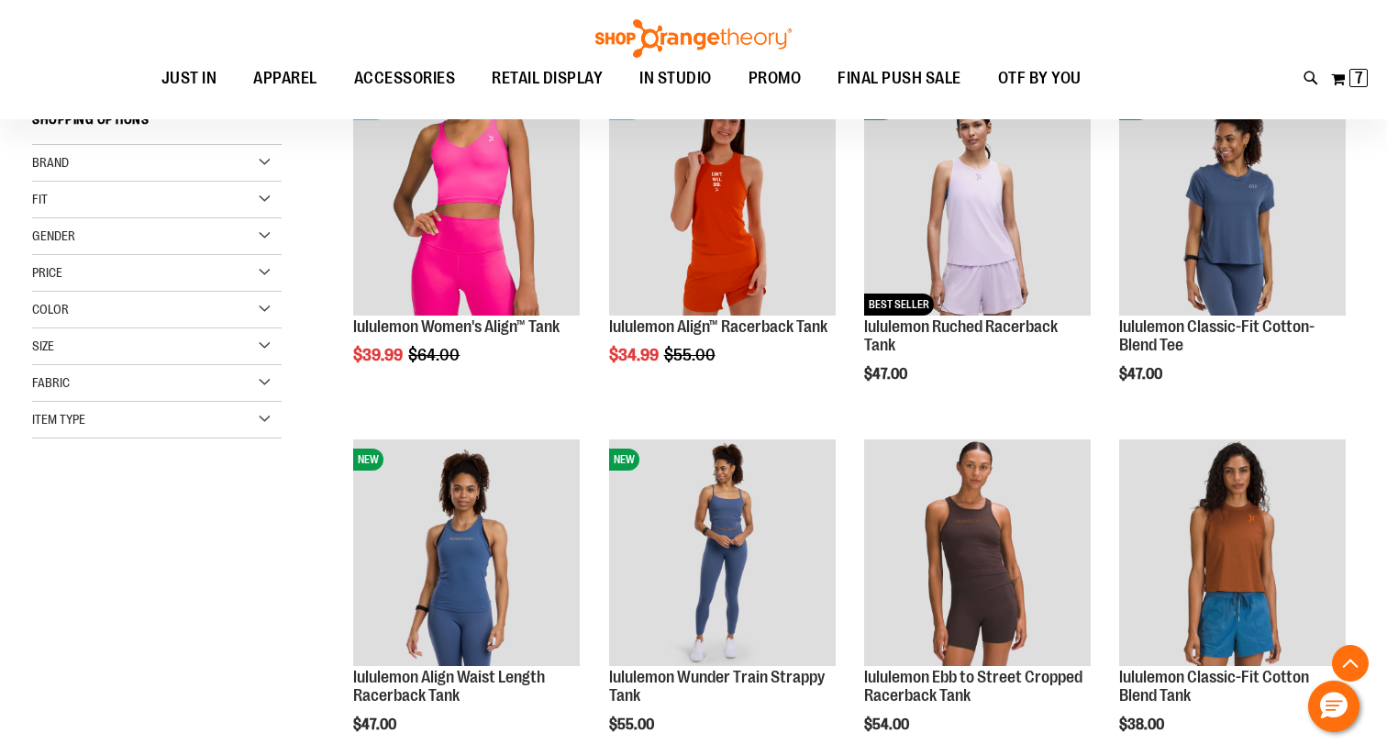
scroll to position [277, 0]
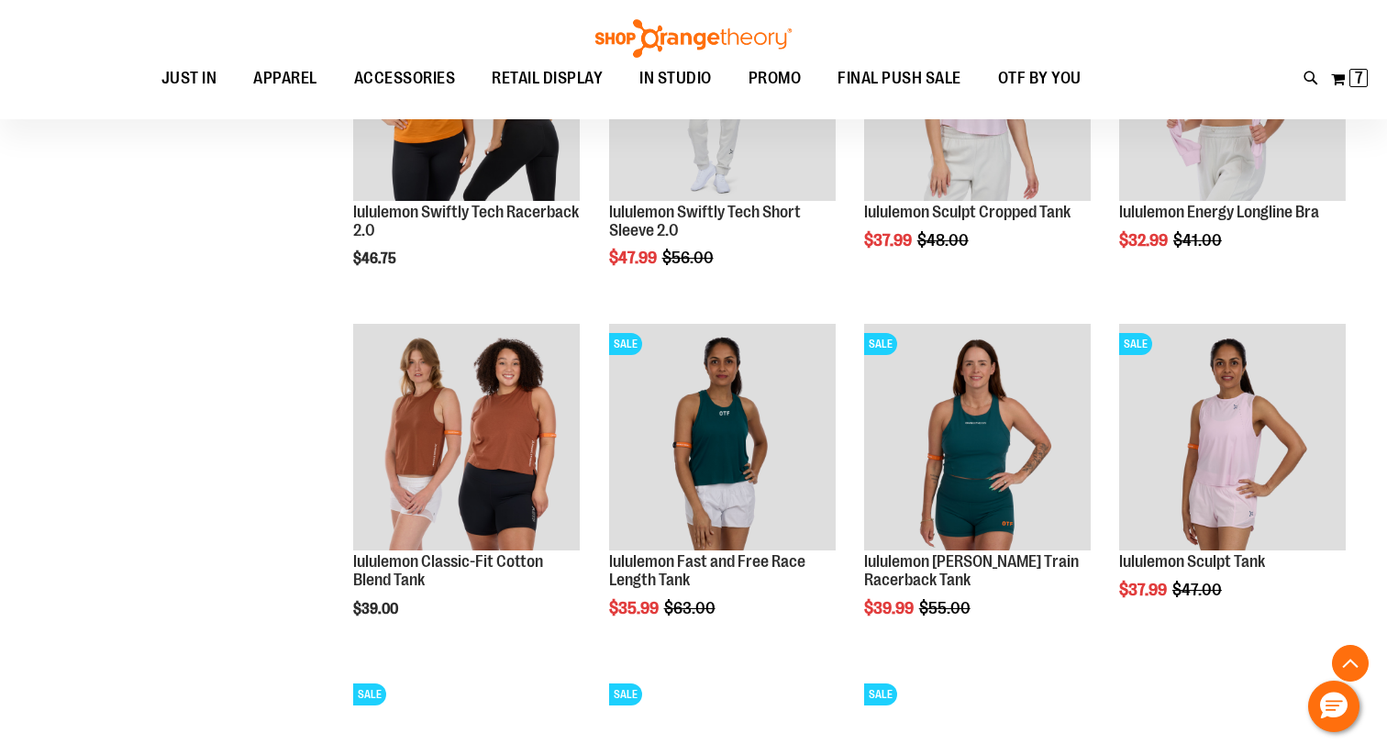
scroll to position [1100, 0]
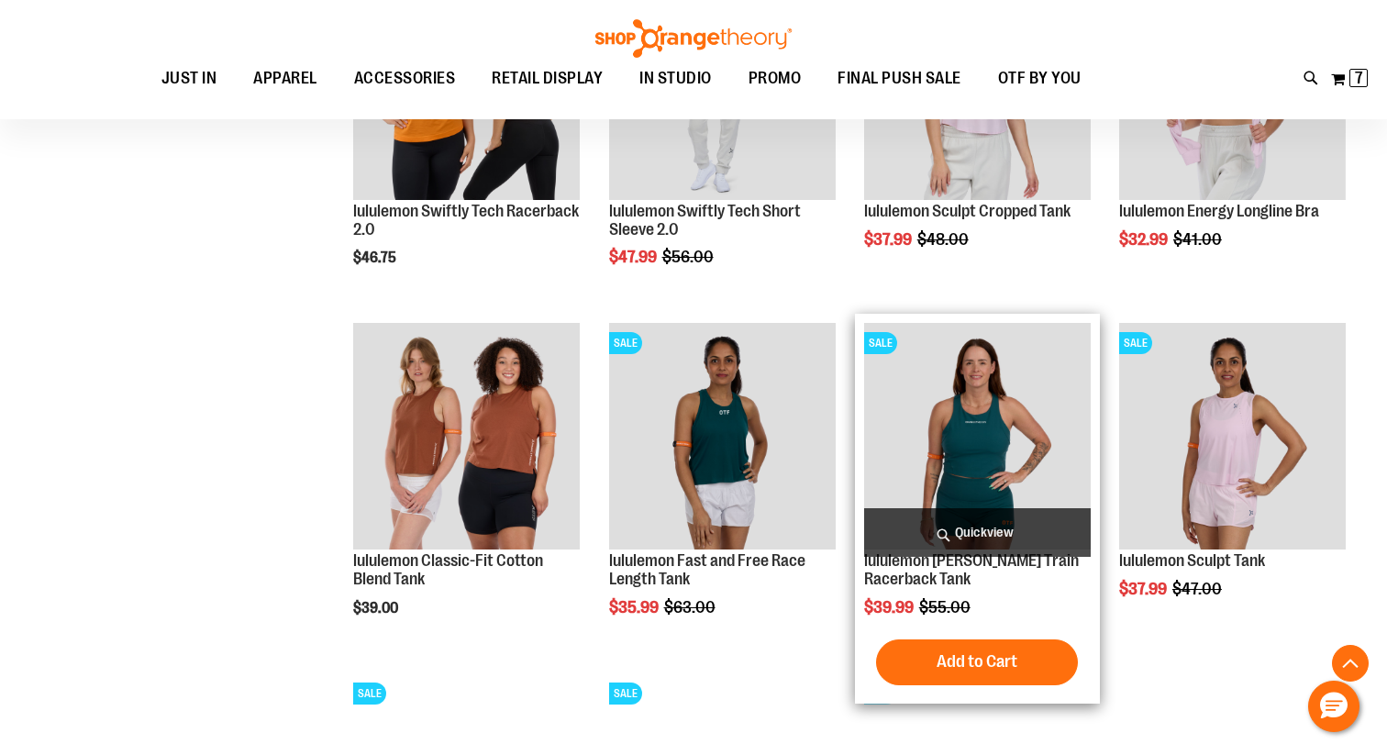
click at [996, 523] on span "Quickview" at bounding box center [977, 532] width 227 height 49
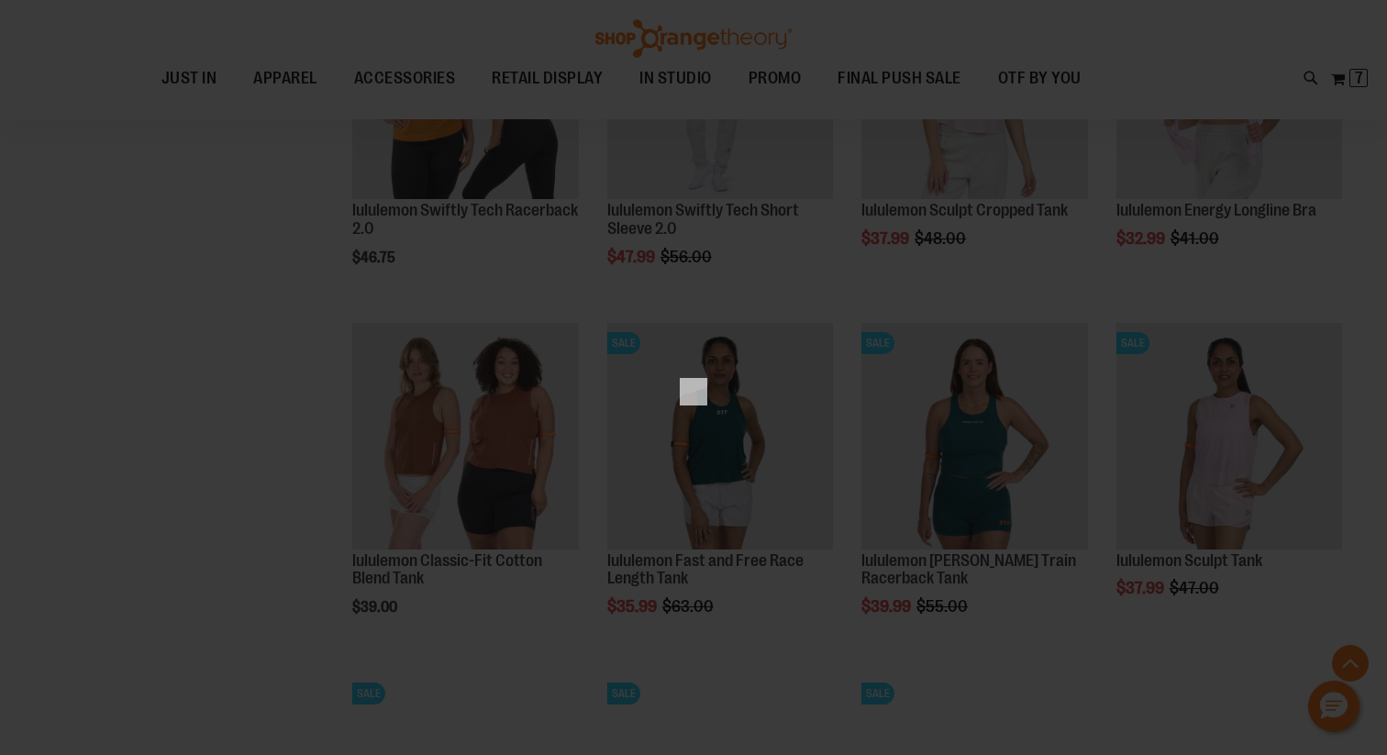
scroll to position [0, 0]
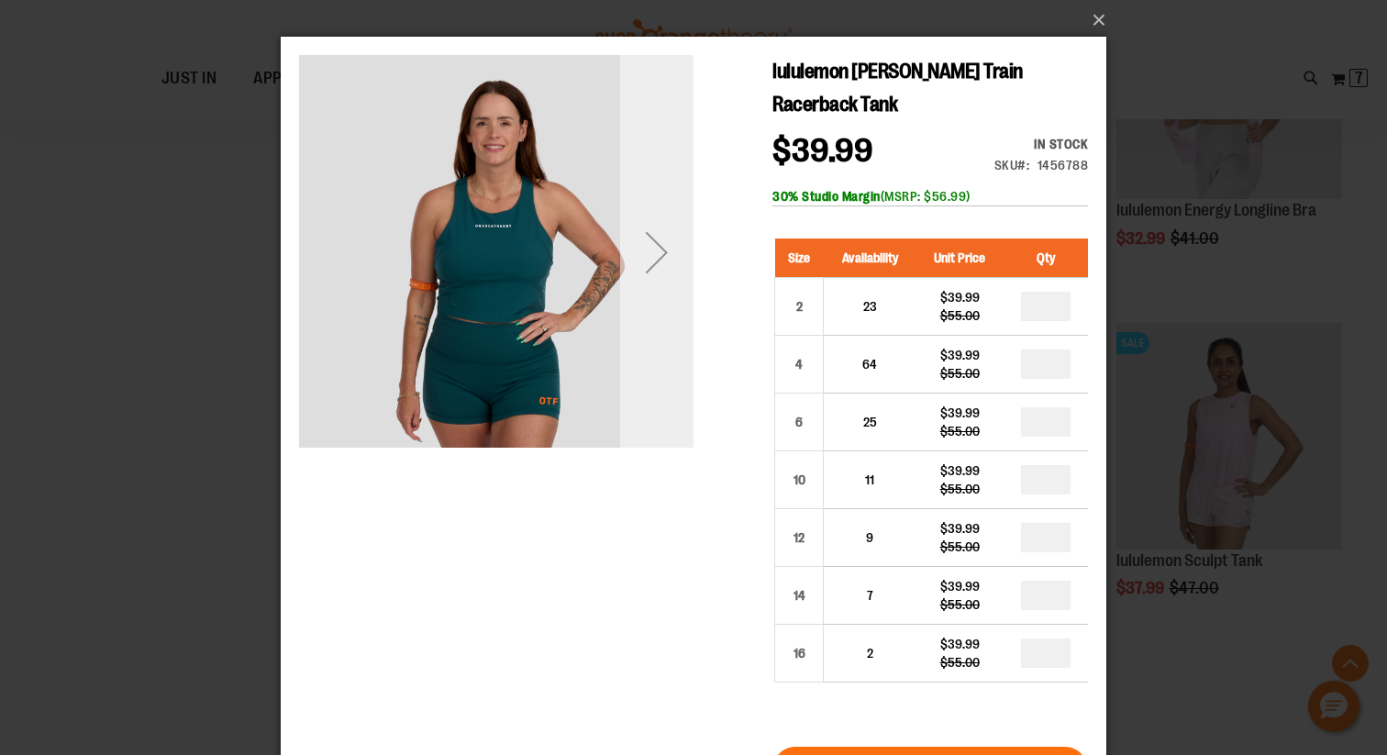
click at [662, 263] on div "Next" at bounding box center [656, 252] width 73 height 73
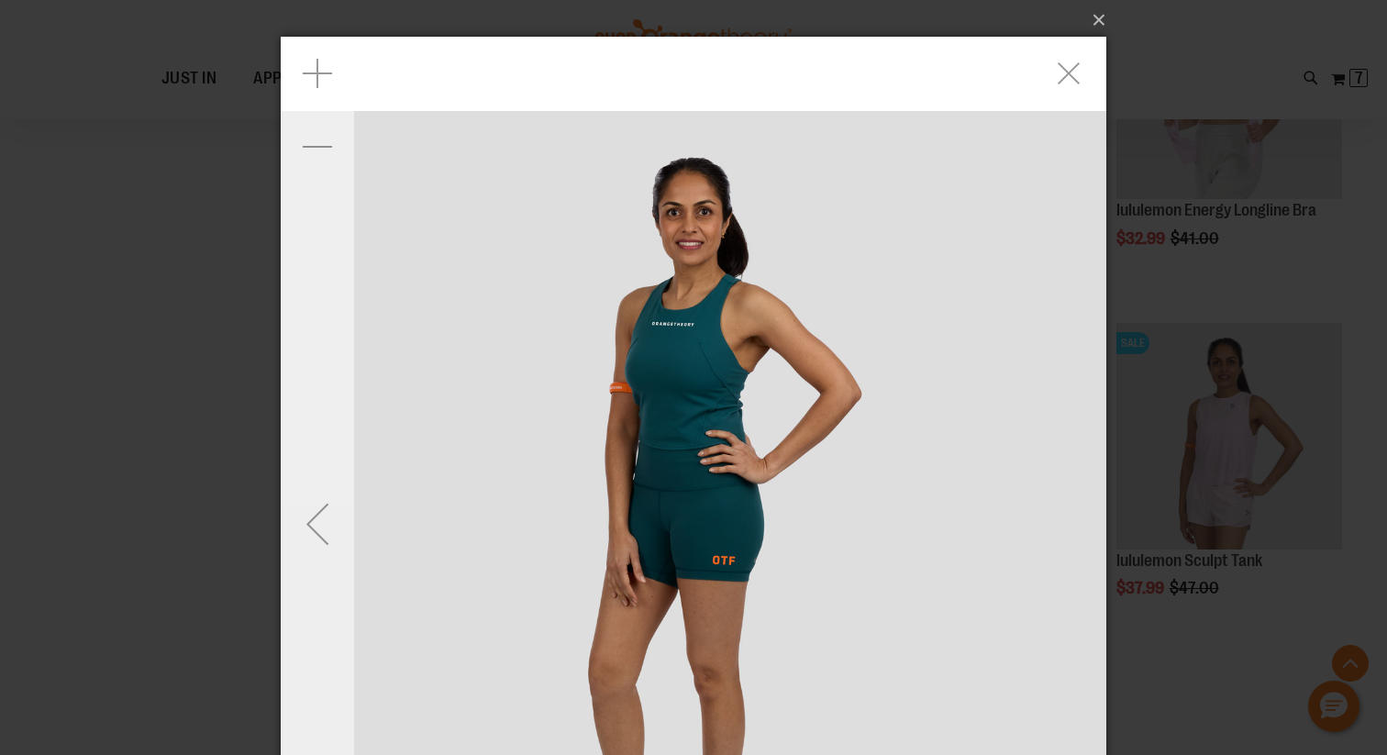
click at [325, 495] on div "Previous" at bounding box center [317, 523] width 73 height 73
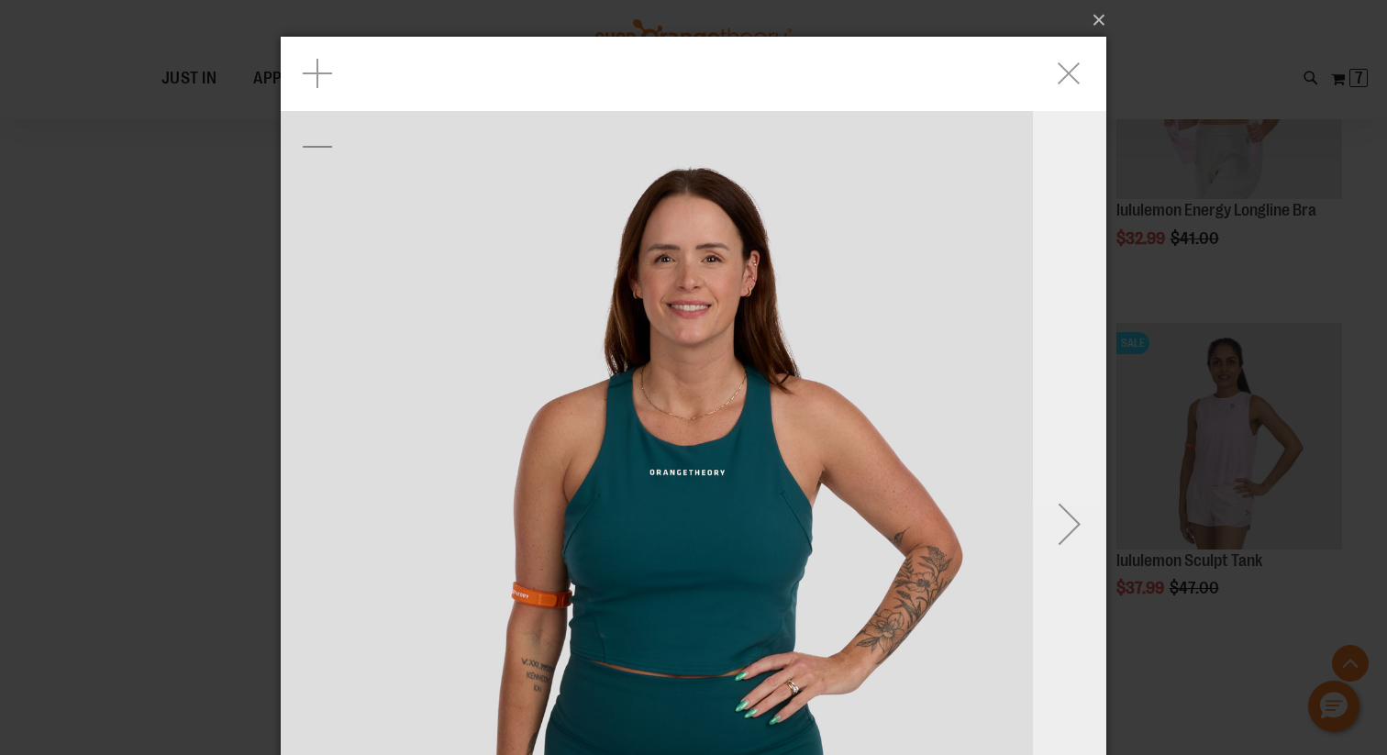
click at [1059, 518] on div "Next" at bounding box center [1069, 523] width 73 height 73
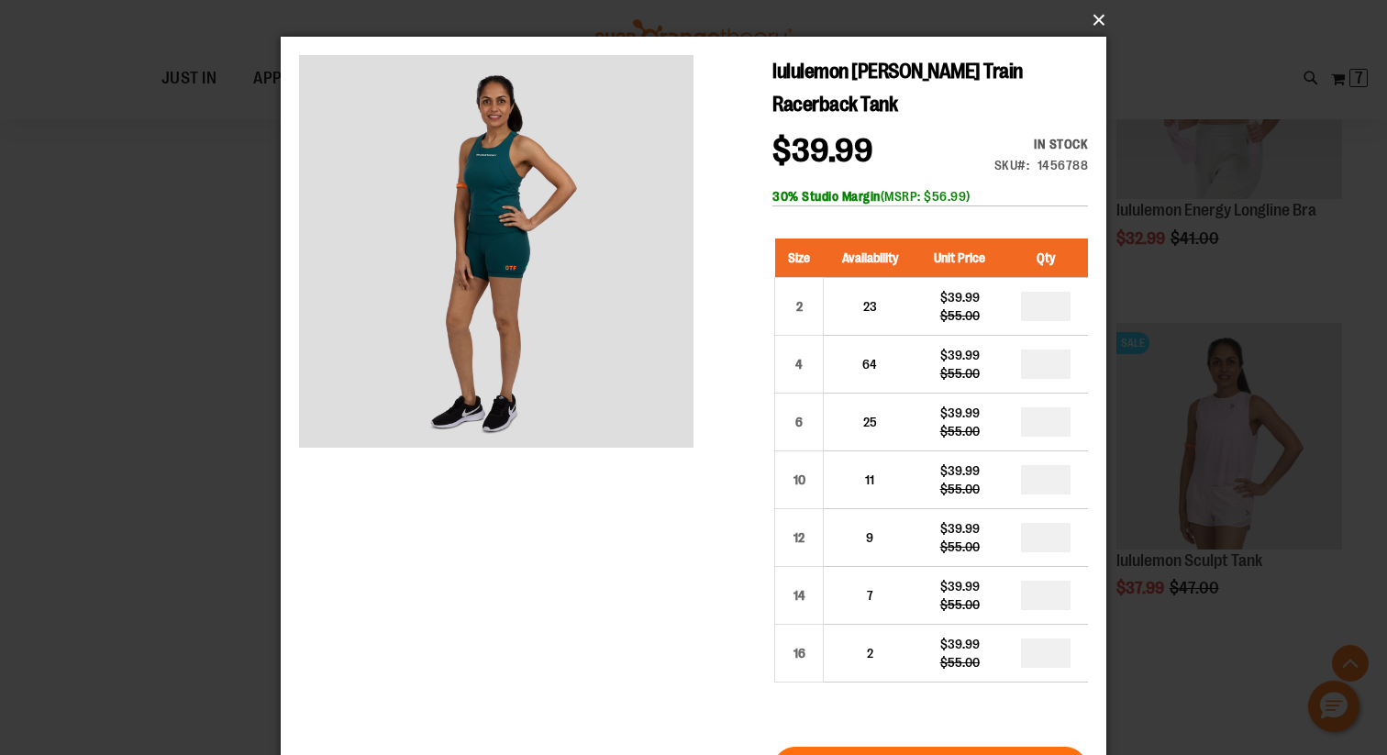
click at [1092, 30] on button "×" at bounding box center [698, 20] width 825 height 40
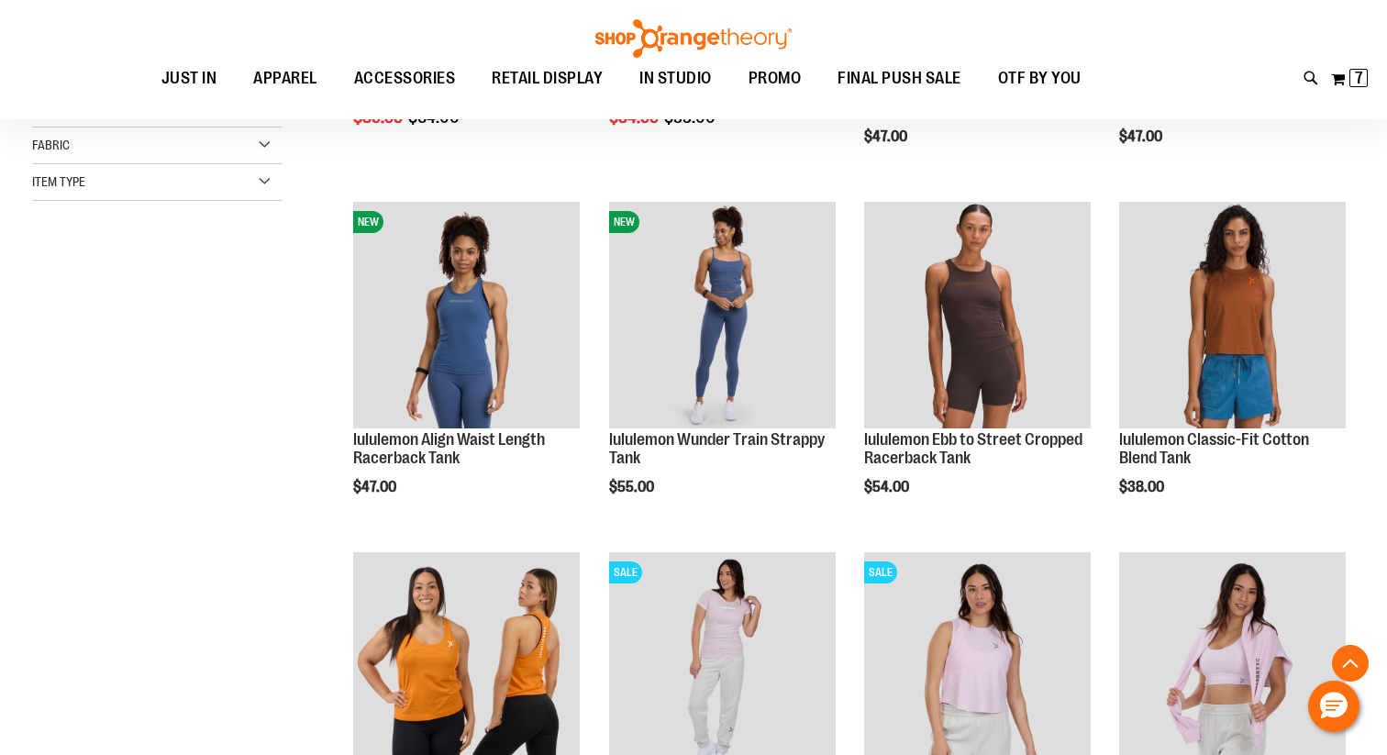
scroll to position [514, 0]
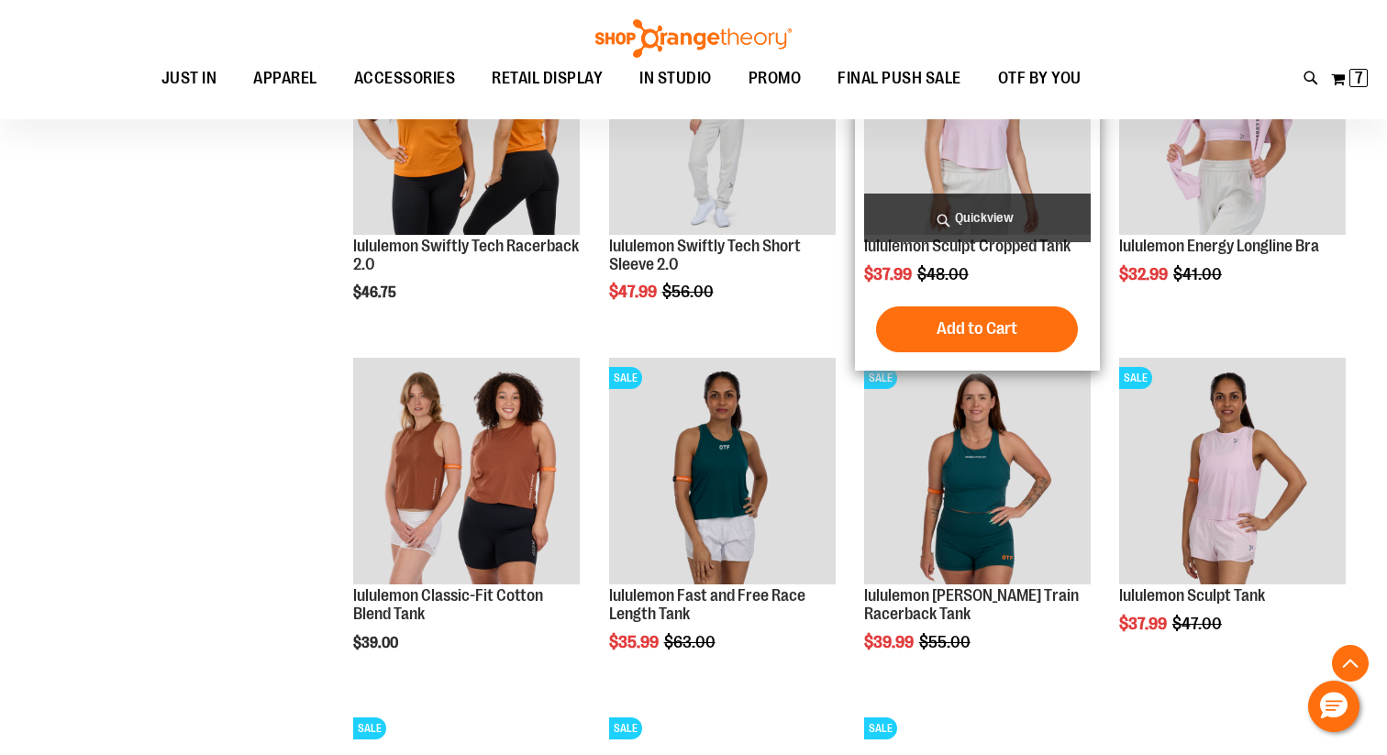
scroll to position [1079, 0]
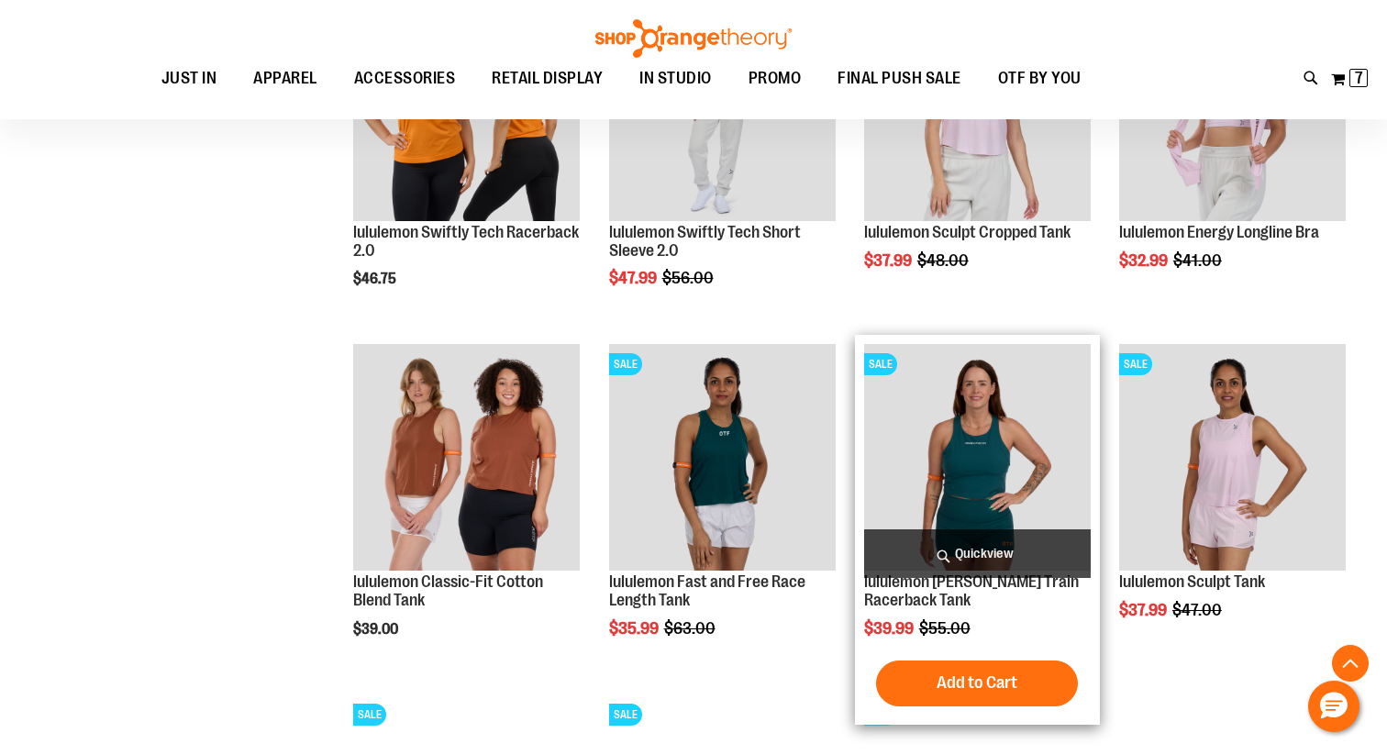
click at [984, 557] on span "Quickview" at bounding box center [977, 553] width 227 height 49
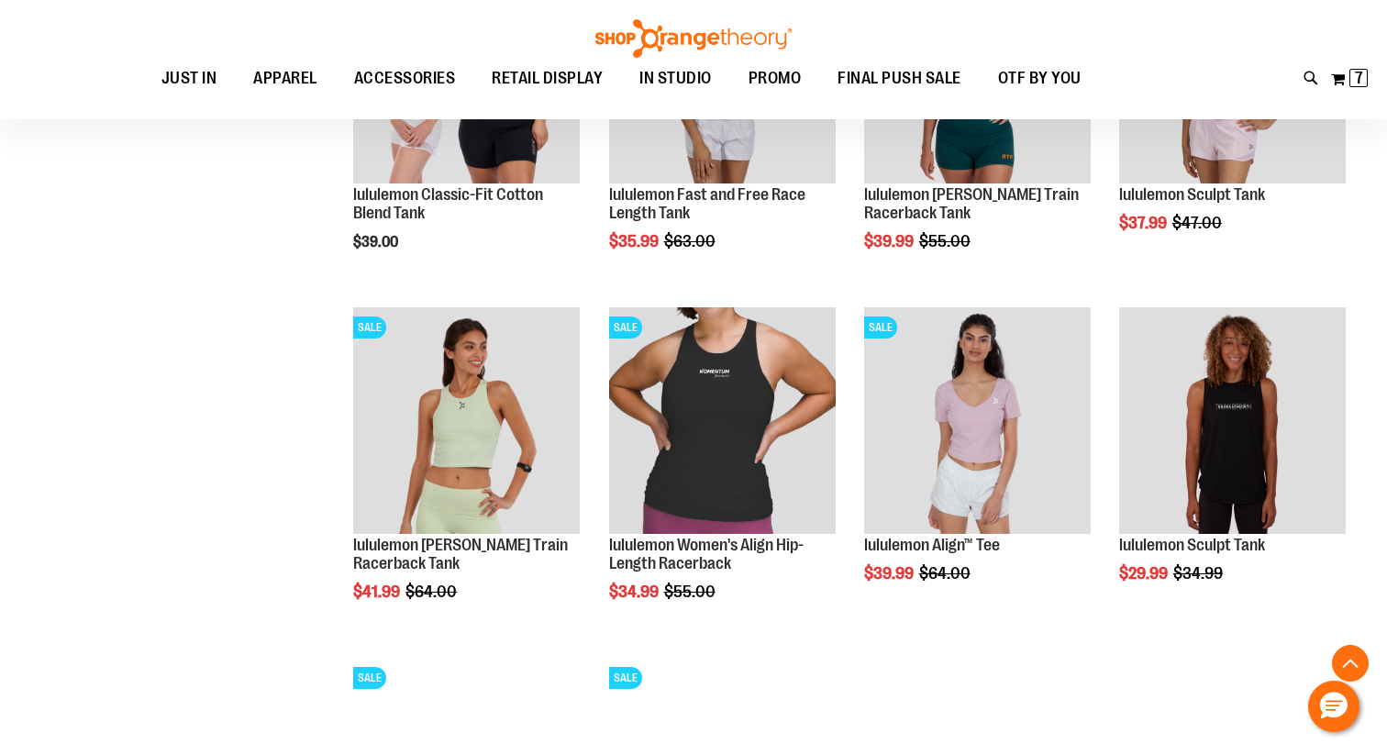
scroll to position [1471, 0]
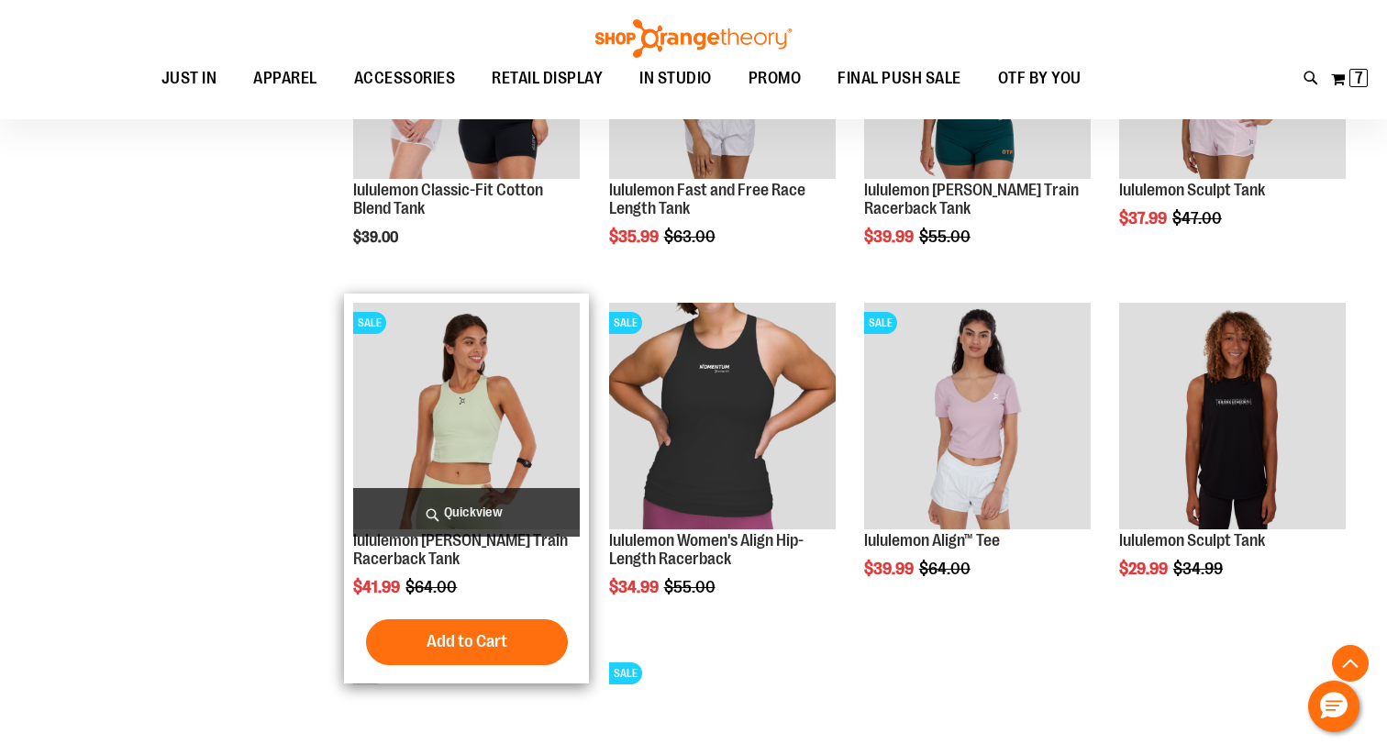
click at [529, 503] on span "Quickview" at bounding box center [466, 512] width 227 height 49
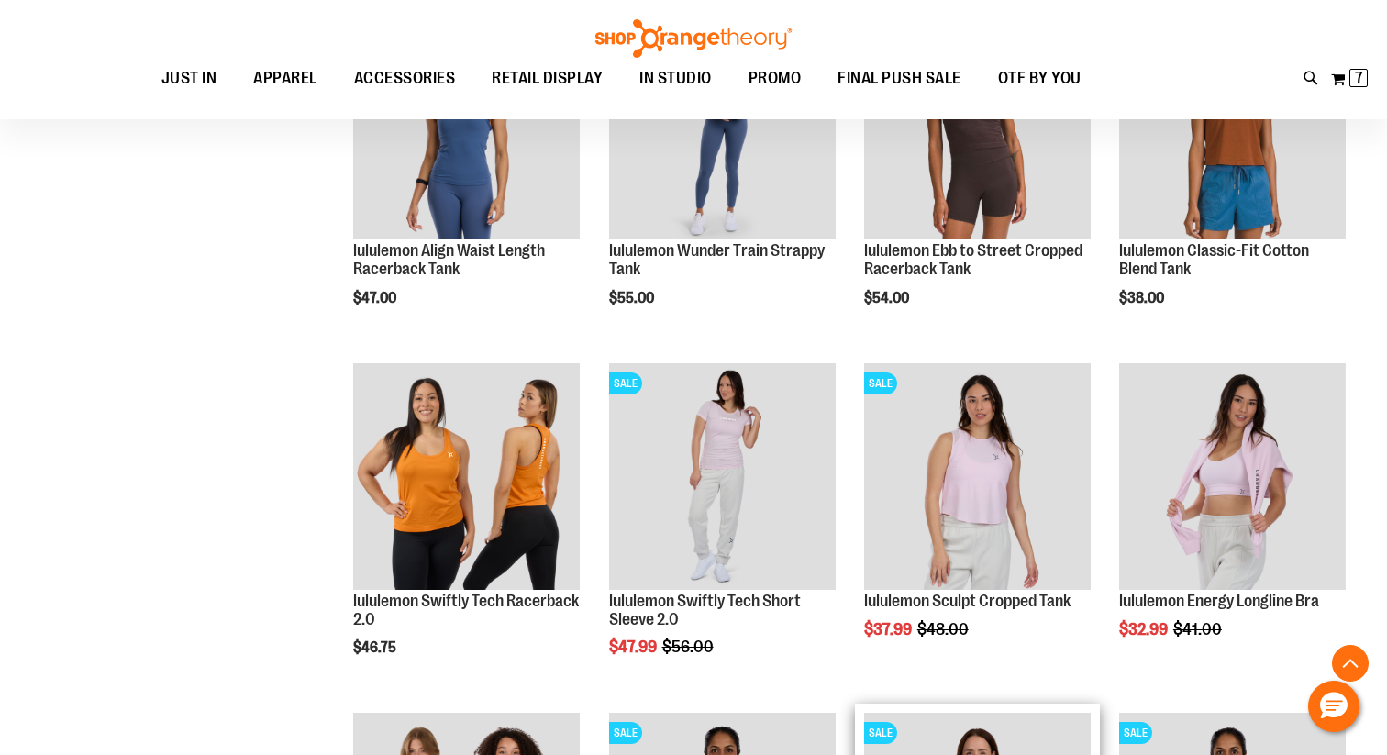
scroll to position [683, 0]
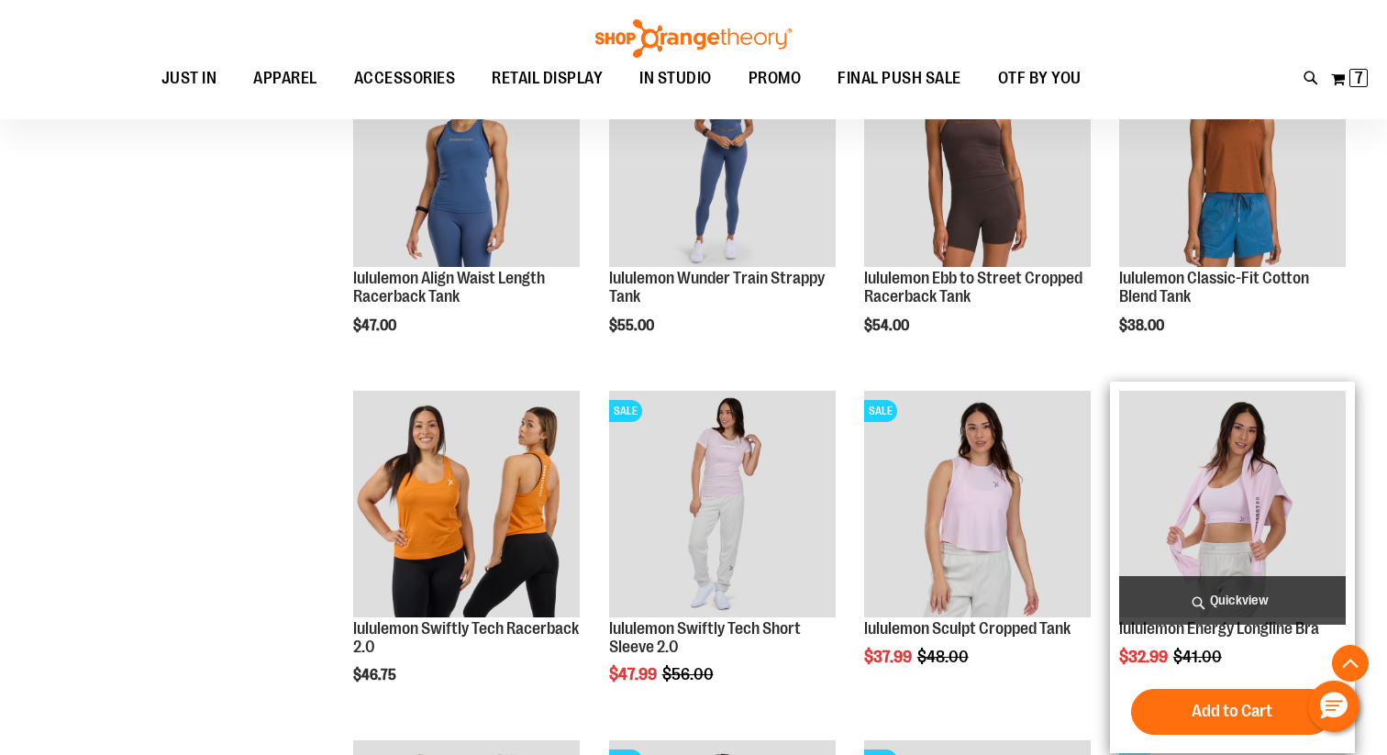
click at [1270, 601] on span "Quickview" at bounding box center [1232, 600] width 227 height 49
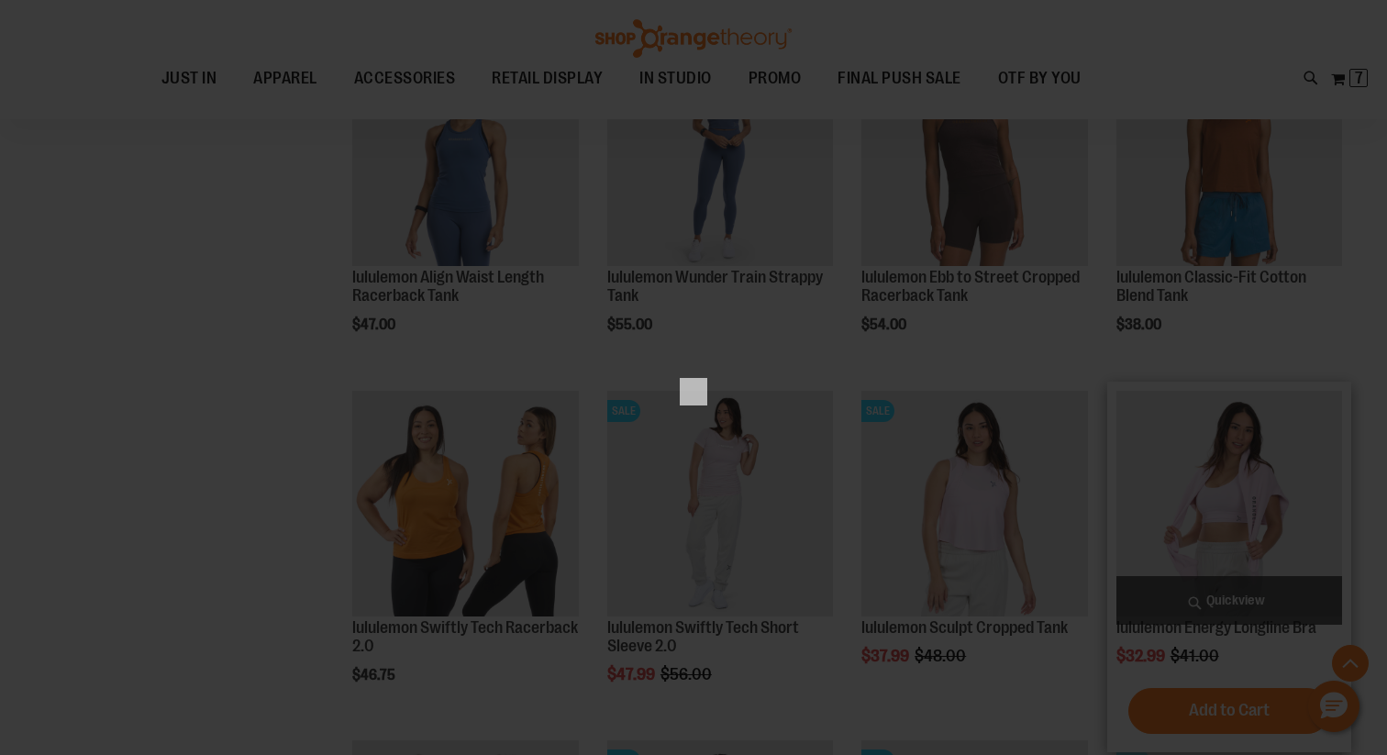
scroll to position [0, 0]
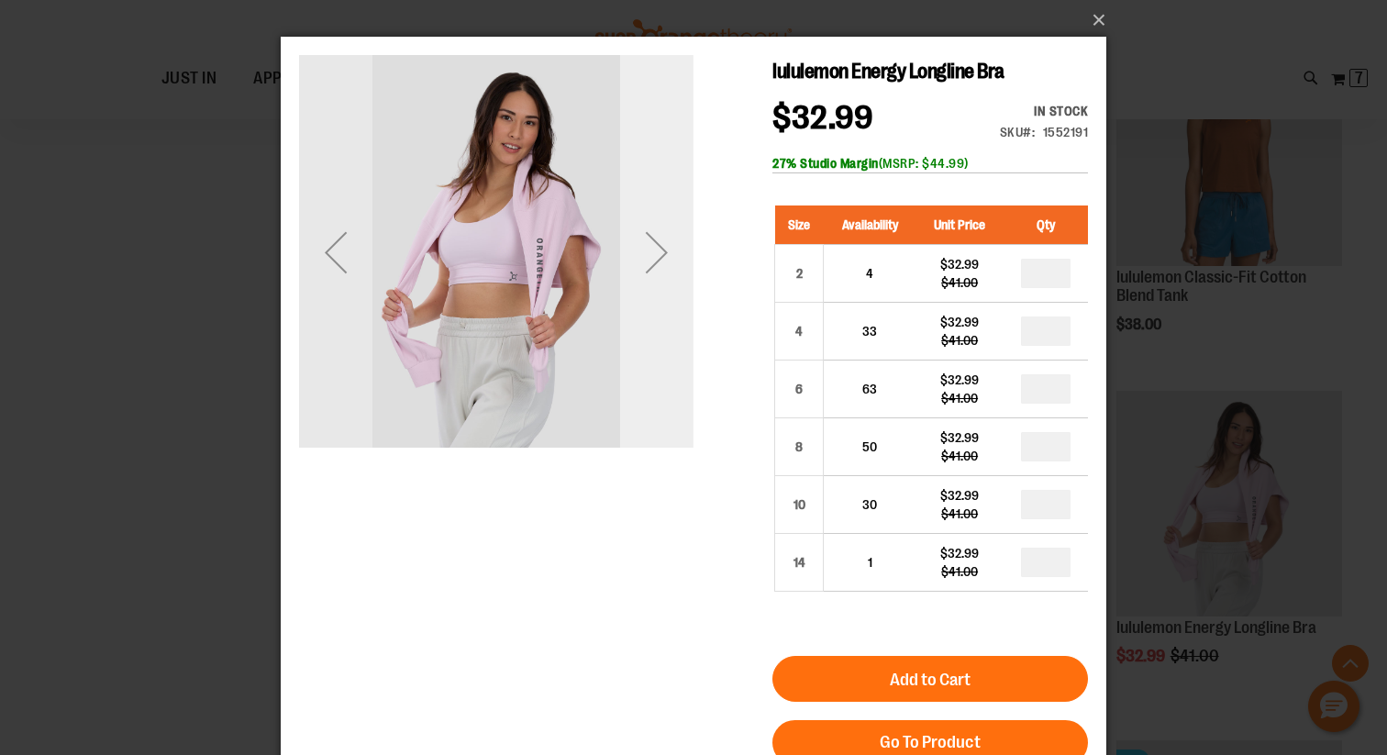
click at [647, 257] on div "Next" at bounding box center [656, 252] width 73 height 73
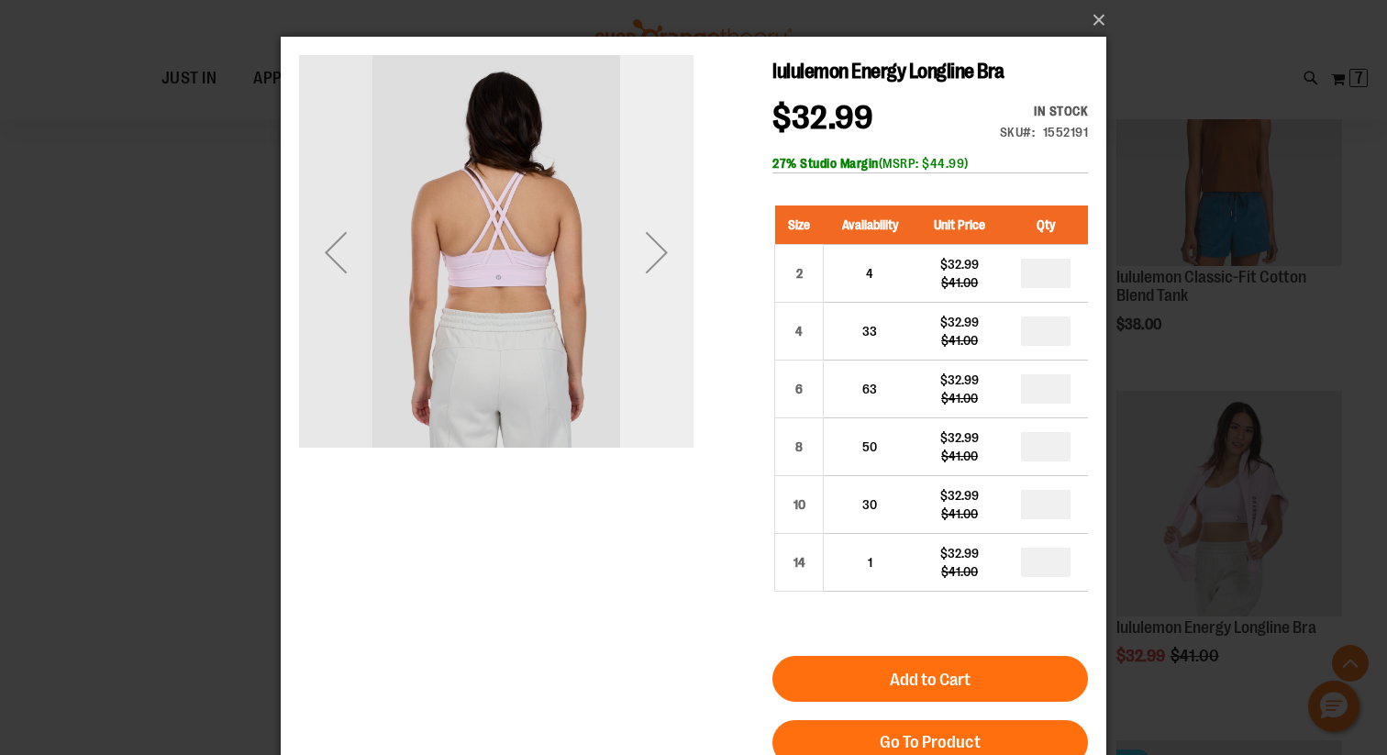
click at [647, 257] on div "Next" at bounding box center [656, 252] width 73 height 73
